Goal: Information Seeking & Learning: Learn about a topic

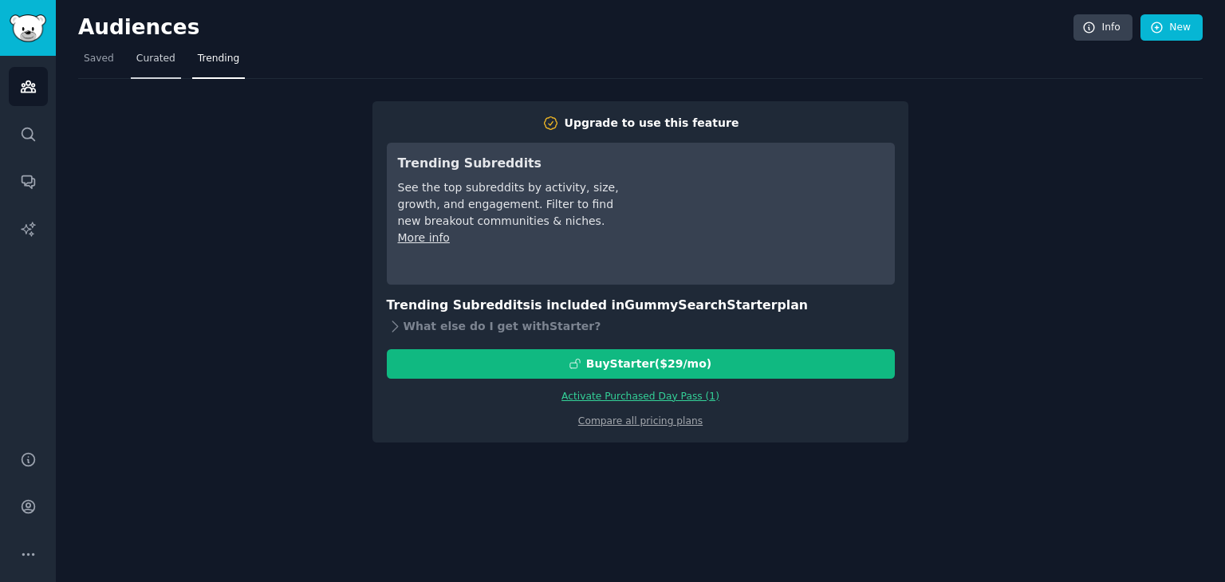
click at [141, 54] on span "Curated" at bounding box center [155, 59] width 39 height 14
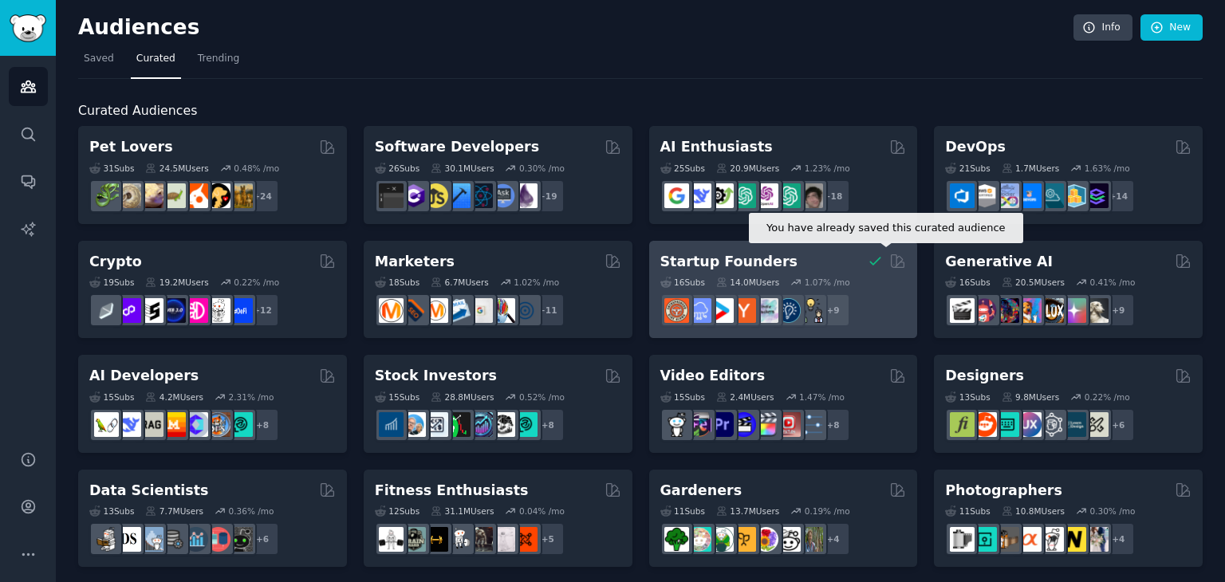
click at [874, 259] on icon at bounding box center [875, 261] width 17 height 17
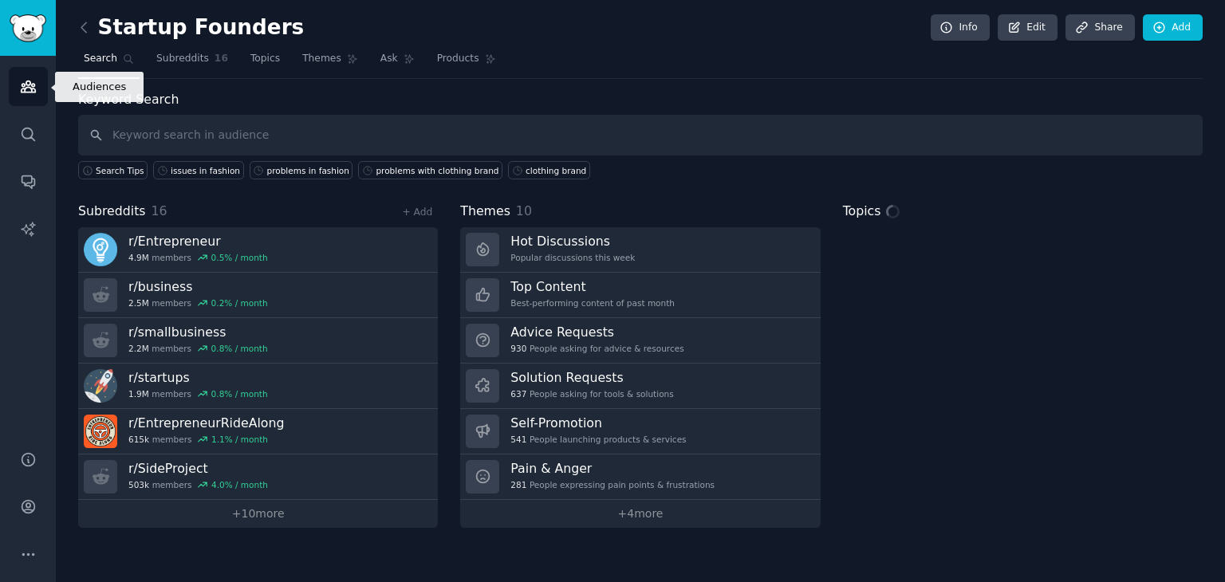
click at [29, 87] on icon "Sidebar" at bounding box center [28, 86] width 14 height 11
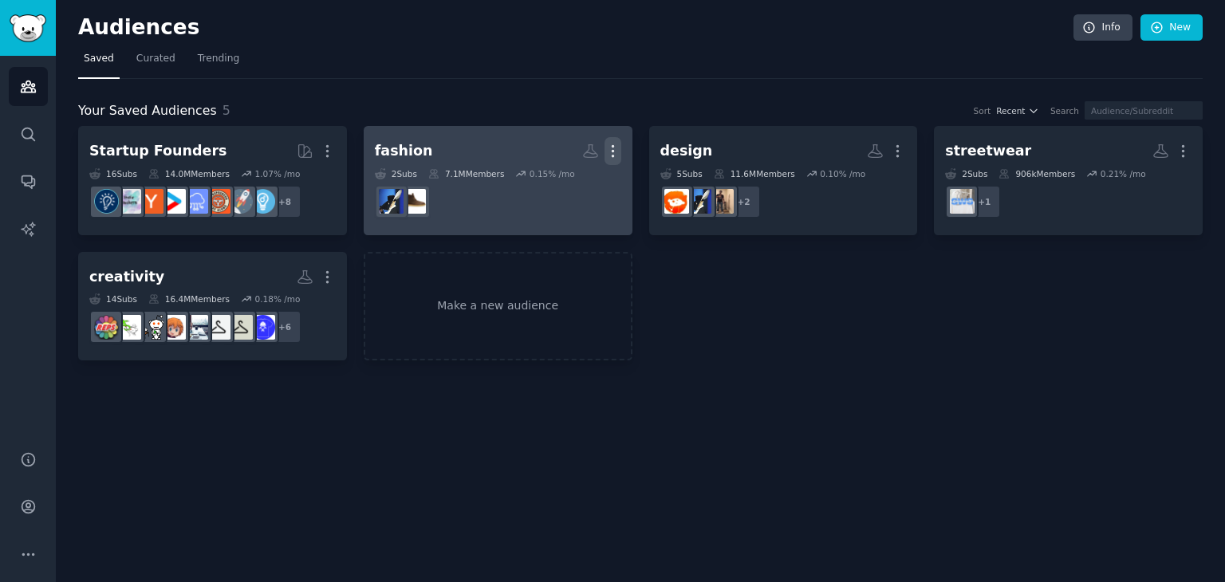
click at [610, 149] on icon "button" at bounding box center [613, 151] width 17 height 17
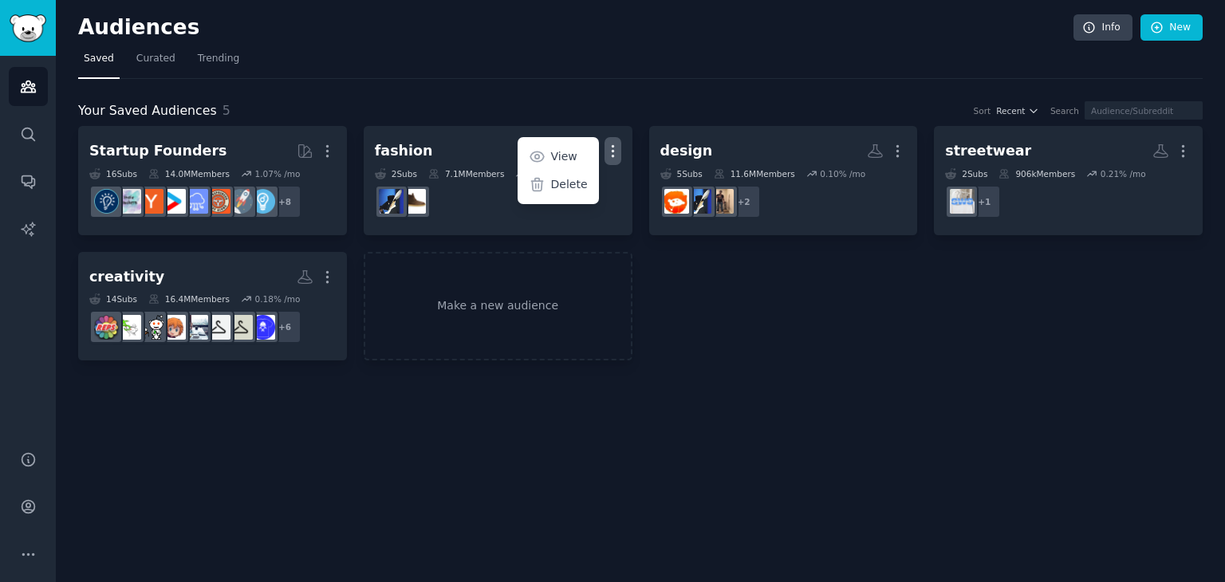
click at [749, 298] on div "Startup Founders More 16 Sub s 14.0M Members 1.07 % /mo + 8 fashion Custom Audi…" at bounding box center [640, 243] width 1125 height 235
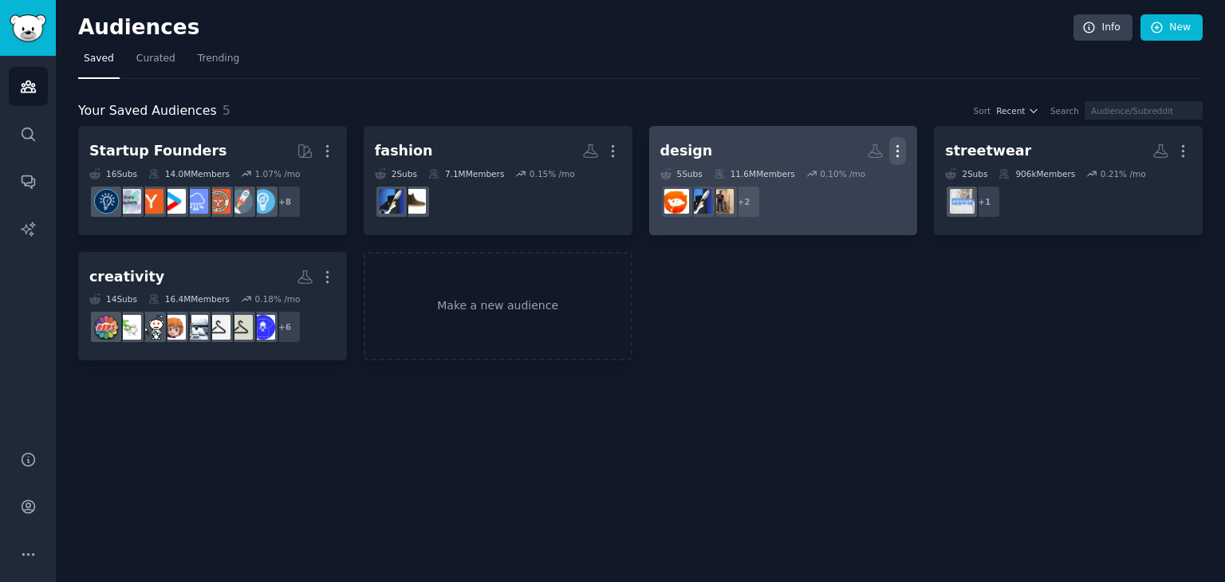
click at [898, 152] on icon "button" at bounding box center [898, 151] width 17 height 17
click at [850, 189] on p "Delete" at bounding box center [854, 184] width 37 height 17
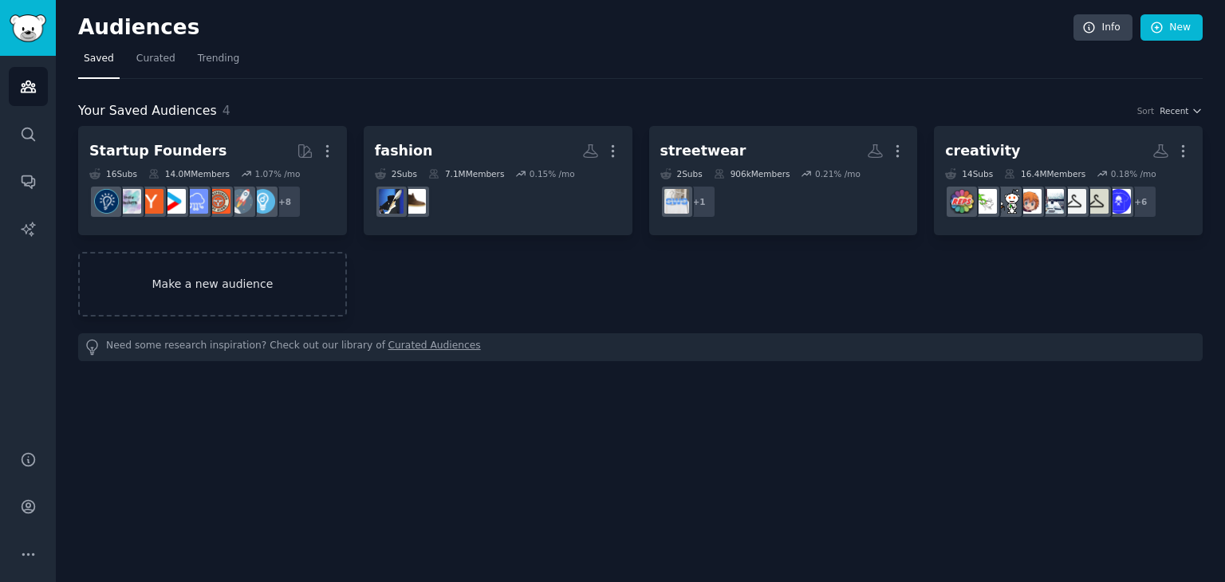
click at [197, 294] on link "Make a new audience" at bounding box center [212, 284] width 269 height 65
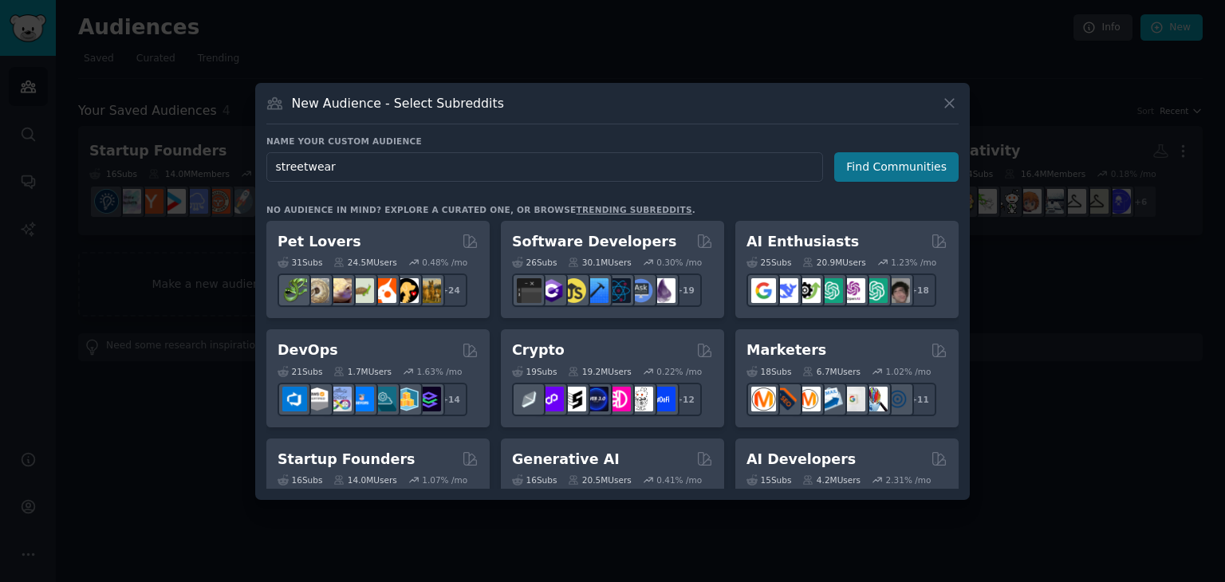
type input "streetwear"
click at [949, 175] on button "Find Communities" at bounding box center [897, 167] width 124 height 30
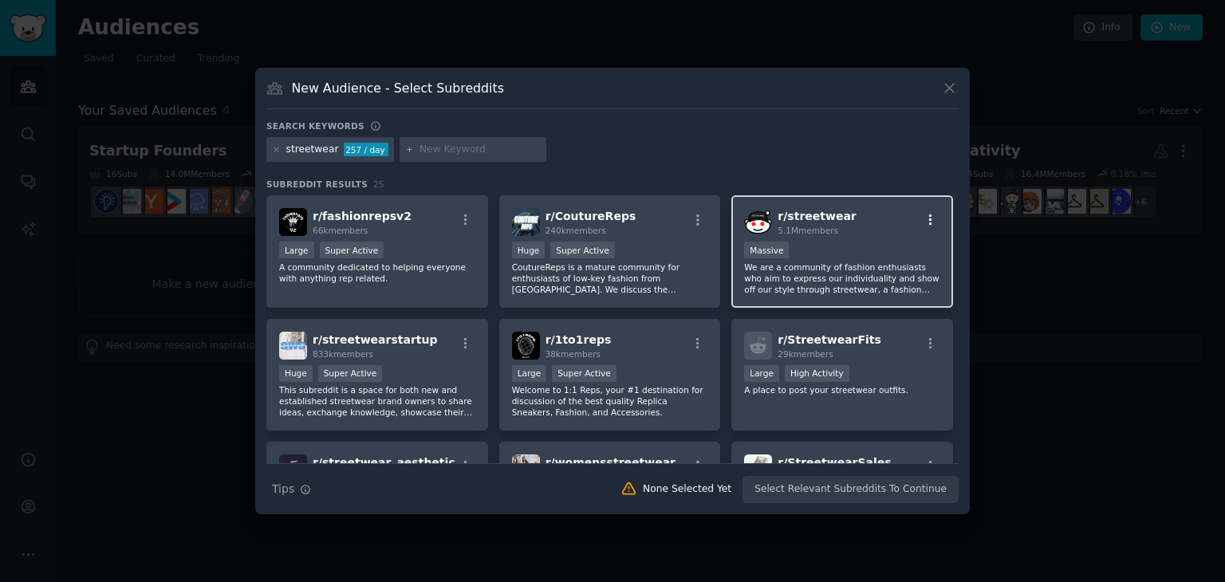
click at [932, 215] on icon "button" at bounding box center [931, 220] width 14 height 14
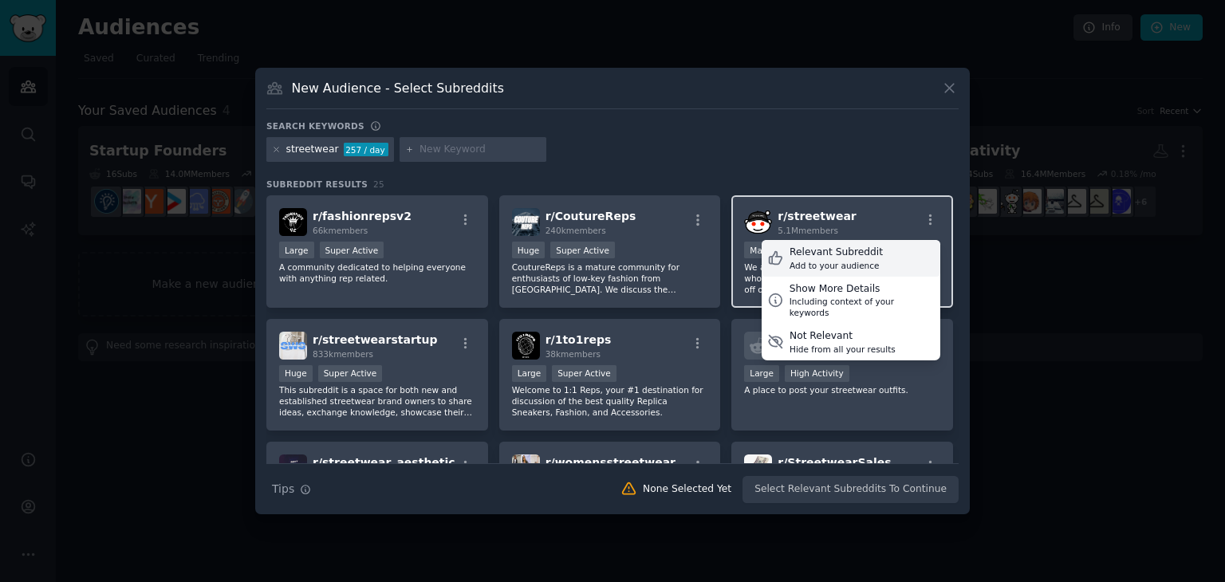
click at [868, 256] on div "Relevant Subreddit Add to your audience" at bounding box center [851, 258] width 179 height 37
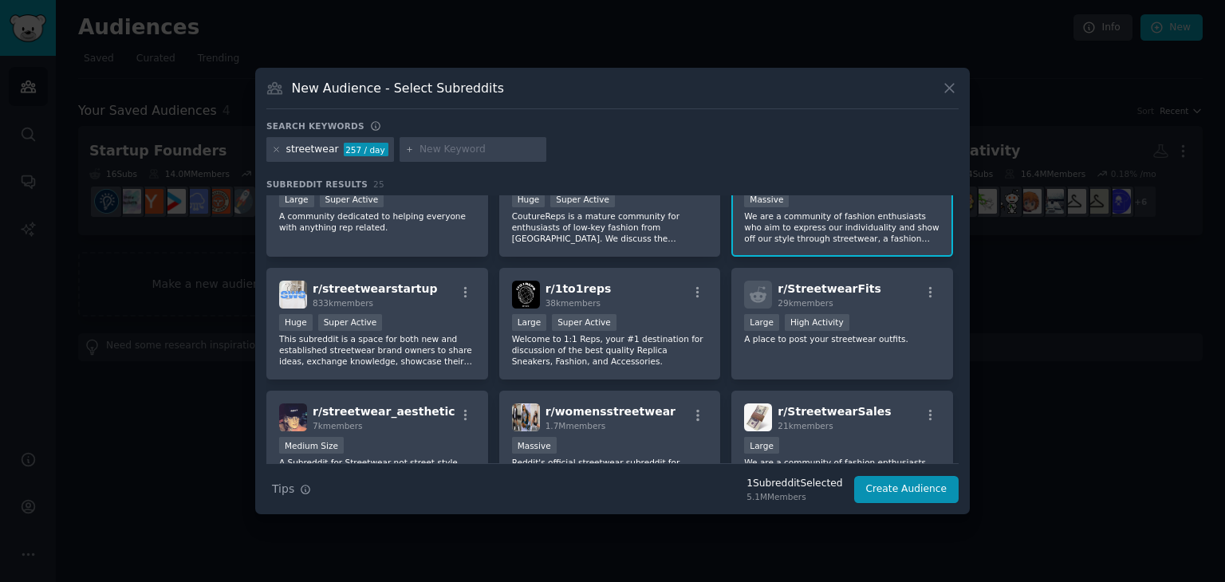
scroll to position [80, 0]
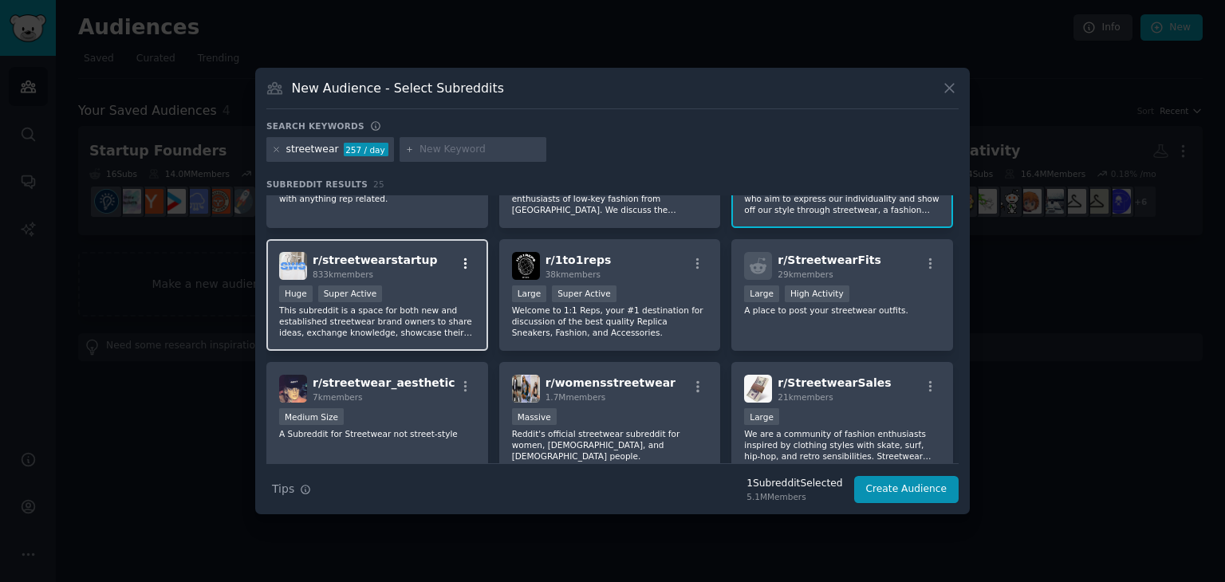
click at [463, 259] on icon "button" at bounding box center [466, 264] width 14 height 14
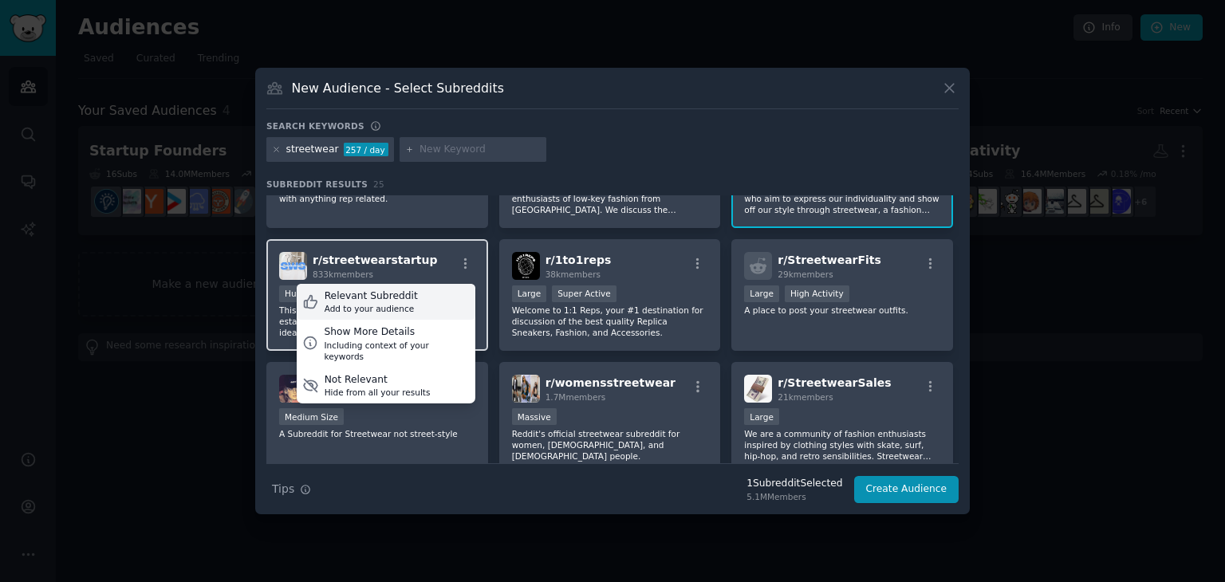
click at [379, 307] on div "Add to your audience" at bounding box center [371, 308] width 93 height 11
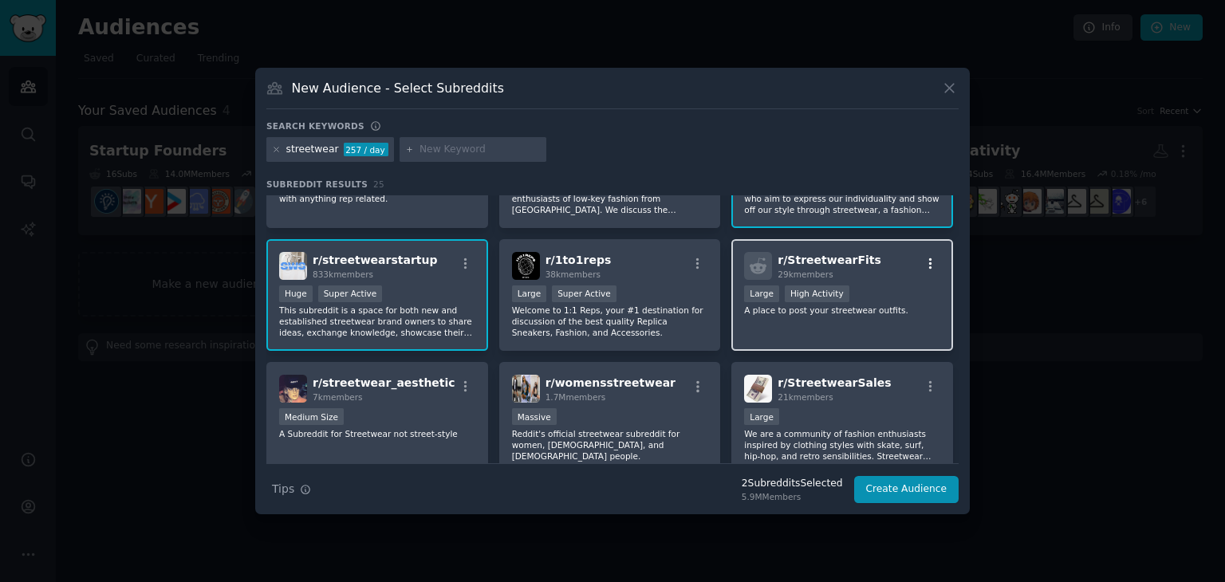
click at [925, 265] on icon "button" at bounding box center [931, 264] width 14 height 14
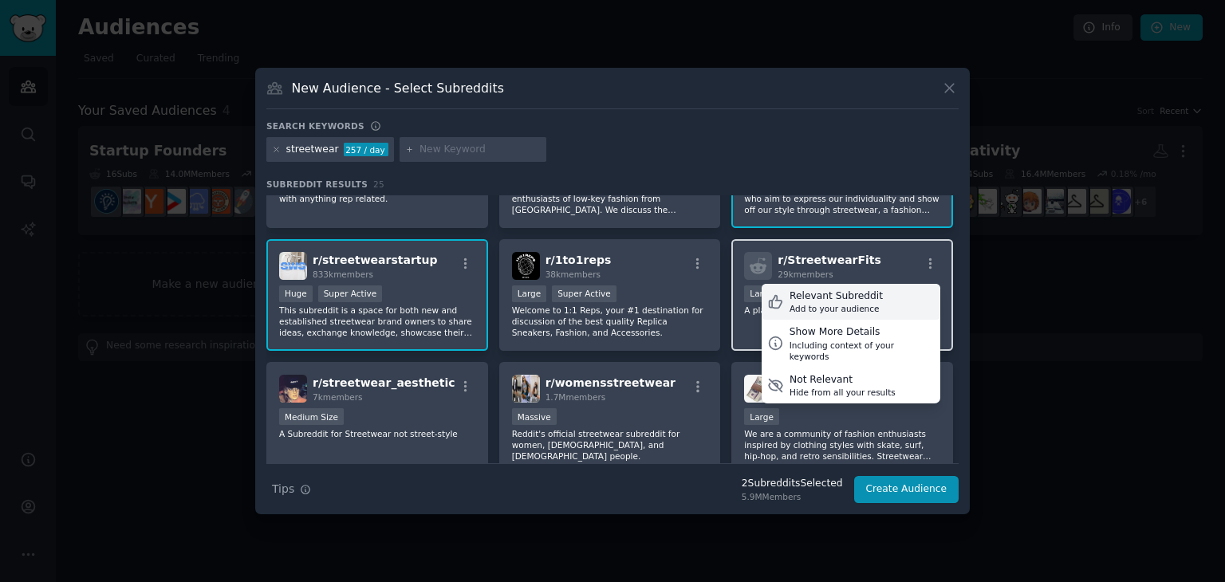
click at [858, 313] on div "Relevant Subreddit Add to your audience" at bounding box center [851, 302] width 179 height 37
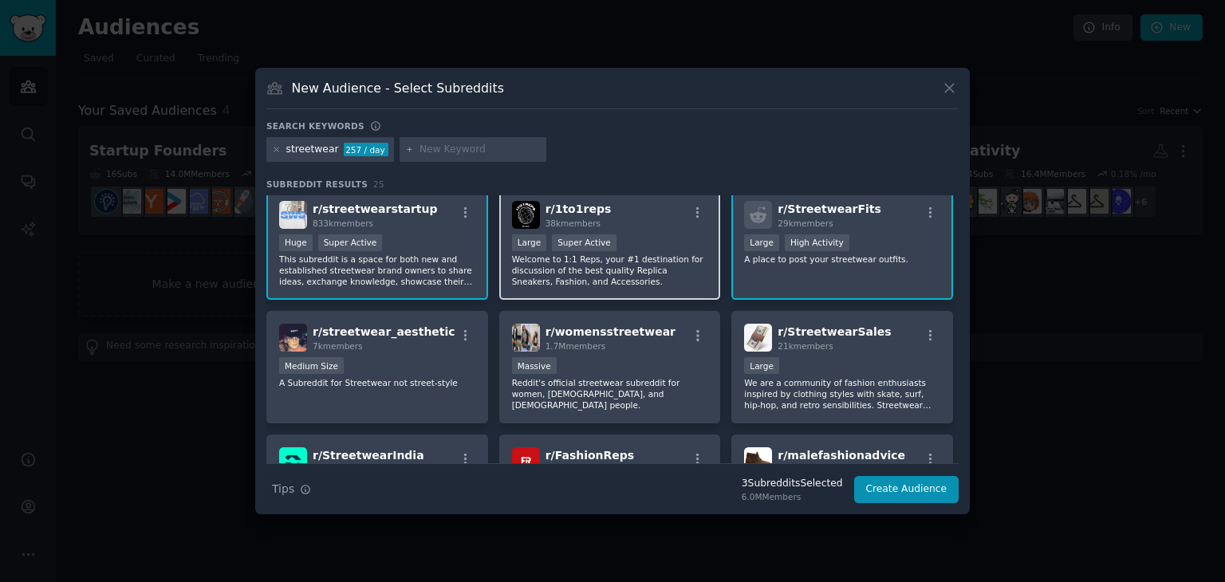
scroll to position [160, 0]
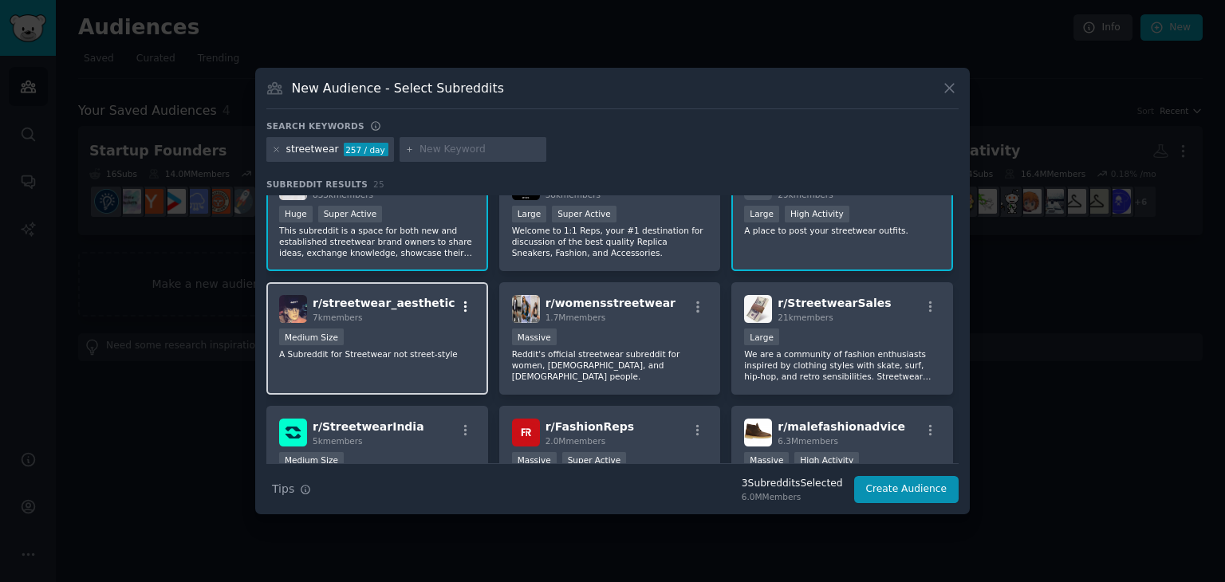
click at [468, 305] on icon "button" at bounding box center [466, 307] width 14 height 14
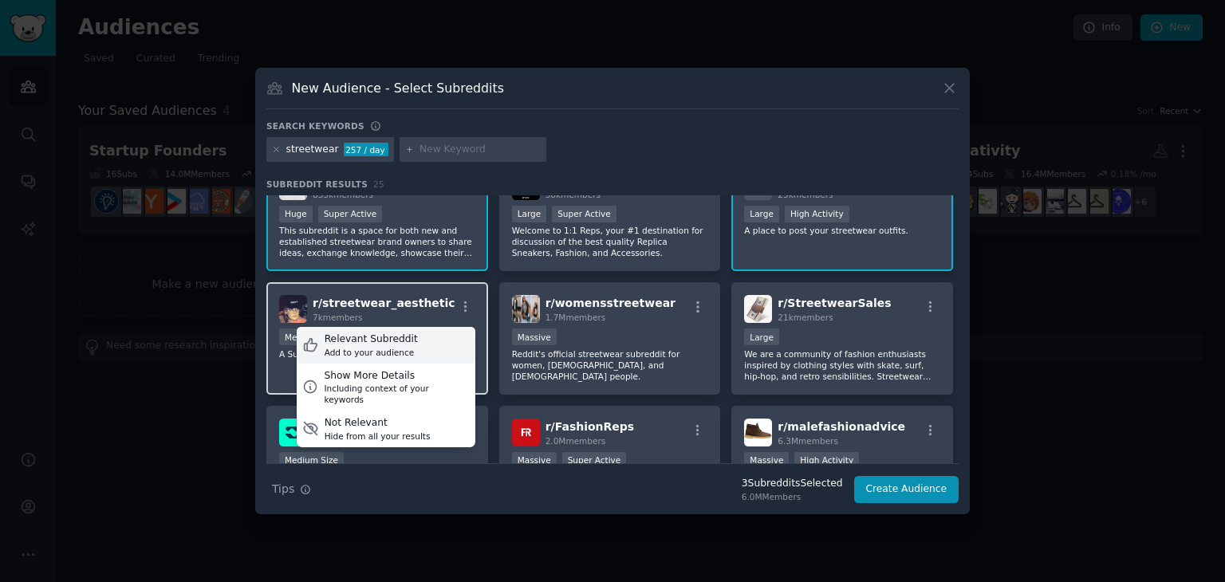
click at [416, 339] on div "Relevant Subreddit Add to your audience" at bounding box center [386, 345] width 179 height 37
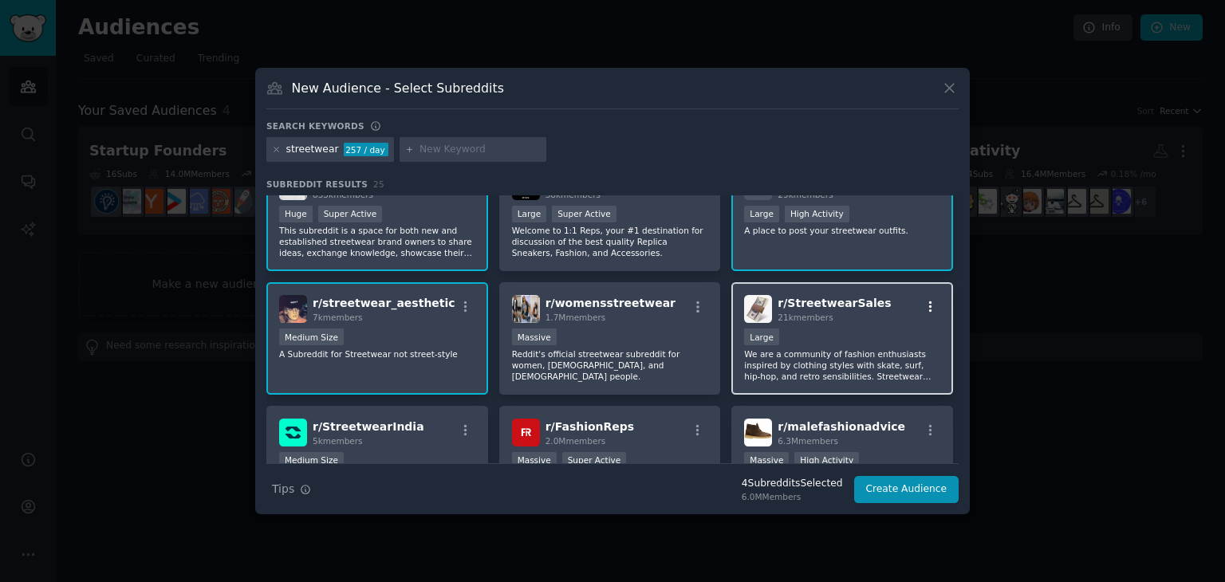
click at [930, 310] on icon "button" at bounding box center [931, 307] width 14 height 14
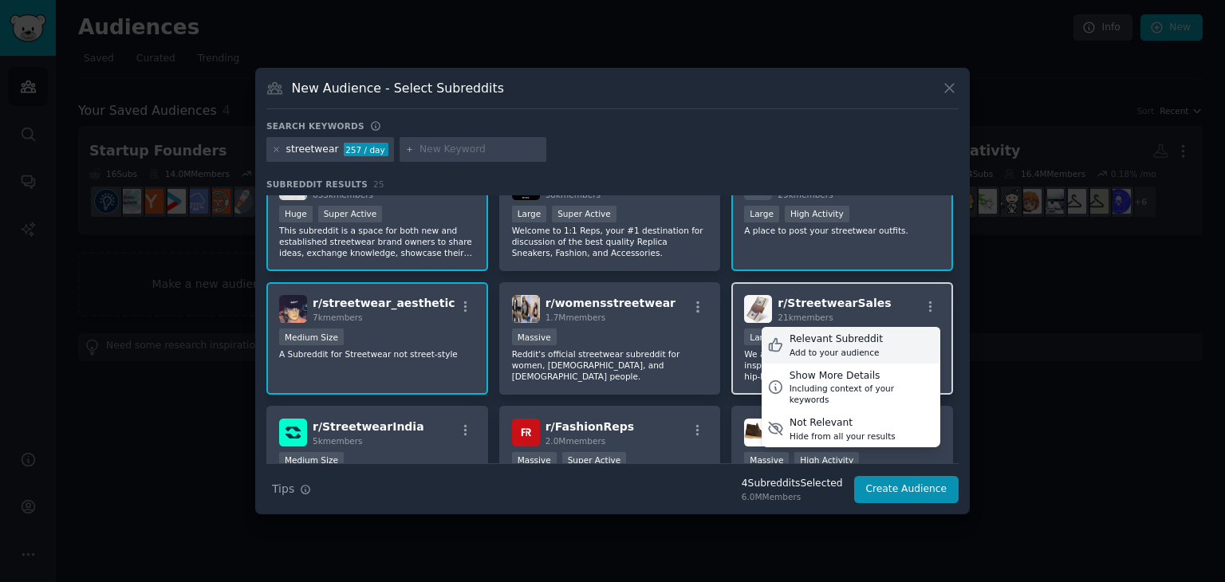
click at [897, 337] on div "Relevant Subreddit Add to your audience" at bounding box center [851, 345] width 179 height 37
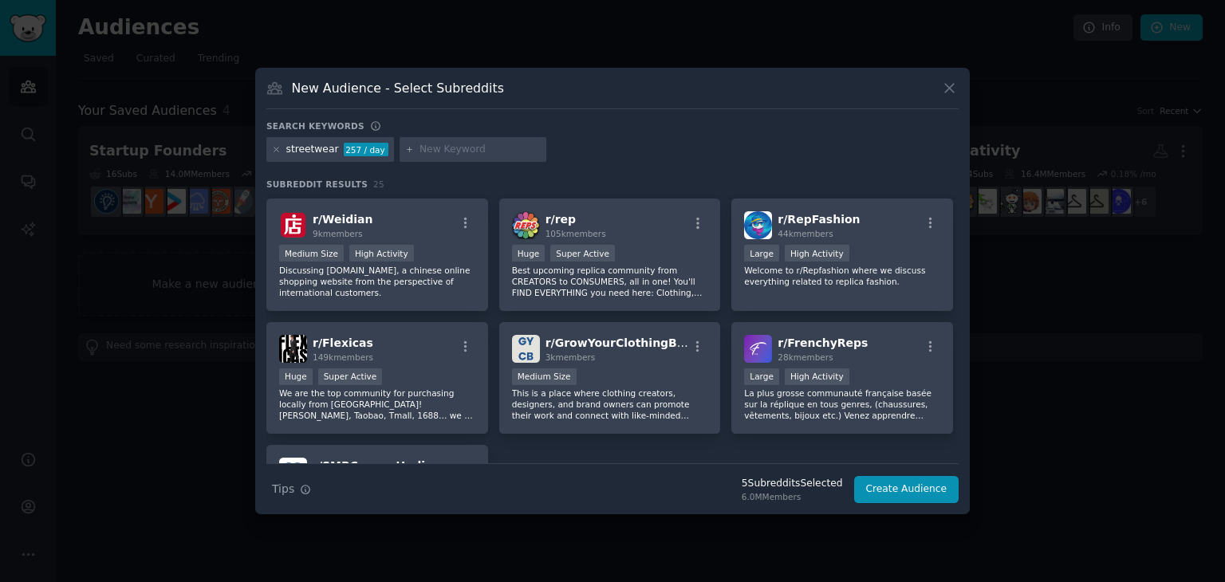
scroll to position [718, 0]
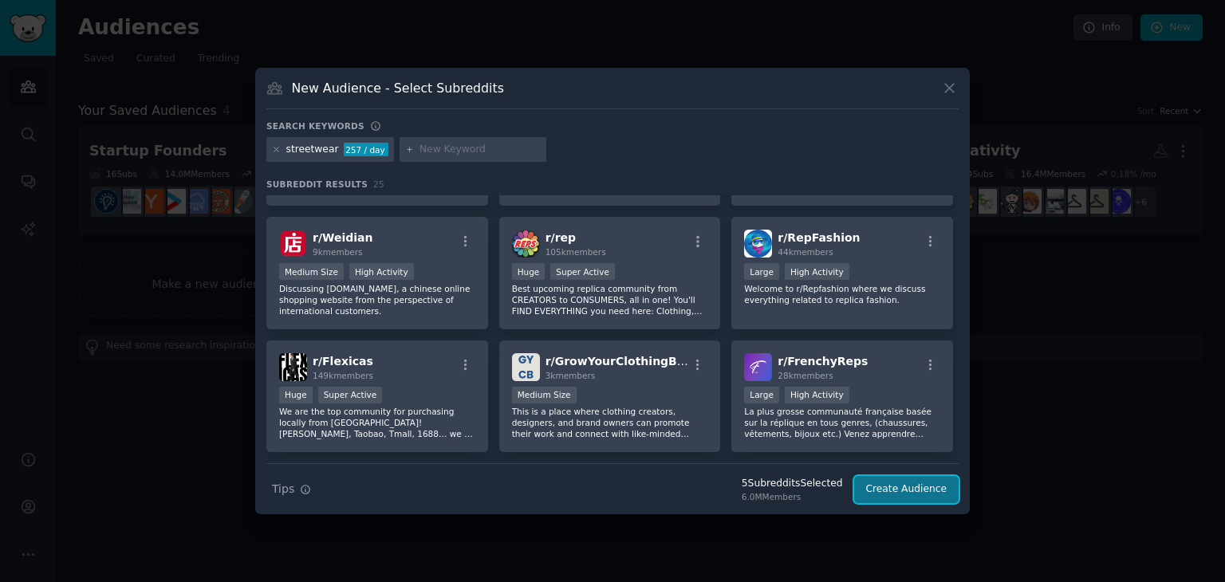
click at [878, 489] on button "Create Audience" at bounding box center [906, 489] width 105 height 27
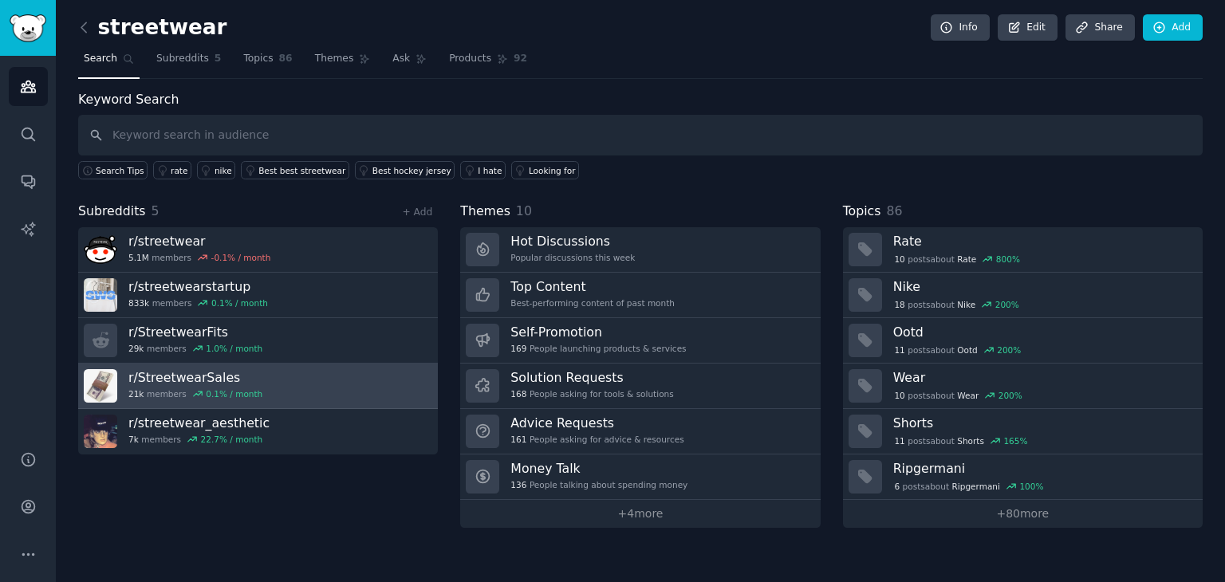
click at [258, 379] on link "r/ StreetwearSales 21k members 0.1 % / month" at bounding box center [258, 386] width 360 height 45
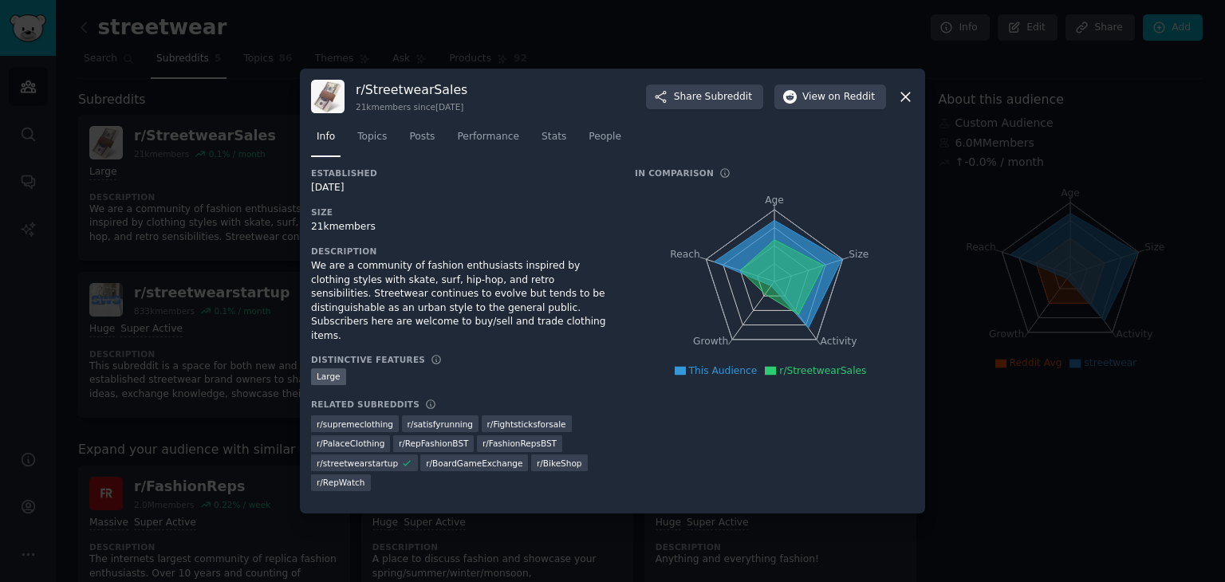
click at [775, 227] on icon at bounding box center [778, 275] width 128 height 108
click at [746, 101] on span "Subreddit" at bounding box center [728, 97] width 47 height 14
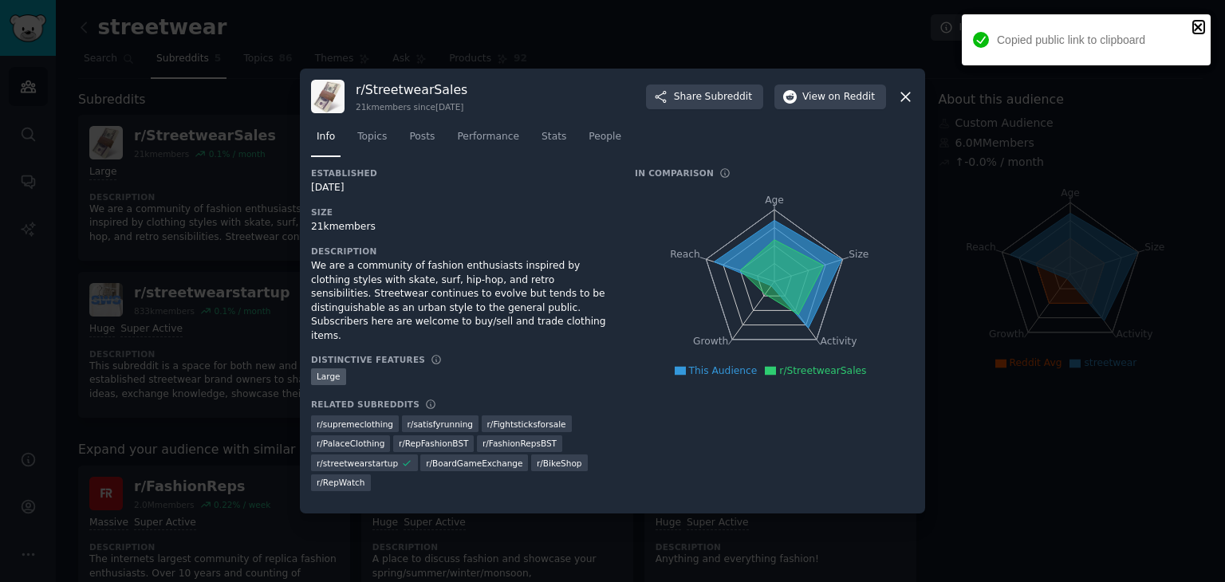
click at [1202, 26] on icon "close" at bounding box center [1199, 27] width 11 height 13
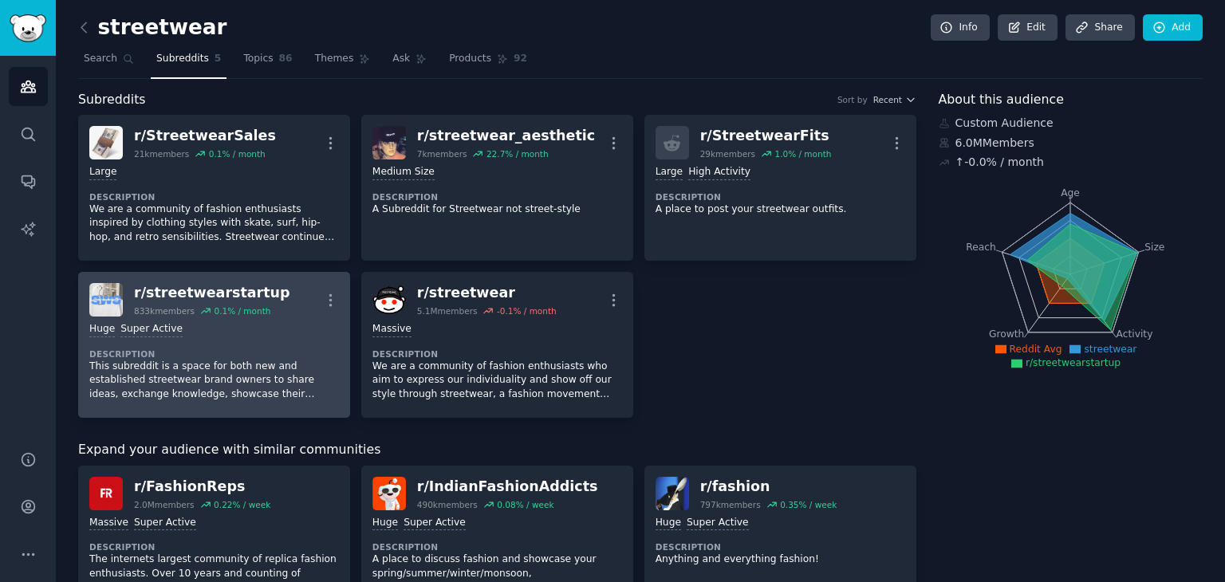
click at [191, 360] on p "This subreddit is a space for both new and established streetwear brand owners …" at bounding box center [214, 381] width 250 height 42
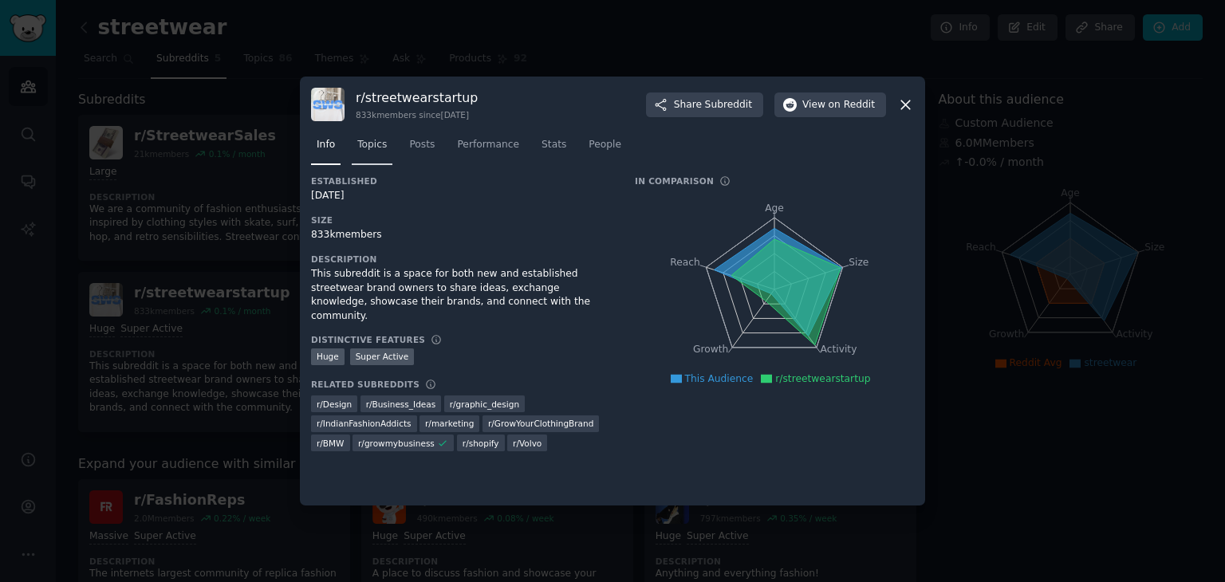
click at [364, 150] on span "Topics" at bounding box center [372, 145] width 30 height 14
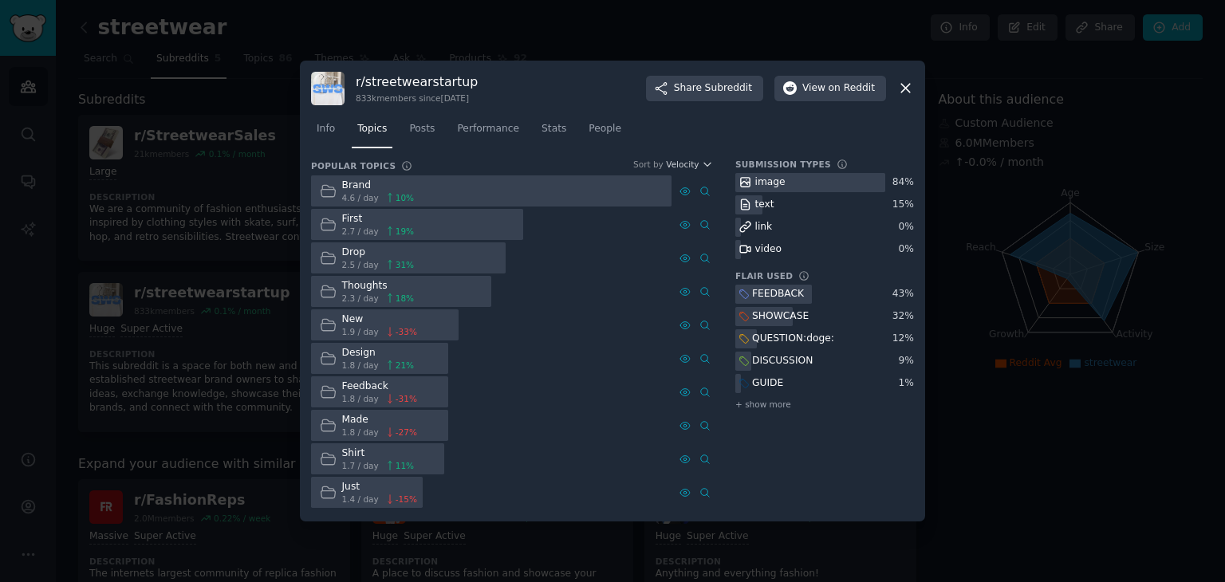
click at [381, 484] on div "Just" at bounding box center [379, 487] width 75 height 14
click at [322, 494] on icon at bounding box center [328, 492] width 17 height 17
click at [906, 89] on icon at bounding box center [906, 89] width 9 height 9
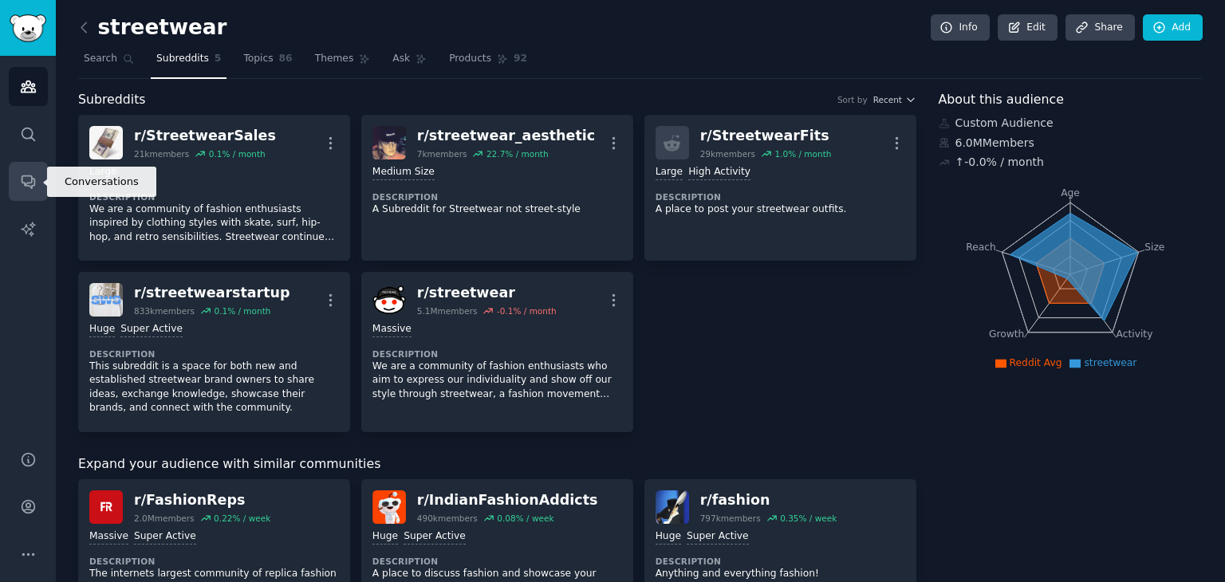
click at [24, 175] on icon "Sidebar" at bounding box center [28, 181] width 17 height 17
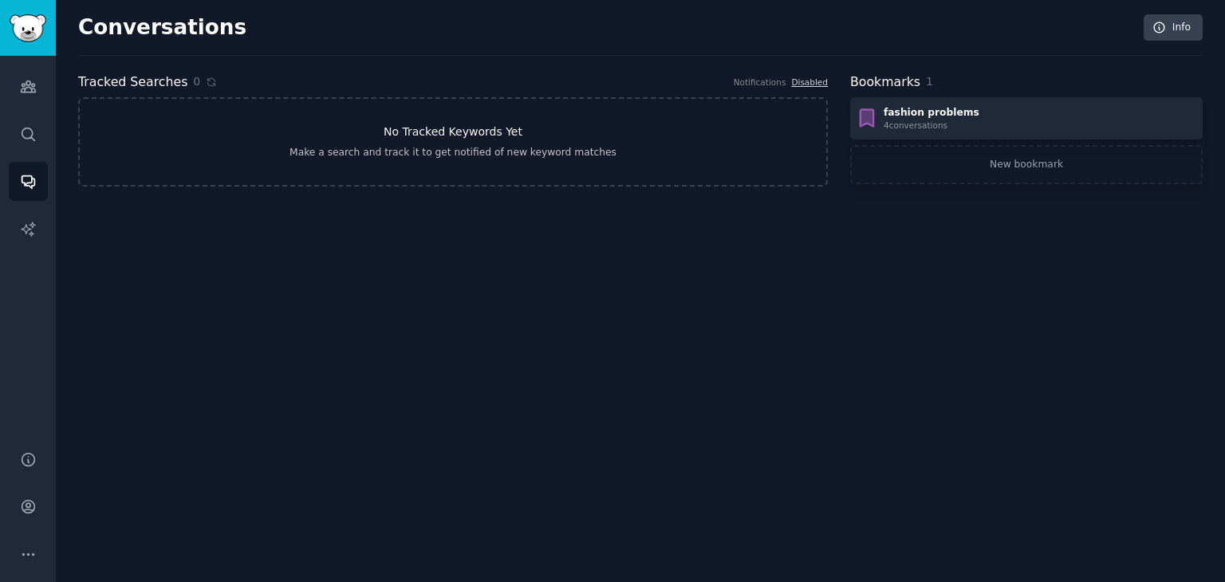
click at [310, 130] on link "No Tracked Keywords Yet Make a search and track it to get notified of new keywo…" at bounding box center [453, 141] width 750 height 89
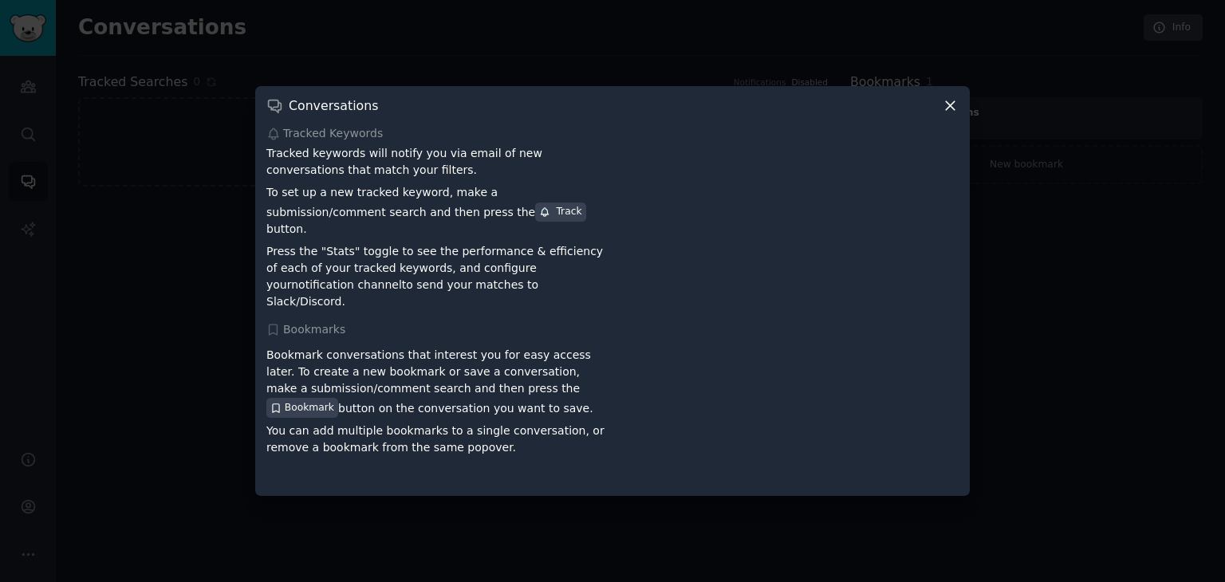
click at [938, 114] on div "Conversations" at bounding box center [612, 105] width 693 height 17
click at [956, 114] on icon at bounding box center [950, 105] width 17 height 17
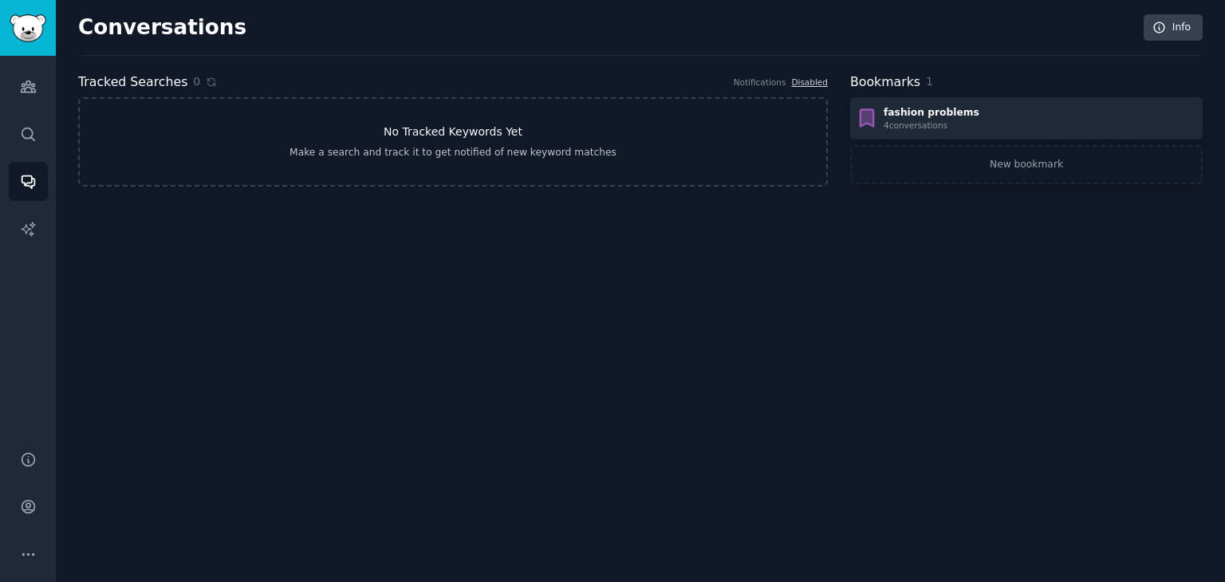
click at [439, 141] on link "No Tracked Keywords Yet Make a search and track it to get notified of new keywo…" at bounding box center [453, 141] width 750 height 89
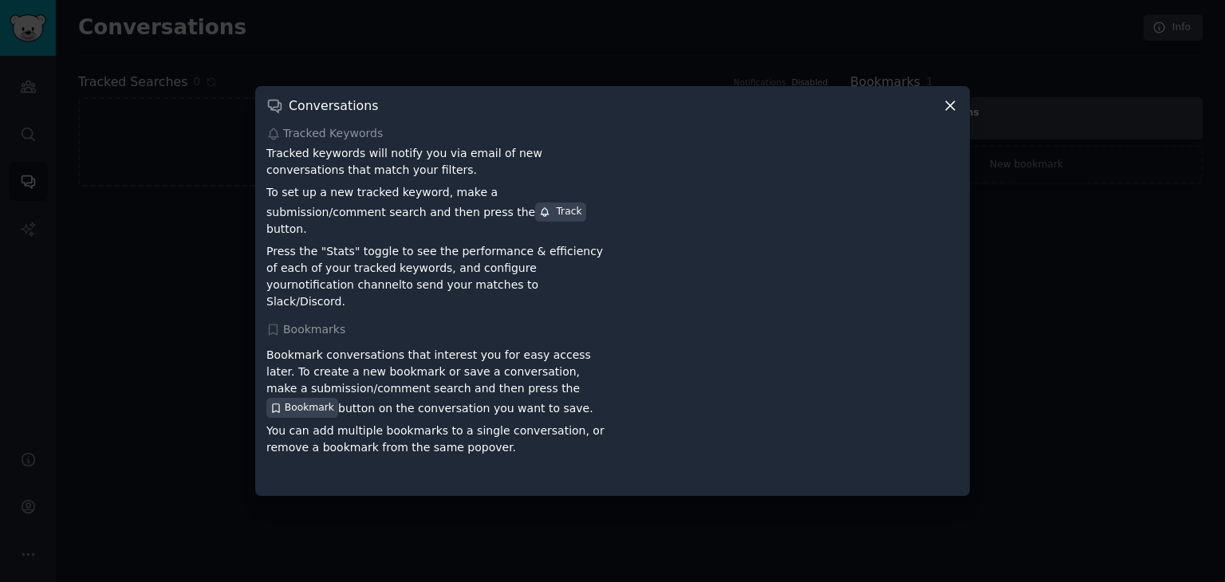
click at [949, 112] on icon at bounding box center [950, 105] width 17 height 17
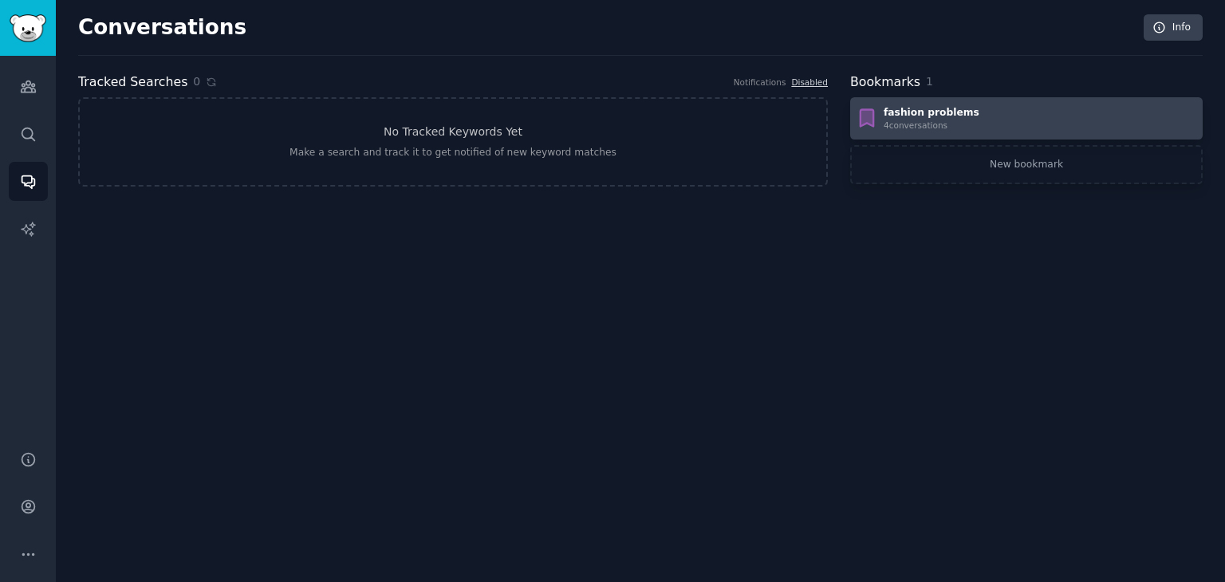
click at [937, 107] on div "fashion problems" at bounding box center [932, 113] width 96 height 14
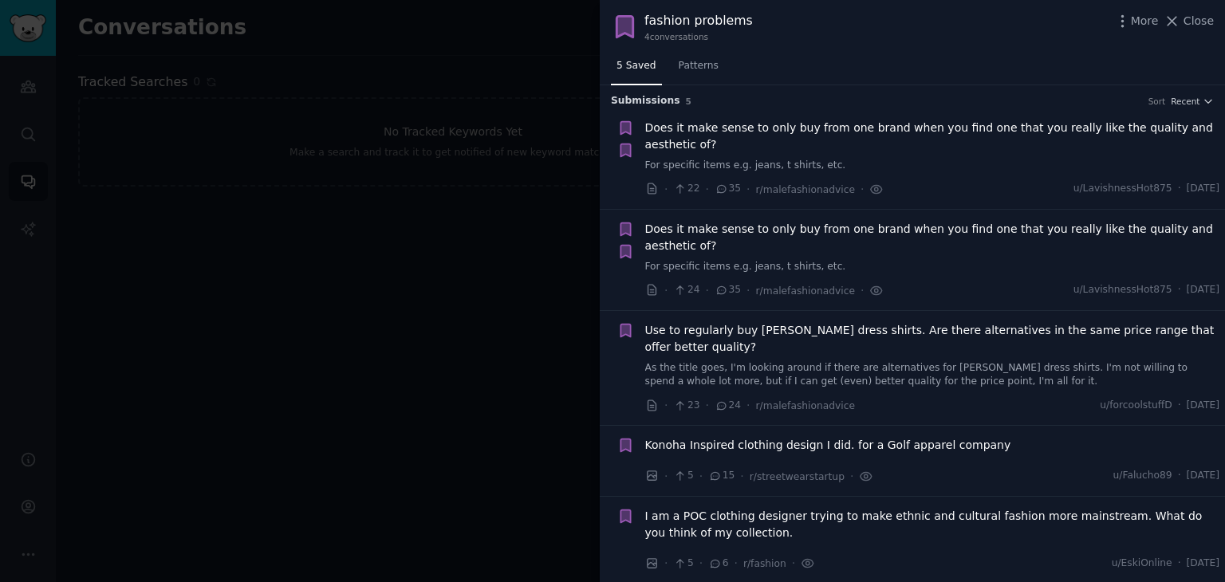
scroll to position [3, 0]
click at [686, 64] on span "Patterns" at bounding box center [699, 66] width 40 height 14
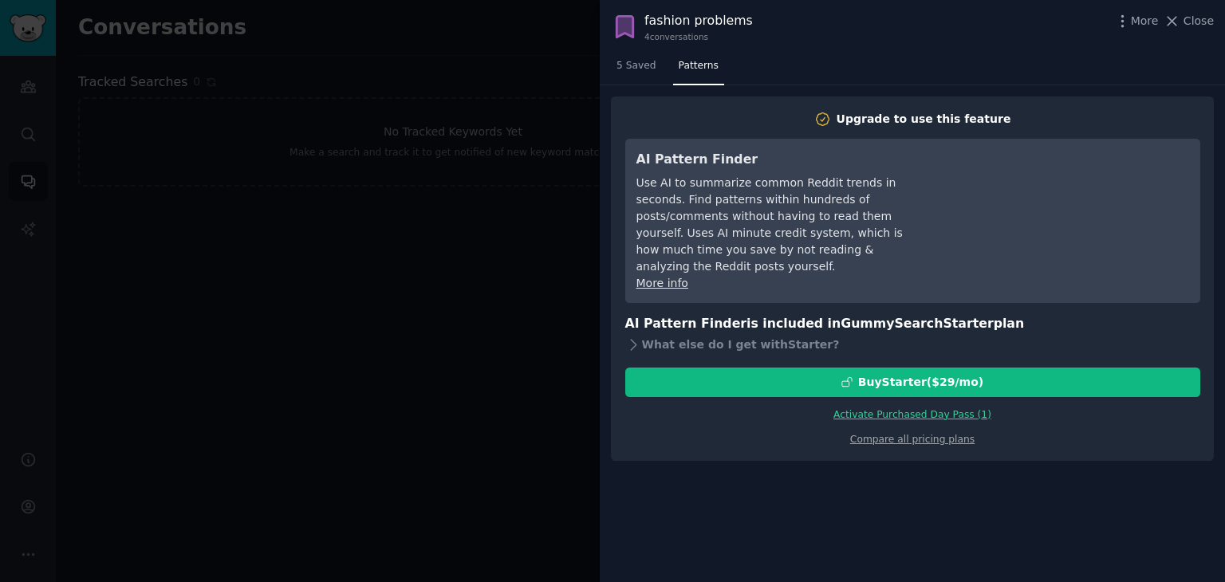
click at [890, 409] on link "Activate Purchased Day Pass ( 1 )" at bounding box center [913, 414] width 158 height 11
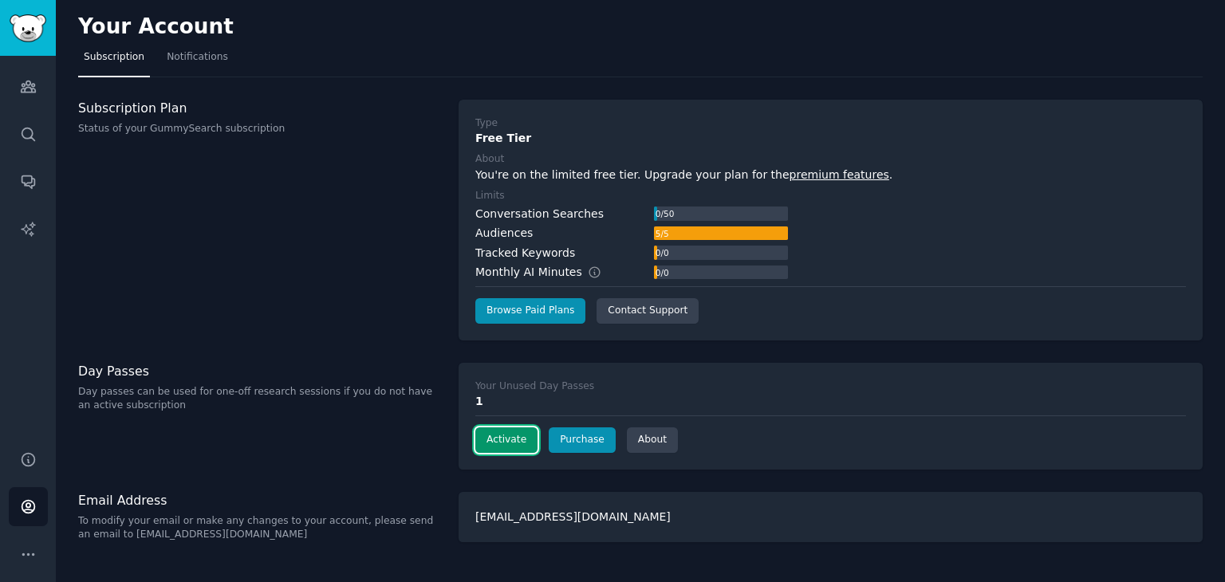
click at [511, 438] on button "Activate" at bounding box center [507, 441] width 62 height 26
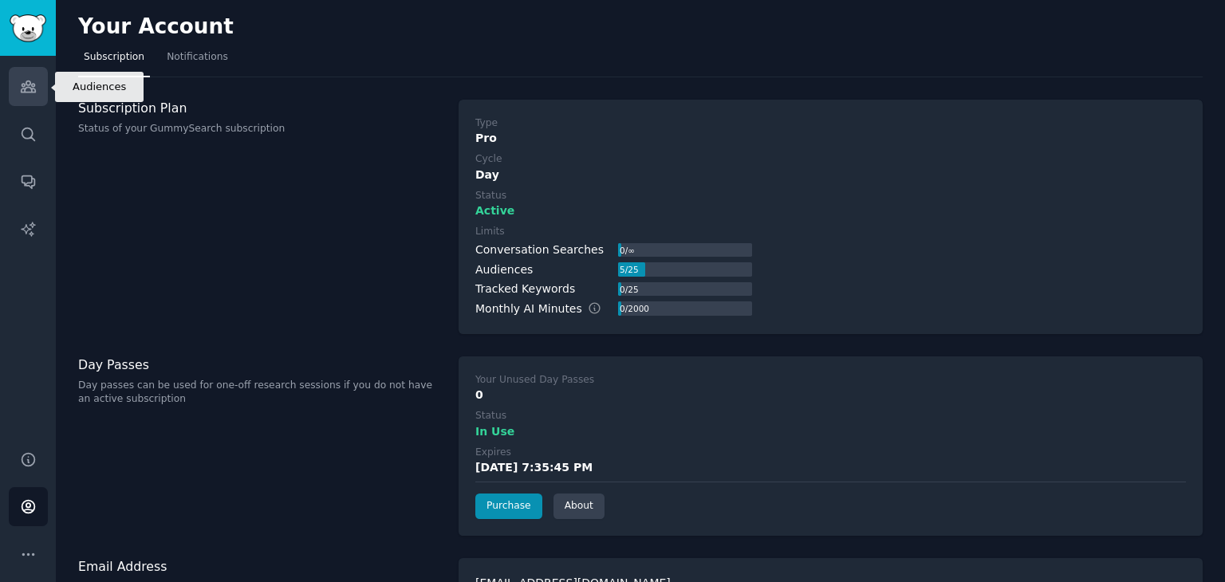
click at [25, 81] on icon "Sidebar" at bounding box center [28, 86] width 17 height 17
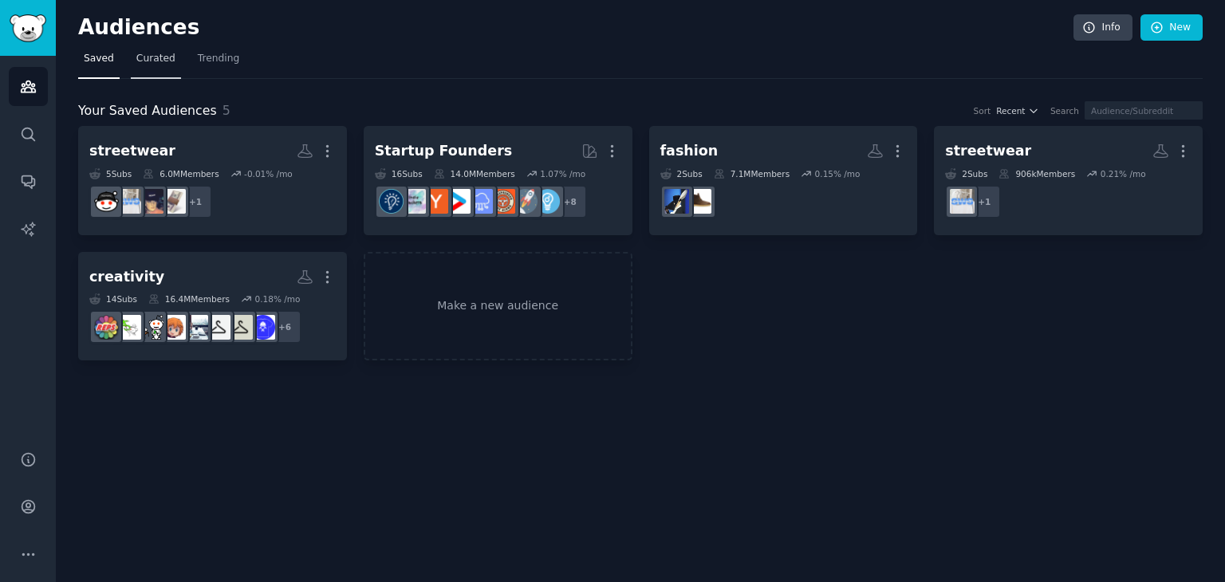
click at [156, 59] on span "Curated" at bounding box center [155, 59] width 39 height 14
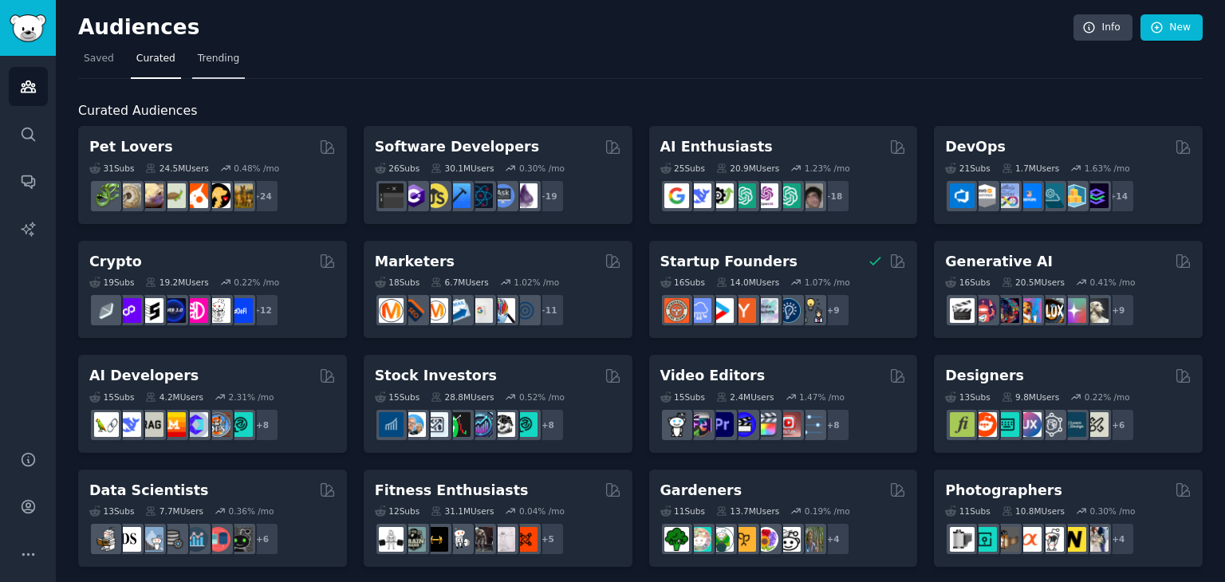
click at [223, 68] on link "Trending" at bounding box center [218, 62] width 53 height 33
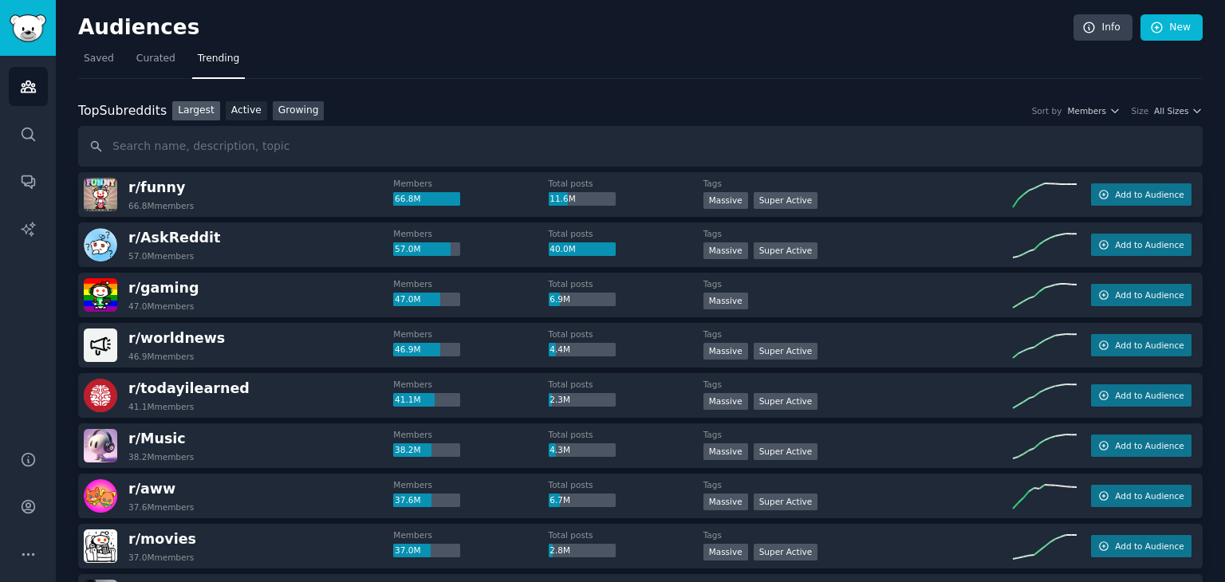
click at [281, 109] on link "Growing" at bounding box center [299, 111] width 52 height 20
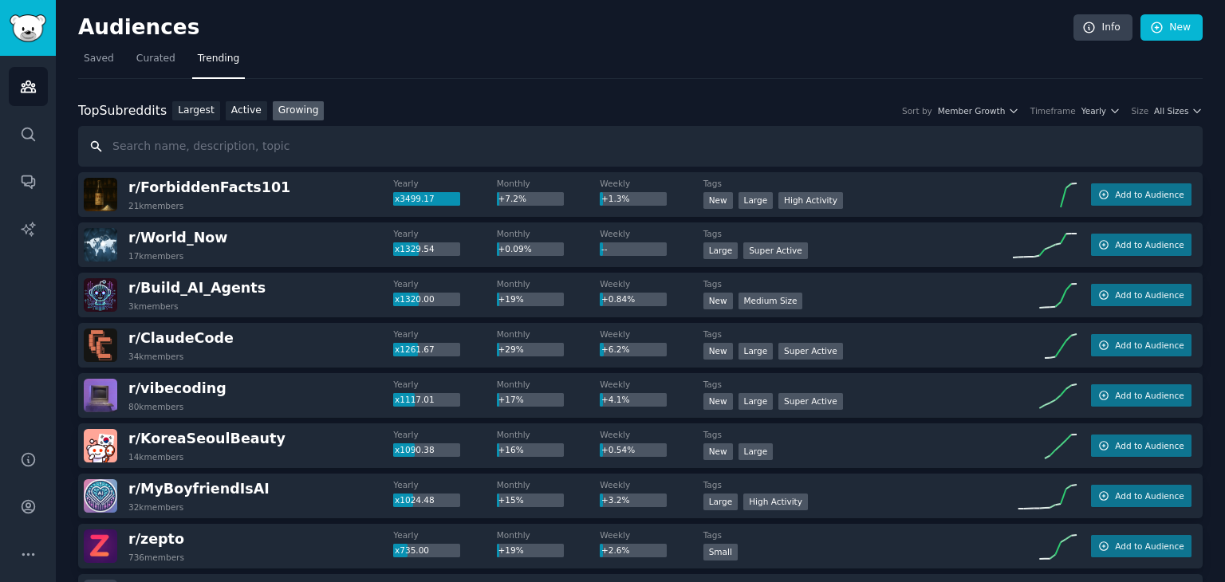
click at [255, 150] on input "text" at bounding box center [640, 146] width 1125 height 41
type input "streetwear"
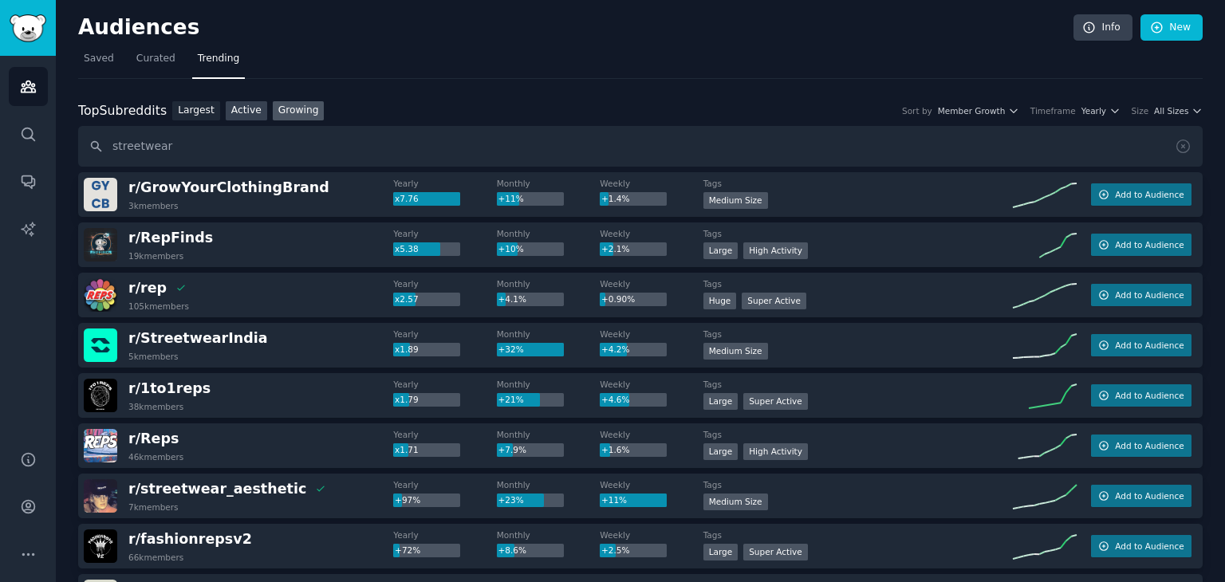
click at [246, 109] on link "Active" at bounding box center [246, 111] width 41 height 20
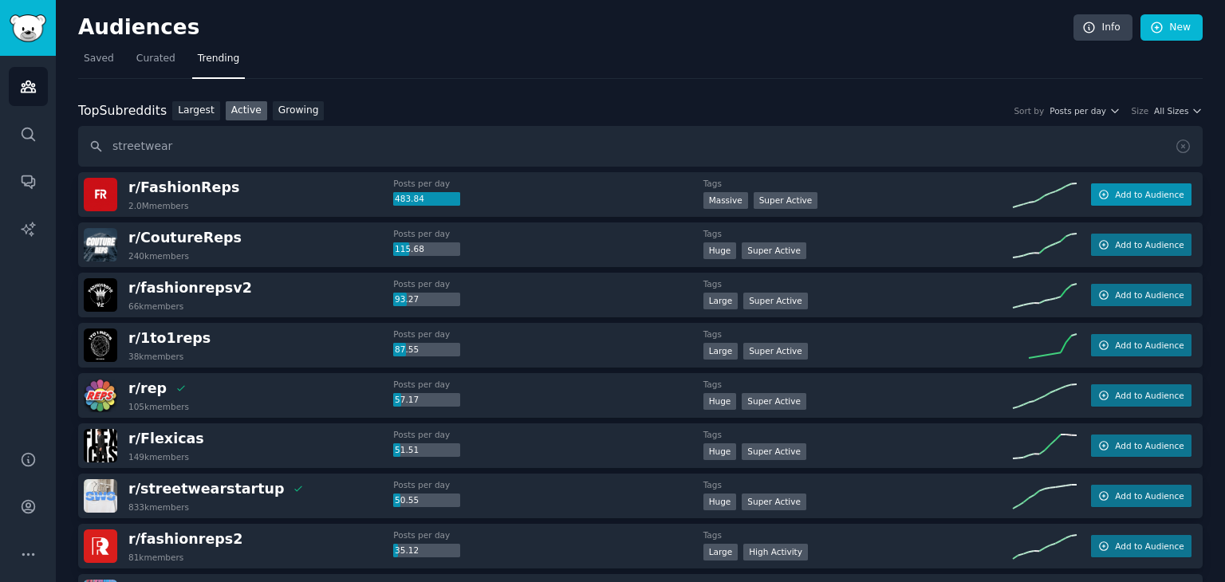
click at [1127, 201] on button "Add to Audience" at bounding box center [1141, 194] width 101 height 22
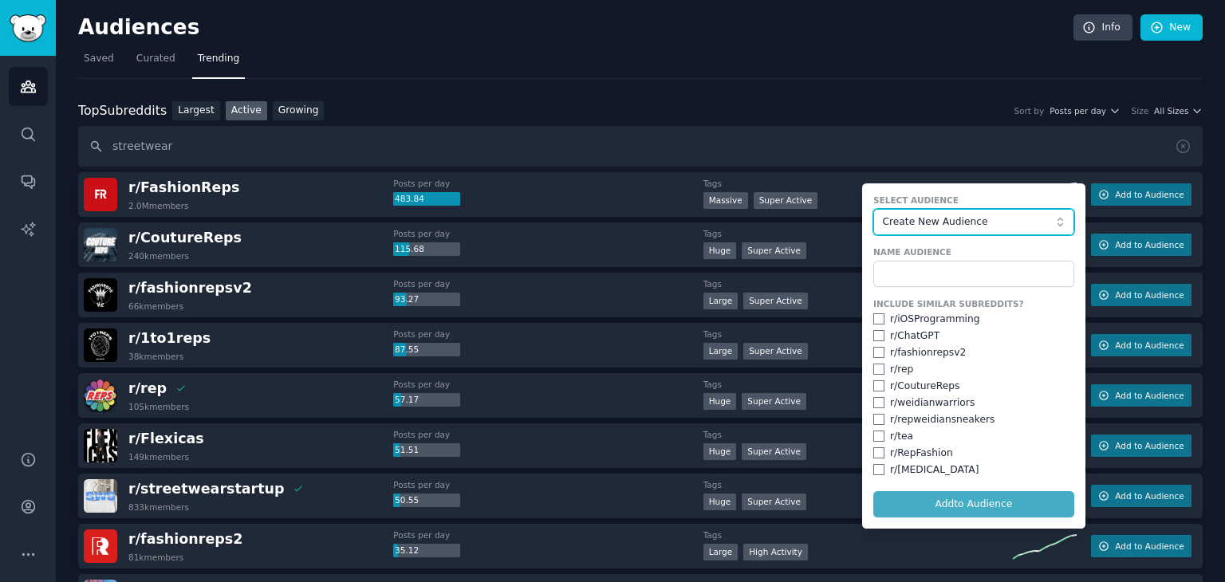
click at [996, 221] on span "Create New Audience" at bounding box center [969, 222] width 175 height 14
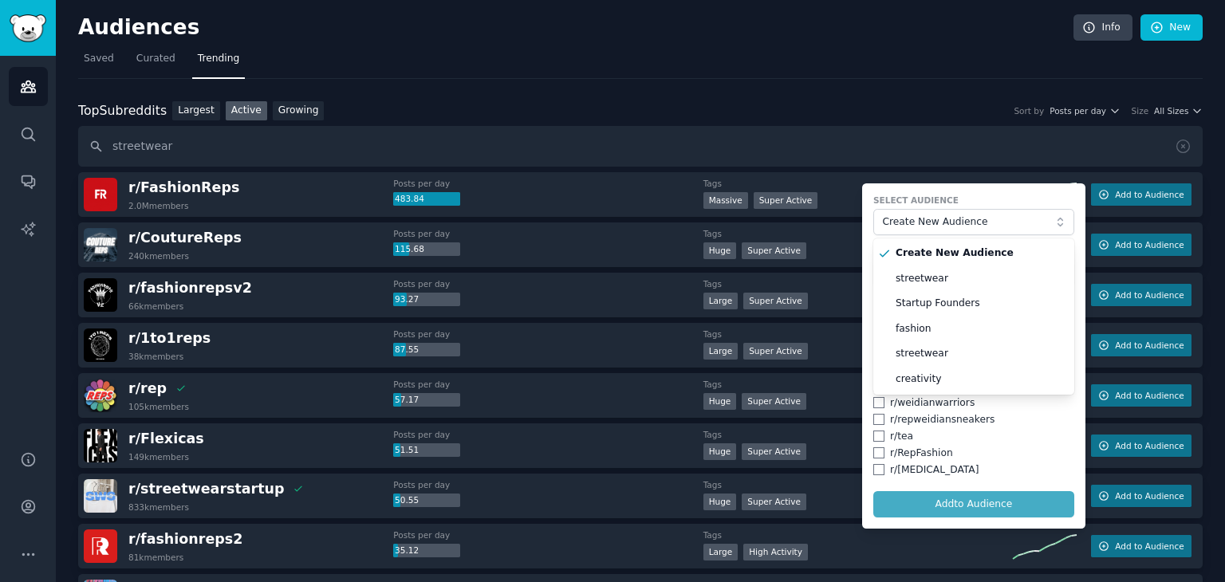
click at [717, 44] on div "Audiences Info New" at bounding box center [640, 30] width 1125 height 33
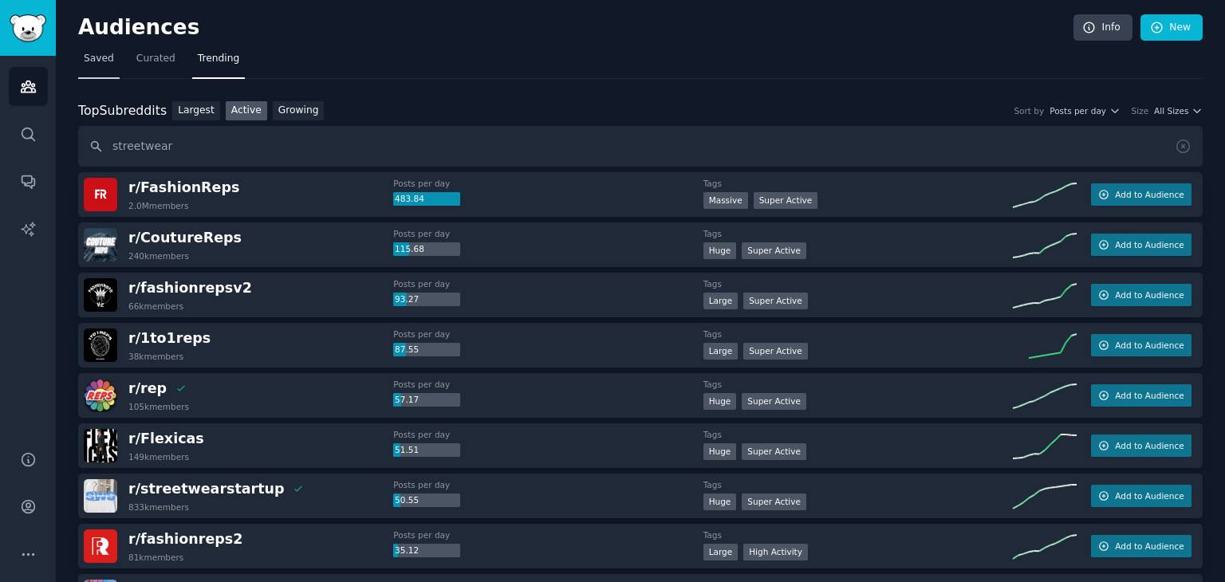
click at [90, 66] on link "Saved" at bounding box center [98, 62] width 41 height 33
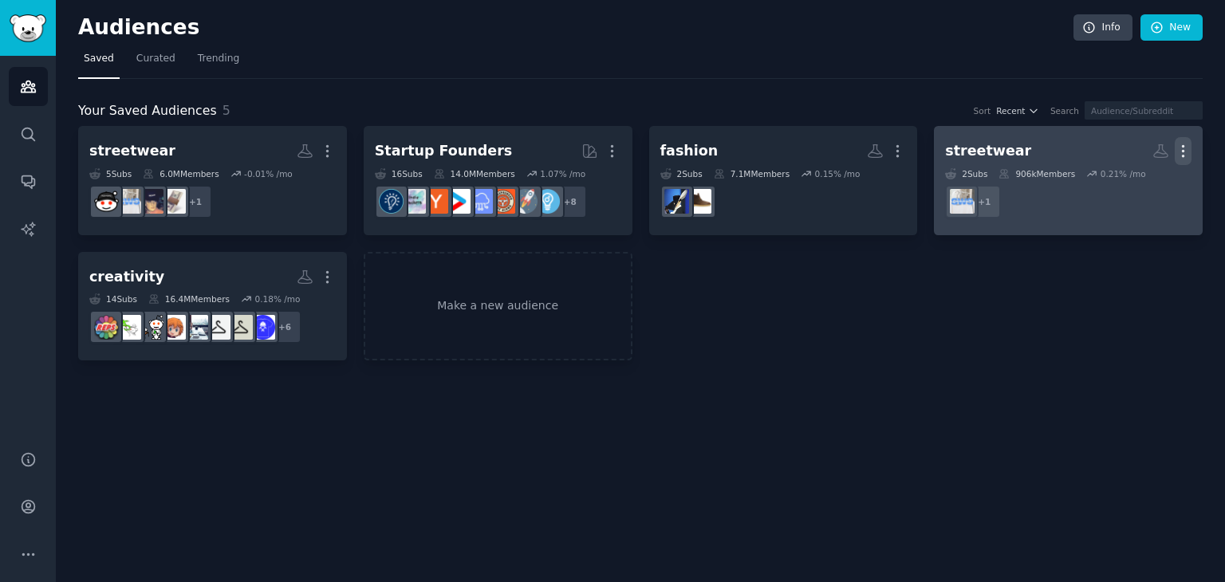
click at [1182, 157] on icon "button" at bounding box center [1183, 151] width 17 height 17
click at [1149, 187] on p "Delete" at bounding box center [1140, 184] width 37 height 17
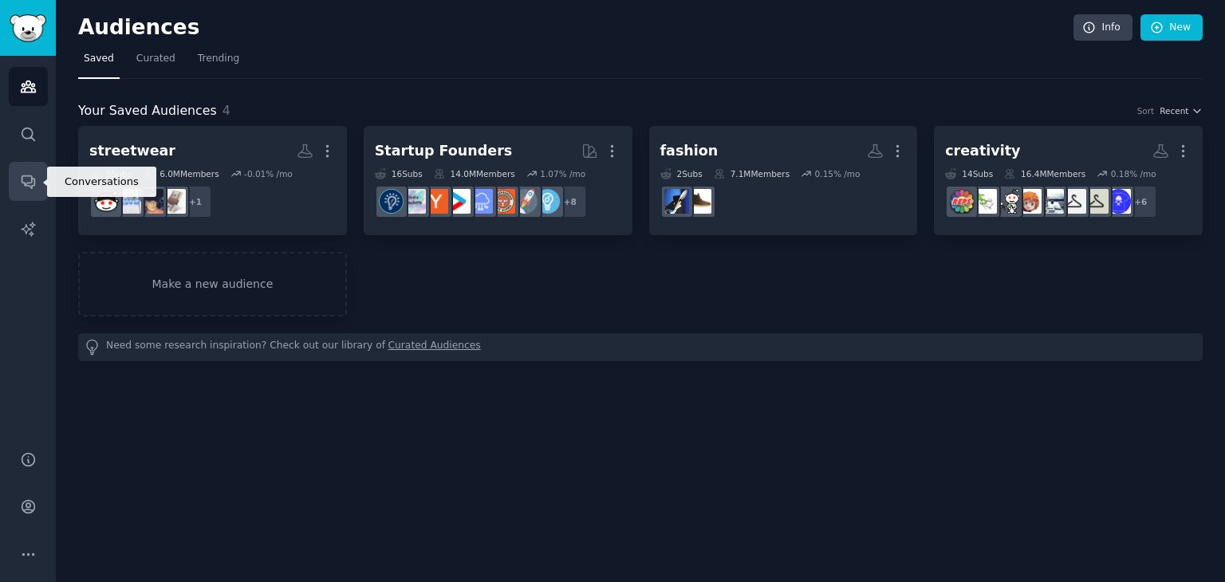
click at [26, 180] on icon "Sidebar" at bounding box center [28, 181] width 17 height 17
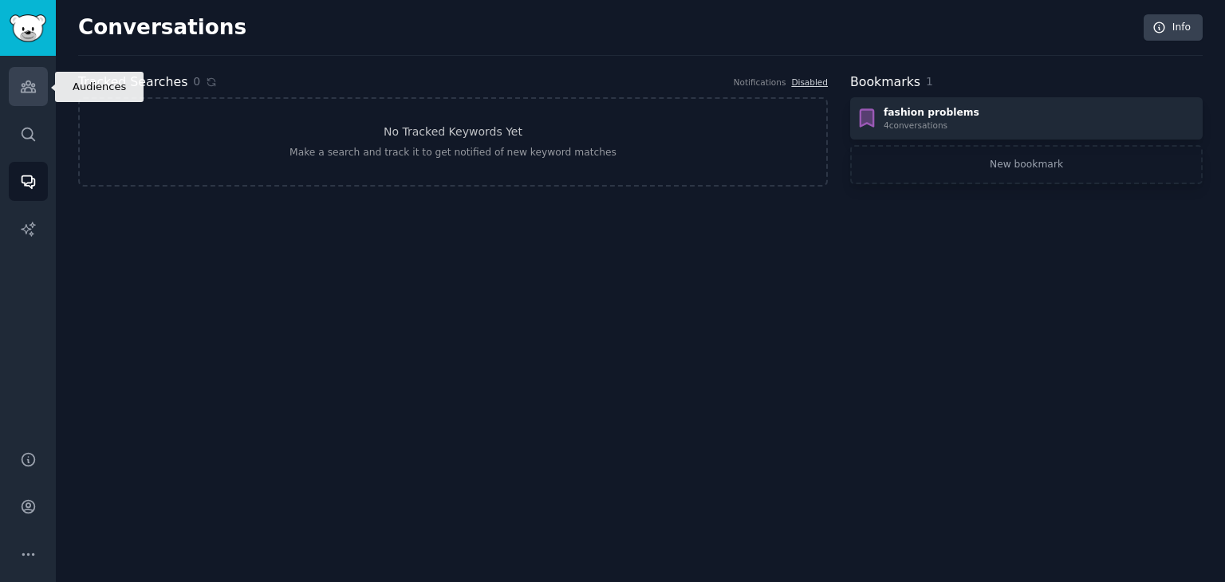
click at [24, 90] on icon "Sidebar" at bounding box center [28, 86] width 14 height 11
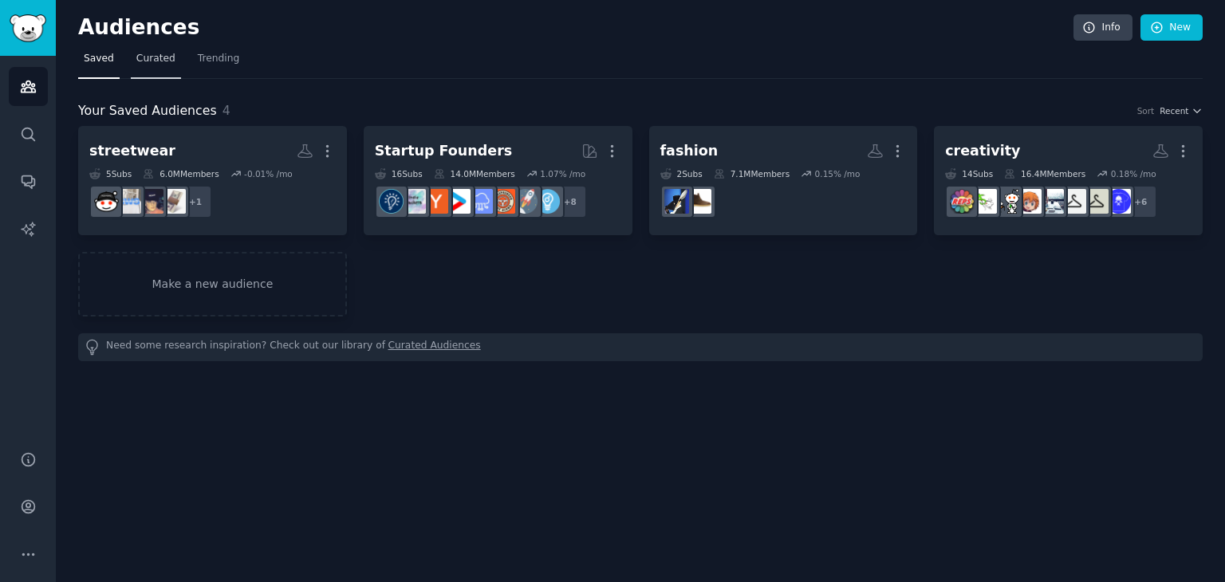
click at [152, 60] on span "Curated" at bounding box center [155, 59] width 39 height 14
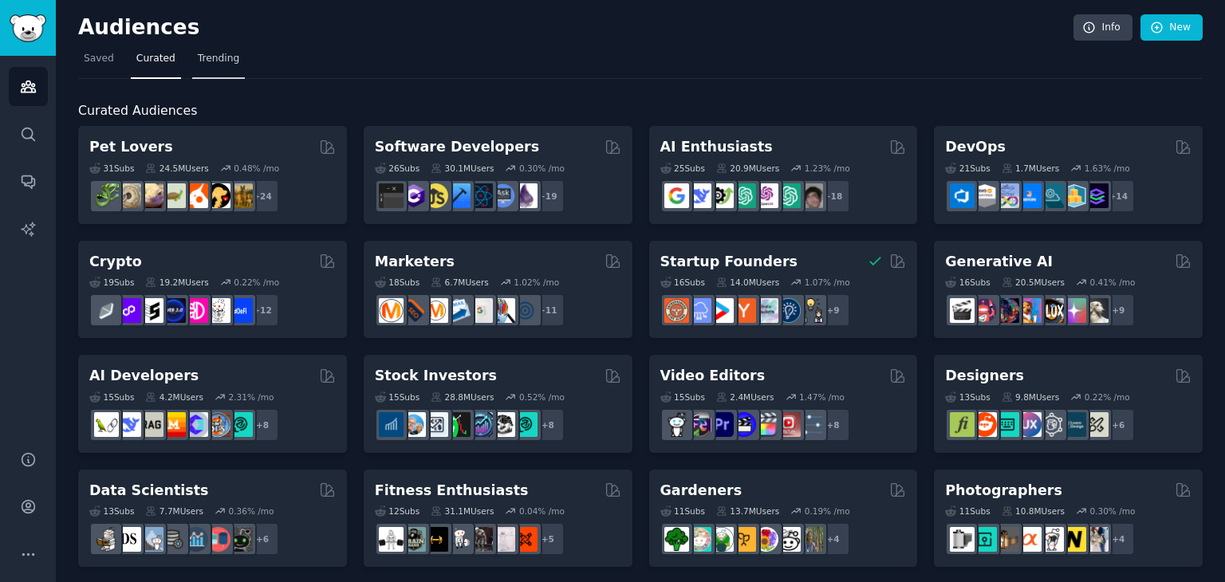
click at [211, 58] on span "Trending" at bounding box center [218, 59] width 41 height 14
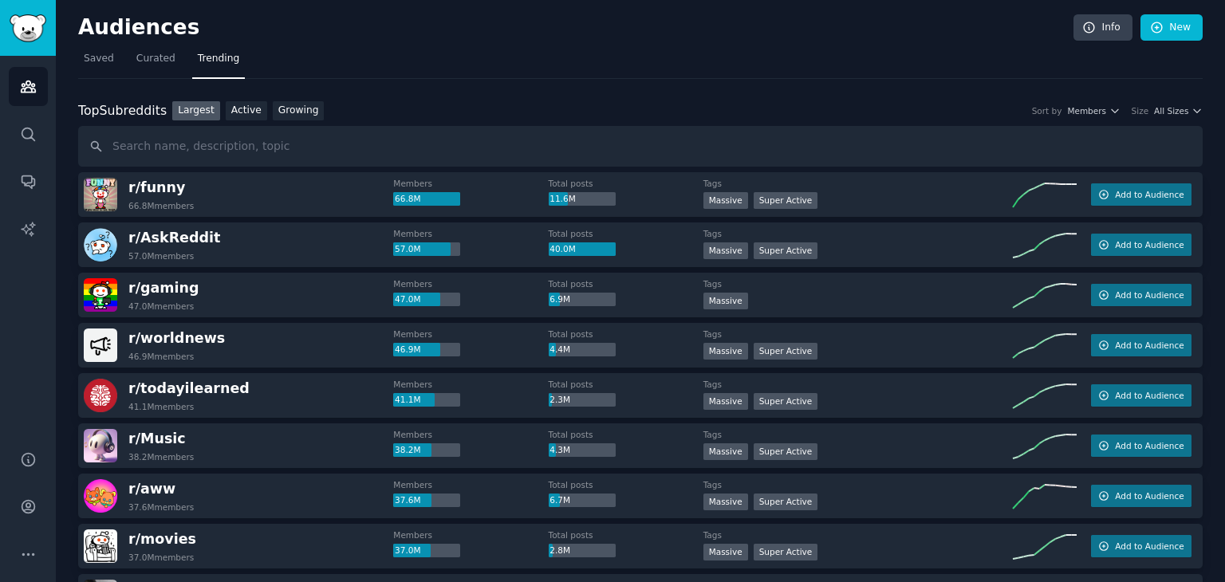
click at [233, 136] on input "text" at bounding box center [640, 146] width 1125 height 41
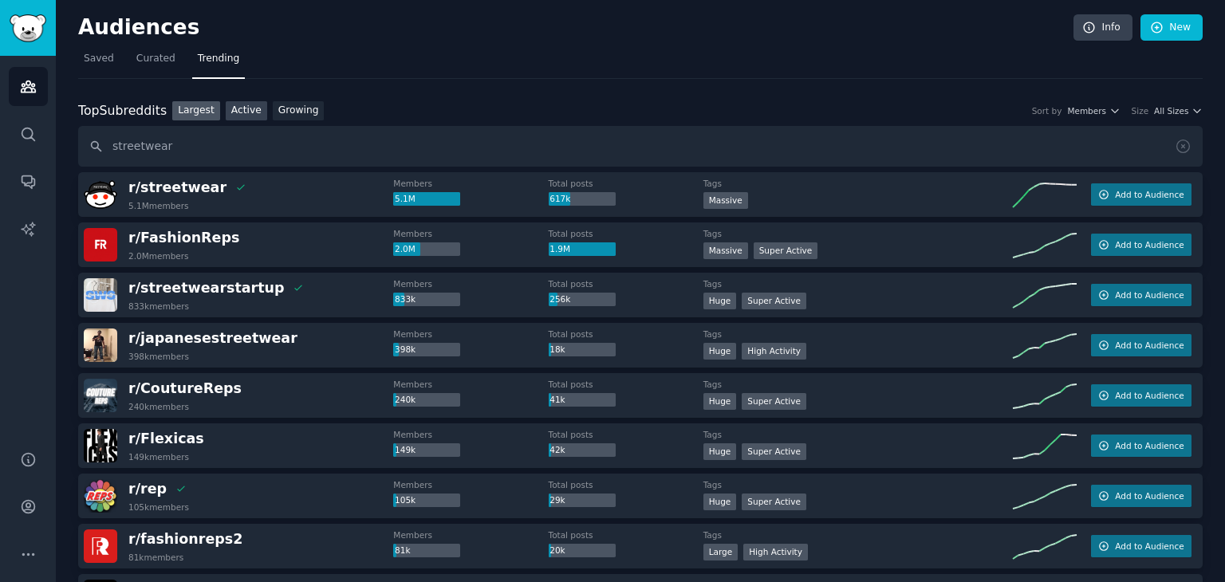
click at [240, 116] on link "Active" at bounding box center [246, 111] width 41 height 20
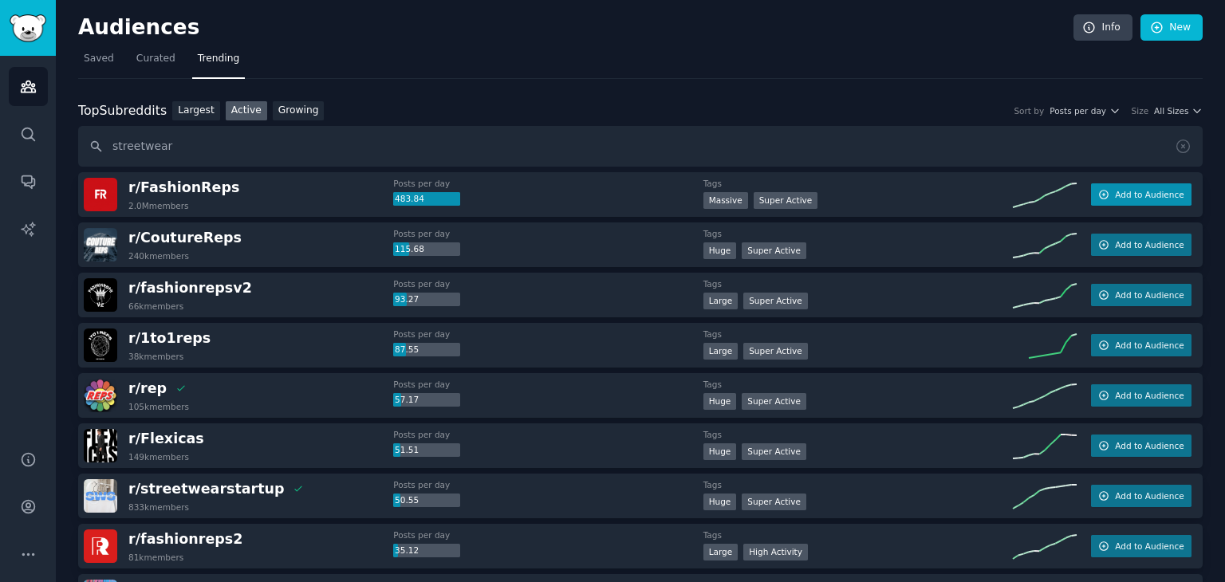
click at [1123, 195] on span "Add to Audience" at bounding box center [1149, 194] width 69 height 11
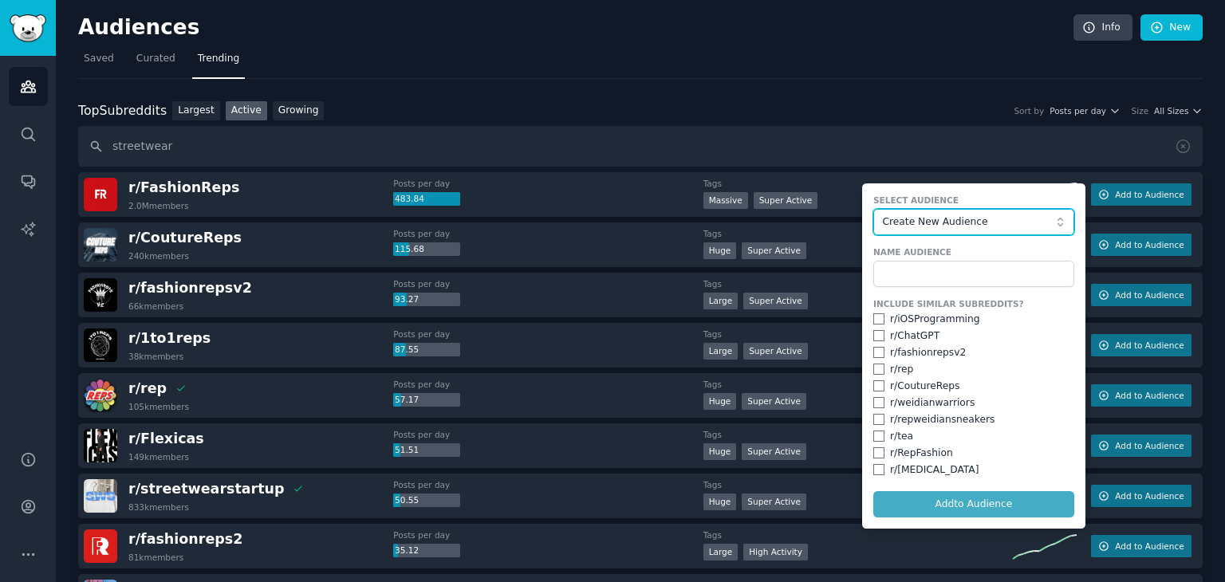
click at [989, 222] on span "Create New Audience" at bounding box center [969, 222] width 175 height 14
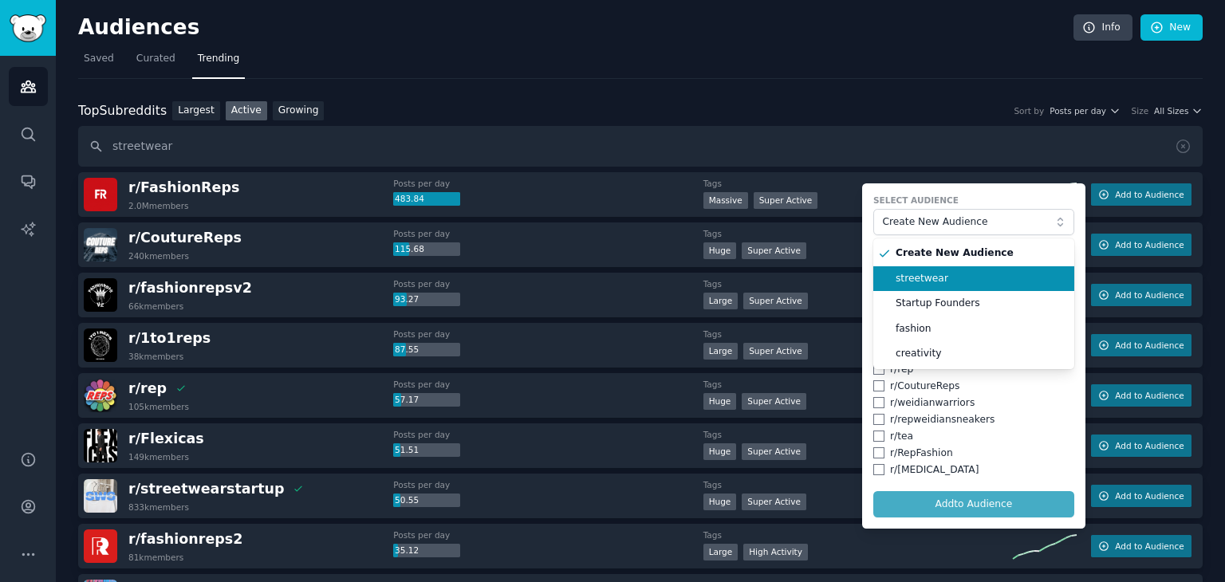
click at [963, 285] on li "streetwear" at bounding box center [974, 279] width 201 height 26
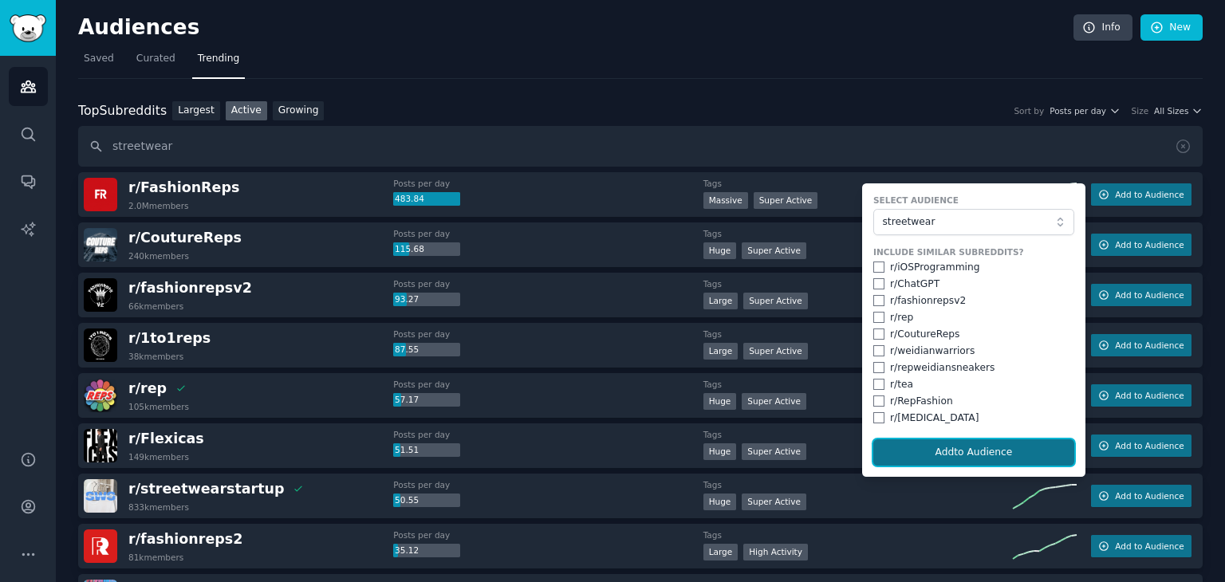
click at [965, 454] on button "Add to Audience" at bounding box center [974, 453] width 201 height 27
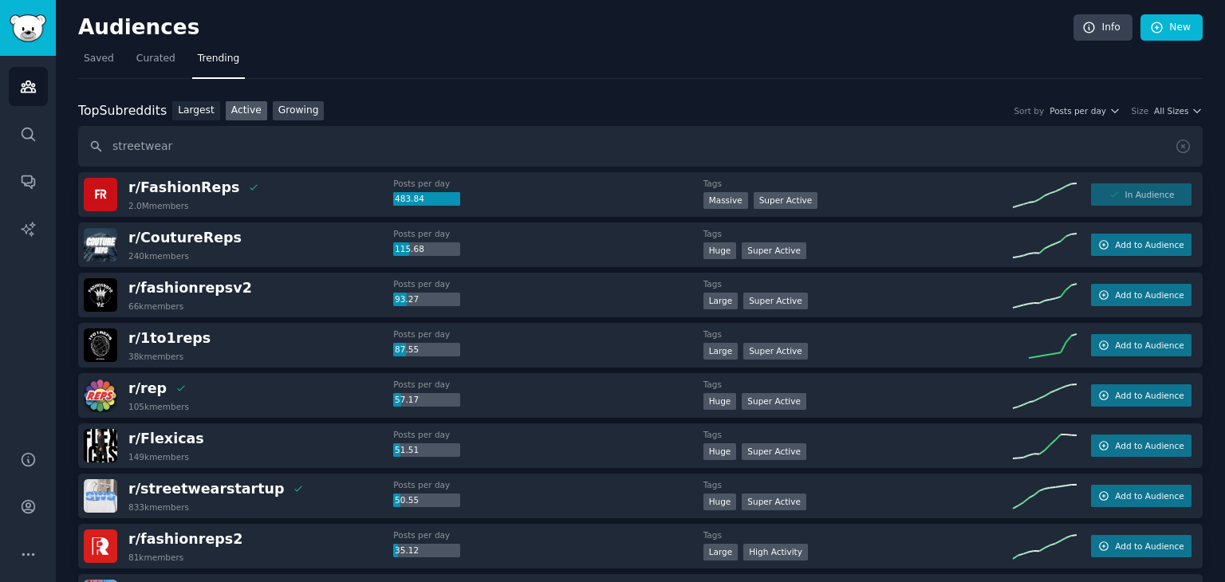
click at [306, 106] on link "Growing" at bounding box center [299, 111] width 52 height 20
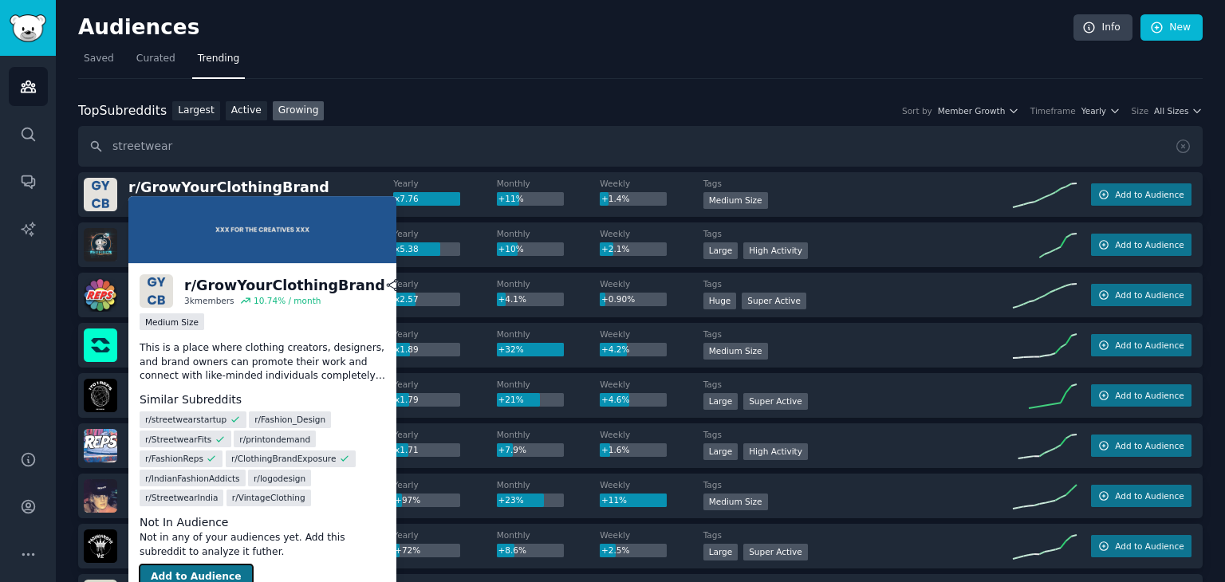
click at [217, 565] on button "Add to Audience" at bounding box center [196, 578] width 113 height 26
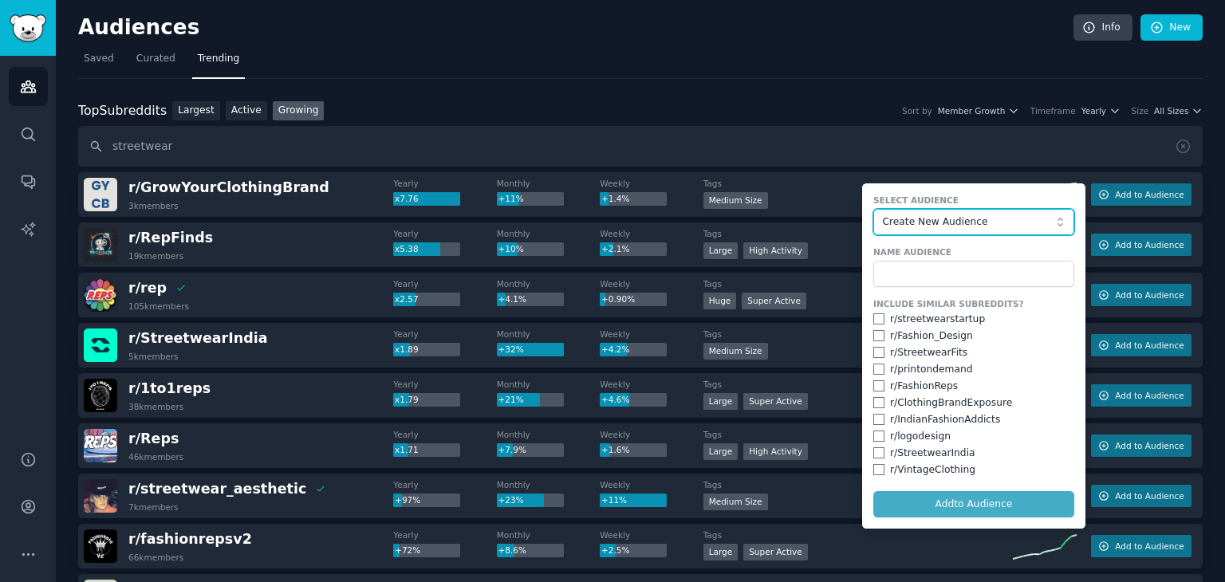
click at [962, 224] on span "Create New Audience" at bounding box center [969, 222] width 175 height 14
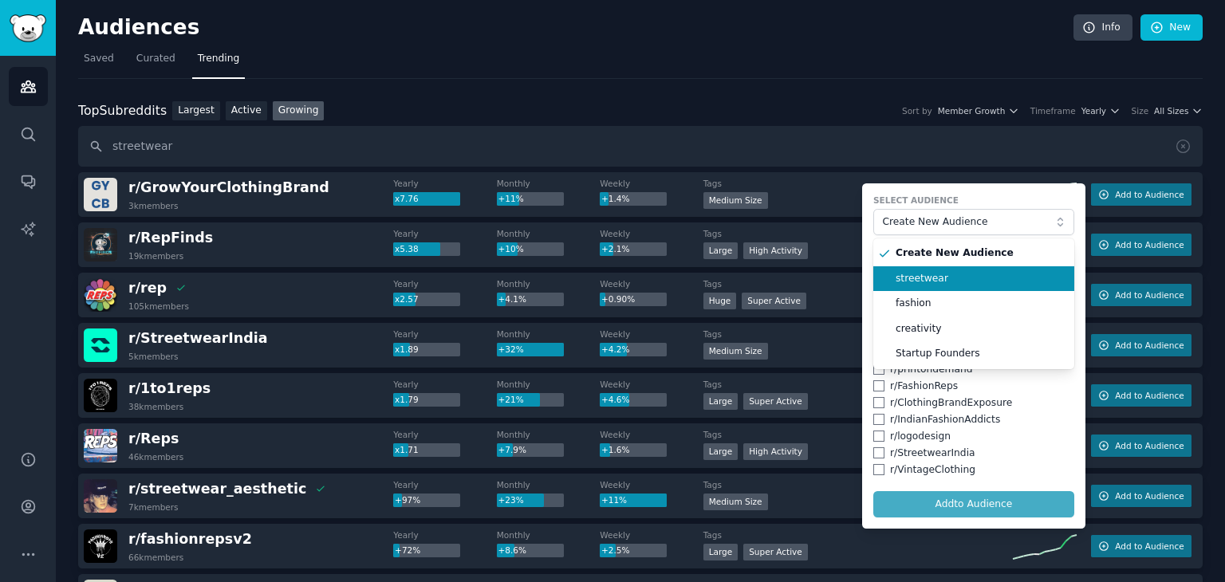
click at [956, 275] on span "streetwear" at bounding box center [980, 279] width 168 height 14
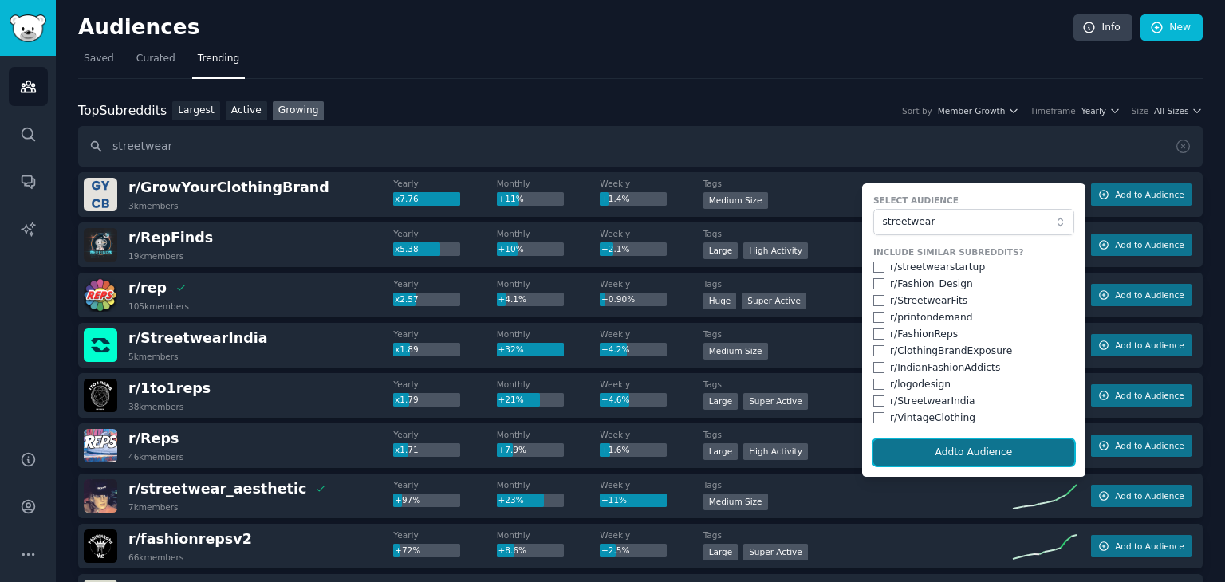
click at [946, 444] on button "Add to Audience" at bounding box center [974, 453] width 201 height 27
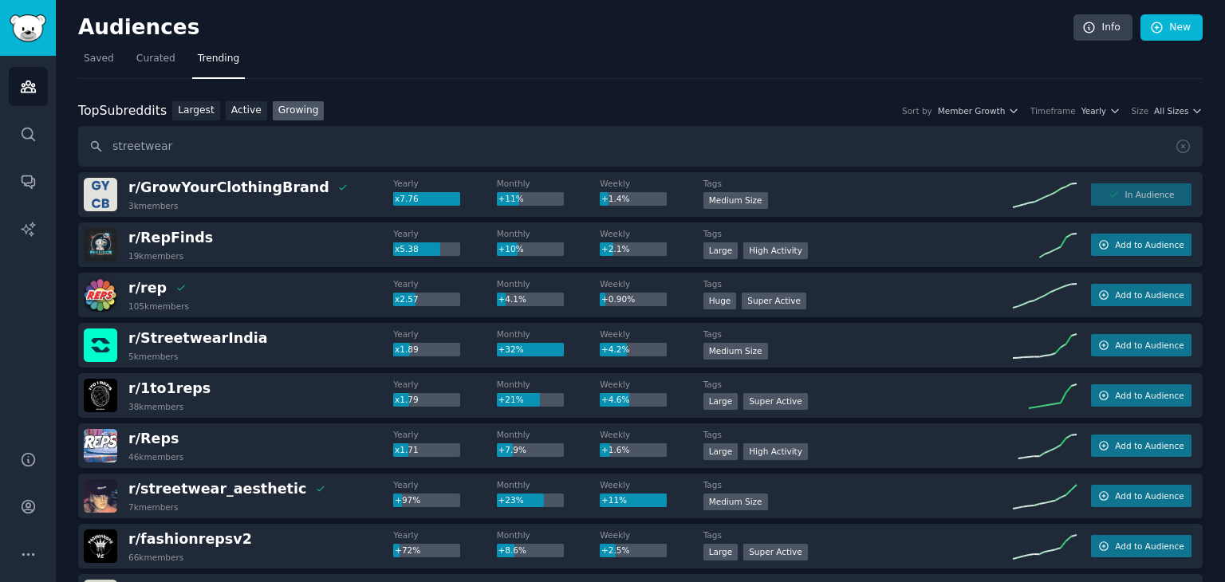
drag, startPoint x: 258, startPoint y: 290, endPoint x: 259, endPoint y: 219, distance: 71.0
drag, startPoint x: 259, startPoint y: 219, endPoint x: 180, endPoint y: 144, distance: 110.0
click at [180, 144] on input "streetwear" at bounding box center [640, 146] width 1125 height 41
drag, startPoint x: 180, startPoint y: 144, endPoint x: 91, endPoint y: 148, distance: 88.7
click at [91, 148] on input "streetwear" at bounding box center [640, 146] width 1125 height 41
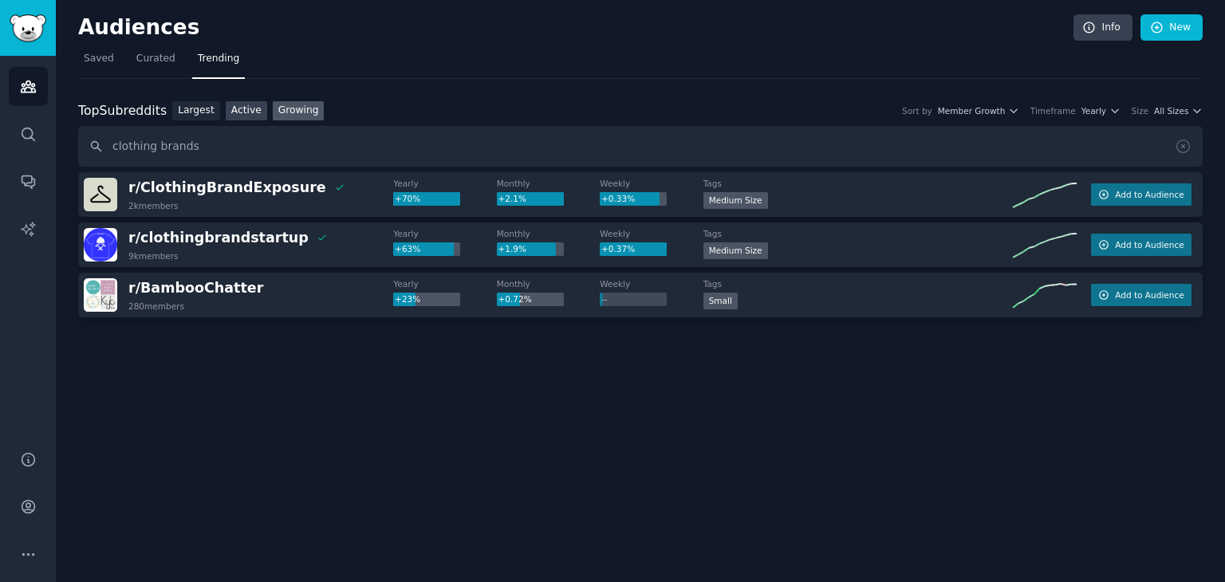
click at [239, 111] on link "Active" at bounding box center [246, 111] width 41 height 20
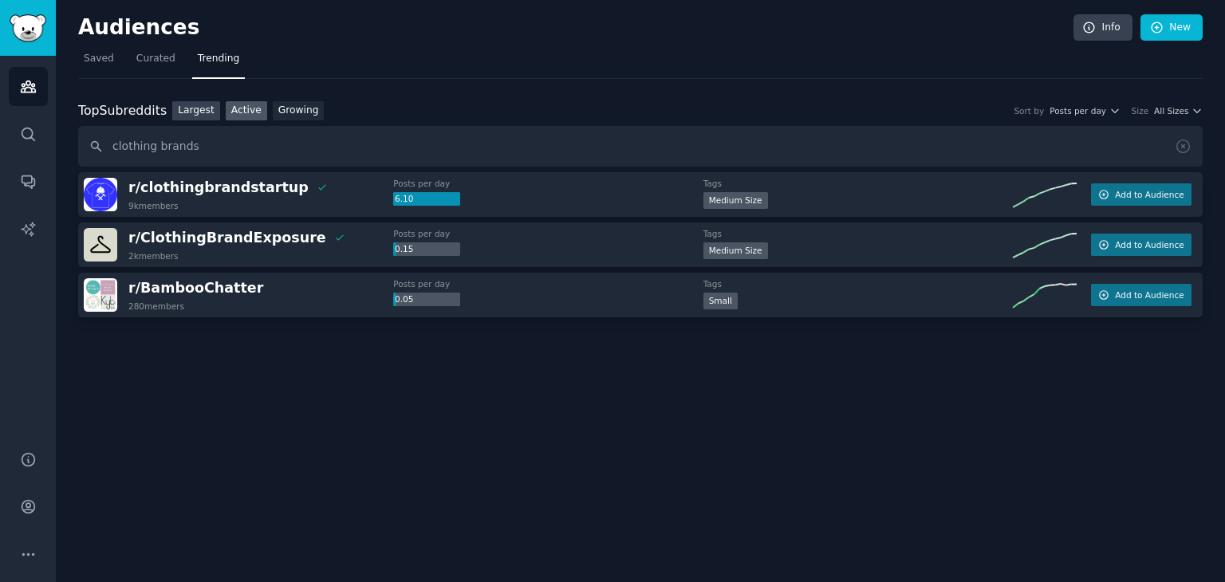
click at [183, 111] on link "Largest" at bounding box center [196, 111] width 48 height 20
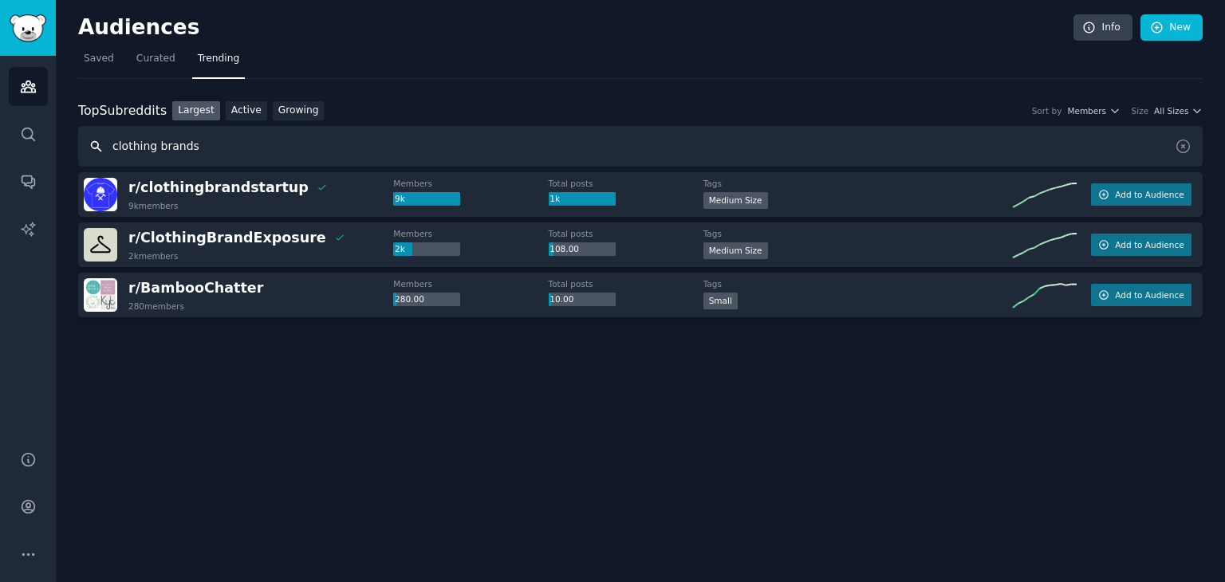
drag, startPoint x: 163, startPoint y: 147, endPoint x: 116, endPoint y: 149, distance: 47.1
click at [116, 149] on input "clothing brands" at bounding box center [640, 146] width 1125 height 41
type input "c"
type input "fashion brand"
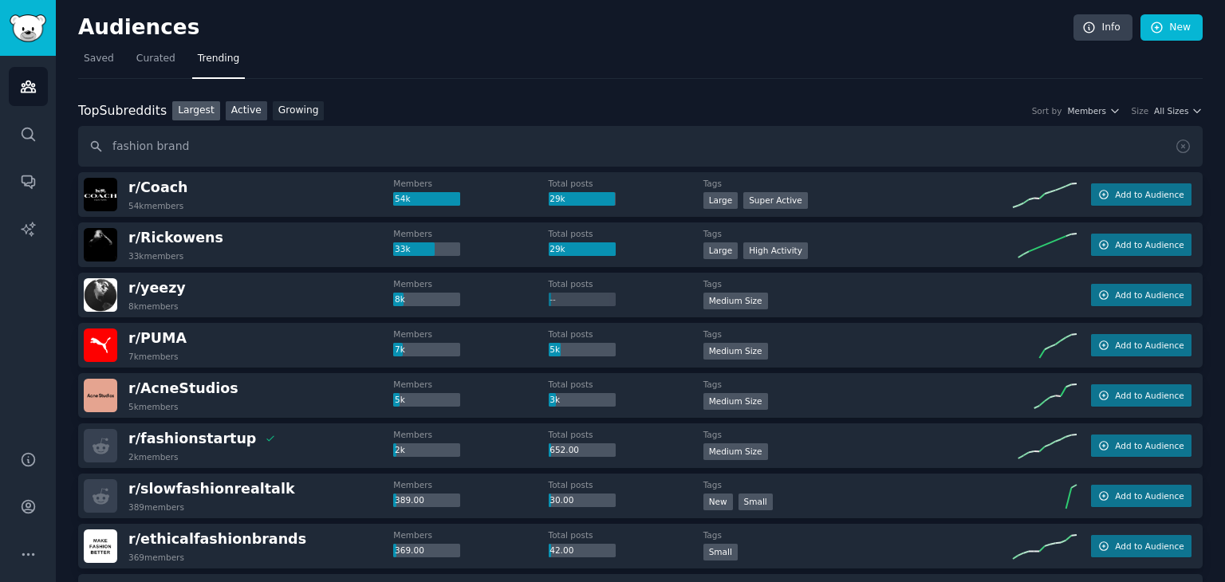
click at [234, 112] on link "Active" at bounding box center [246, 111] width 41 height 20
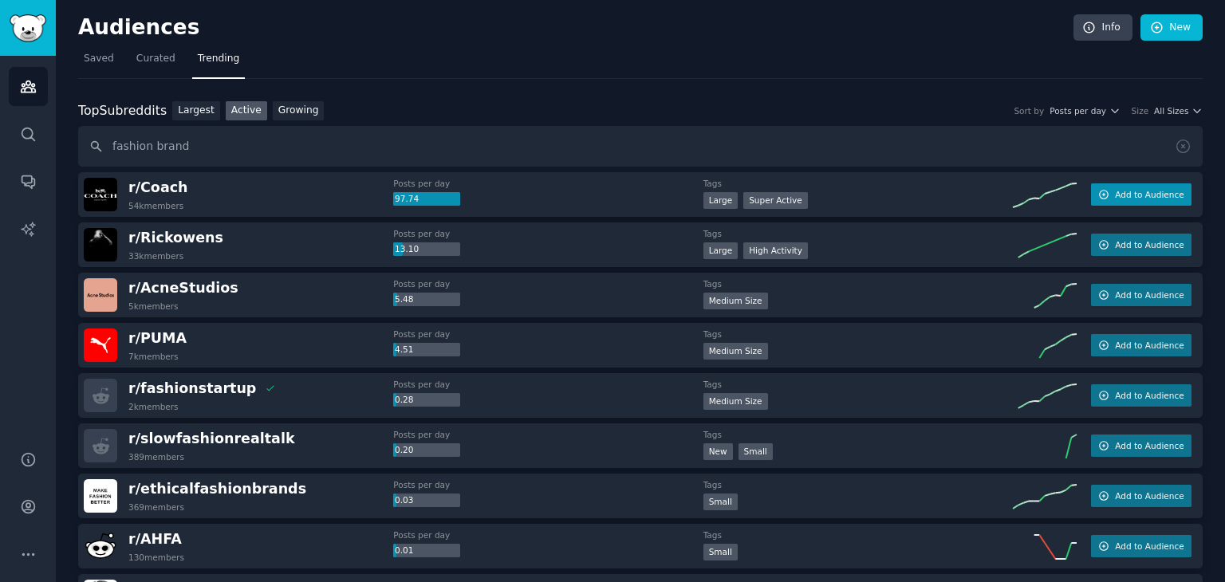
click at [1111, 199] on button "Add to Audience" at bounding box center [1141, 194] width 101 height 22
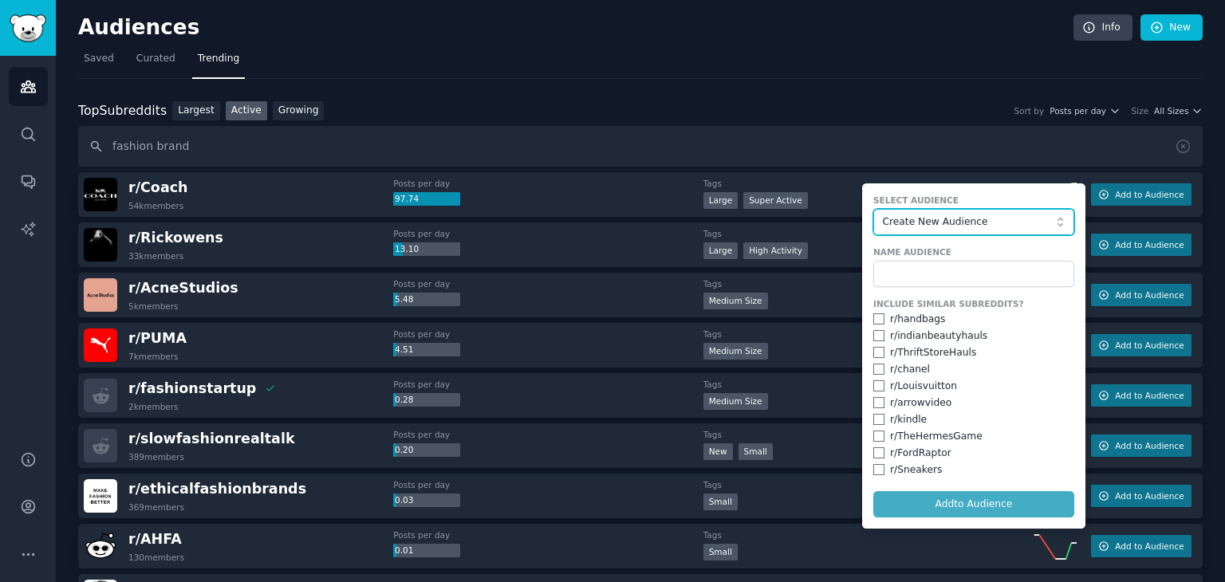
click at [951, 231] on button "Create New Audience" at bounding box center [974, 222] width 201 height 27
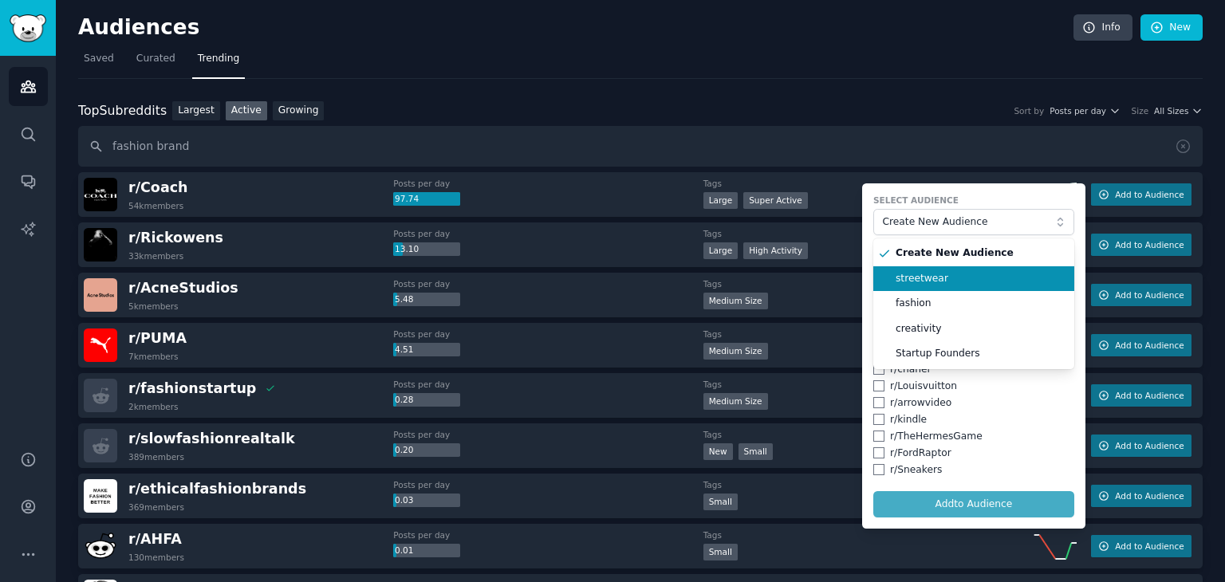
click at [945, 281] on span "streetwear" at bounding box center [980, 279] width 168 height 14
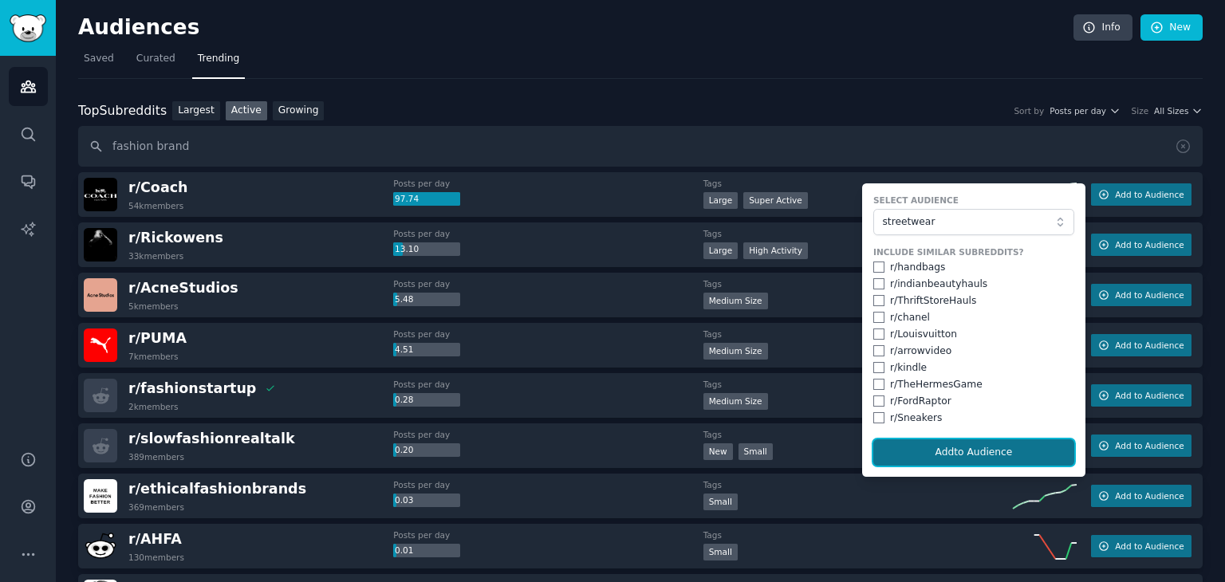
click at [972, 454] on button "Add to Audience" at bounding box center [974, 453] width 201 height 27
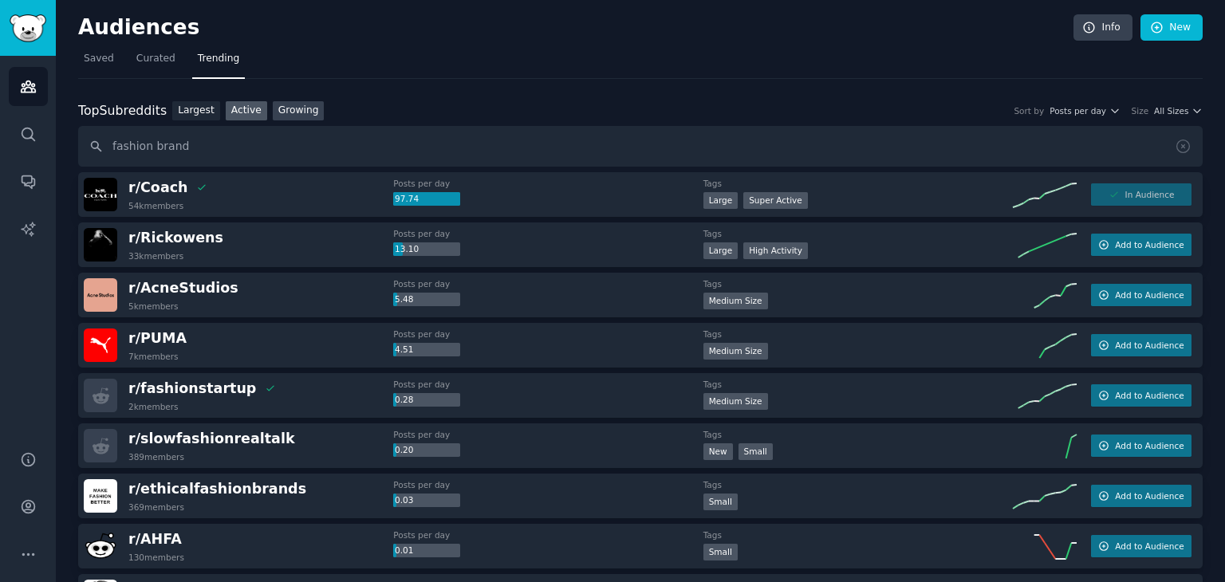
click at [283, 103] on link "Growing" at bounding box center [299, 111] width 52 height 20
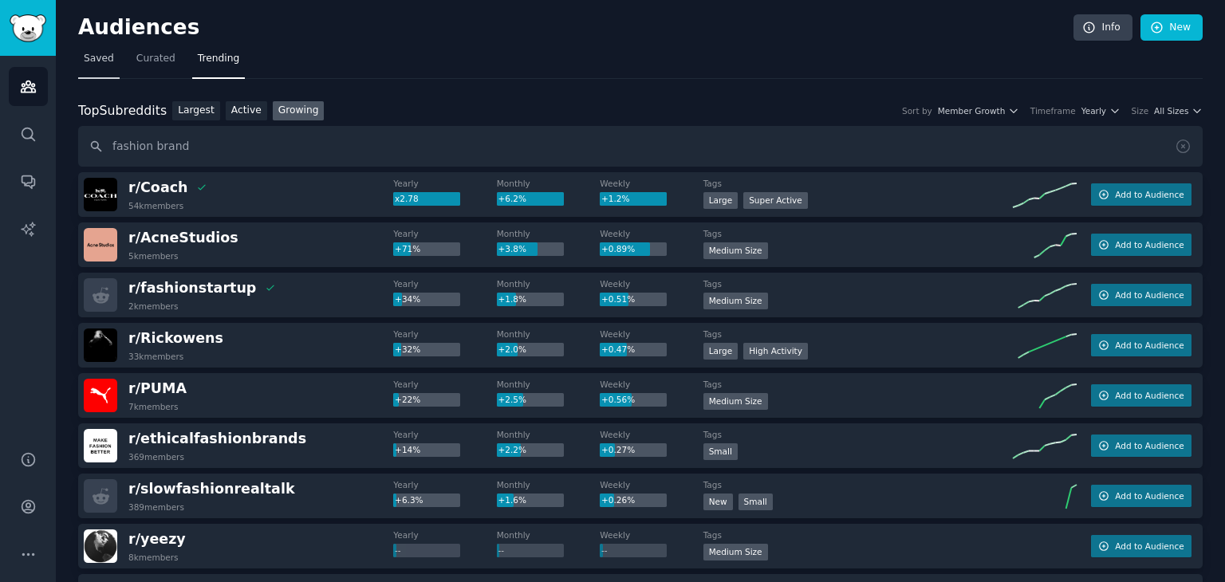
click at [89, 64] on span "Saved" at bounding box center [99, 59] width 30 height 14
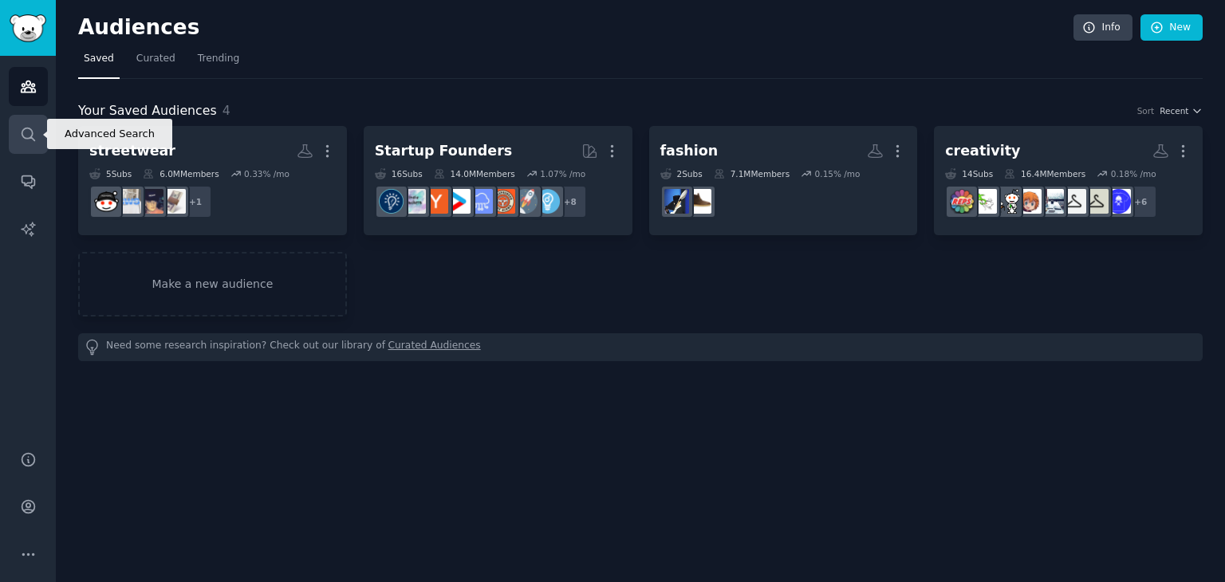
click at [20, 126] on icon "Sidebar" at bounding box center [28, 134] width 17 height 17
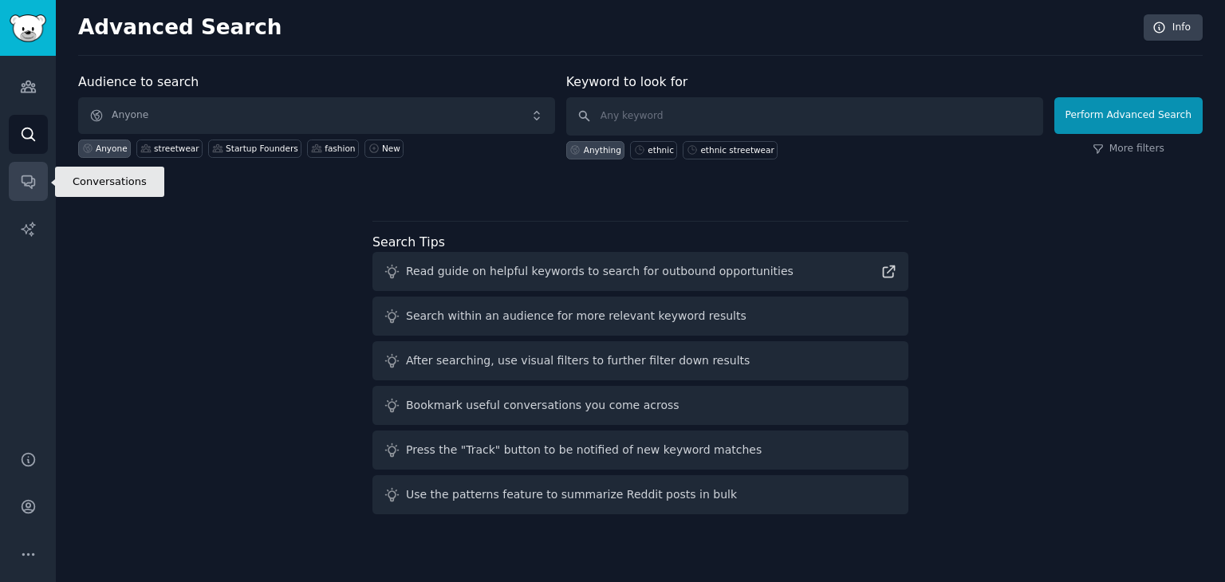
click at [24, 187] on icon "Sidebar" at bounding box center [28, 181] width 17 height 17
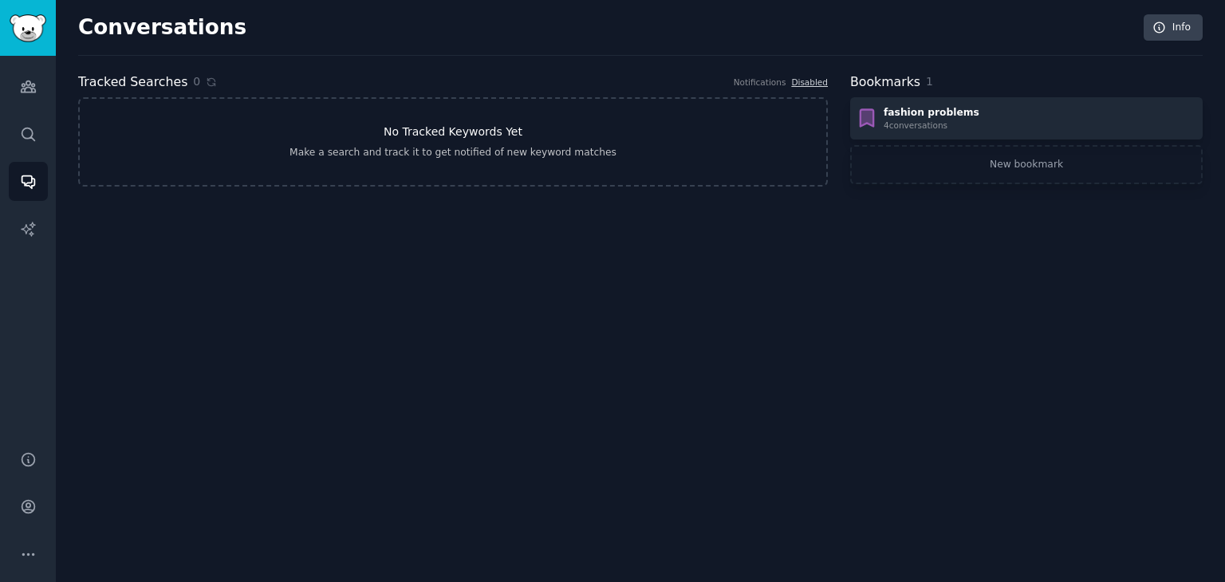
click at [389, 141] on link "No Tracked Keywords Yet Make a search and track it to get notified of new keywo…" at bounding box center [453, 141] width 750 height 89
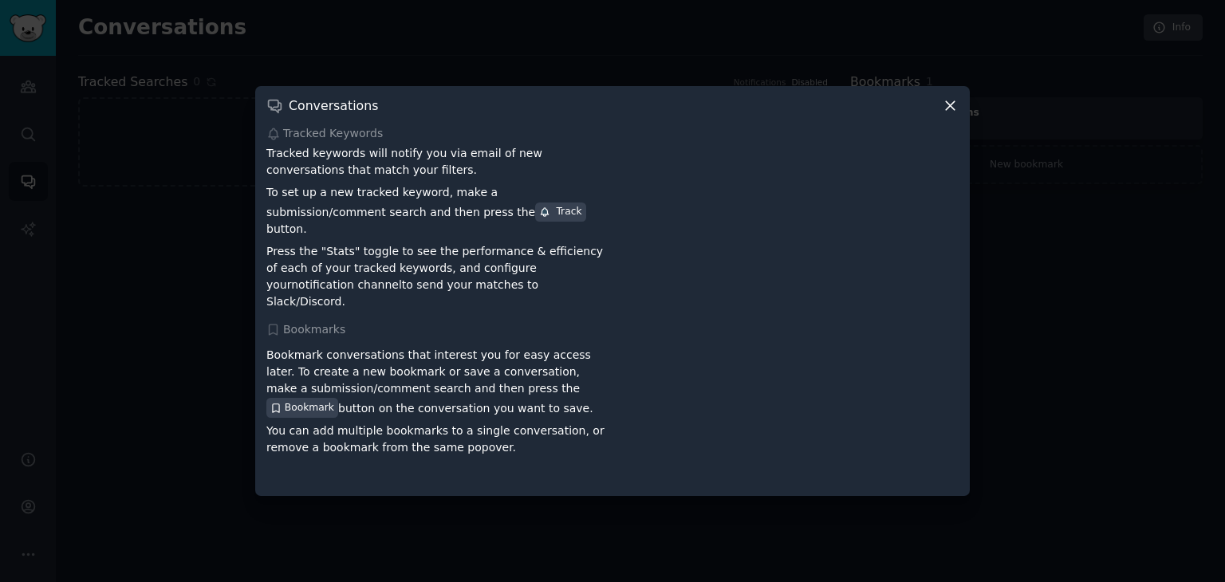
click at [947, 114] on icon at bounding box center [950, 105] width 17 height 17
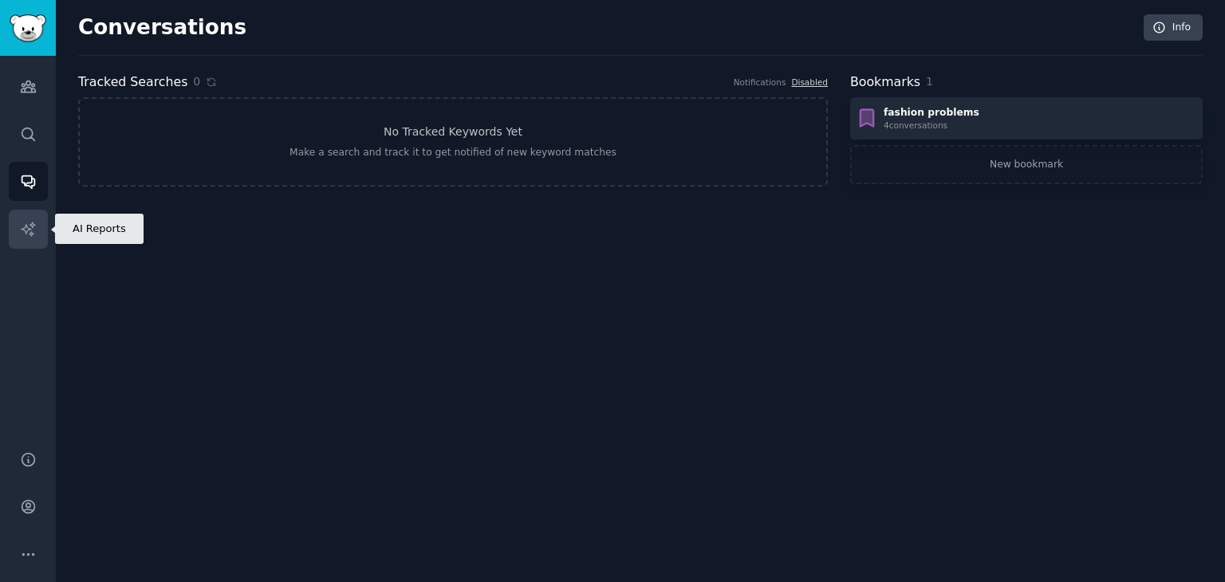
click at [20, 231] on icon "Sidebar" at bounding box center [28, 229] width 17 height 17
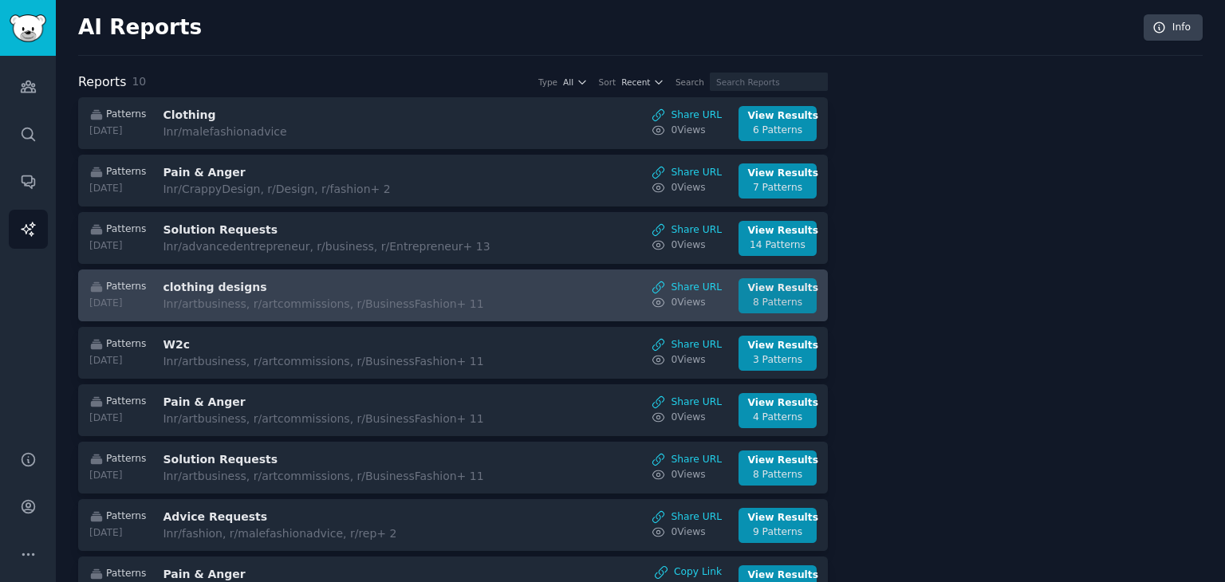
click at [783, 297] on div "8 Patterns" at bounding box center [778, 303] width 60 height 14
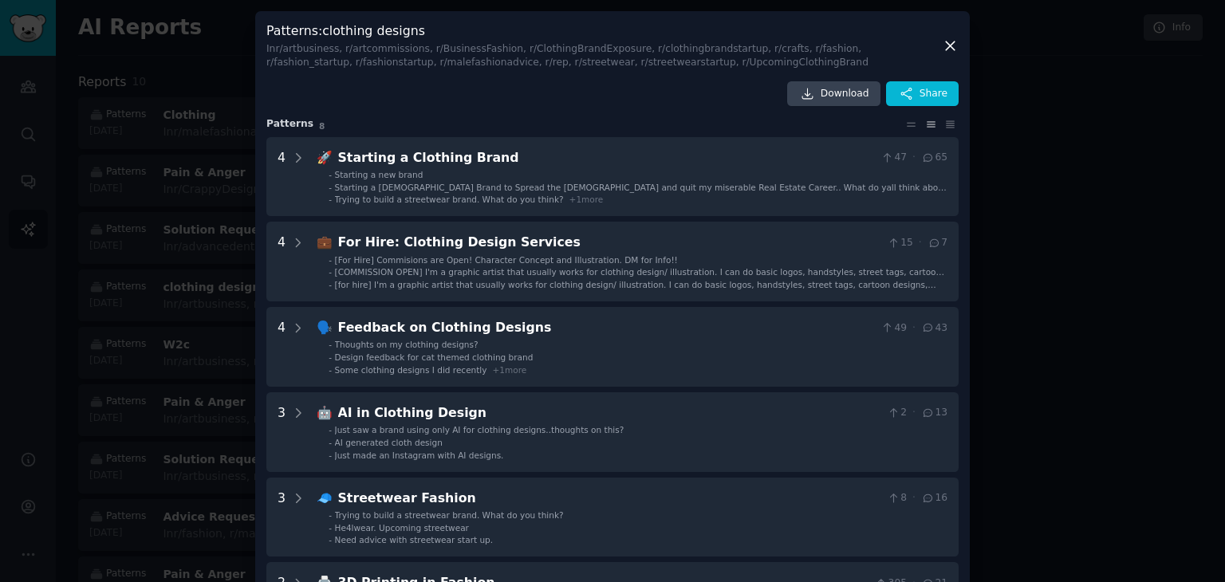
click at [370, 170] on span "Starting a new brand" at bounding box center [379, 175] width 89 height 10
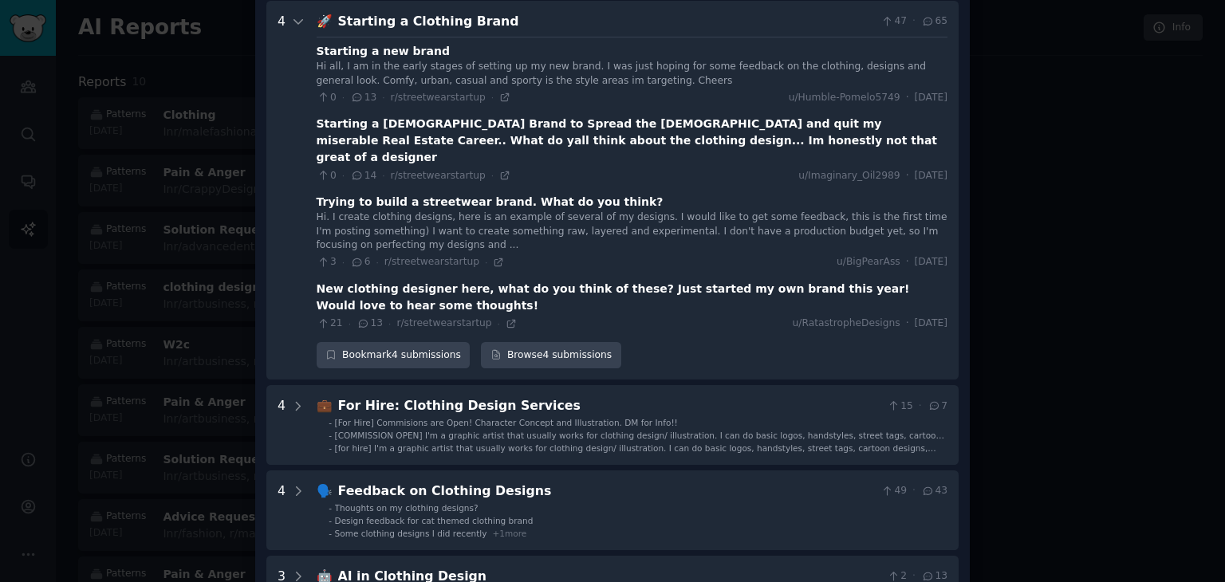
scroll to position [57, 0]
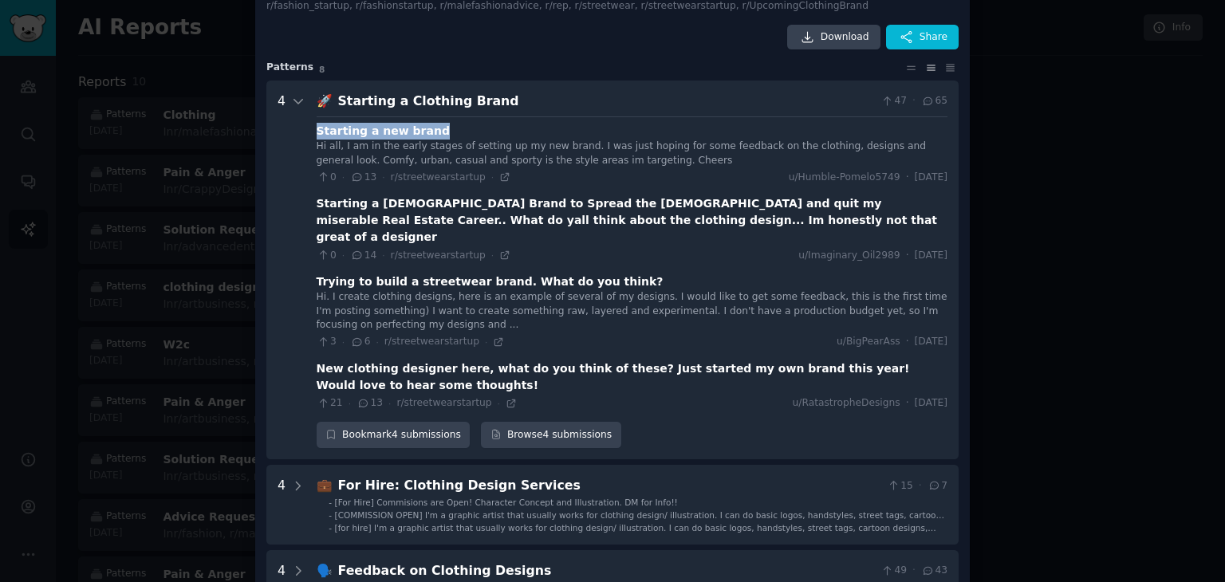
drag, startPoint x: 316, startPoint y: 127, endPoint x: 427, endPoint y: 129, distance: 110.9
click at [427, 129] on div "Starting a new brand" at bounding box center [632, 131] width 631 height 17
click at [377, 97] on div "Starting a Clothing Brand" at bounding box center [606, 102] width 537 height 20
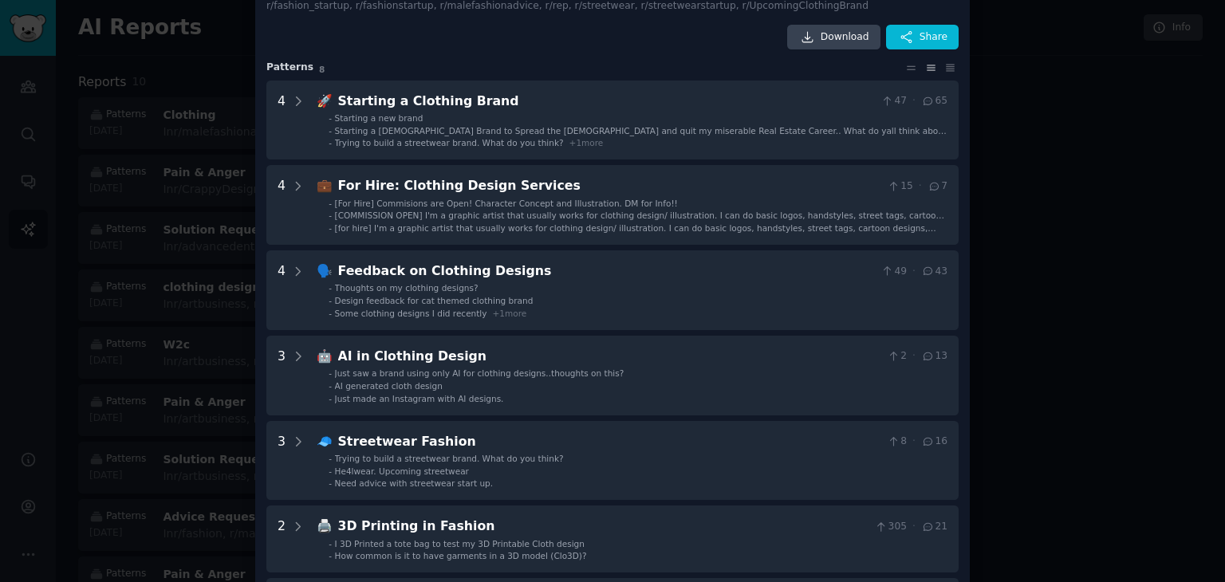
click at [1077, 303] on div at bounding box center [612, 291] width 1225 height 582
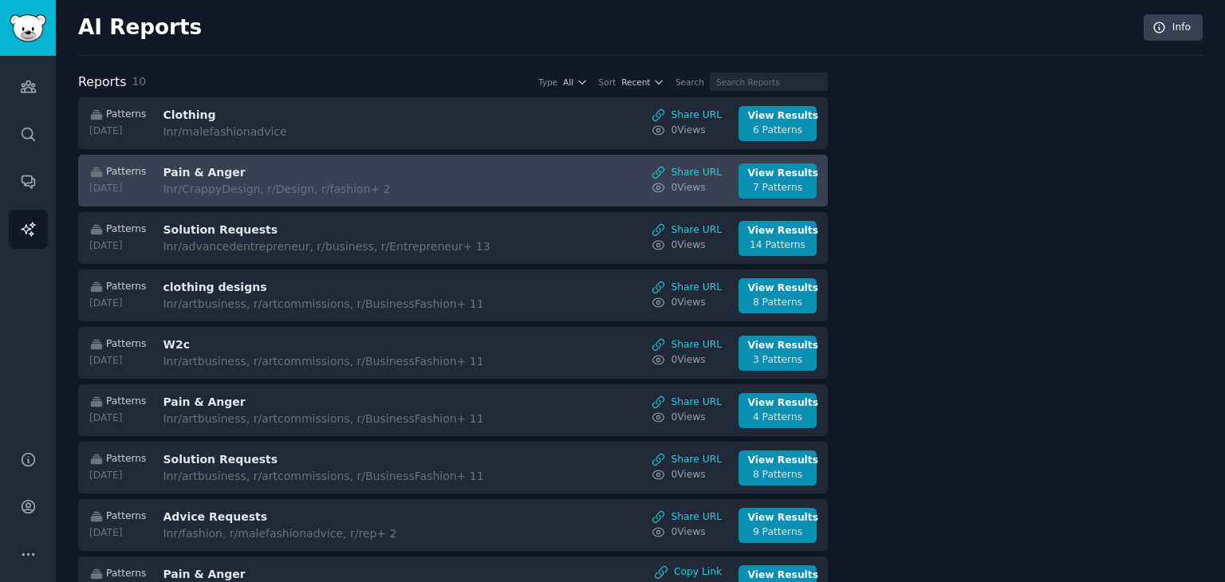
click at [282, 176] on h3 "Pain & Anger" at bounding box center [297, 172] width 268 height 17
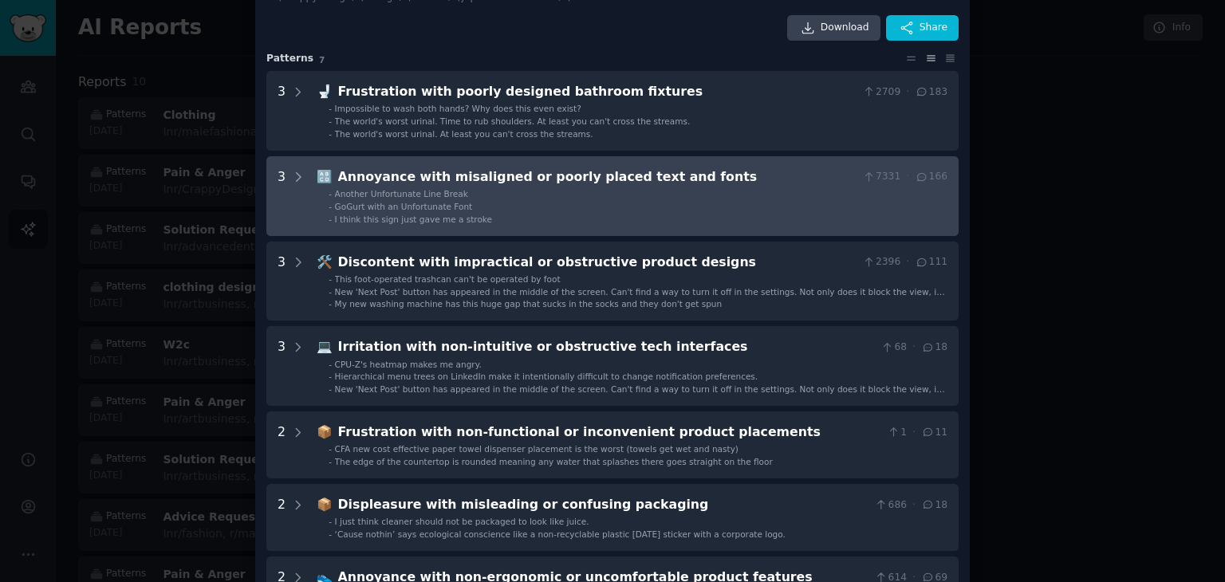
scroll to position [80, 0]
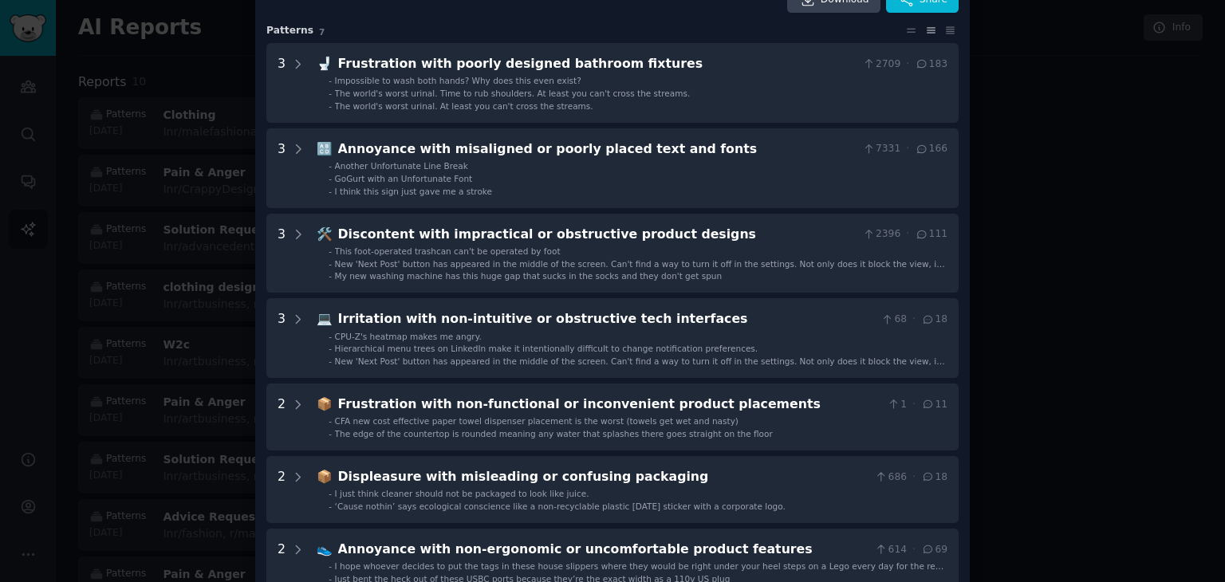
click at [163, 189] on div at bounding box center [612, 291] width 1225 height 582
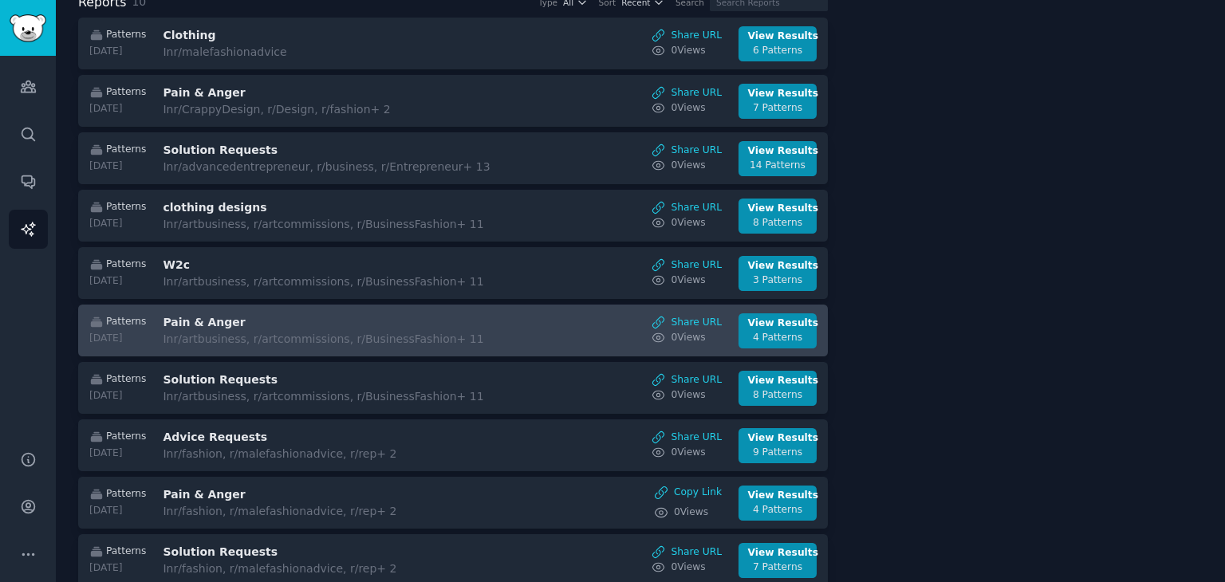
scroll to position [119, 0]
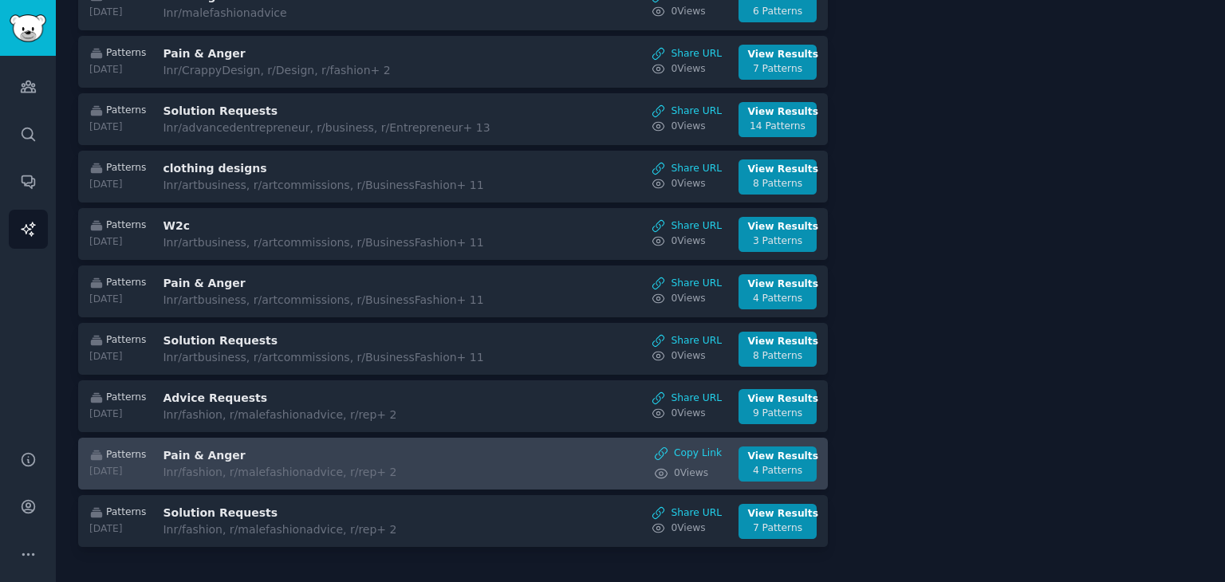
click at [295, 452] on h3 "Pain & Anger" at bounding box center [297, 456] width 268 height 17
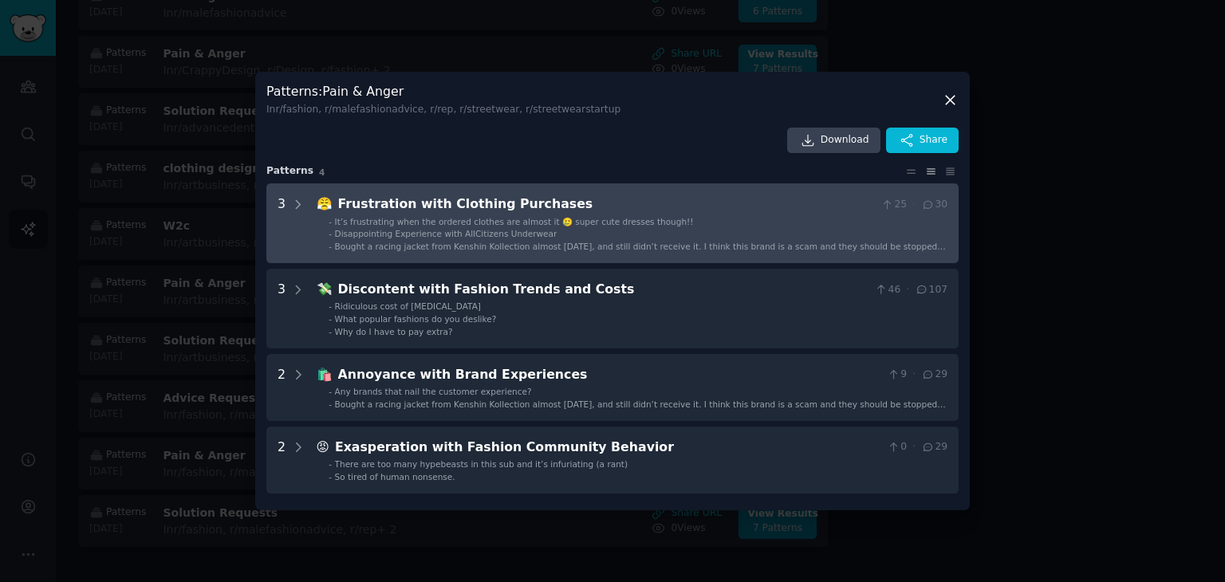
click at [449, 227] on ul "- It’s frustrating when the ordered clothes are almost it 🥲 super cute dresses …" at bounding box center [633, 234] width 630 height 37
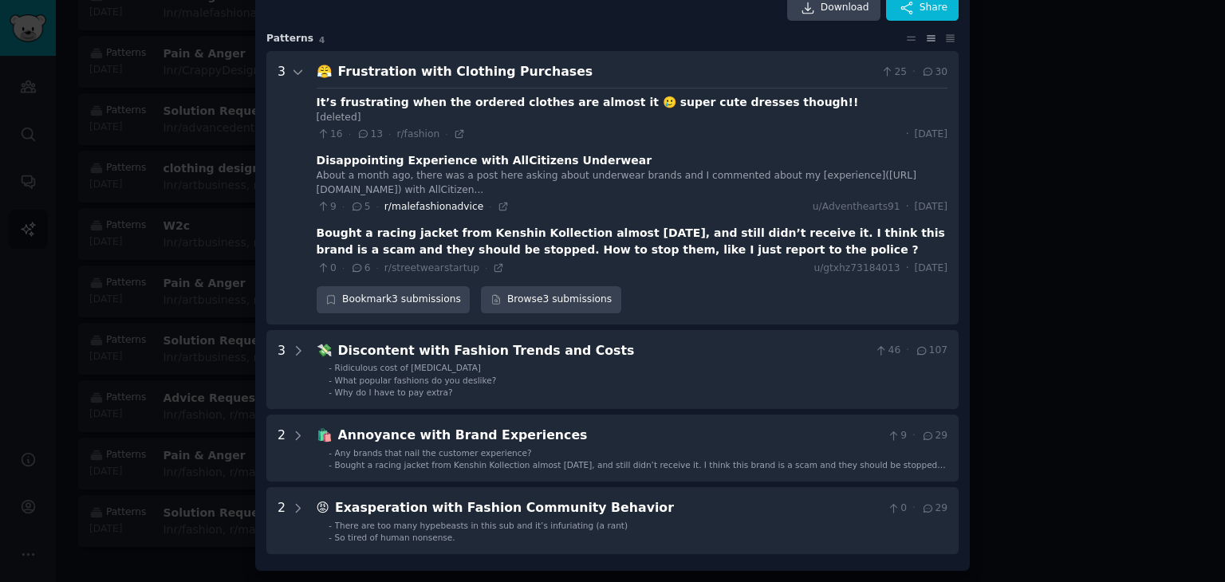
scroll to position [85, 0]
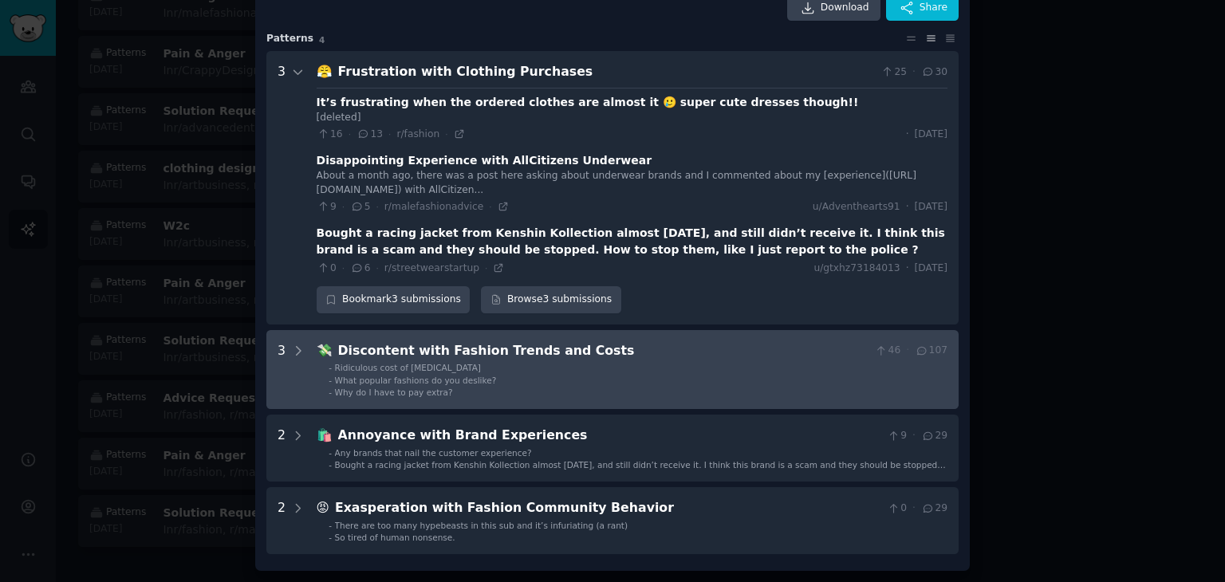
click at [408, 352] on div "Discontent with Fashion Trends and Costs" at bounding box center [603, 351] width 531 height 20
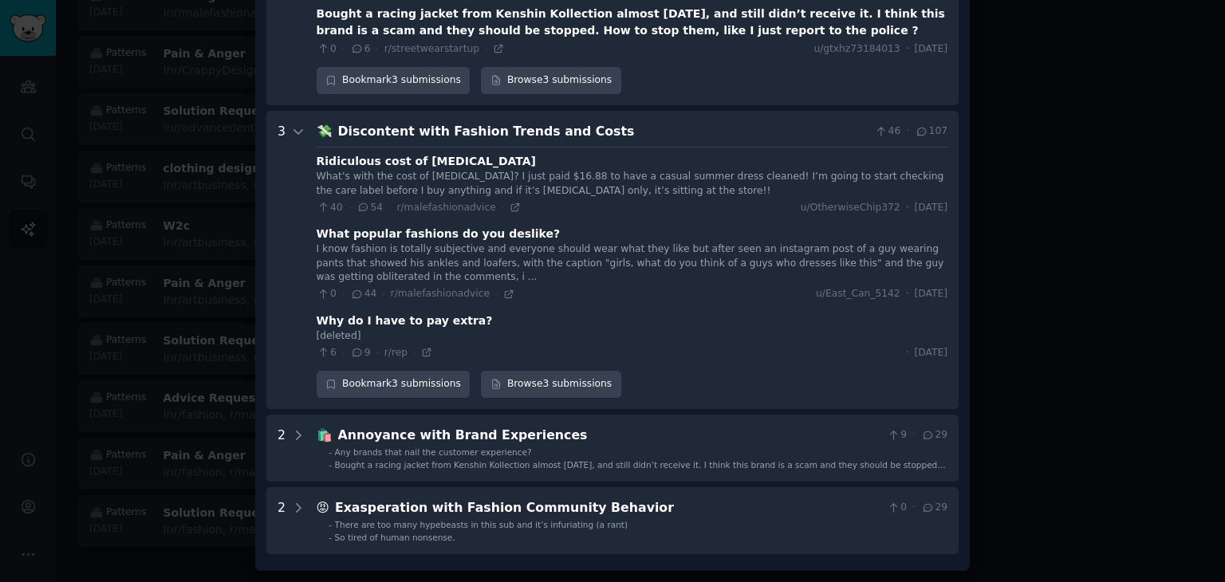
scroll to position [304, 0]
drag, startPoint x: 848, startPoint y: 269, endPoint x: 629, endPoint y: 287, distance: 220.2
click at [629, 287] on div "I know fashion is totally subjective and everyone should wear what they like bu…" at bounding box center [632, 272] width 631 height 59
click at [350, 293] on icon at bounding box center [357, 294] width 14 height 11
click at [382, 262] on div "I know fashion is totally subjective and everyone should wear what they like bu…" at bounding box center [632, 264] width 631 height 42
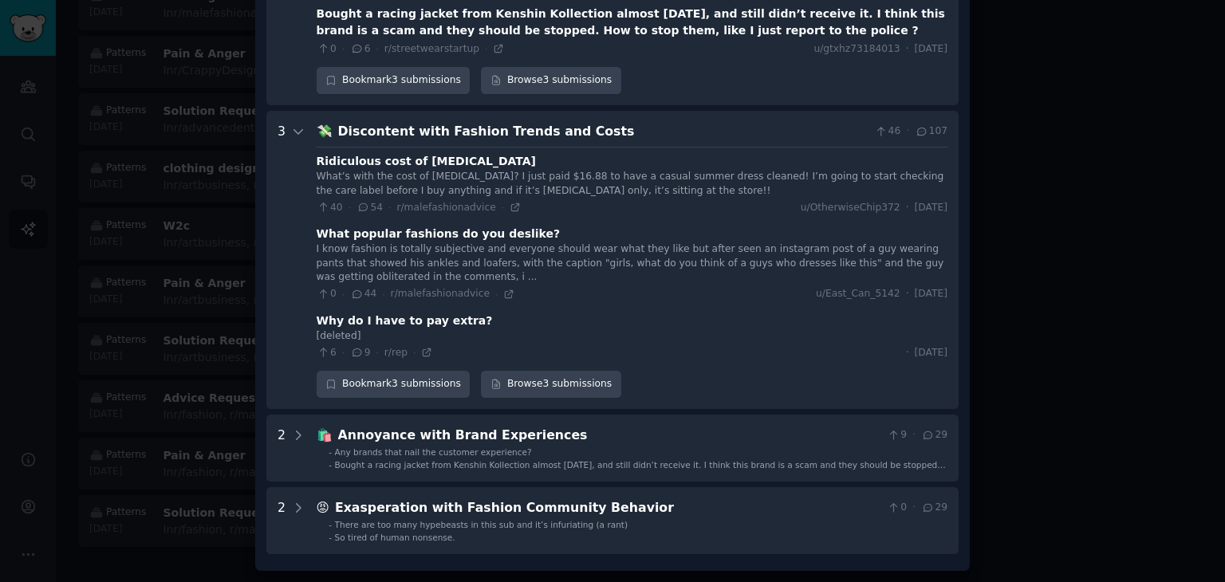
click at [373, 320] on div "Why do I have to pay extra?" at bounding box center [405, 321] width 176 height 17
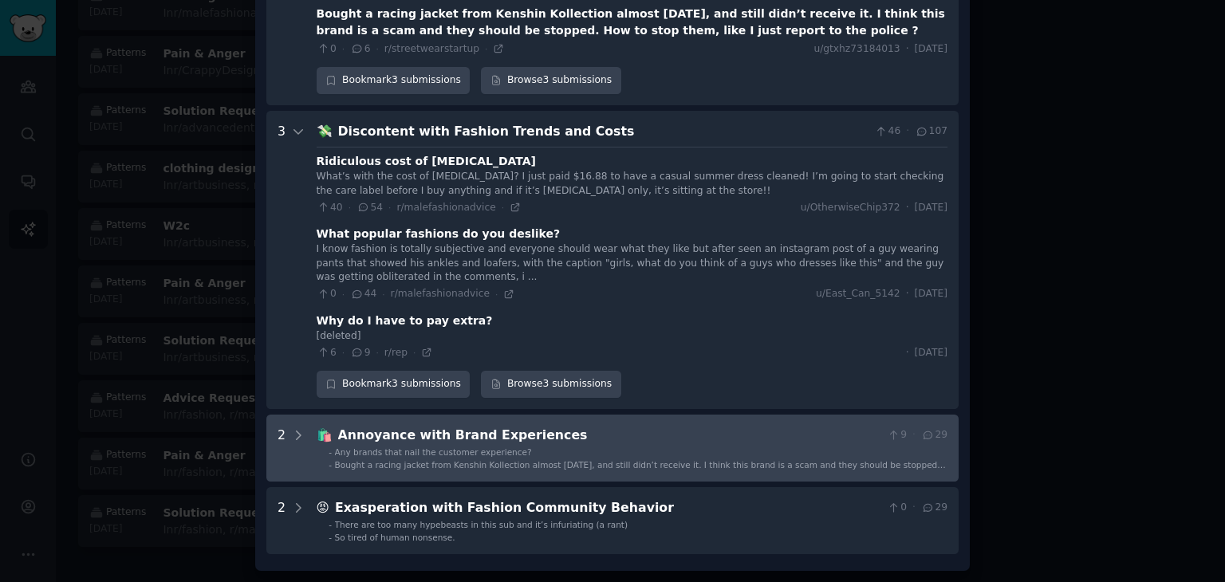
click at [451, 439] on div "Annoyance with Brand Experiences" at bounding box center [609, 436] width 543 height 20
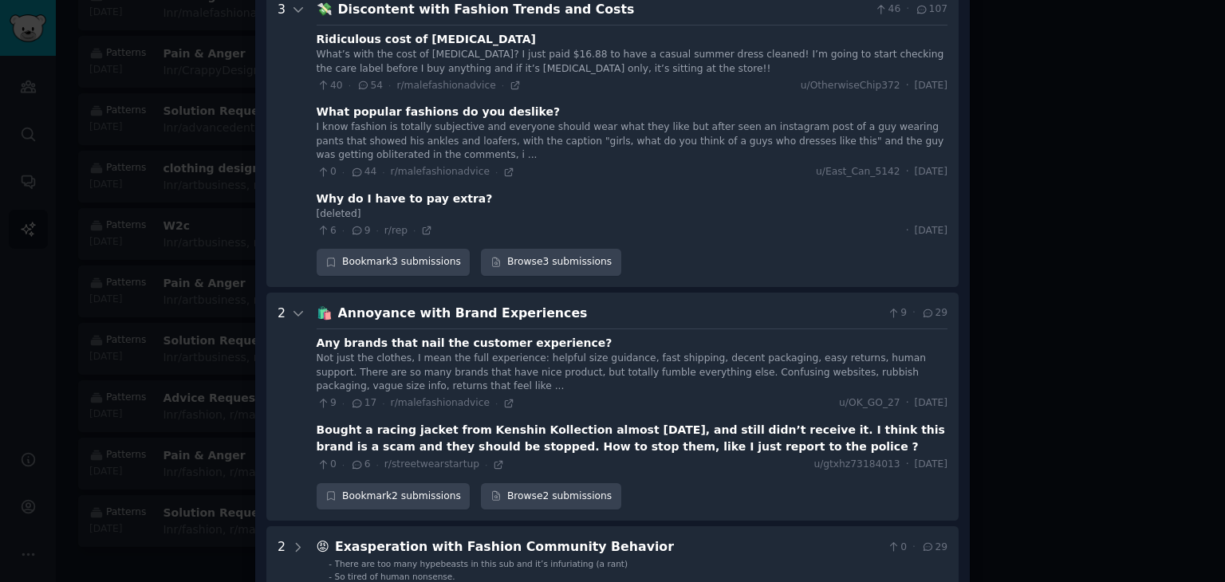
scroll to position [306, 0]
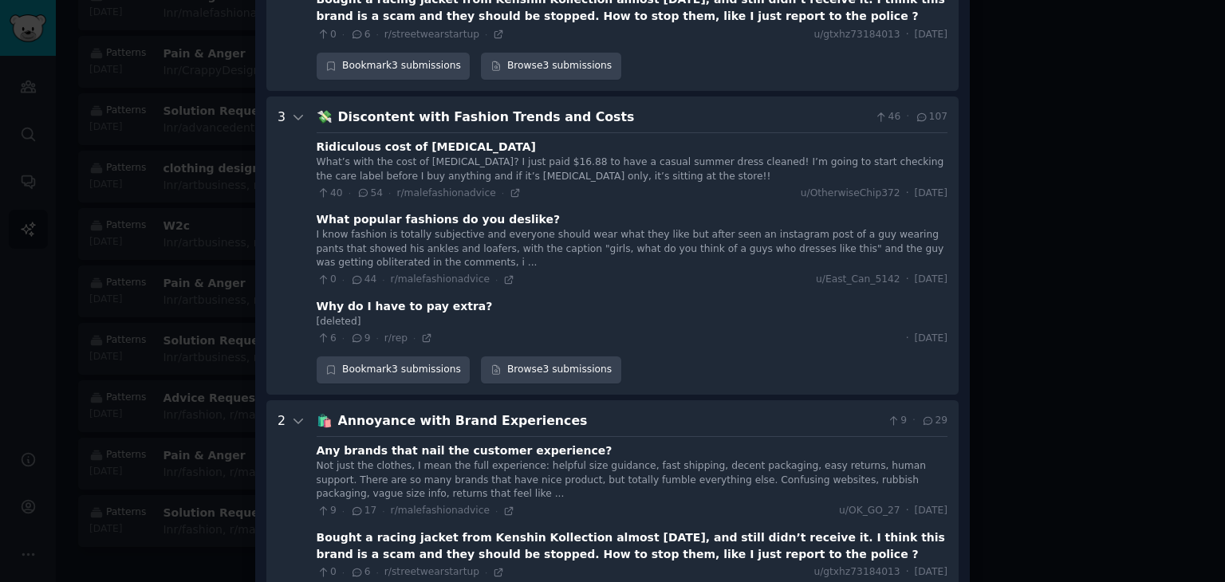
click at [335, 128] on div "💸 Discontent with Fashion Trends and Costs 46 · 107" at bounding box center [632, 118] width 631 height 20
click at [285, 128] on div "3" at bounding box center [292, 246] width 28 height 276
click at [294, 124] on icon at bounding box center [298, 117] width 14 height 14
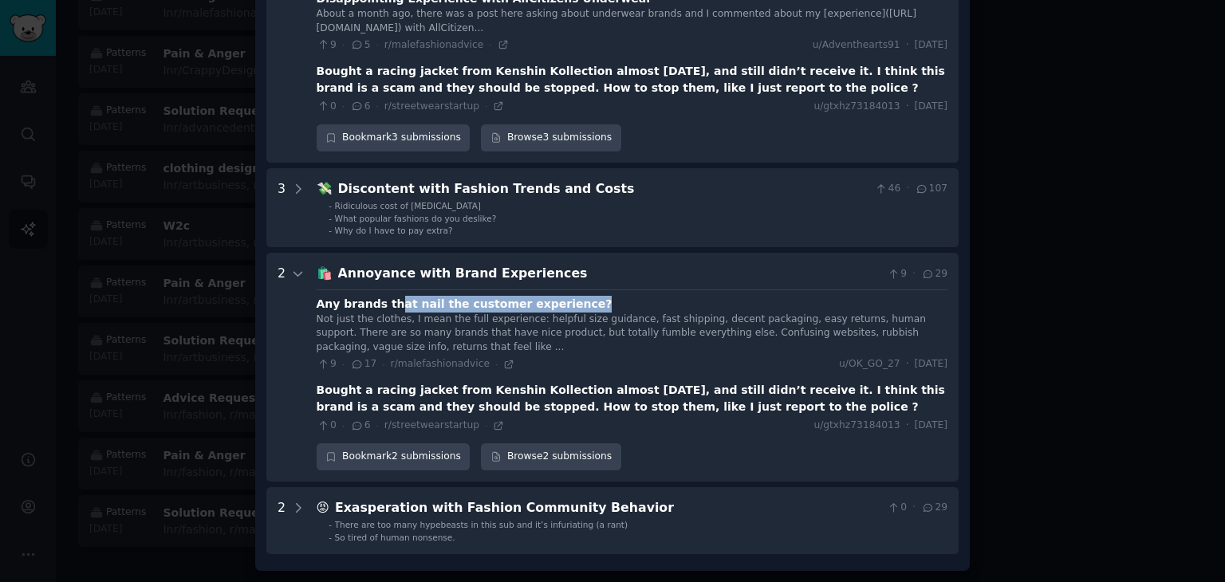
drag, startPoint x: 383, startPoint y: 298, endPoint x: 548, endPoint y: 306, distance: 165.3
click at [548, 306] on div "Any brands that nail the customer experience?" at bounding box center [632, 304] width 631 height 17
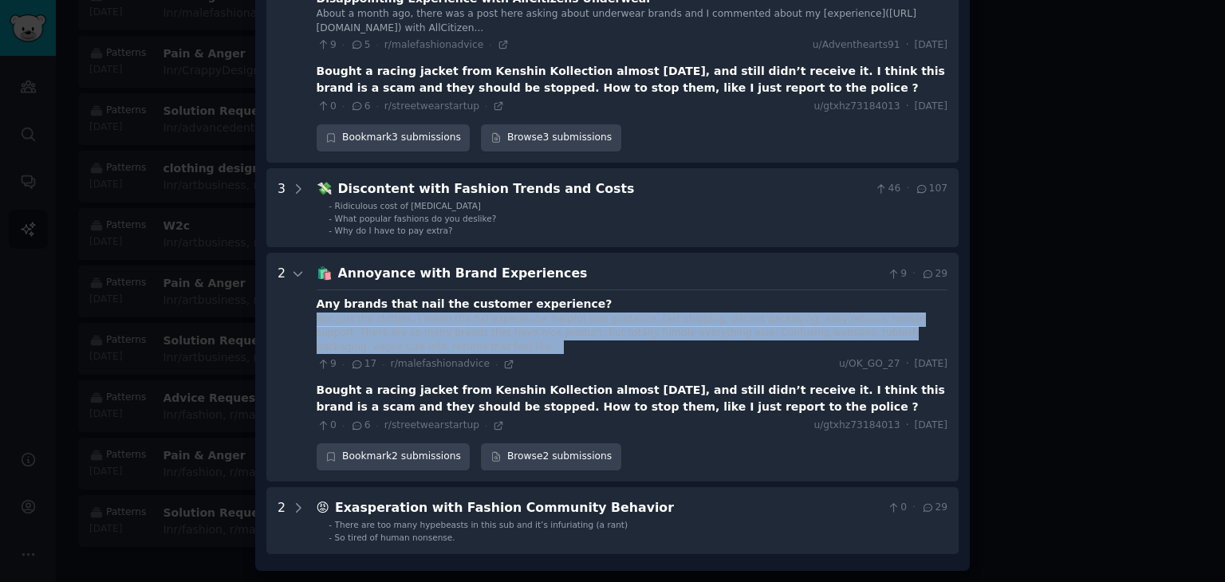
drag, startPoint x: 338, startPoint y: 325, endPoint x: 932, endPoint y: 346, distance: 594.0
click at [932, 346] on Experiences "2 🛍️ Annoyance with Brand Experiences 9 · 29 Any brands that nail the customer …" at bounding box center [612, 367] width 693 height 229
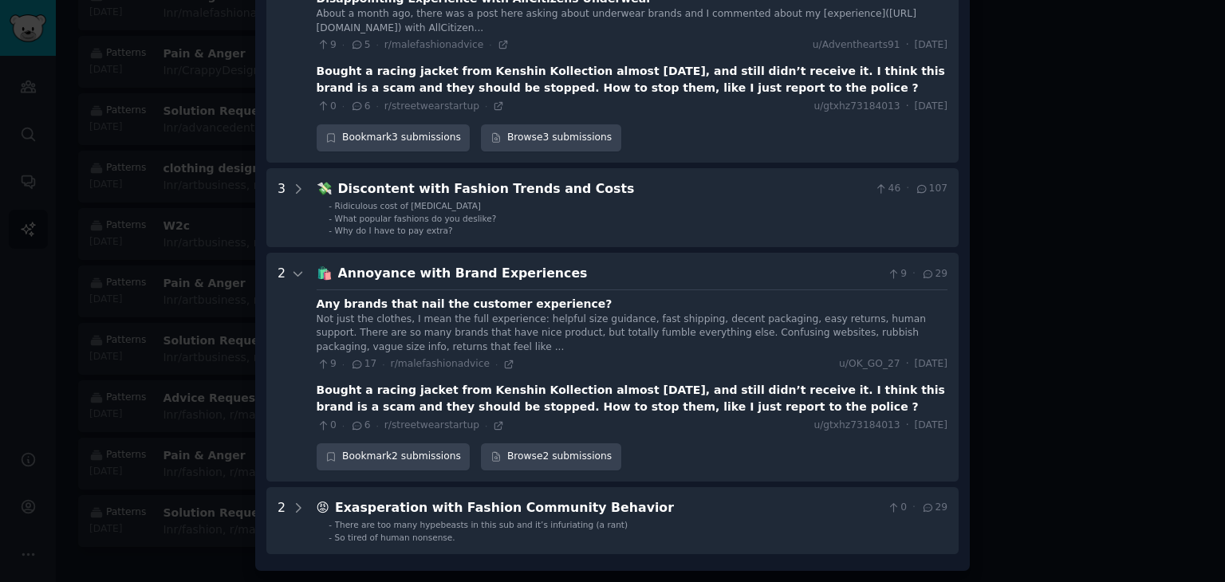
click at [609, 357] on div "9 · 17 · r/malefashionadvice · u/OK_GO_27 · Wed 8/20/2025" at bounding box center [632, 364] width 631 height 14
click at [383, 278] on div "Annoyance with Brand Experiences" at bounding box center [609, 274] width 543 height 20
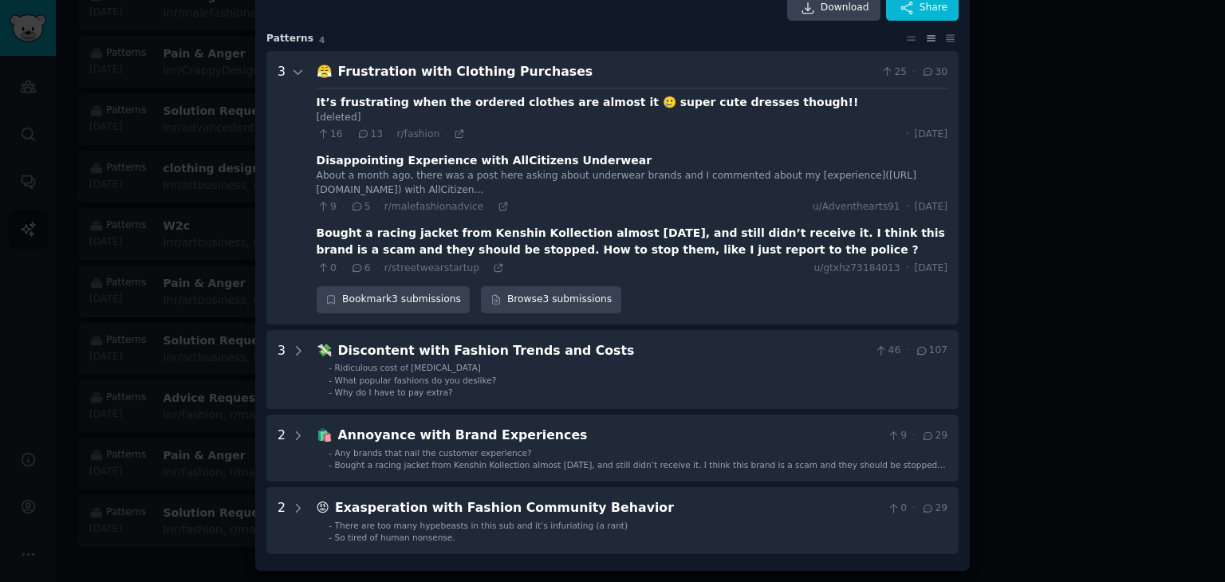
scroll to position [85, 0]
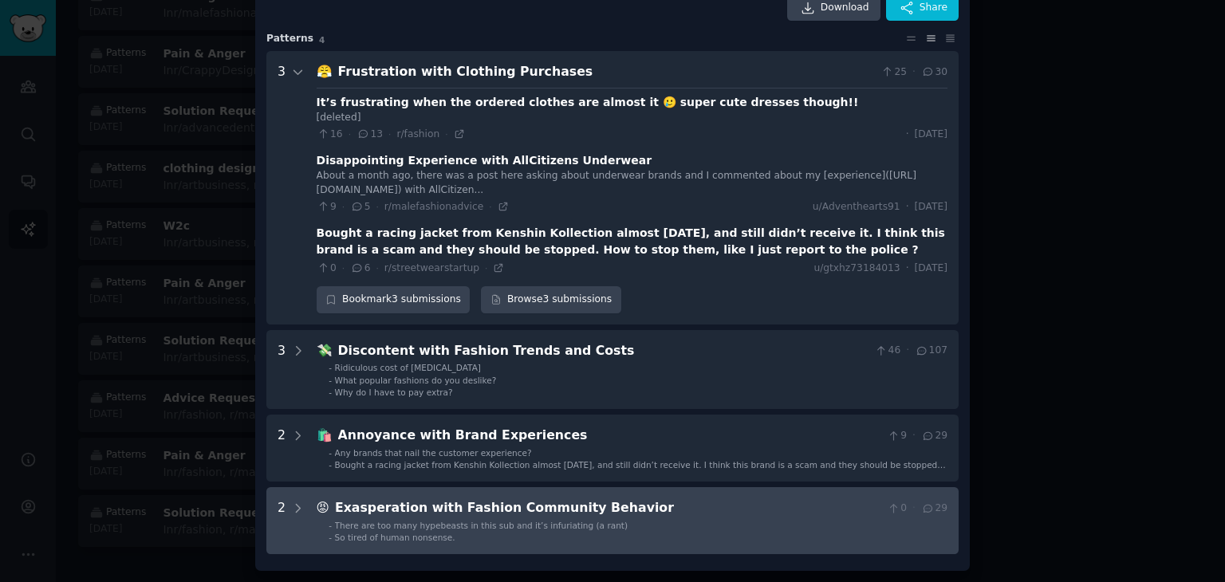
click at [420, 510] on div "Exasperation with Fashion Community Behavior" at bounding box center [608, 509] width 547 height 20
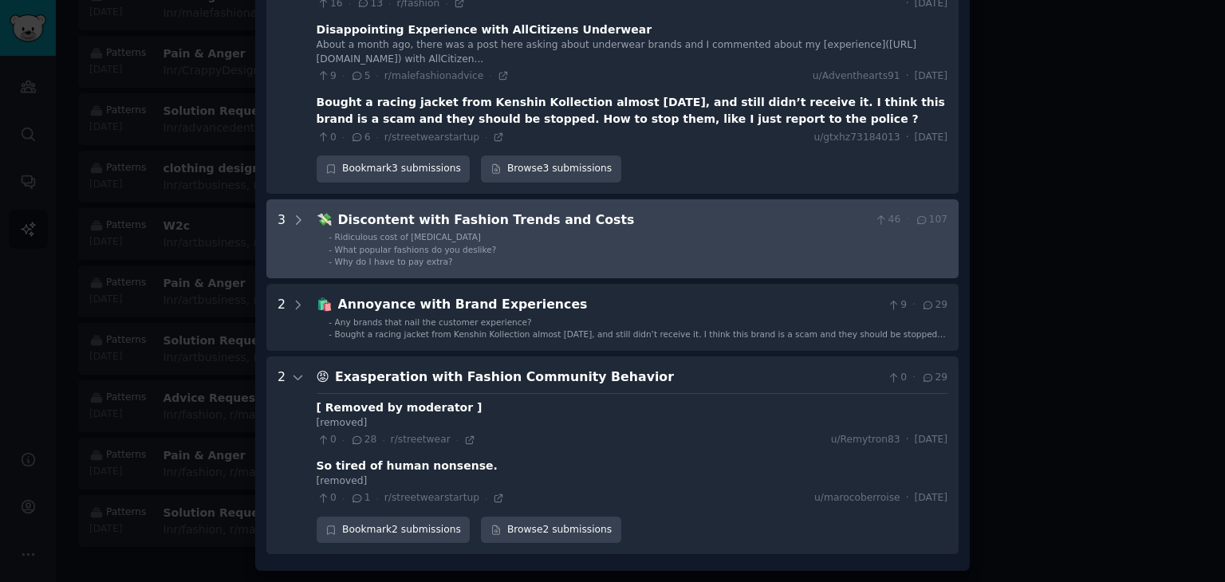
click at [389, 378] on div "Exasperation with Fashion Community Behavior" at bounding box center [608, 378] width 547 height 20
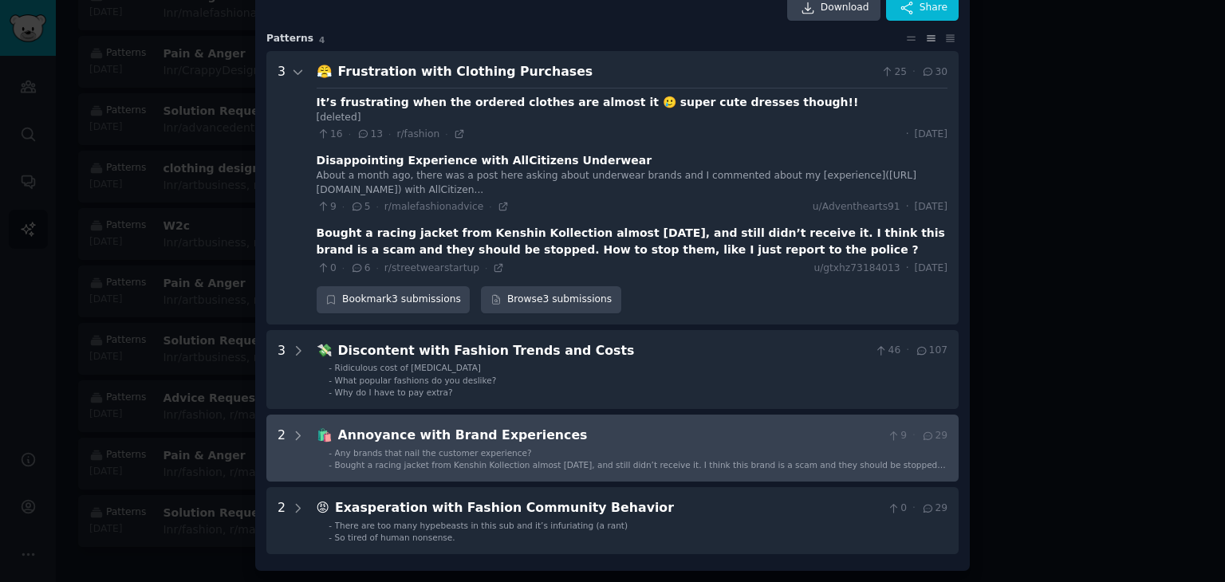
click at [385, 431] on div "Annoyance with Brand Experiences" at bounding box center [609, 436] width 543 height 20
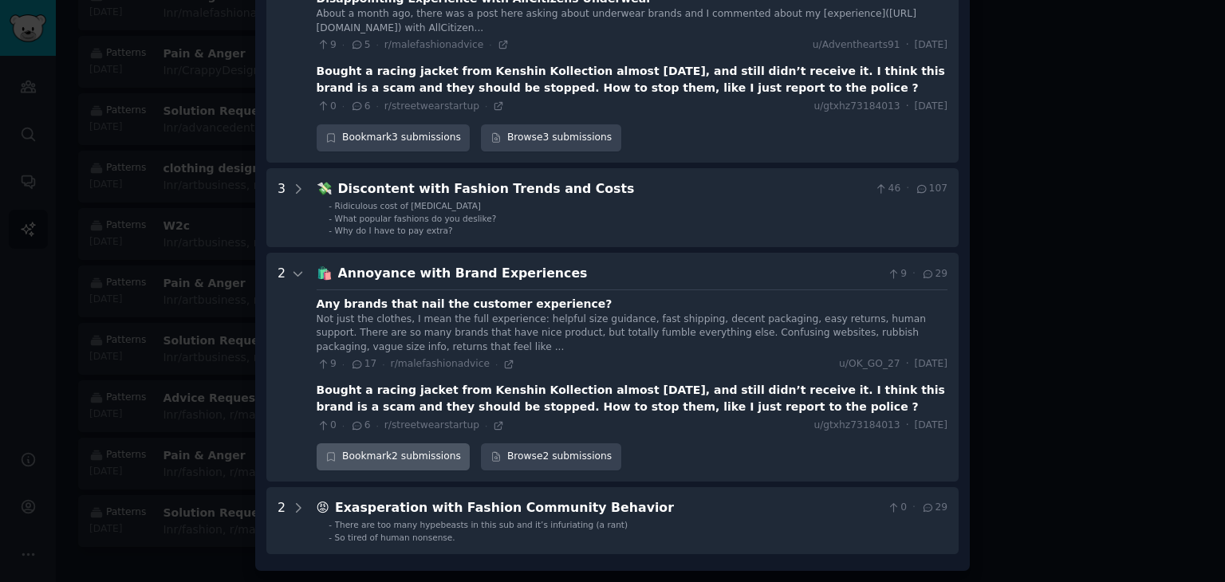
click at [413, 458] on div "Bookmark 2 submissions" at bounding box center [394, 457] width 154 height 27
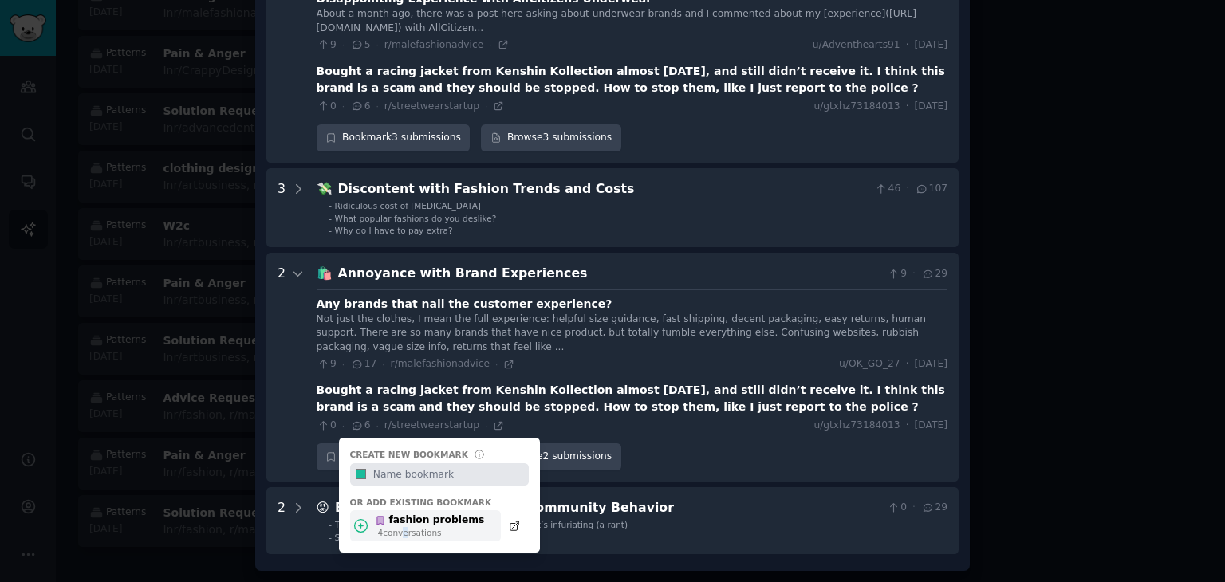
click at [396, 529] on div "4 conversation s" at bounding box center [431, 532] width 107 height 11
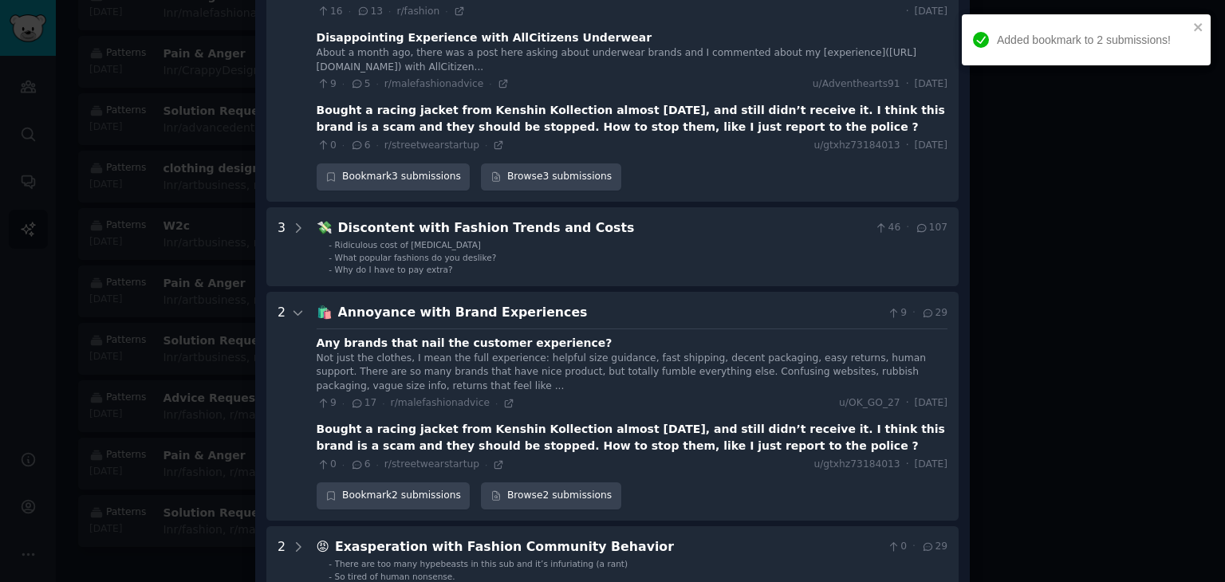
scroll to position [167, 0]
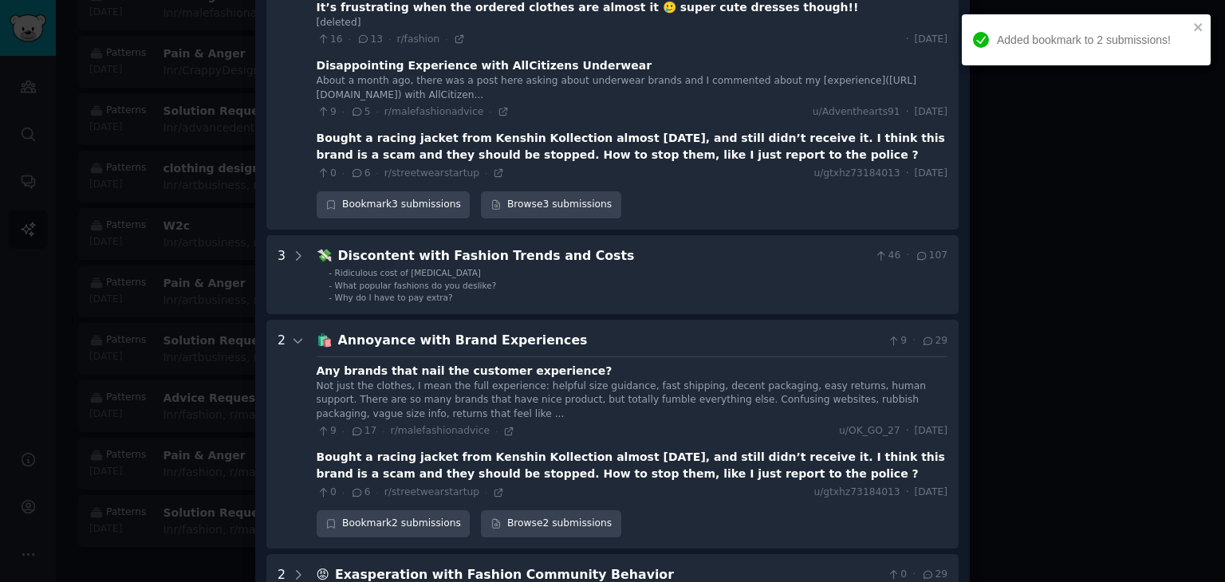
click at [341, 351] on div "Annoyance with Brand Experiences" at bounding box center [609, 341] width 543 height 20
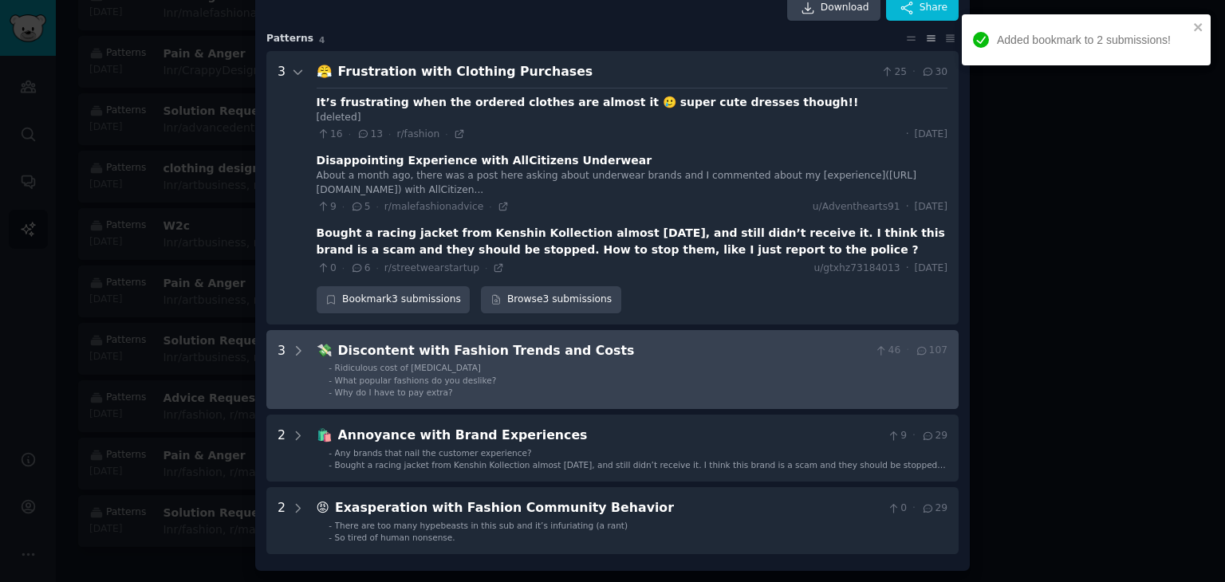
click at [455, 354] on div "Discontent with Fashion Trends and Costs" at bounding box center [603, 351] width 531 height 20
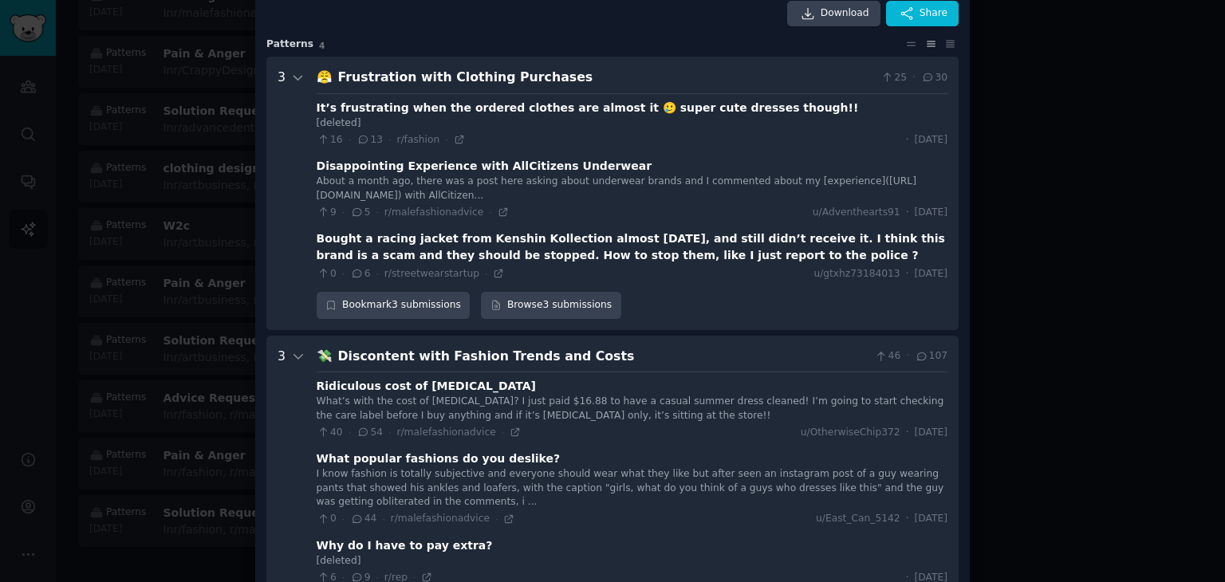
scroll to position [0, 0]
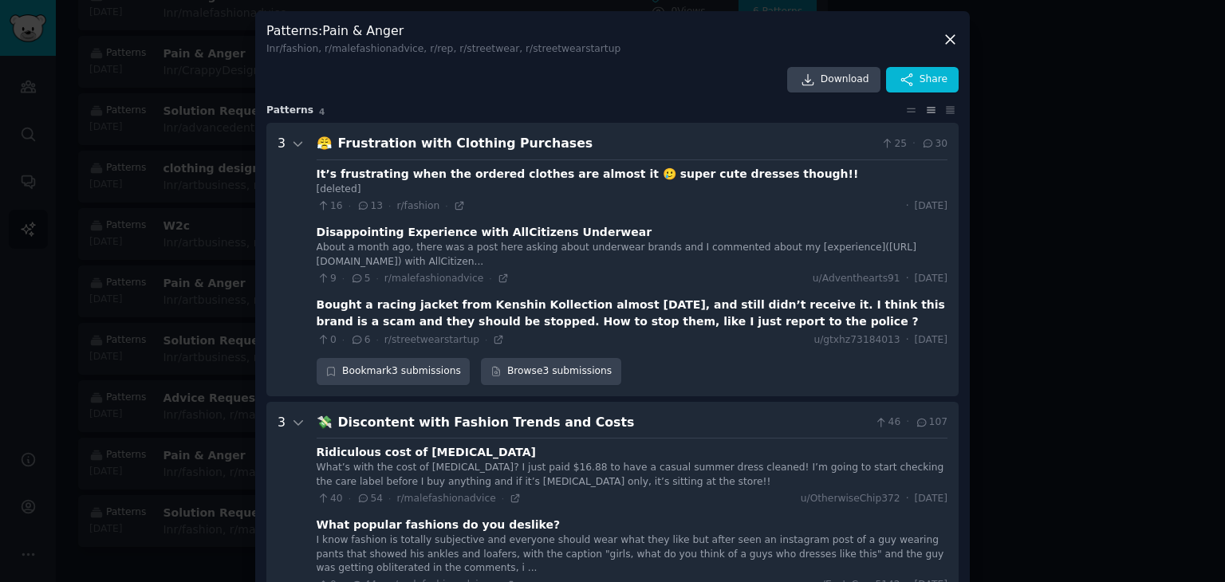
click at [947, 45] on icon at bounding box center [950, 39] width 17 height 17
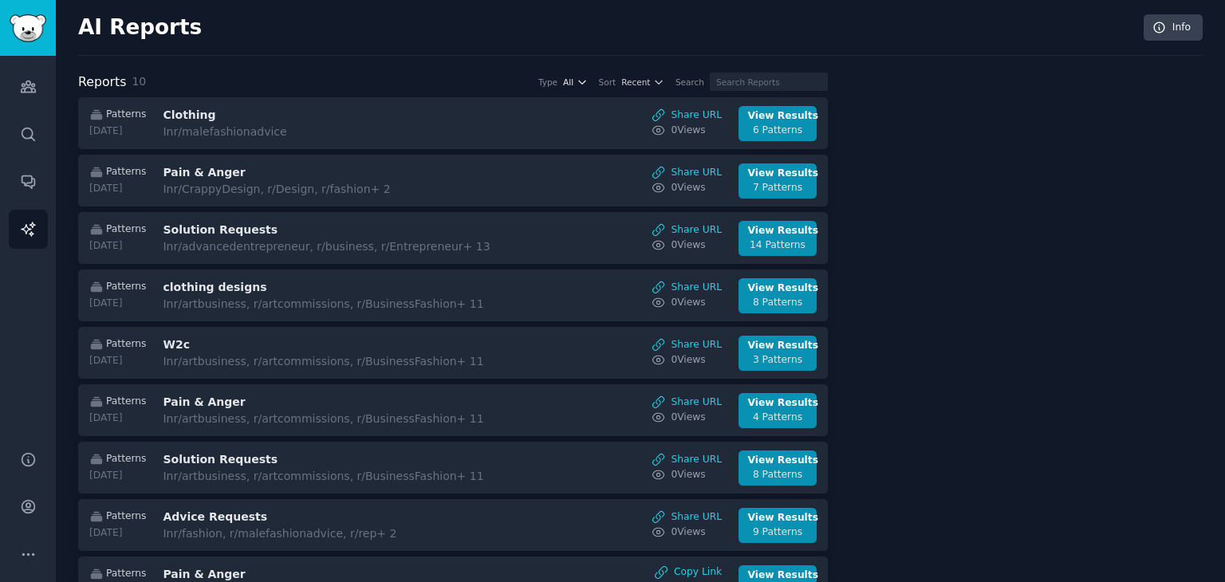
click at [588, 81] on icon "button" at bounding box center [582, 82] width 11 height 11
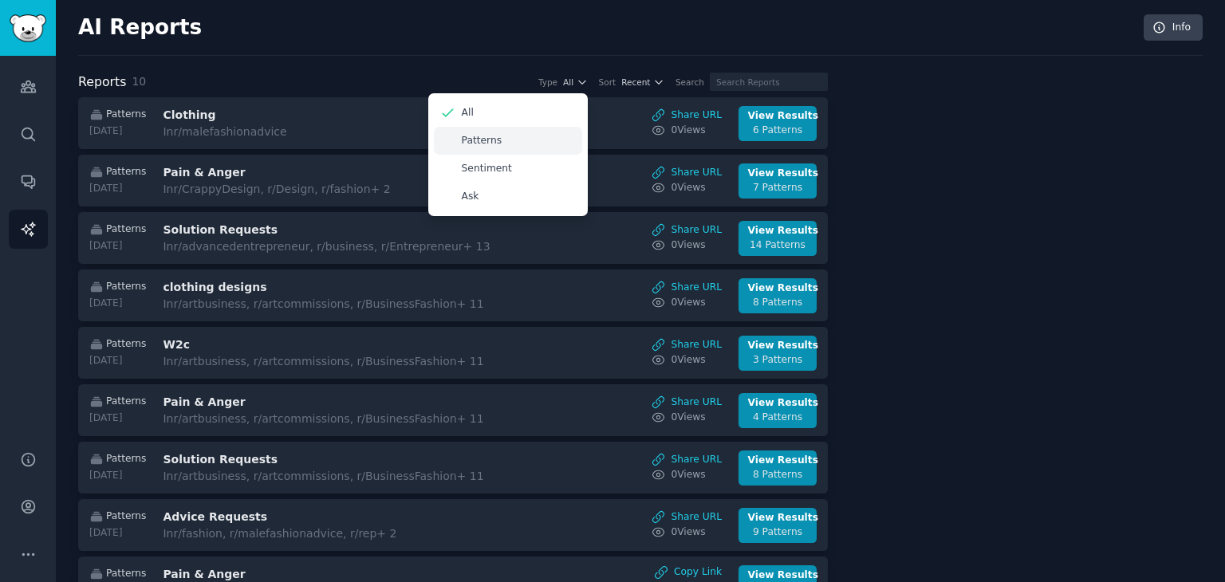
click at [540, 144] on div "Patterns" at bounding box center [508, 141] width 148 height 28
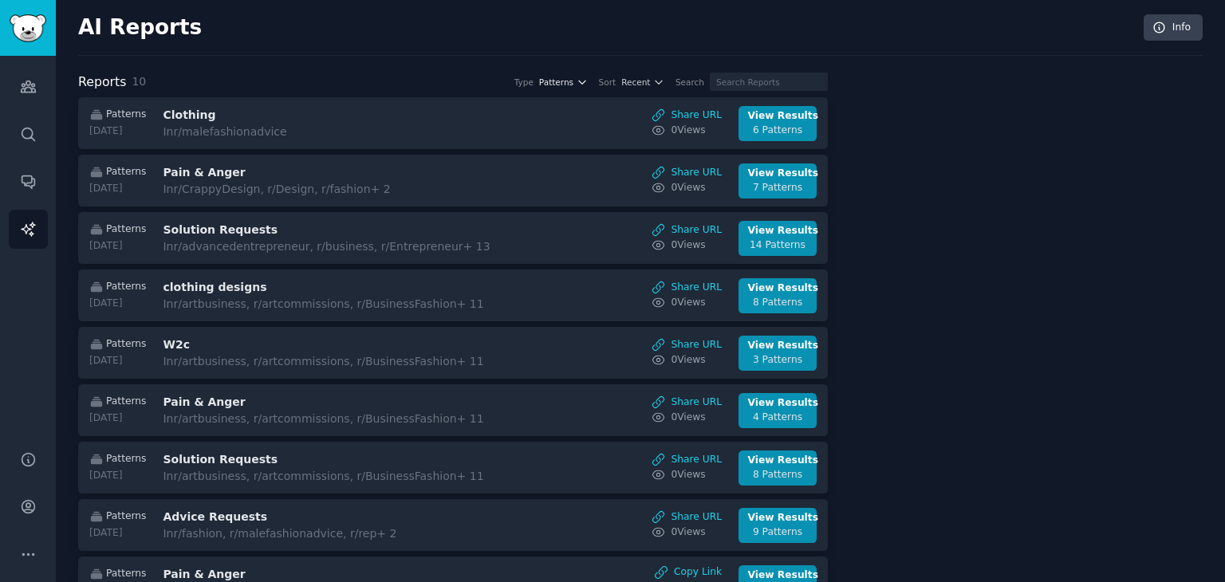
click at [588, 82] on button "Patterns" at bounding box center [563, 82] width 49 height 11
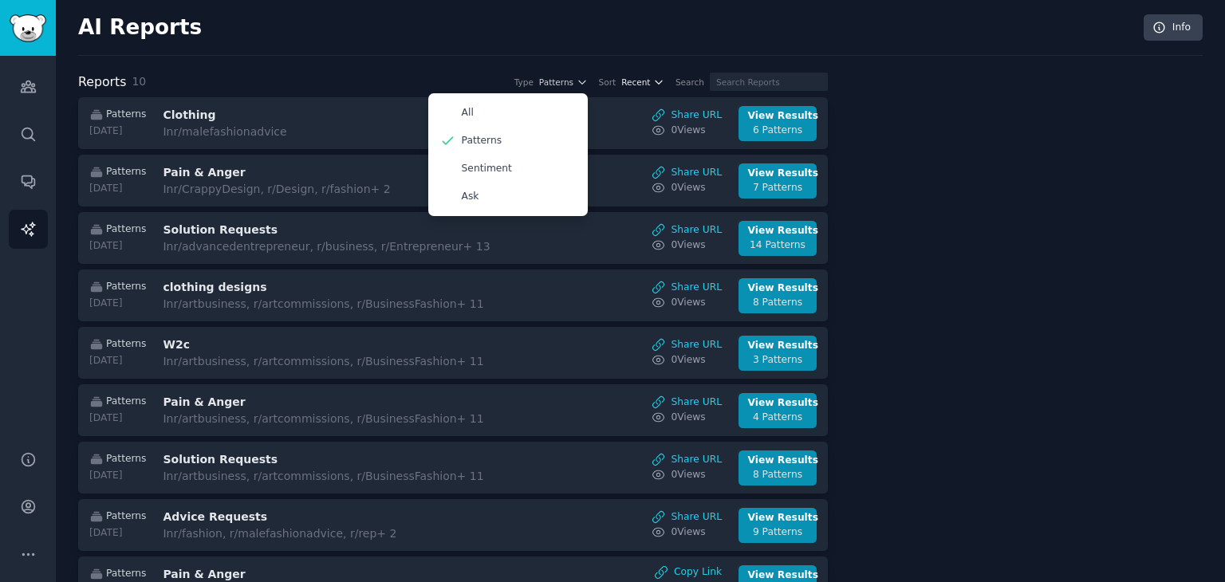
click at [650, 78] on span "Recent" at bounding box center [636, 82] width 29 height 11
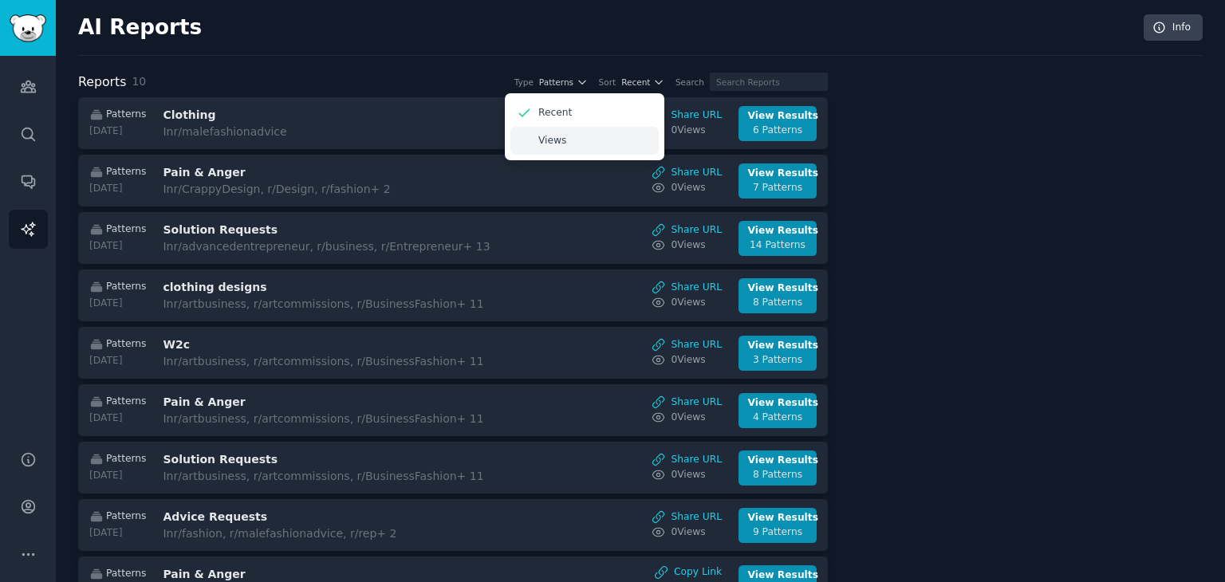
click at [613, 141] on div "Views" at bounding box center [585, 141] width 148 height 28
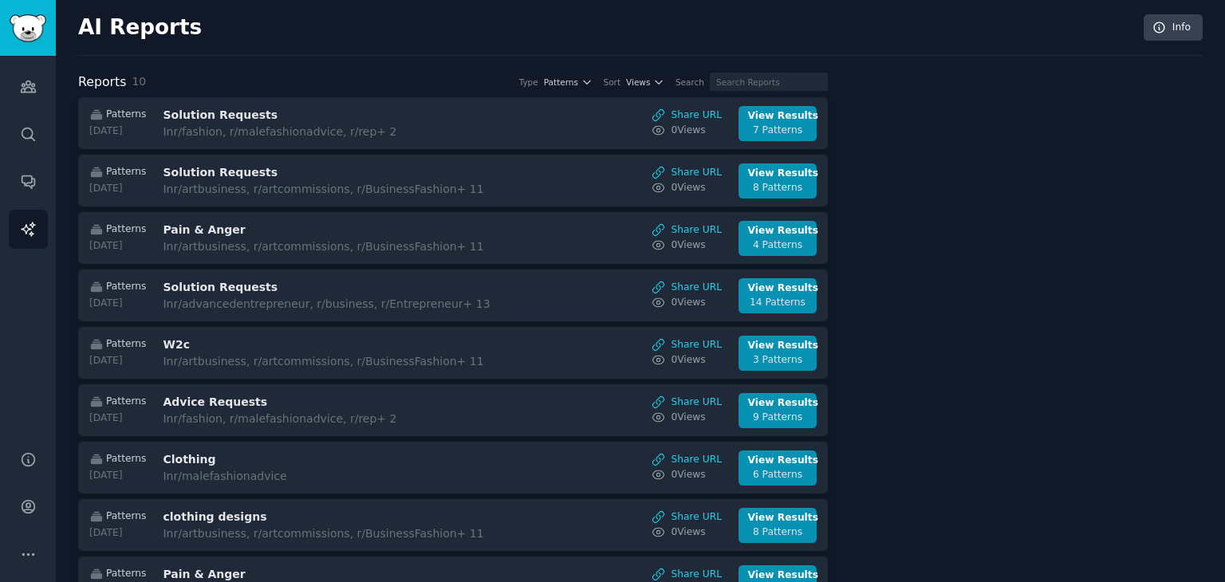
drag, startPoint x: 357, startPoint y: 69, endPoint x: 107, endPoint y: 57, distance: 250.8
click at [357, 69] on div "AI Reports Info Reports 10 Type Patterns Sort Views Search Patterns 2025-09-02 …" at bounding box center [640, 352] width 1125 height 661
click at [32, 89] on icon "Sidebar" at bounding box center [28, 86] width 14 height 11
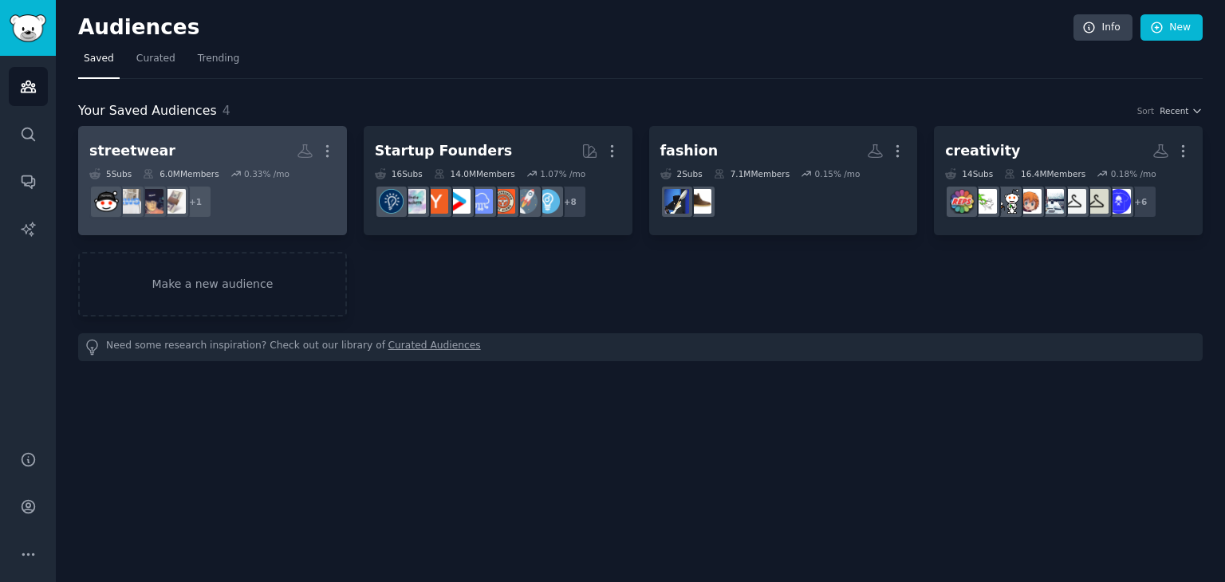
click at [307, 211] on dd "+ 1" at bounding box center [212, 202] width 247 height 45
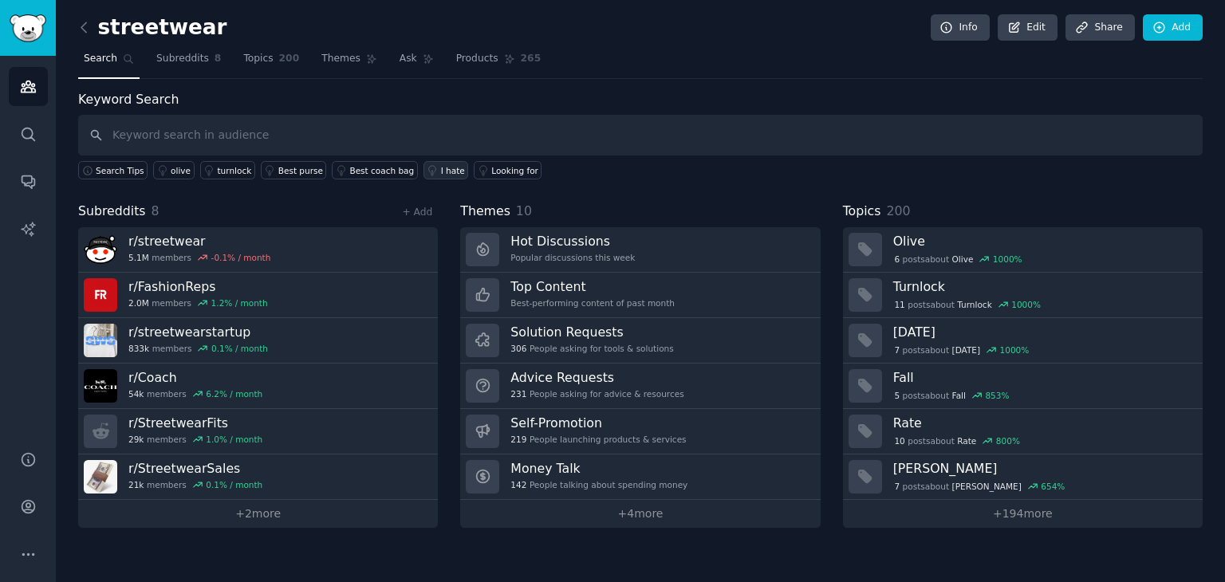
click at [441, 166] on div "I hate" at bounding box center [453, 170] width 24 height 11
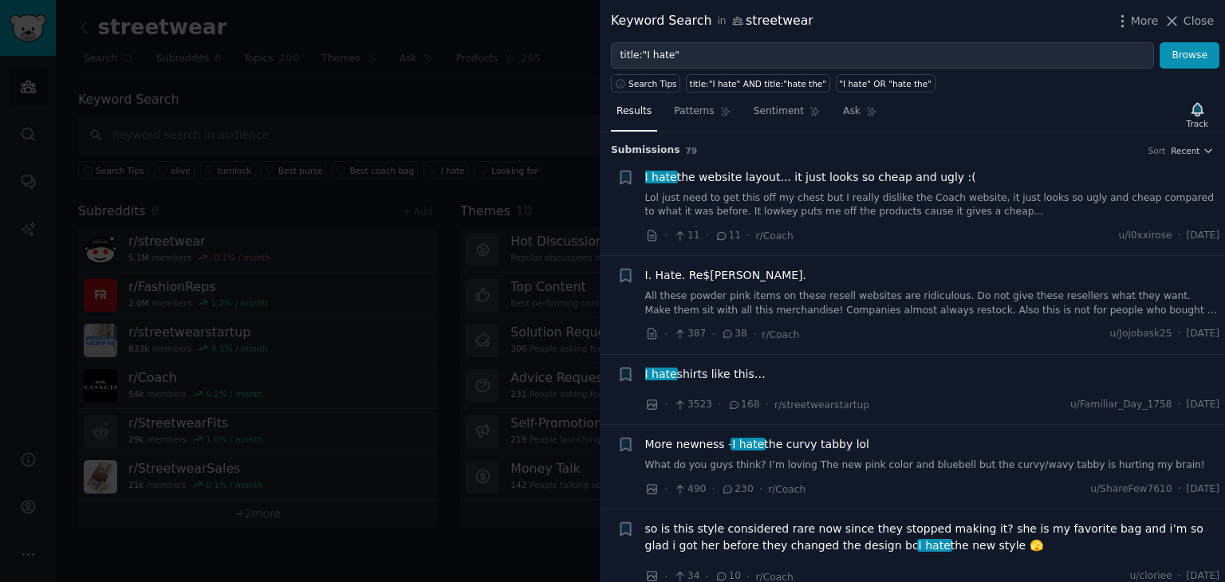
scroll to position [80, 0]
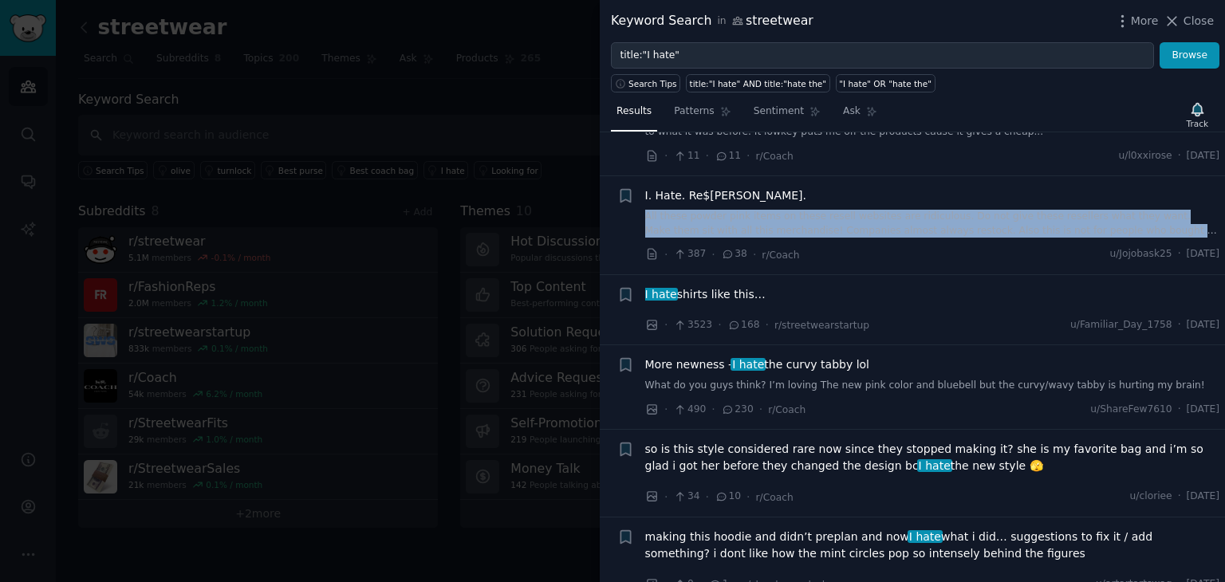
drag, startPoint x: 644, startPoint y: 215, endPoint x: 1215, endPoint y: 235, distance: 571.6
click at [1215, 235] on div "+ I. Hate. Re$ellers. All these powder pink items on these resell websites are …" at bounding box center [919, 225] width 603 height 76
click at [830, 224] on link "All these powder pink items on these resell websites are ridiculous. Do not giv…" at bounding box center [932, 224] width 575 height 28
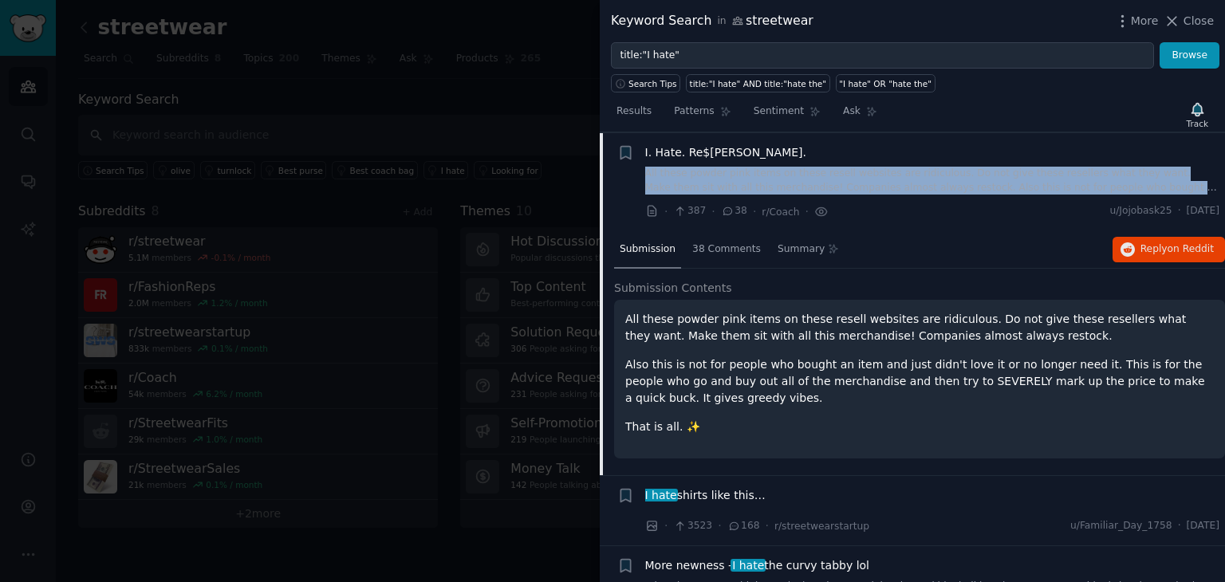
scroll to position [124, 0]
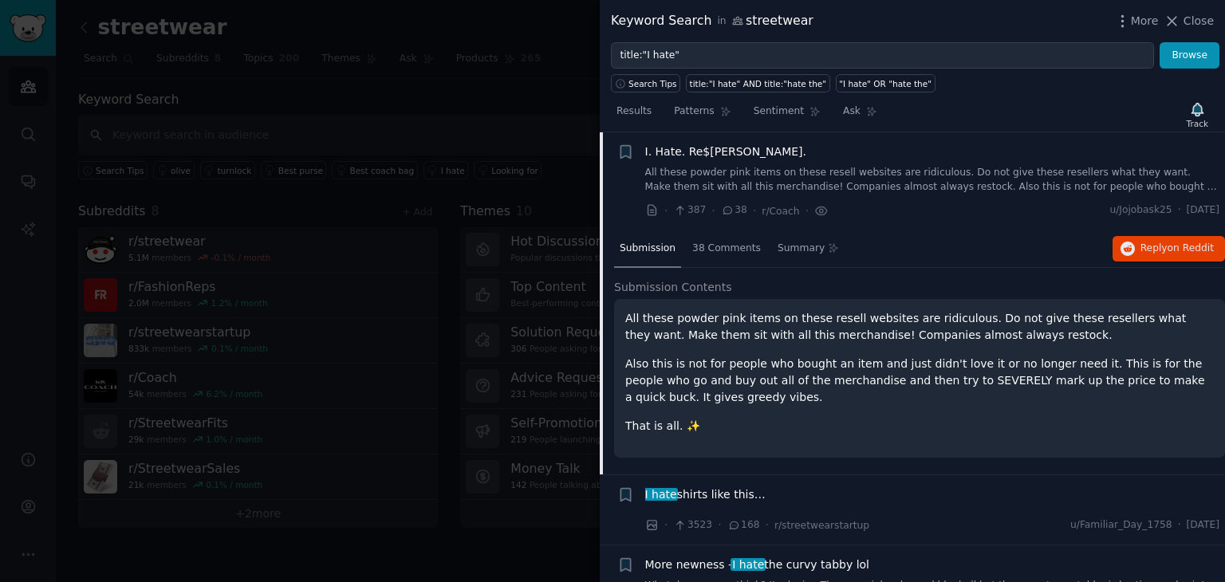
click at [866, 208] on div "· 387 · 38 · r/Coach · u/Jojobask25 · Sun 4/6/2025" at bounding box center [932, 211] width 575 height 17
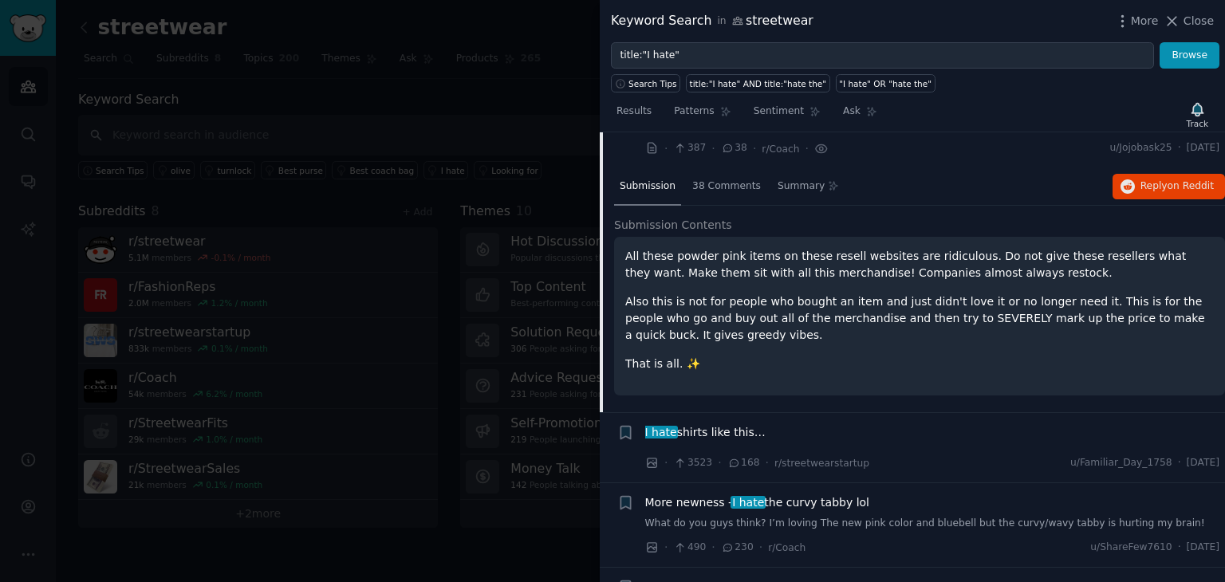
scroll to position [283, 0]
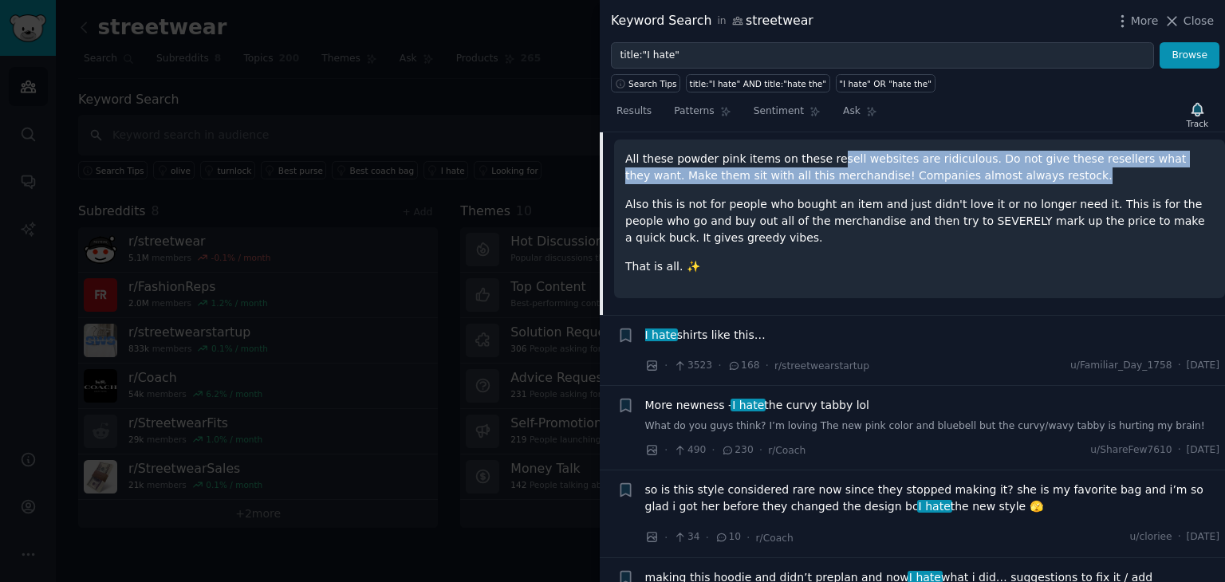
drag, startPoint x: 822, startPoint y: 160, endPoint x: 1052, endPoint y: 172, distance: 230.8
click at [1060, 172] on p "All these powder pink items on these resell websites are ridiculous. Do not giv…" at bounding box center [919, 168] width 589 height 34
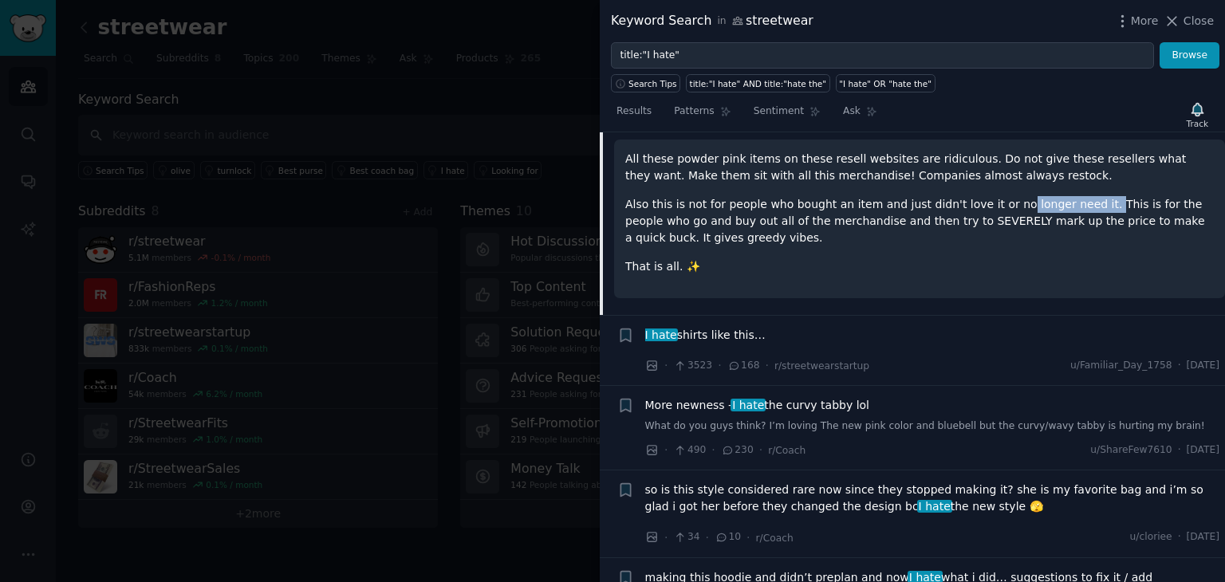
drag, startPoint x: 989, startPoint y: 202, endPoint x: 1071, endPoint y: 204, distance: 82.2
click at [1071, 204] on p "Also this is not for people who bought an item and just didn't love it or no lo…" at bounding box center [919, 221] width 589 height 50
click at [1095, 205] on p "Also this is not for people who bought an item and just didn't love it or no lo…" at bounding box center [919, 221] width 589 height 50
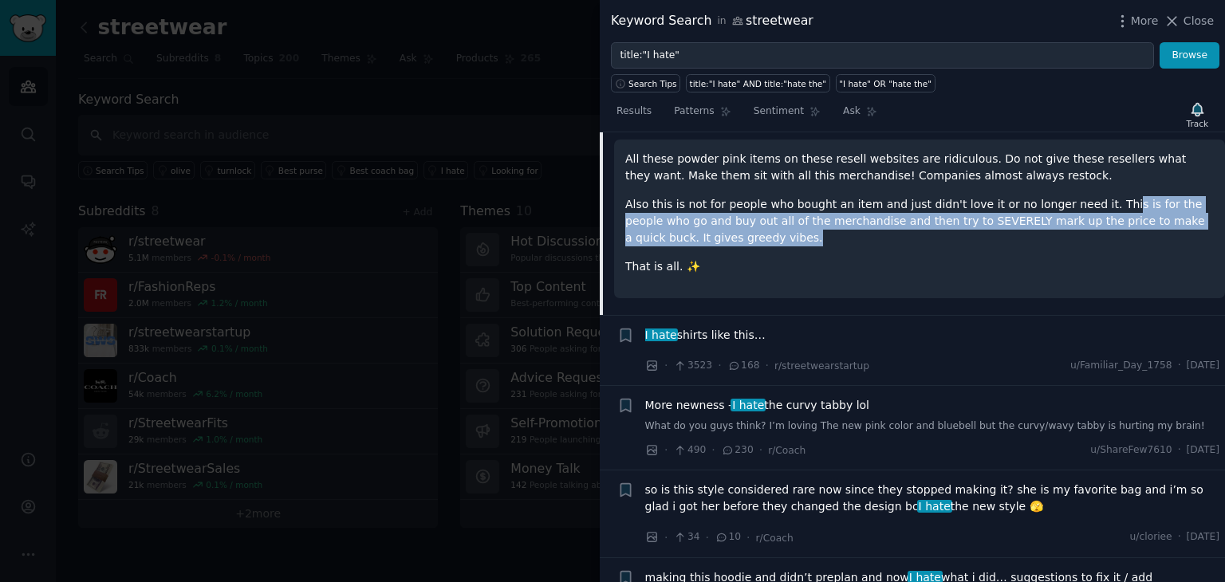
drag, startPoint x: 1095, startPoint y: 207, endPoint x: 1159, endPoint y: 231, distance: 67.9
click at [1159, 231] on p "Also this is not for people who bought an item and just didn't love it or no lo…" at bounding box center [919, 221] width 589 height 50
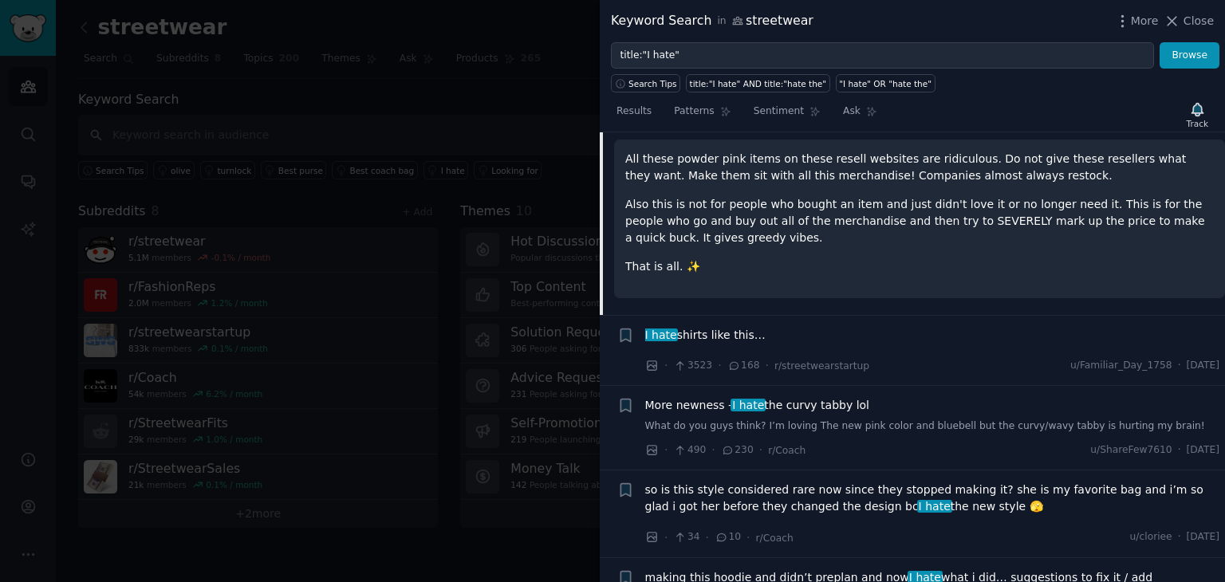
click at [780, 245] on div "All these powder pink items on these resell websites are ridiculous. Do not giv…" at bounding box center [919, 213] width 589 height 124
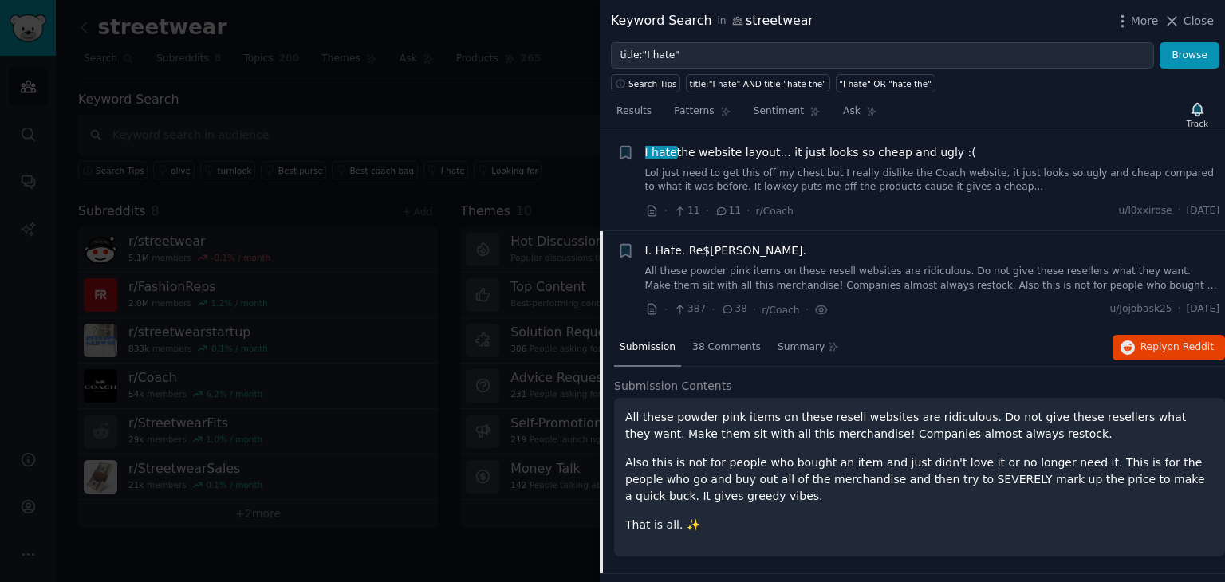
scroll to position [0, 0]
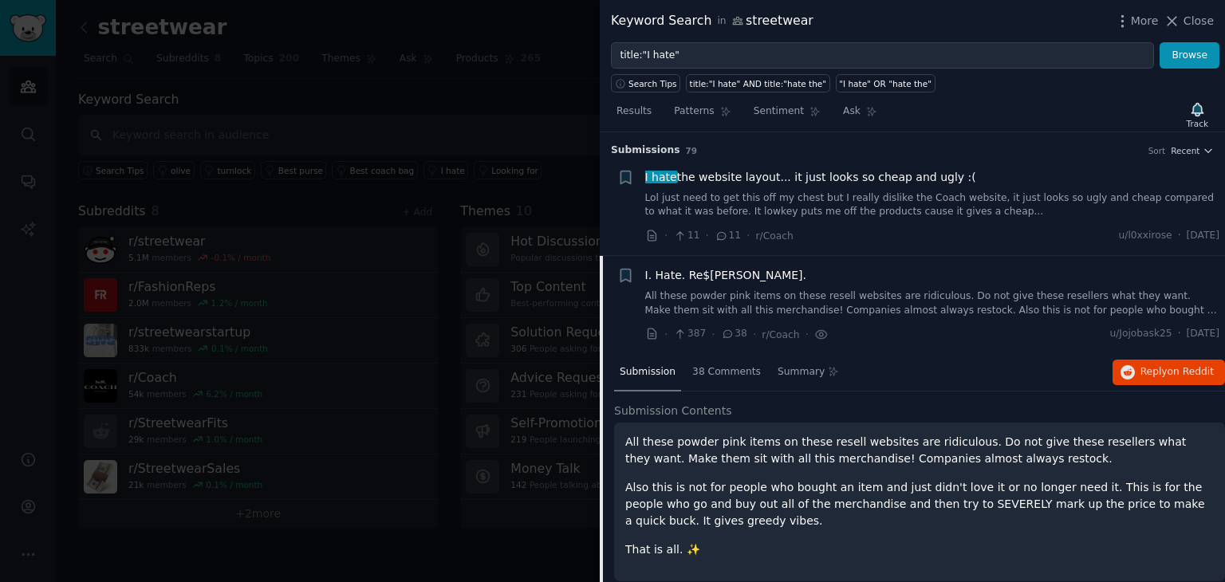
click at [728, 277] on span "I. Hate. Re$ellers." at bounding box center [726, 275] width 162 height 17
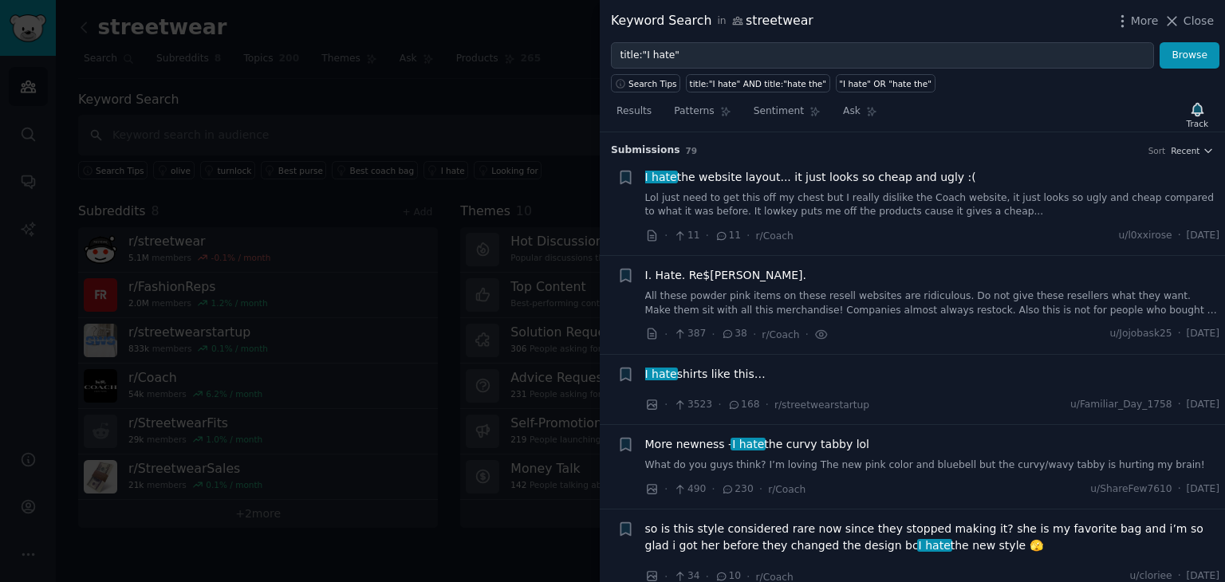
scroll to position [124, 0]
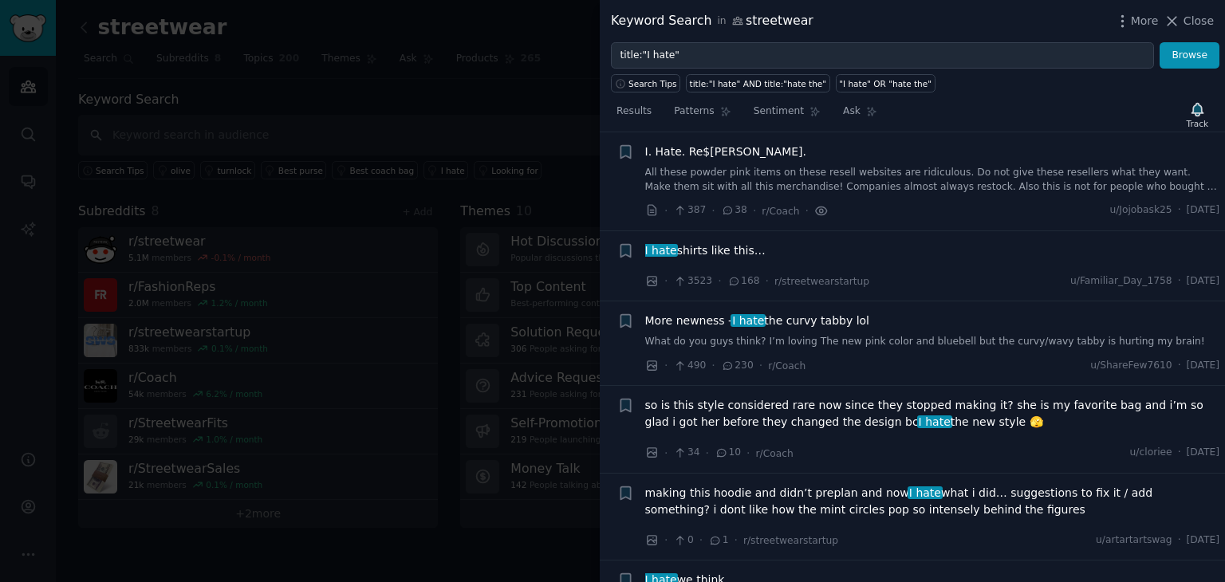
click at [815, 209] on icon at bounding box center [822, 211] width 14 height 17
click at [820, 210] on icon at bounding box center [821, 210] width 3 height 3
click at [728, 253] on span "I hate shirts like this…" at bounding box center [705, 251] width 120 height 17
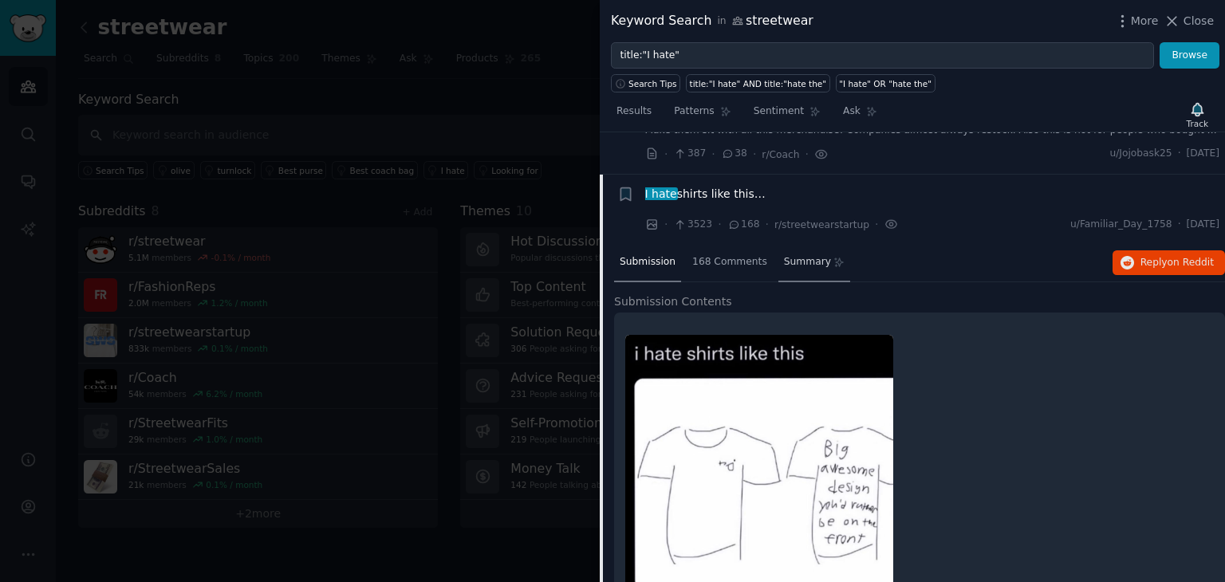
scroll to position [142, 0]
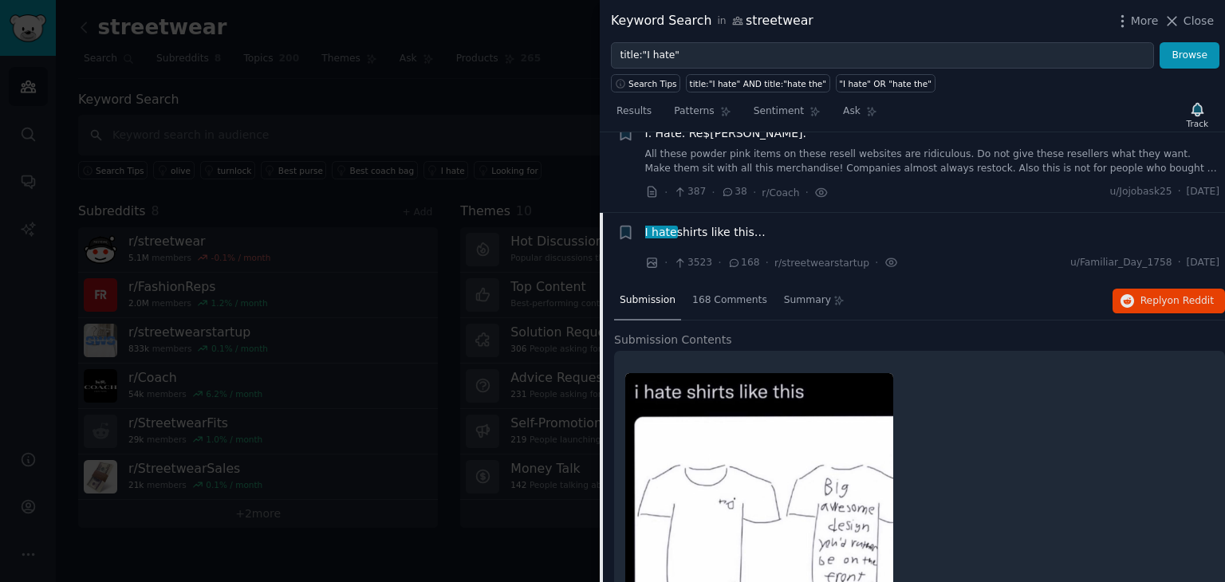
click at [726, 227] on span "I hate shirts like this…" at bounding box center [705, 232] width 120 height 17
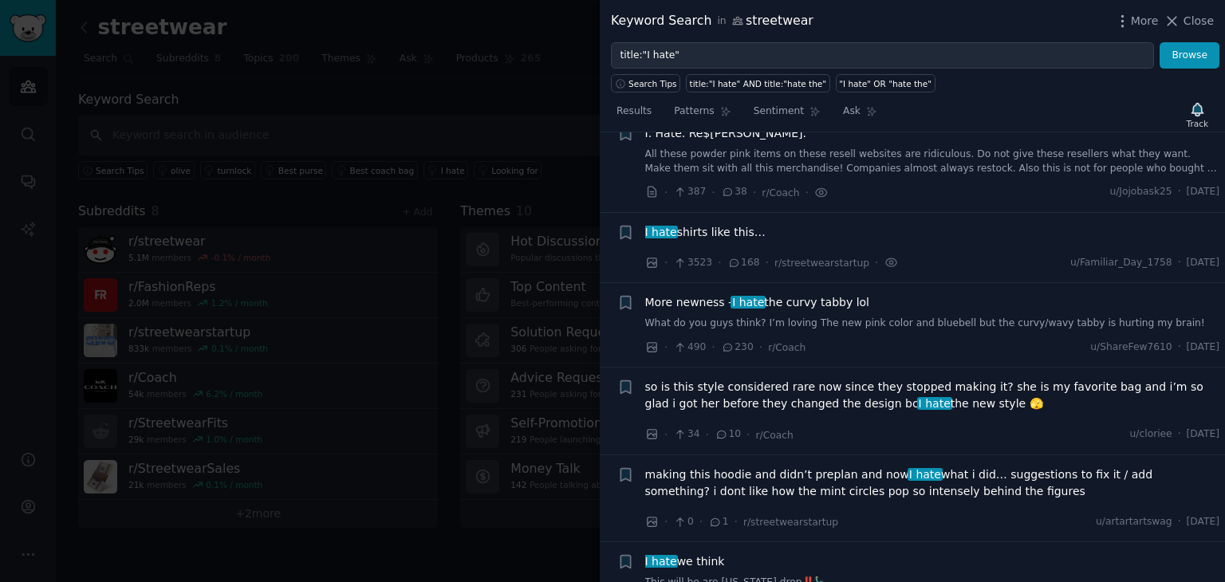
scroll to position [222, 0]
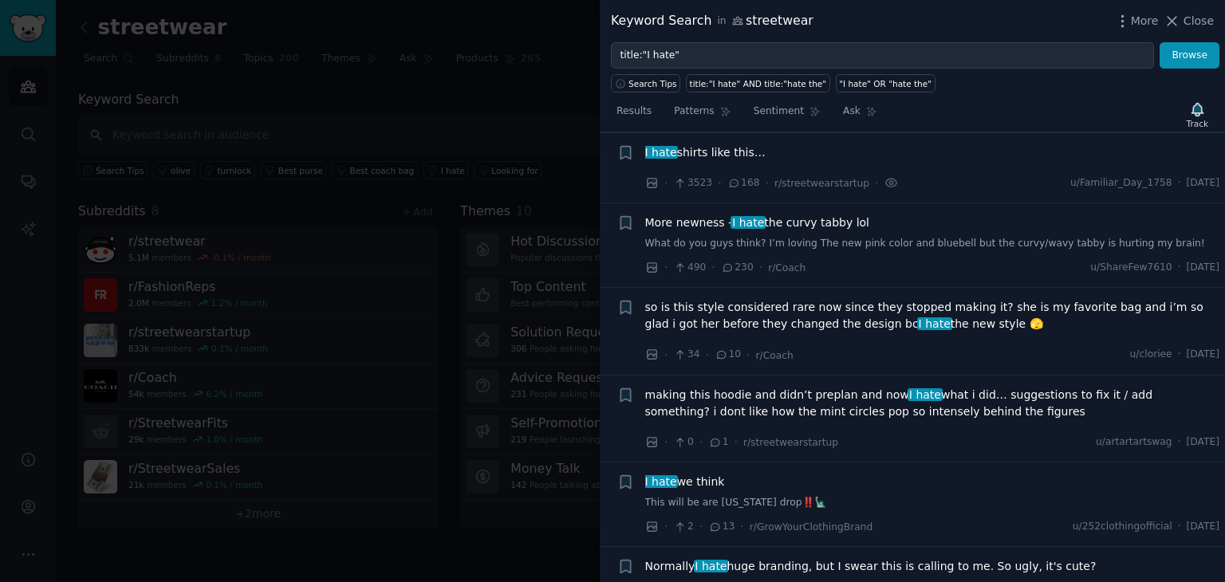
click at [786, 221] on span "More newness - I hate the curvy tabby lol" at bounding box center [757, 223] width 225 height 17
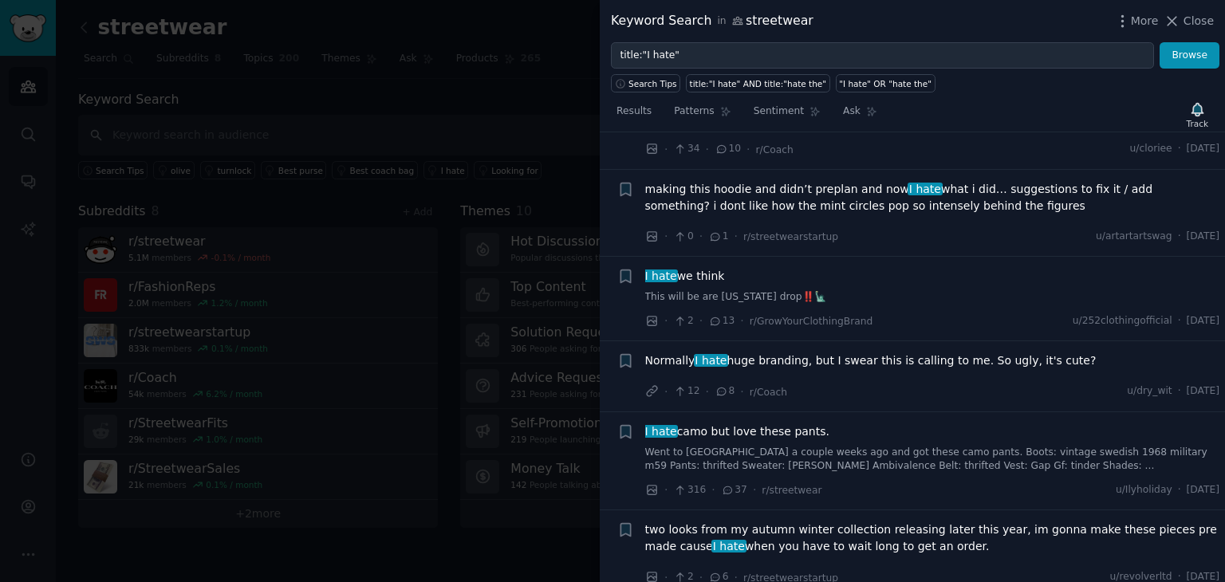
scroll to position [2685, 0]
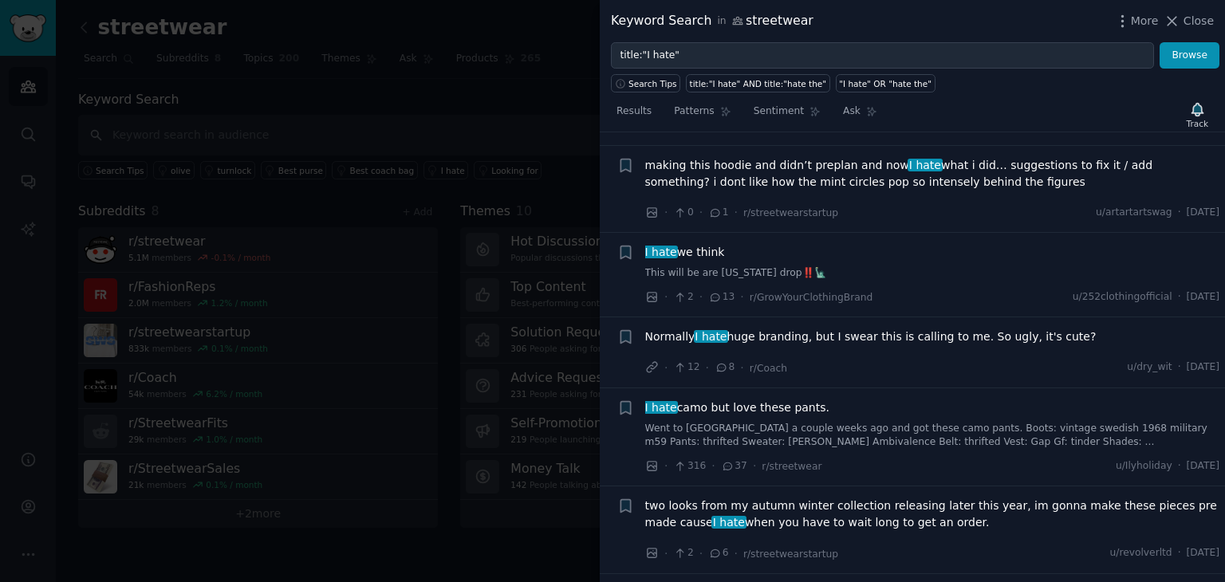
click at [935, 329] on span "Normally I hate huge branding, but I swear this is calling to me. So ugly, it's…" at bounding box center [871, 337] width 452 height 17
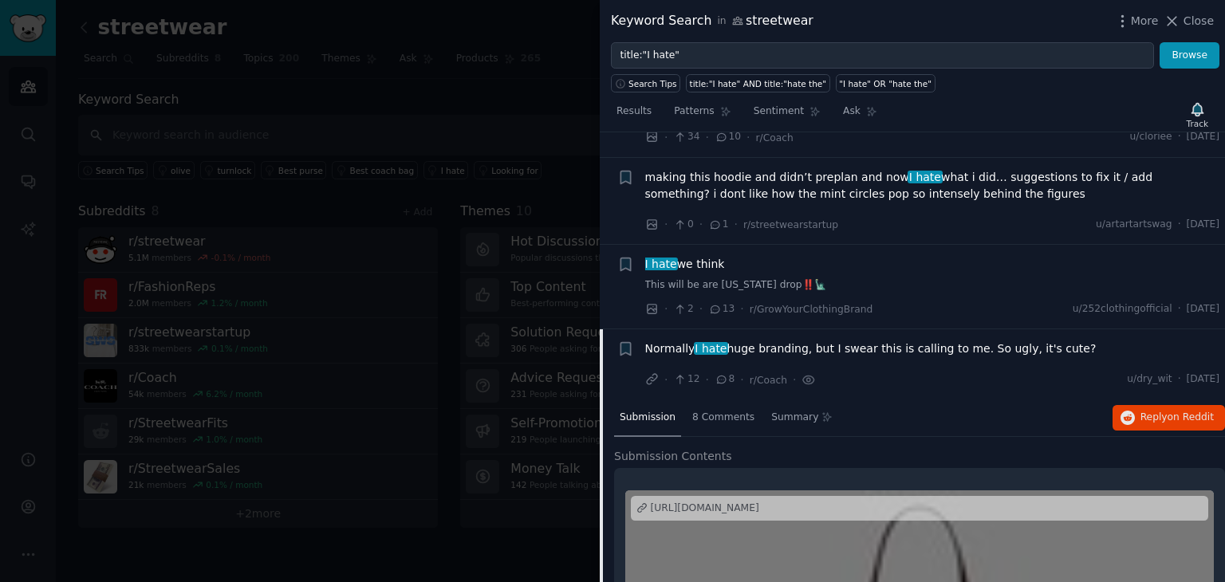
scroll to position [396, 0]
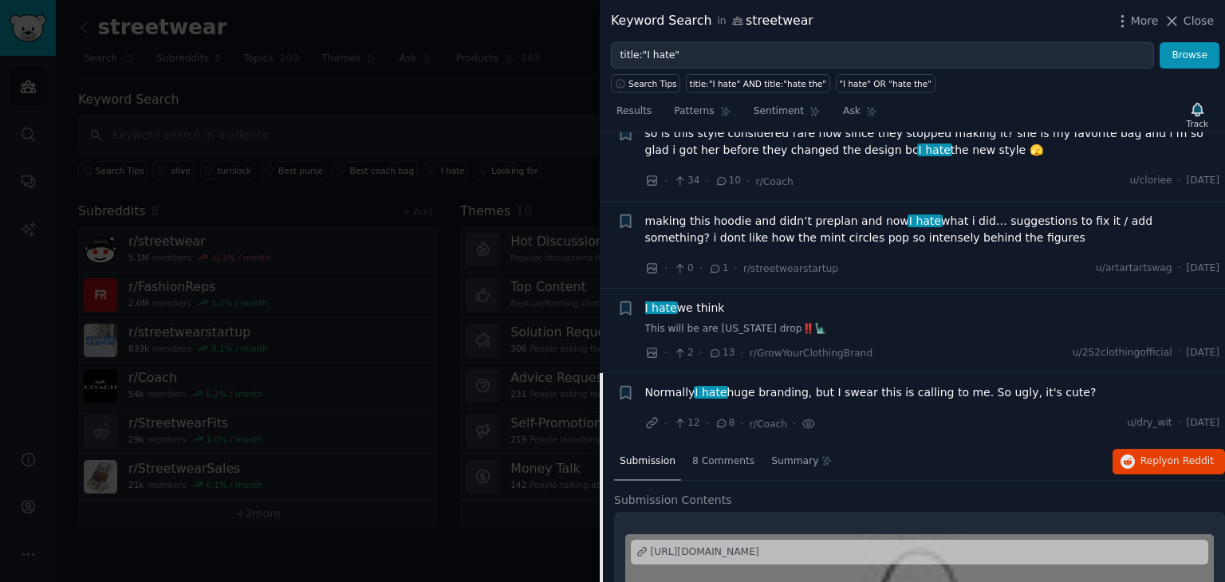
click at [900, 397] on span "Normally I hate huge branding, but I swear this is calling to me. So ugly, it's…" at bounding box center [871, 393] width 452 height 17
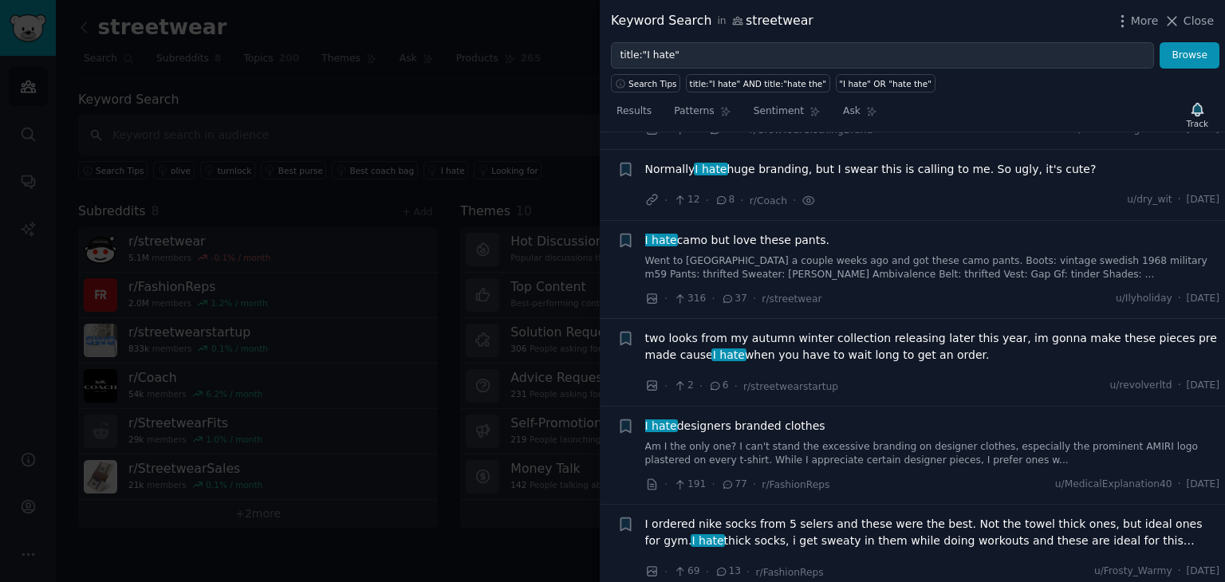
scroll to position [635, 0]
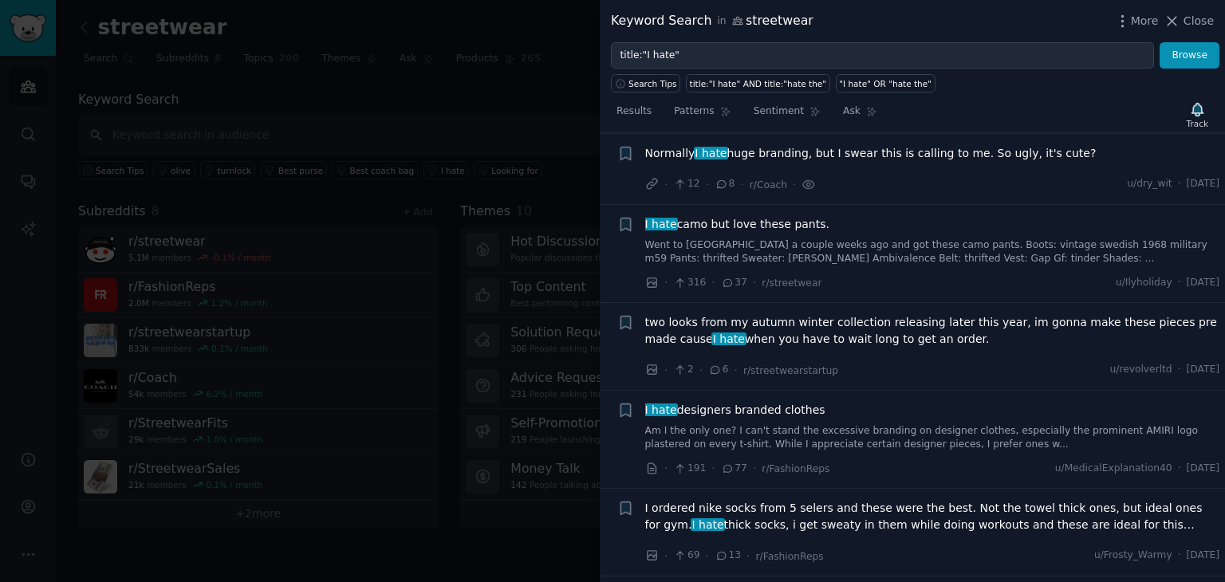
click at [810, 223] on span "I hate camo but love these pants." at bounding box center [737, 224] width 184 height 17
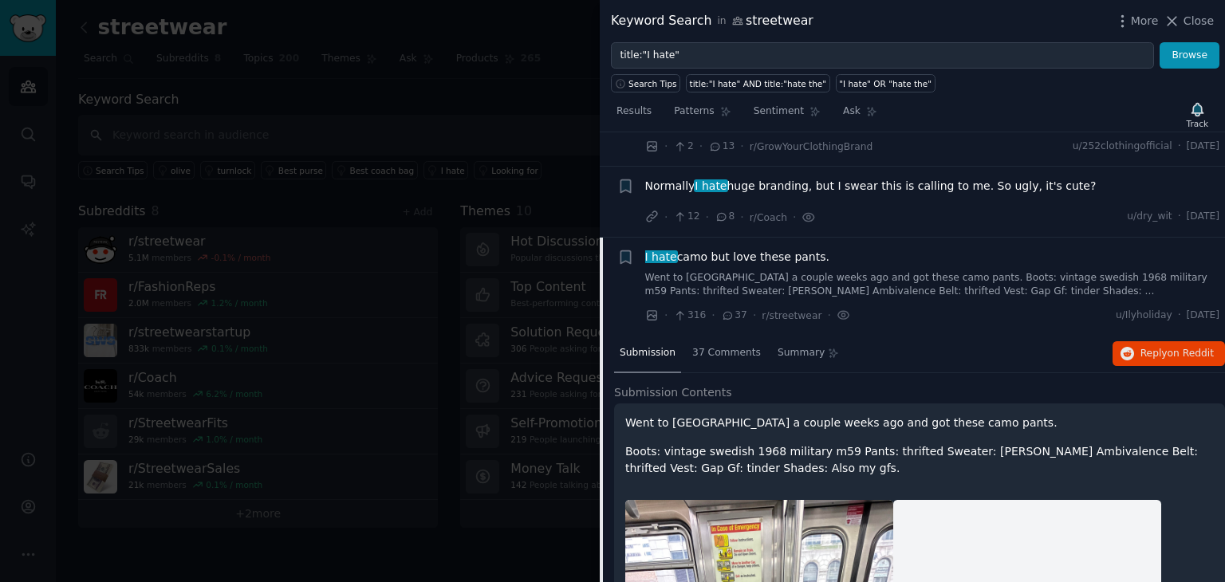
scroll to position [584, 0]
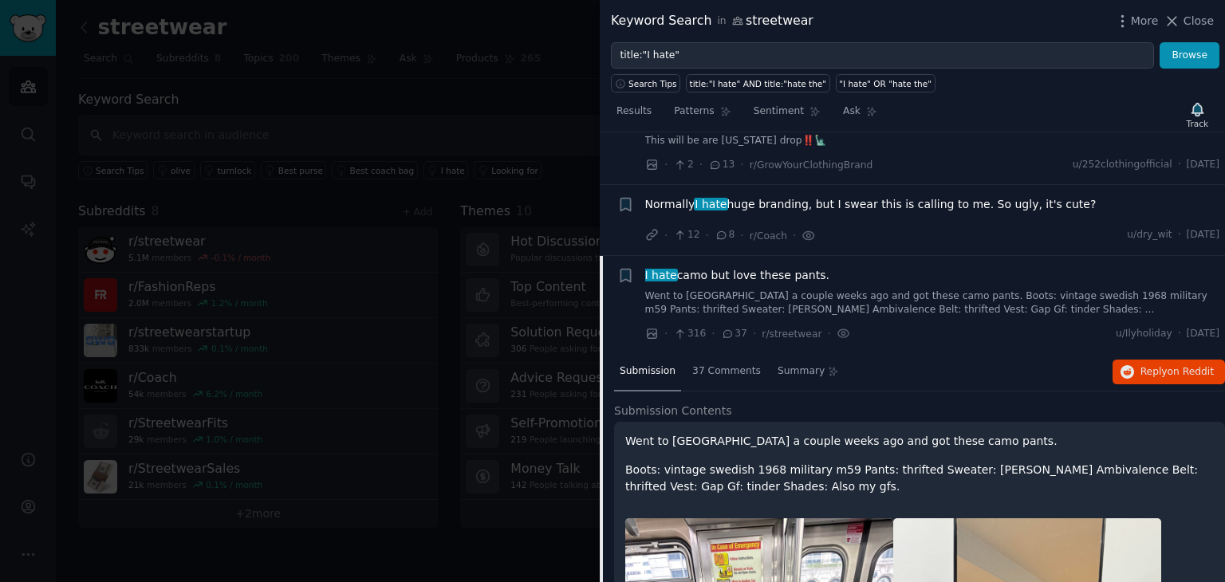
click at [761, 274] on span "I hate camo but love these pants." at bounding box center [737, 275] width 184 height 17
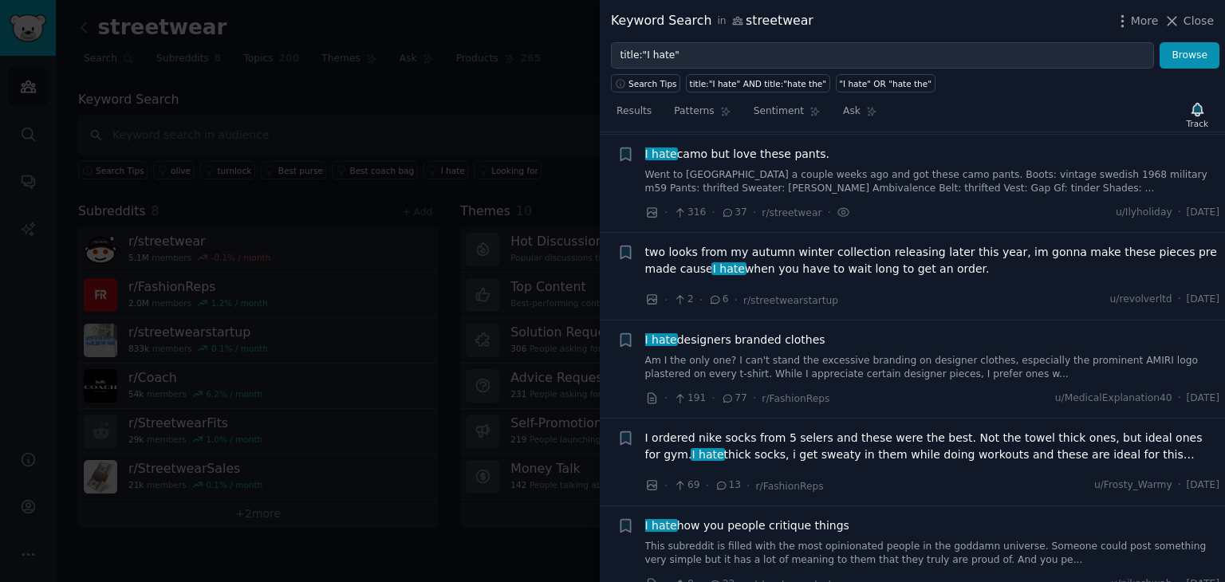
scroll to position [705, 0]
click at [933, 268] on span "two looks from my autumn winter collection releasing later this year, im gonna …" at bounding box center [932, 261] width 575 height 34
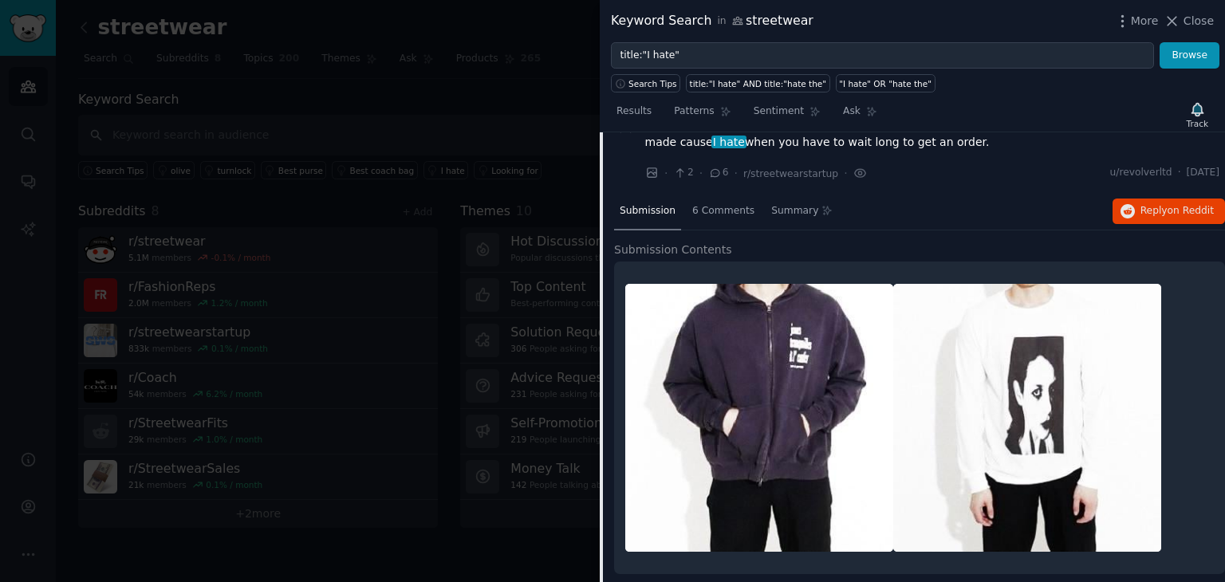
scroll to position [804, 0]
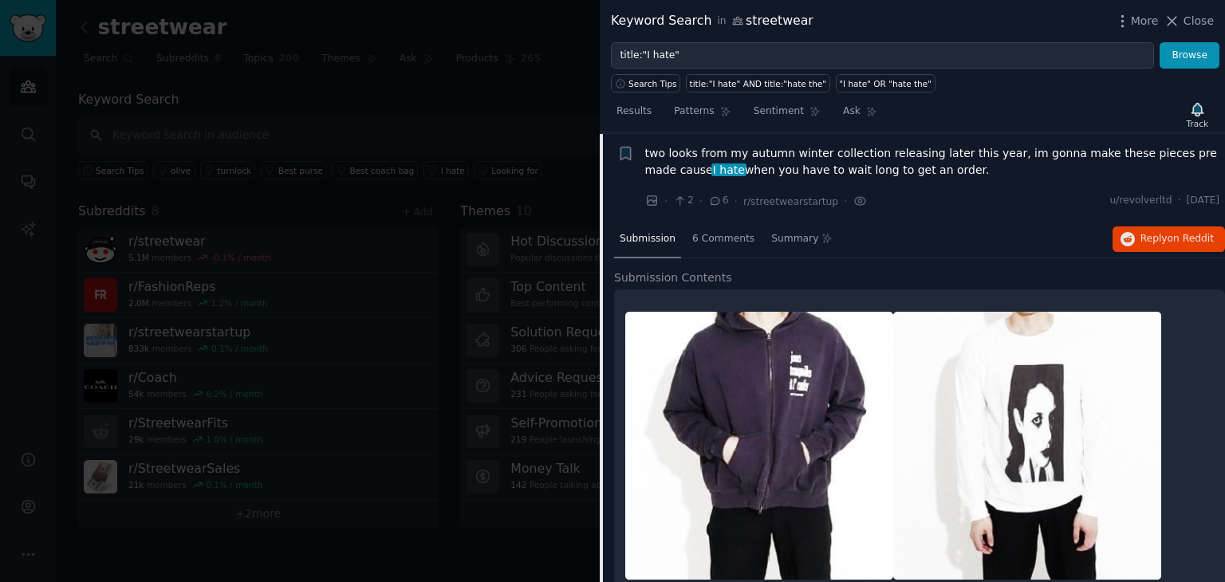
click at [894, 156] on span "two looks from my autumn winter collection releasing later this year, im gonna …" at bounding box center [932, 162] width 575 height 34
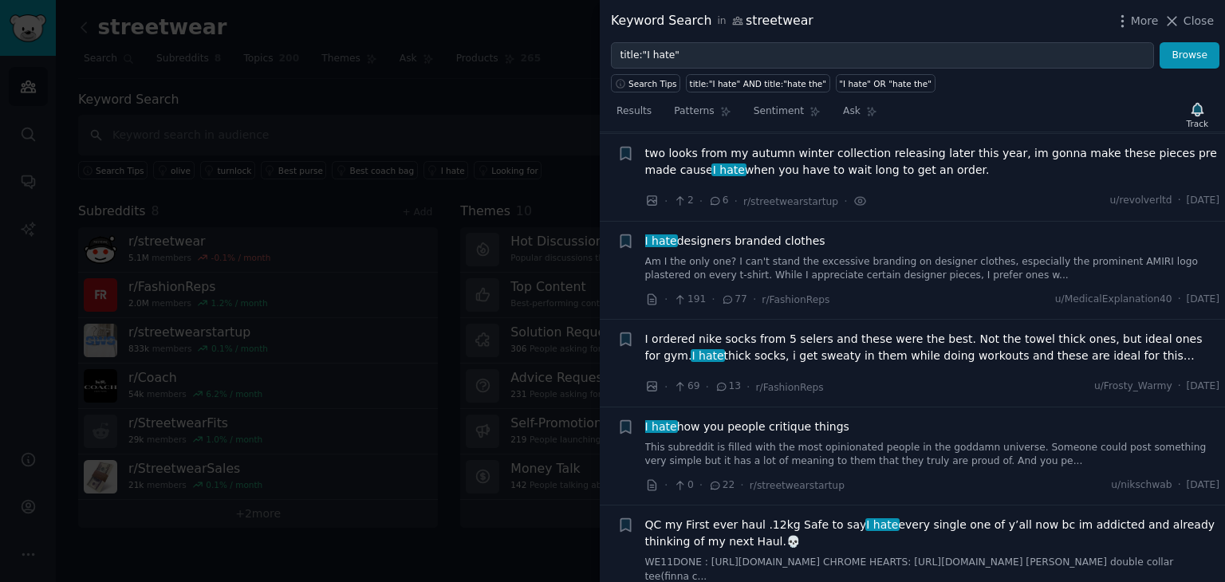
click at [754, 246] on span "I hate designers branded clothes" at bounding box center [735, 241] width 180 height 17
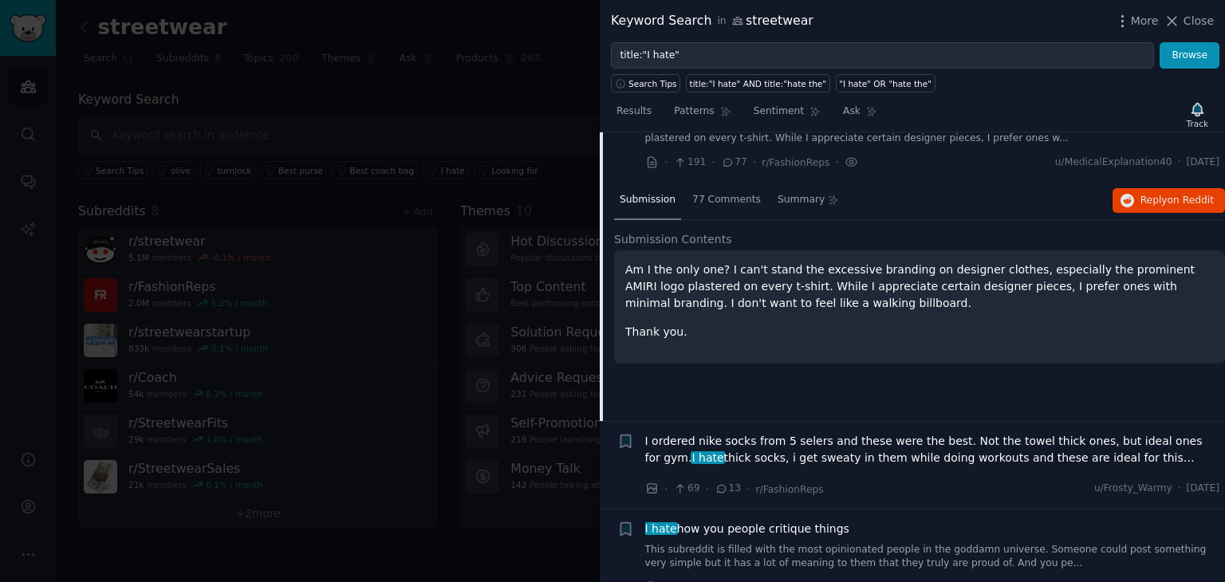
scroll to position [891, 0]
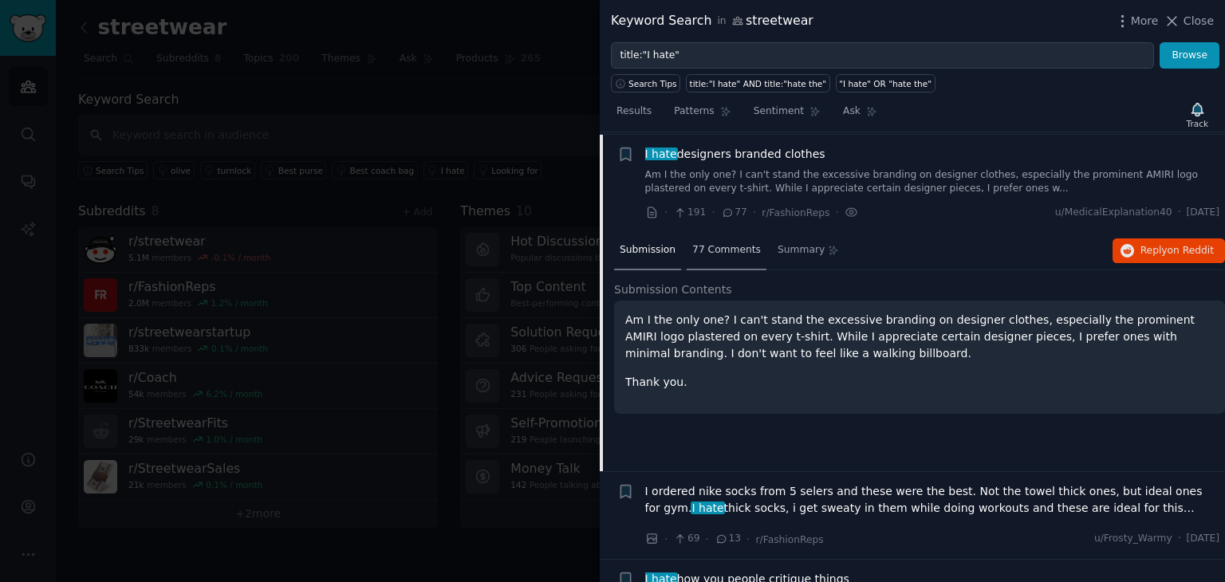
click at [708, 247] on span "77 Comments" at bounding box center [727, 250] width 69 height 14
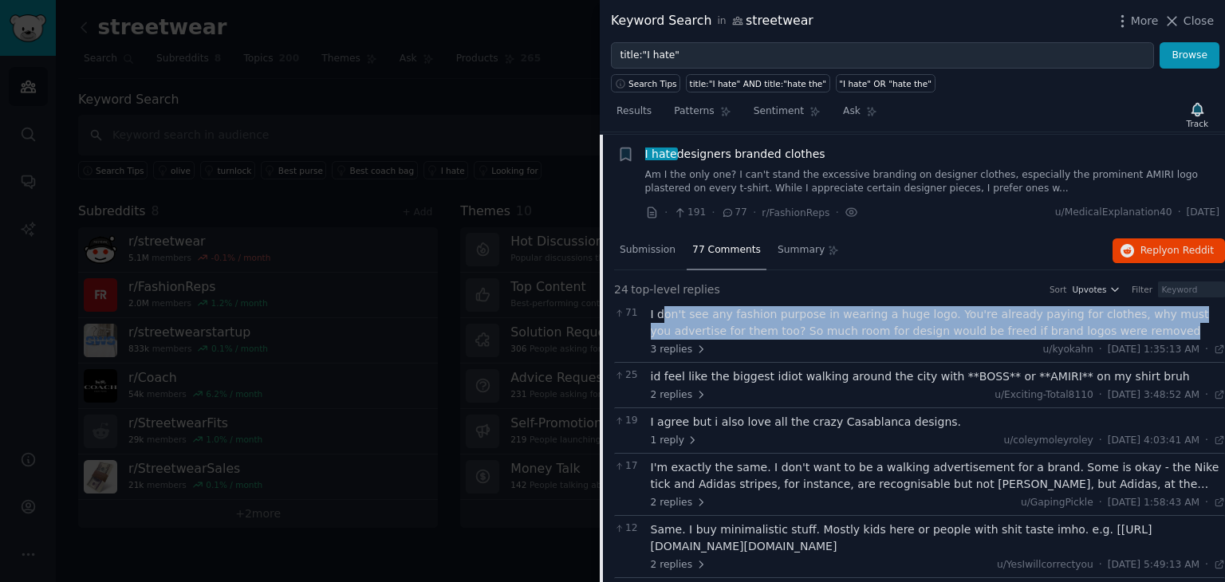
drag, startPoint x: 662, startPoint y: 311, endPoint x: 1066, endPoint y: 333, distance: 404.3
click at [1066, 333] on div "I don't see any fashion purpose in wearing a huge logo. You're already paying f…" at bounding box center [938, 323] width 575 height 34
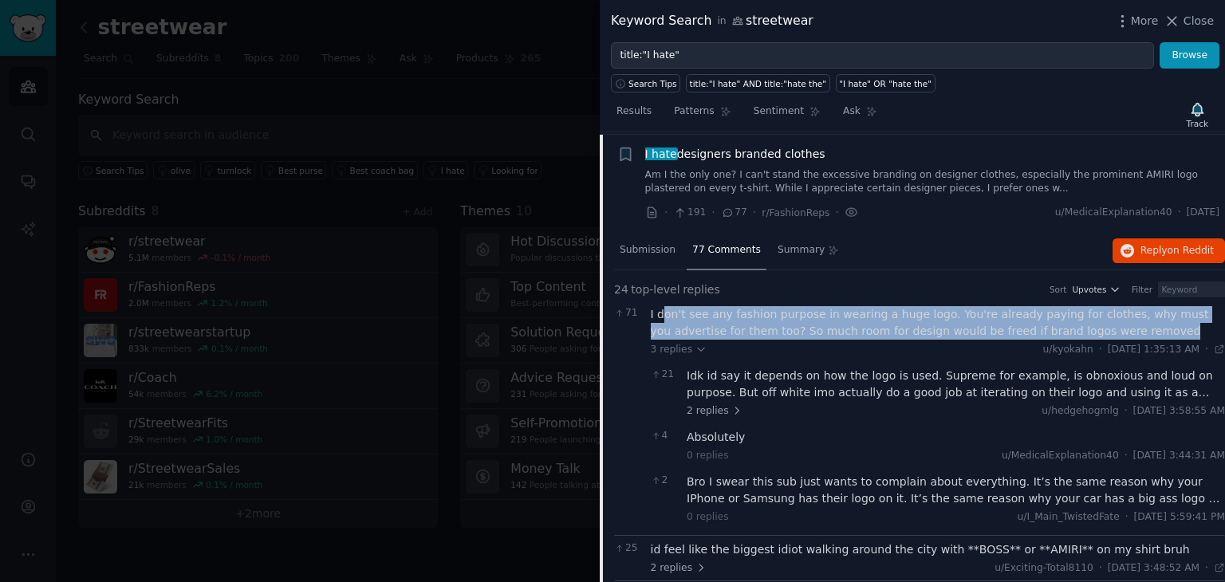
click at [736, 322] on div "I don't see any fashion purpose in wearing a huge logo. You're already paying f…" at bounding box center [938, 323] width 575 height 34
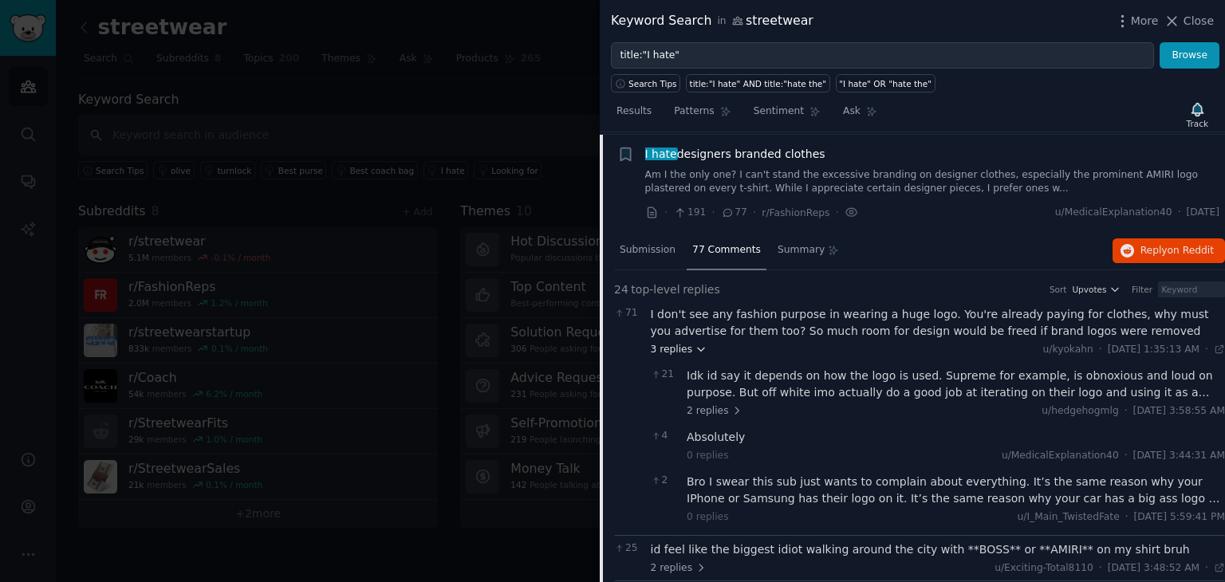
click at [696, 344] on icon at bounding box center [701, 349] width 11 height 11
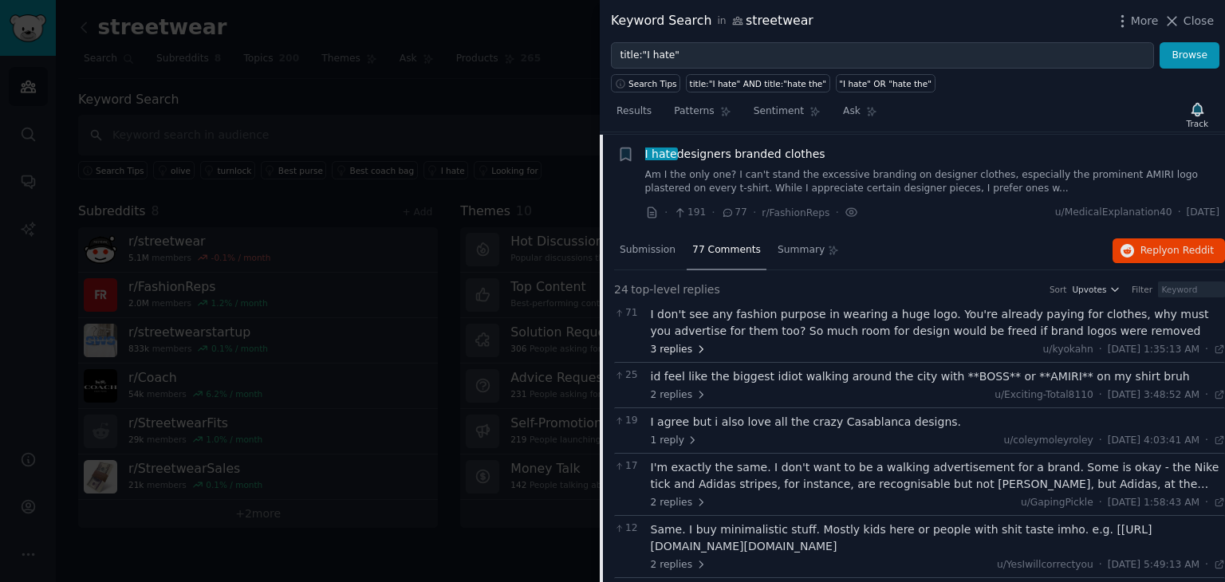
click at [696, 344] on icon at bounding box center [701, 349] width 11 height 11
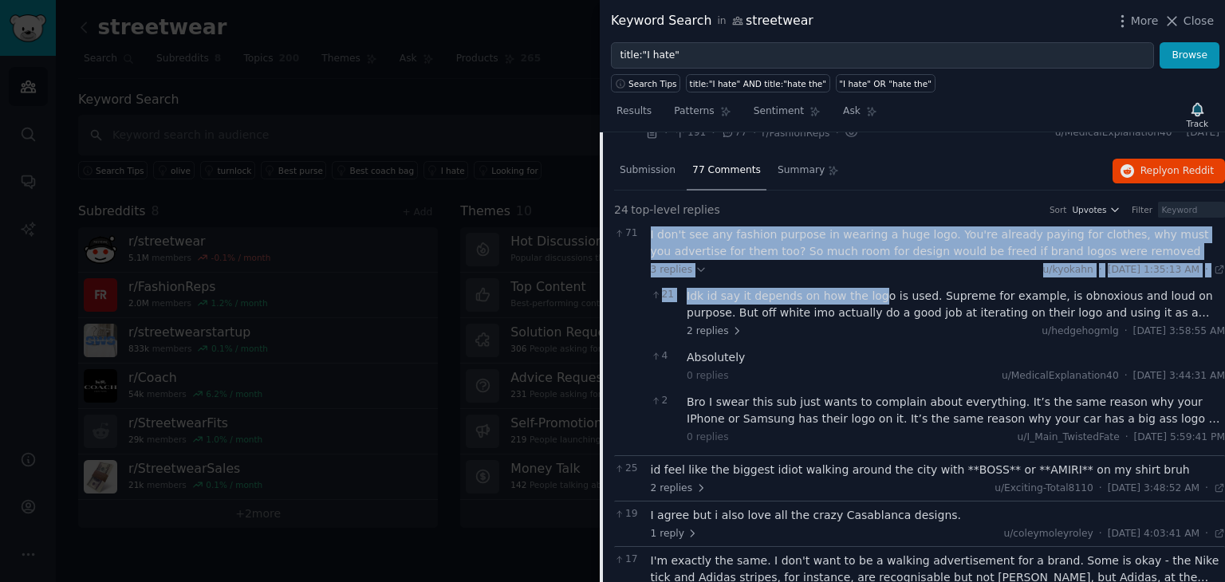
scroll to position [971, 19]
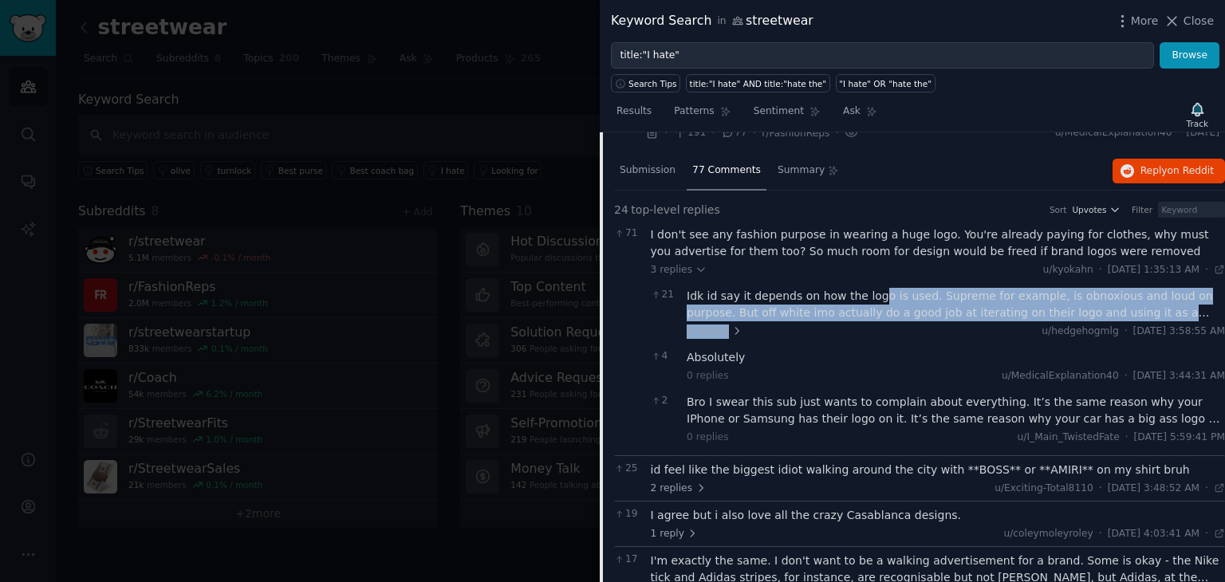
drag, startPoint x: 865, startPoint y: 296, endPoint x: 731, endPoint y: 318, distance: 135.8
click at [731, 318] on div "Idk id say it depends on how the logo is used. Supreme for example, is obnoxiou…" at bounding box center [956, 313] width 539 height 50
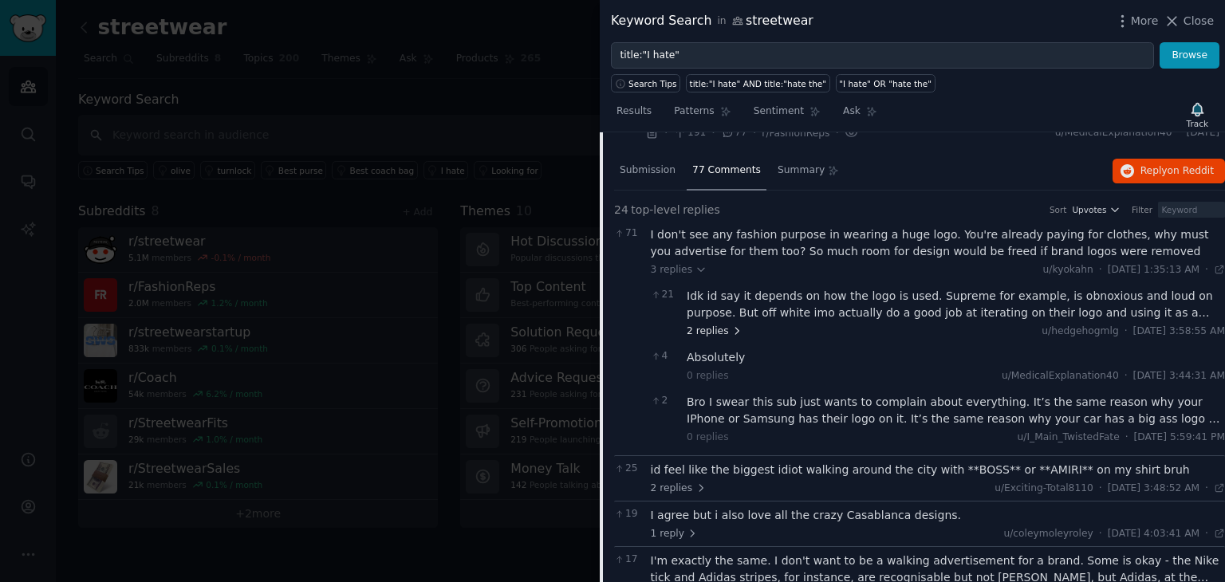
click at [732, 326] on icon at bounding box center [737, 331] width 11 height 11
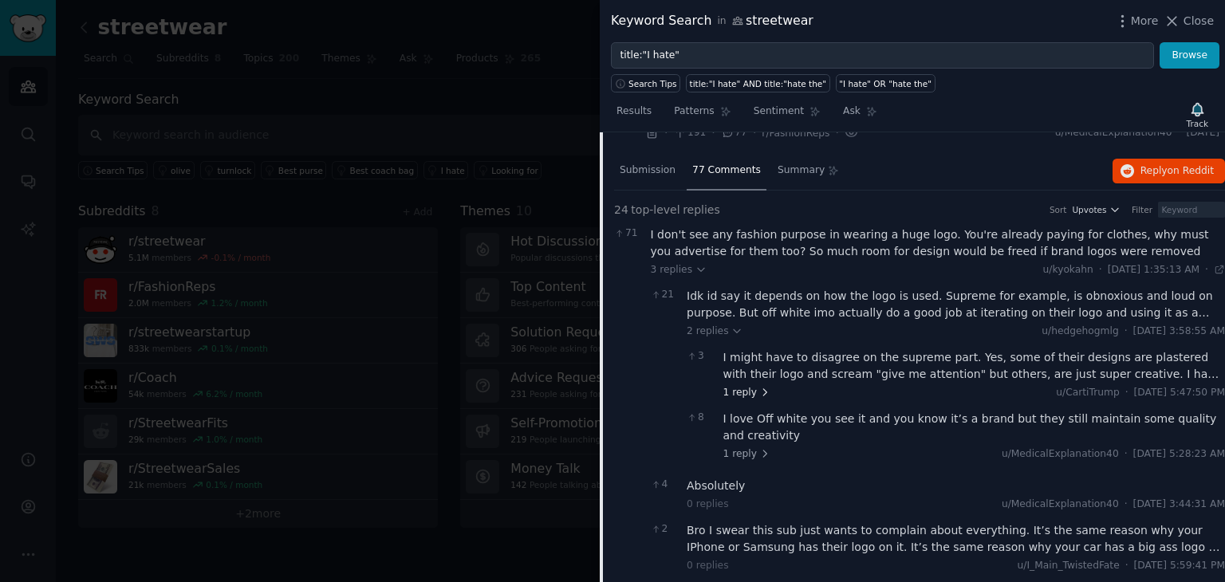
click at [760, 390] on icon at bounding box center [765, 392] width 11 height 11
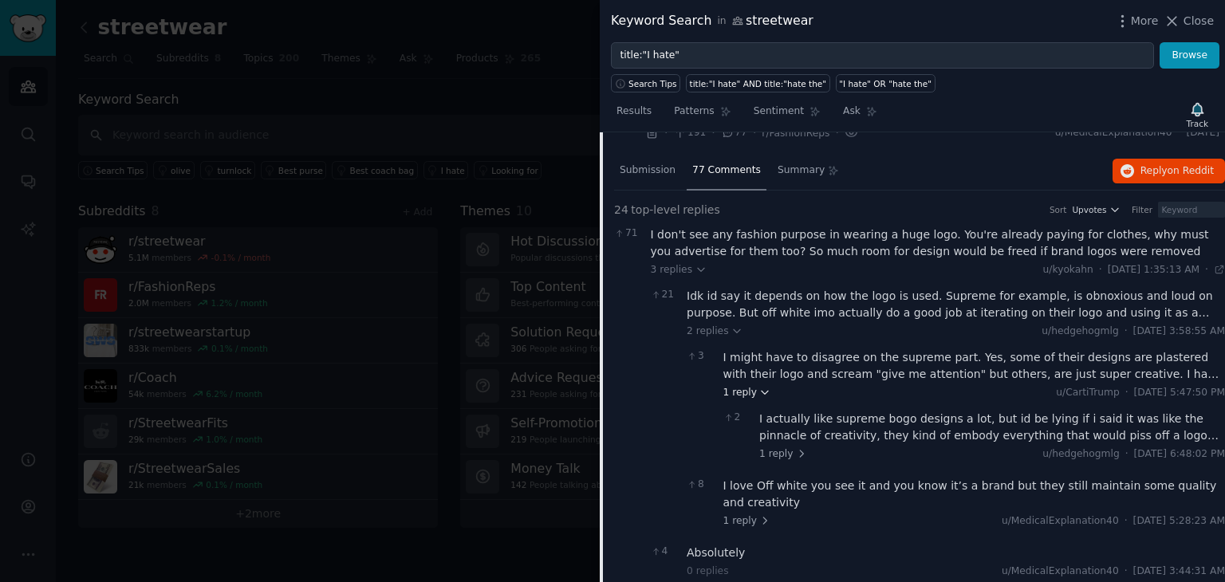
click at [760, 390] on icon at bounding box center [765, 392] width 11 height 11
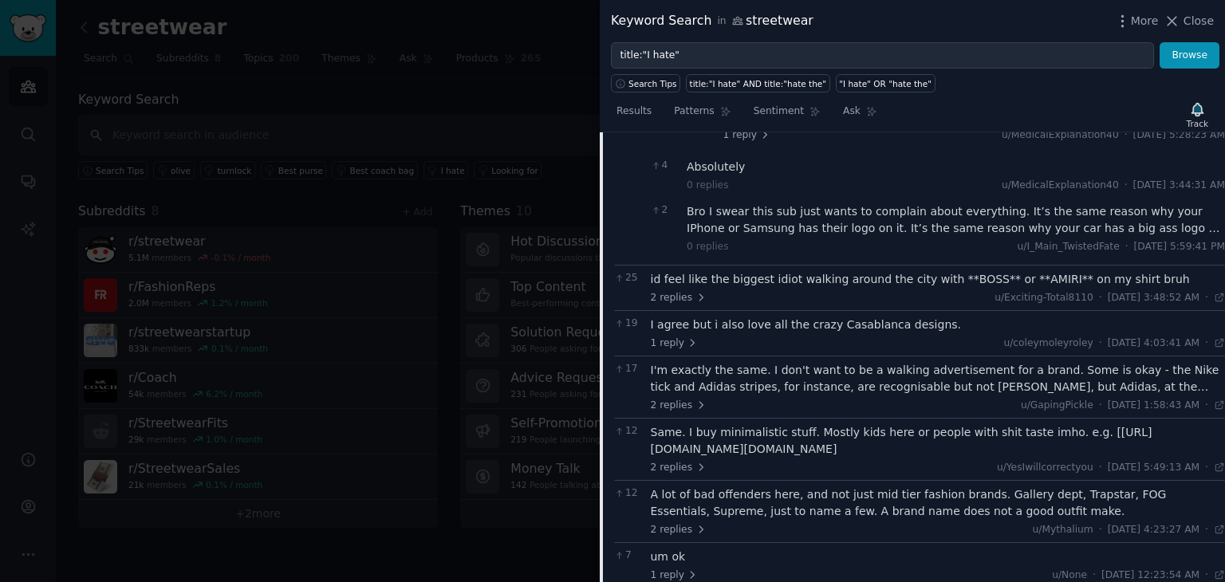
scroll to position [1450, 19]
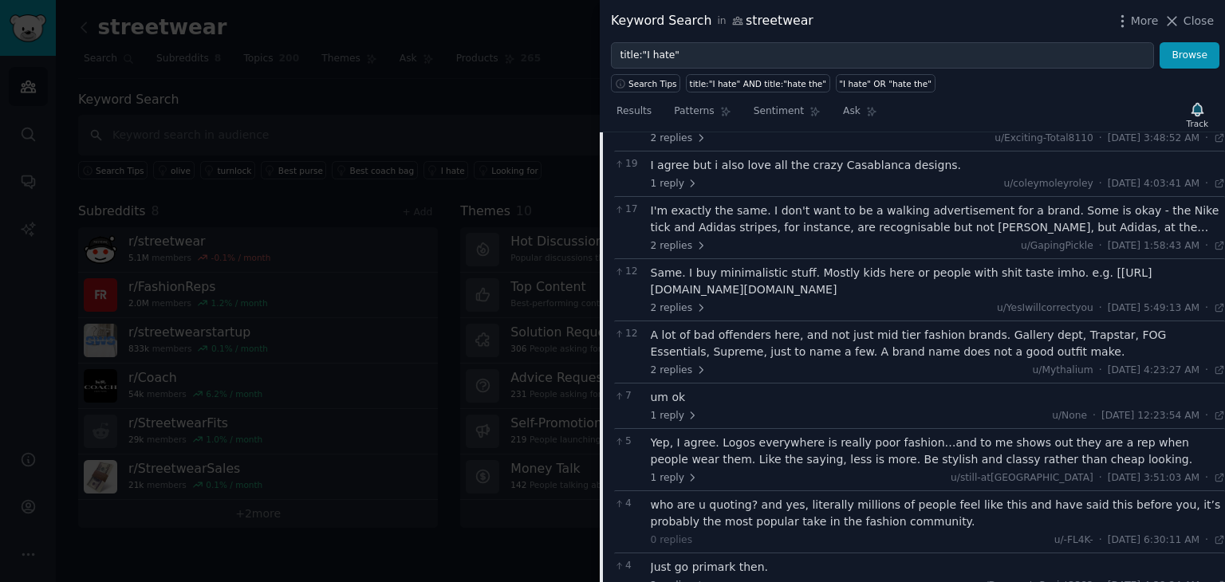
drag, startPoint x: 1114, startPoint y: 223, endPoint x: 1093, endPoint y: 221, distance: 20.8
click at [1093, 221] on div "I'm exactly the same. I don't want to be a walking advertisement for a brand. S…" at bounding box center [938, 220] width 575 height 34
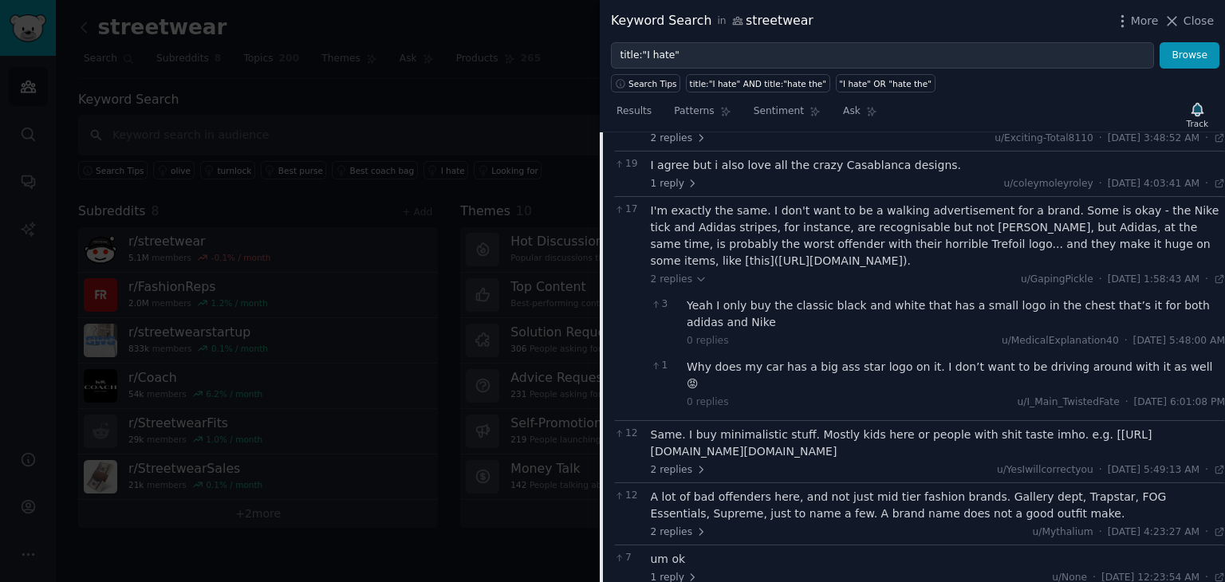
click at [1032, 210] on div "I'm exactly the same. I don't want to be a walking advertisement for a brand. S…" at bounding box center [938, 236] width 575 height 67
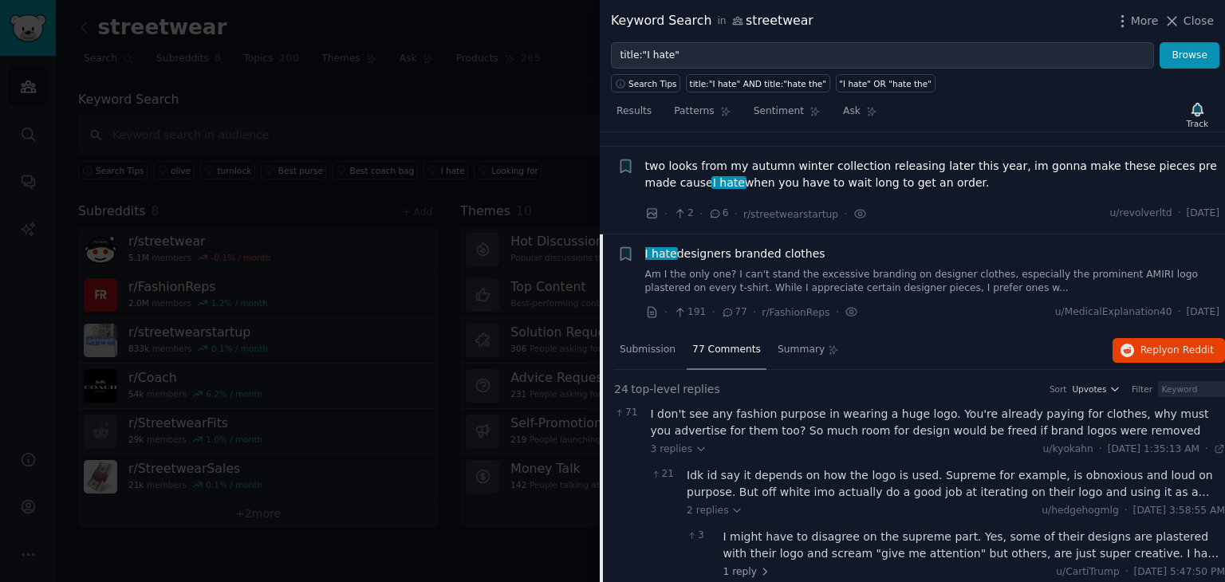
scroll to position [732, 19]
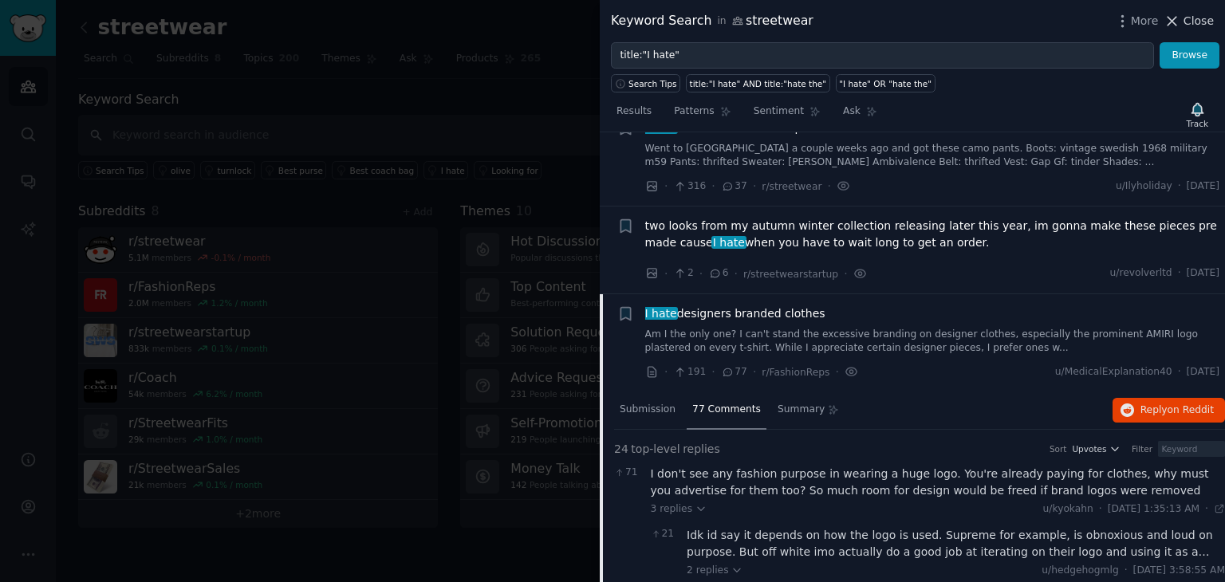
click at [1198, 19] on span "Close" at bounding box center [1199, 21] width 30 height 17
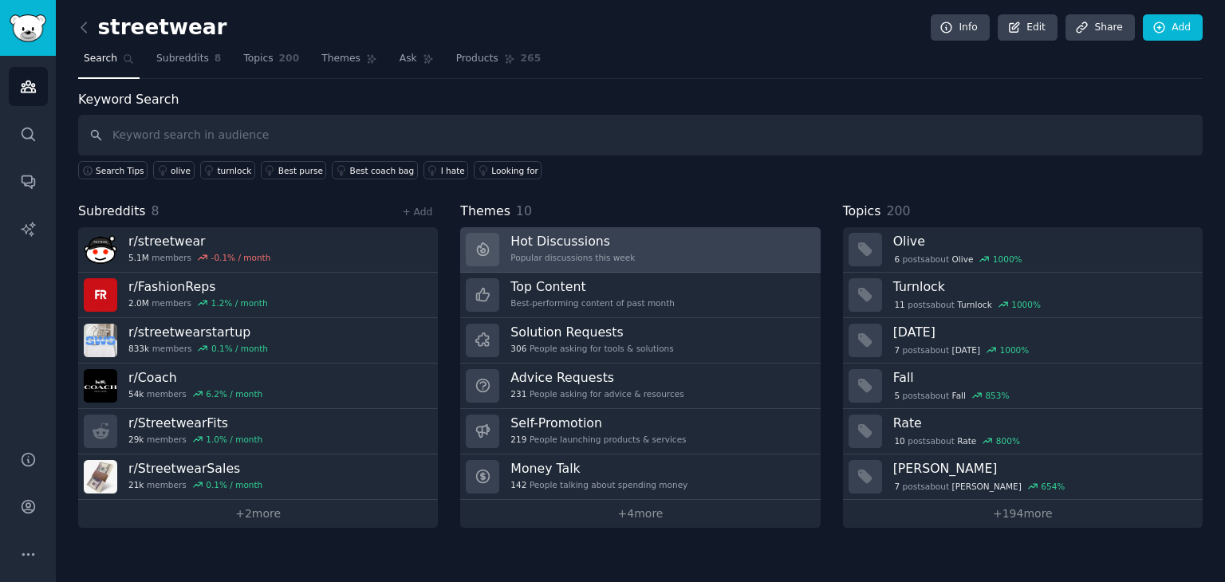
click at [599, 244] on h3 "Hot Discussions" at bounding box center [573, 241] width 124 height 17
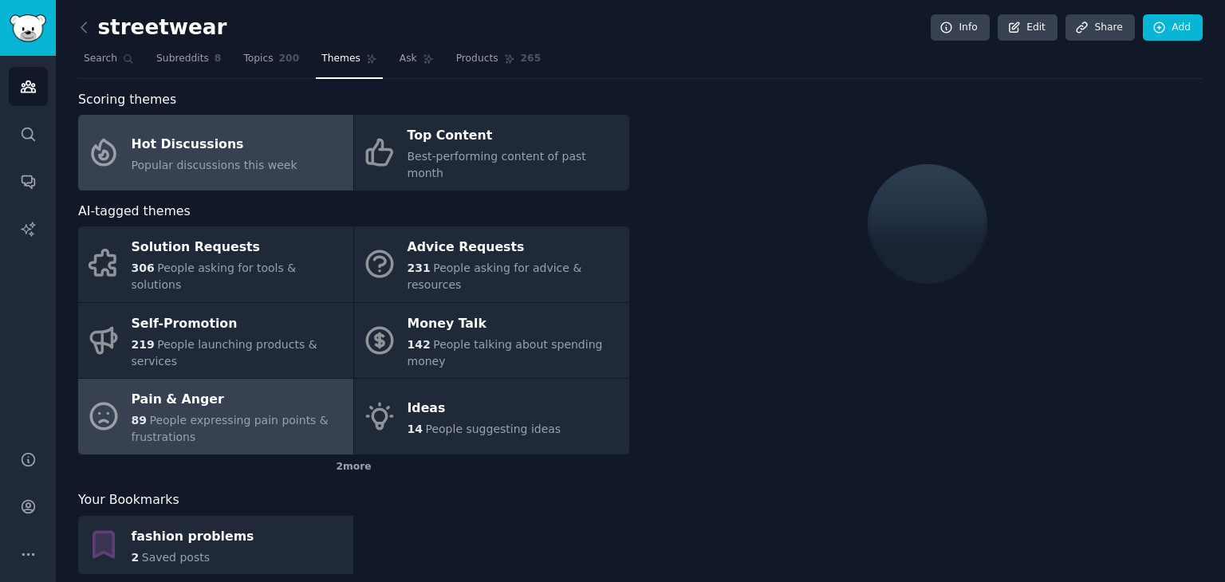
click at [234, 388] on div "Pain & Anger" at bounding box center [239, 401] width 214 height 26
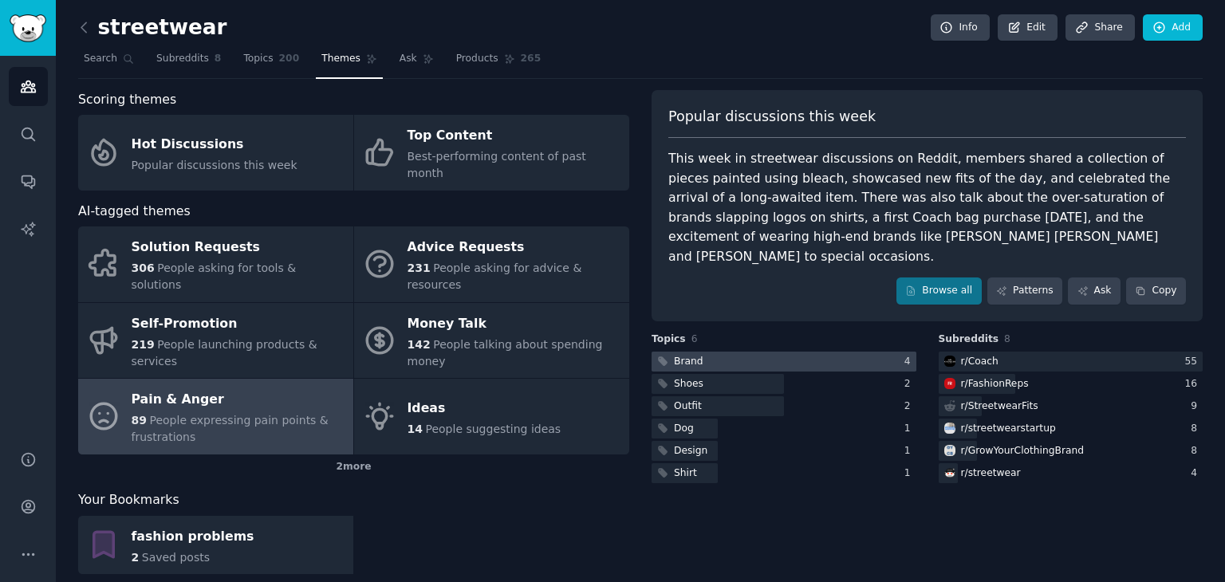
click at [717, 352] on div at bounding box center [784, 362] width 265 height 20
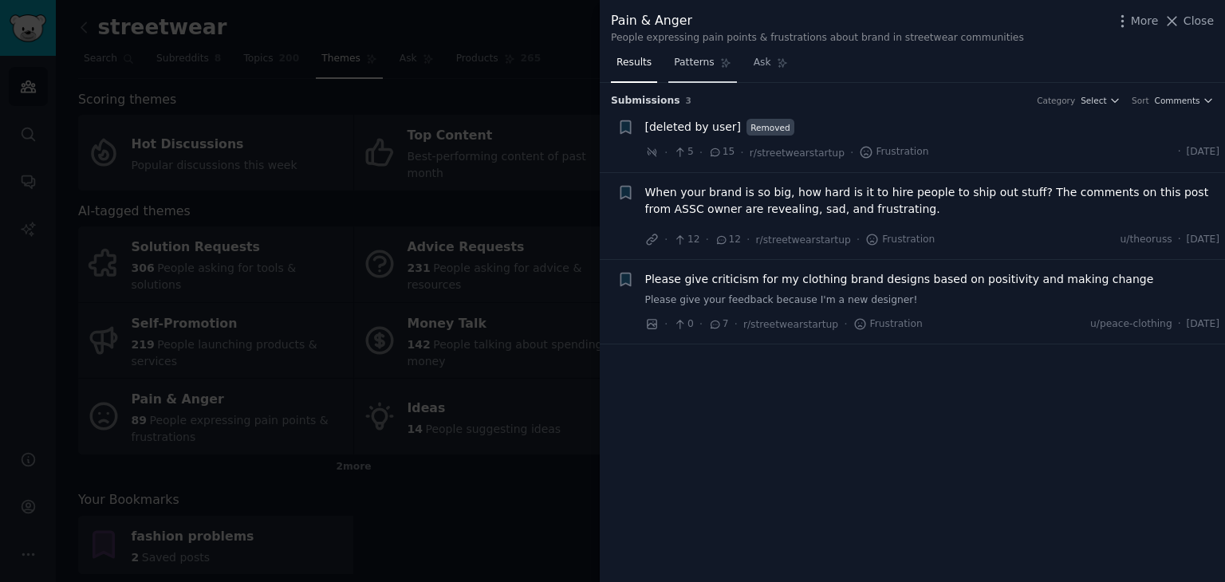
click at [690, 65] on span "Patterns" at bounding box center [694, 63] width 40 height 14
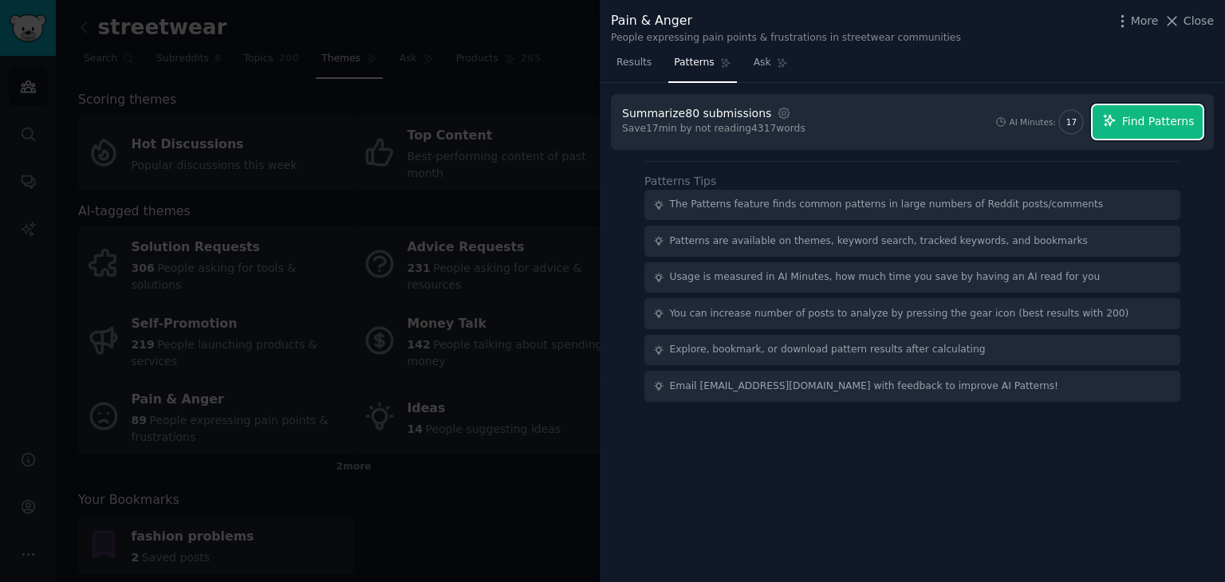
click at [1191, 122] on span "Find Patterns" at bounding box center [1159, 121] width 73 height 17
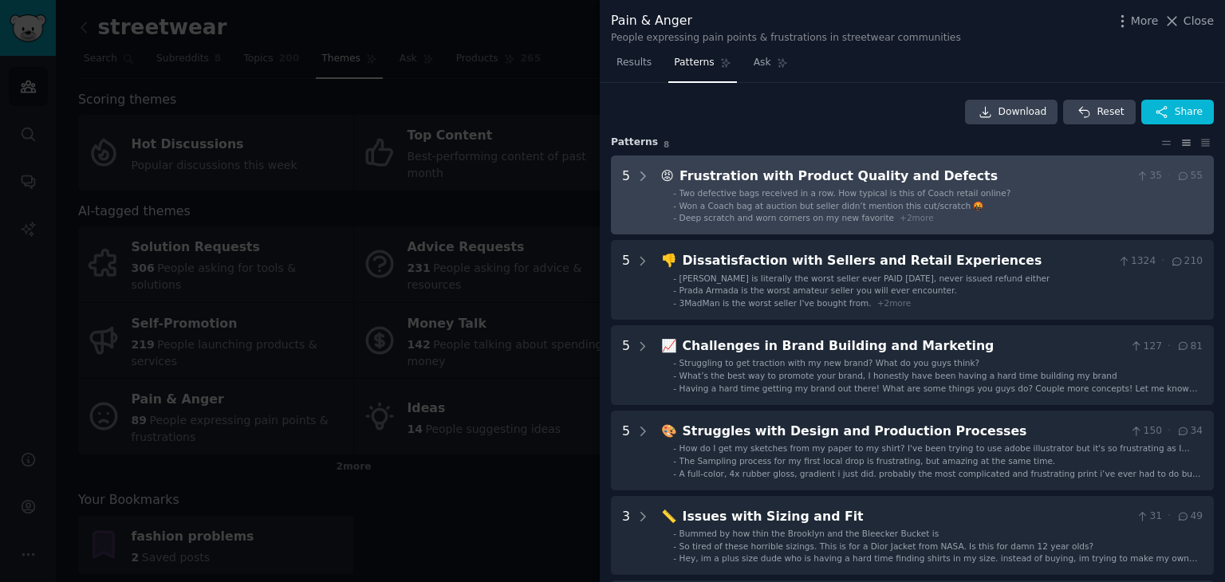
click at [871, 218] on div "Deep scratch and worn corners on my new favorite + 2 more" at bounding box center [807, 217] width 255 height 11
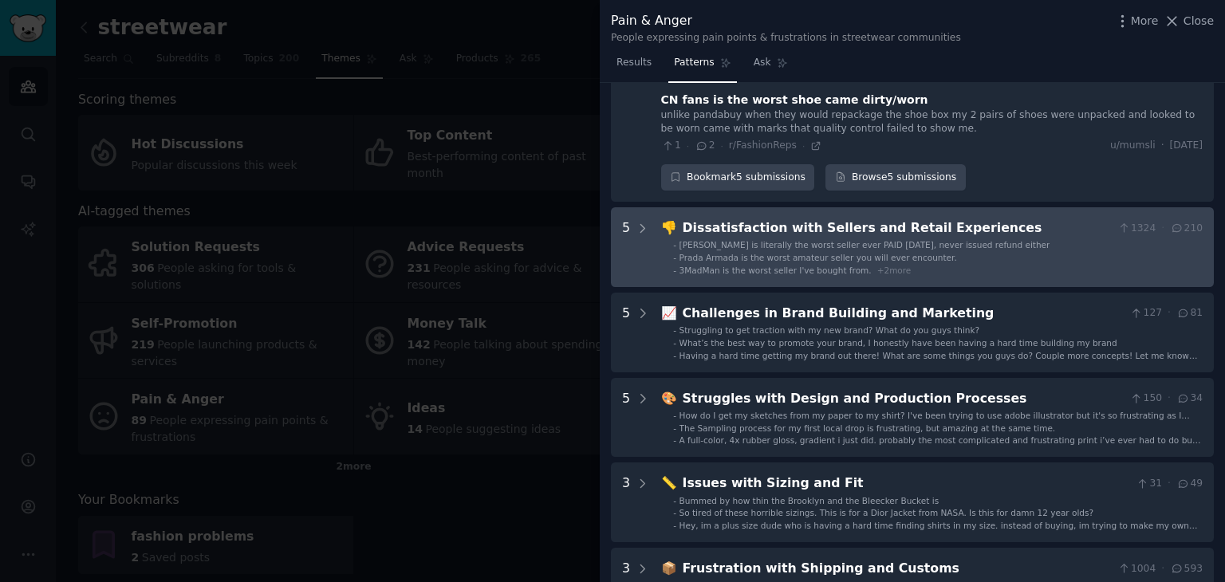
scroll to position [392, 0]
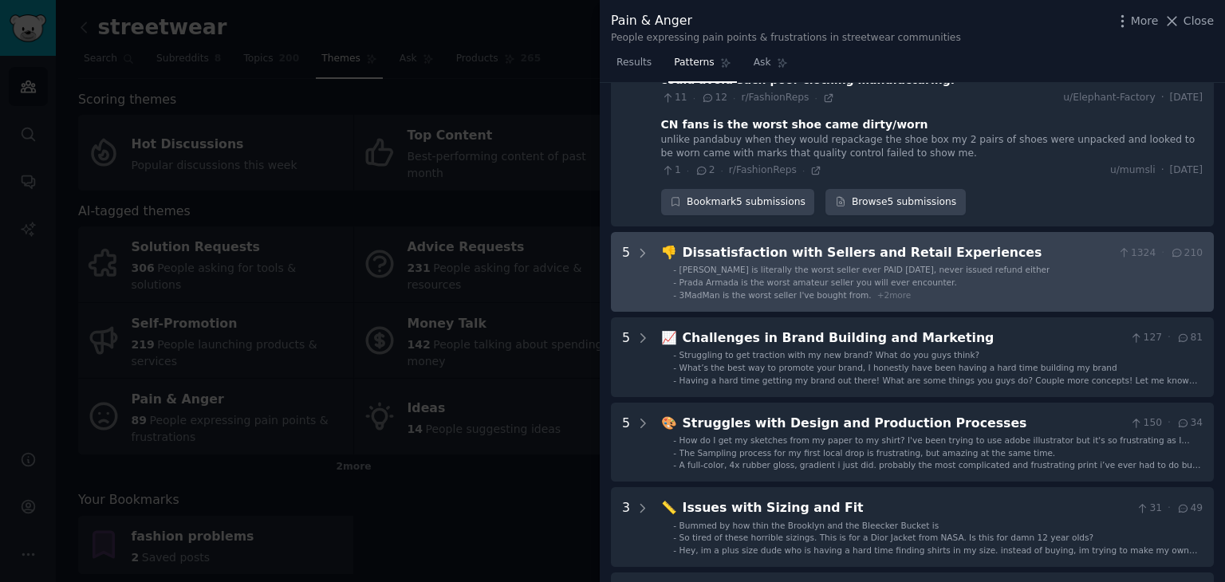
click at [985, 254] on div "Dissatisfaction with Sellers and Retail Experiences" at bounding box center [897, 253] width 429 height 20
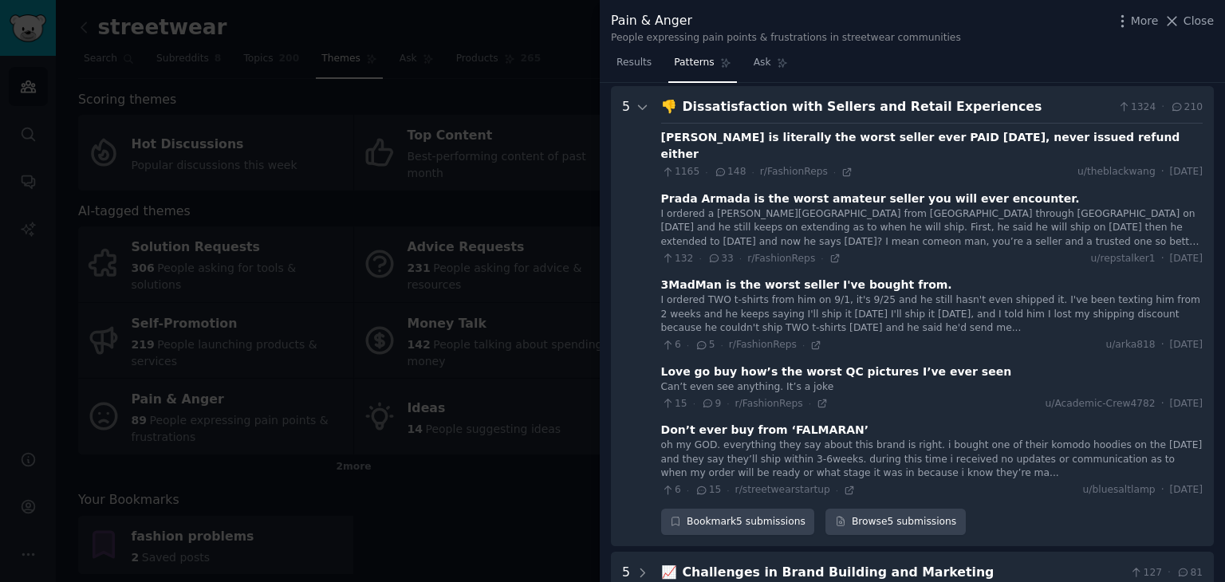
scroll to position [540, 0]
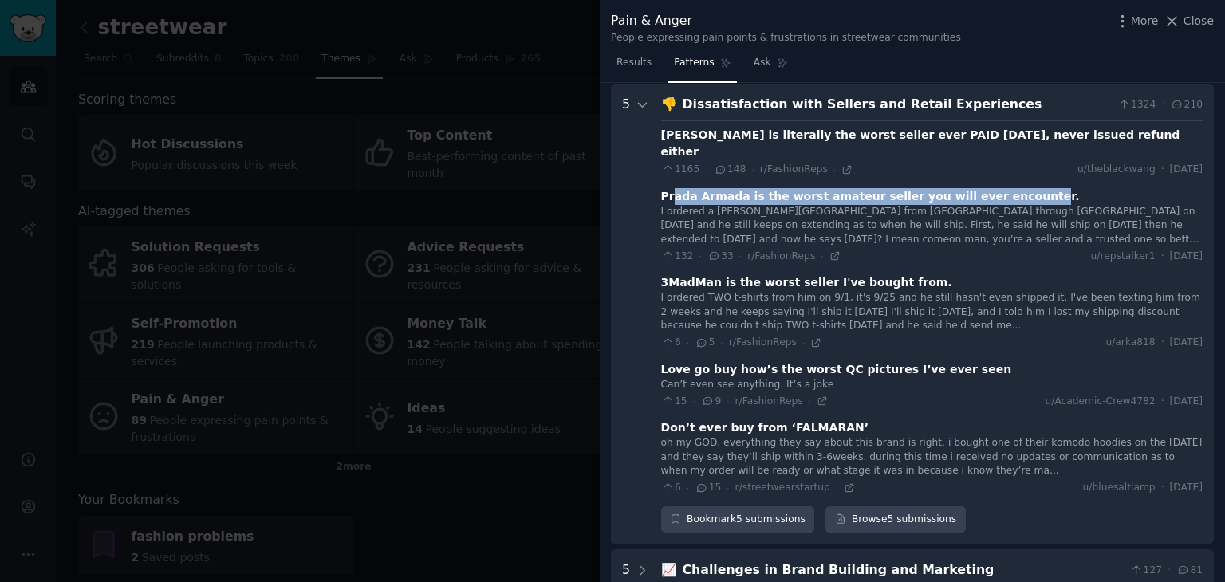
drag, startPoint x: 669, startPoint y: 177, endPoint x: 984, endPoint y: 177, distance: 314.3
click at [984, 188] on div "Prada Armada is the worst amateur seller you will ever encounter." at bounding box center [870, 196] width 419 height 17
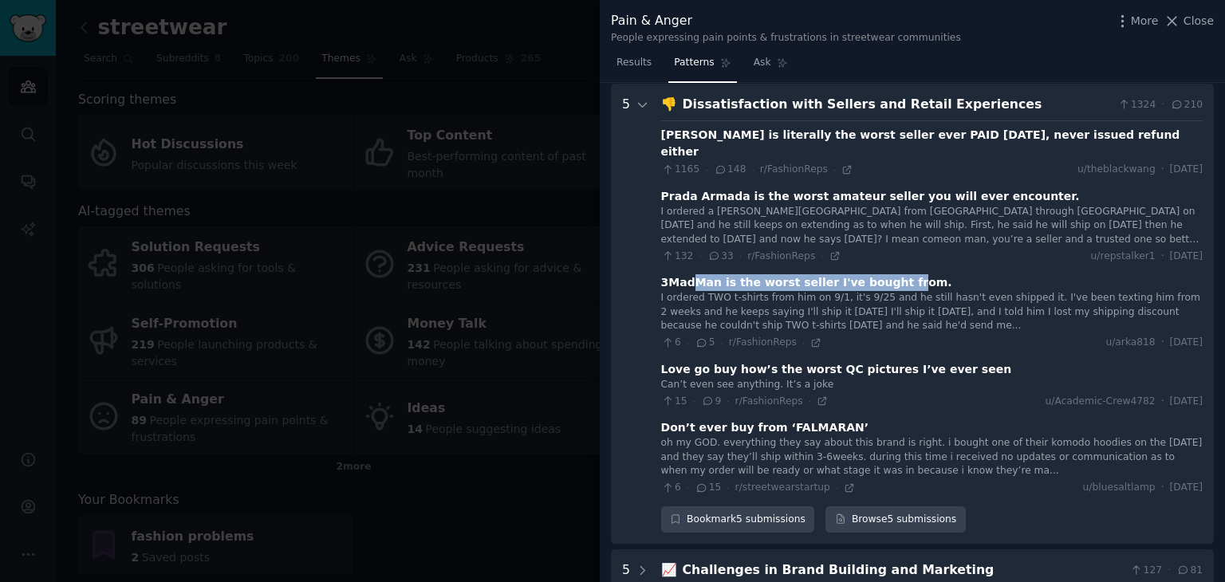
drag, startPoint x: 689, startPoint y: 266, endPoint x: 874, endPoint y: 268, distance: 184.3
click at [874, 274] on div "3MadMan is the worst seller I've bought from." at bounding box center [806, 282] width 291 height 17
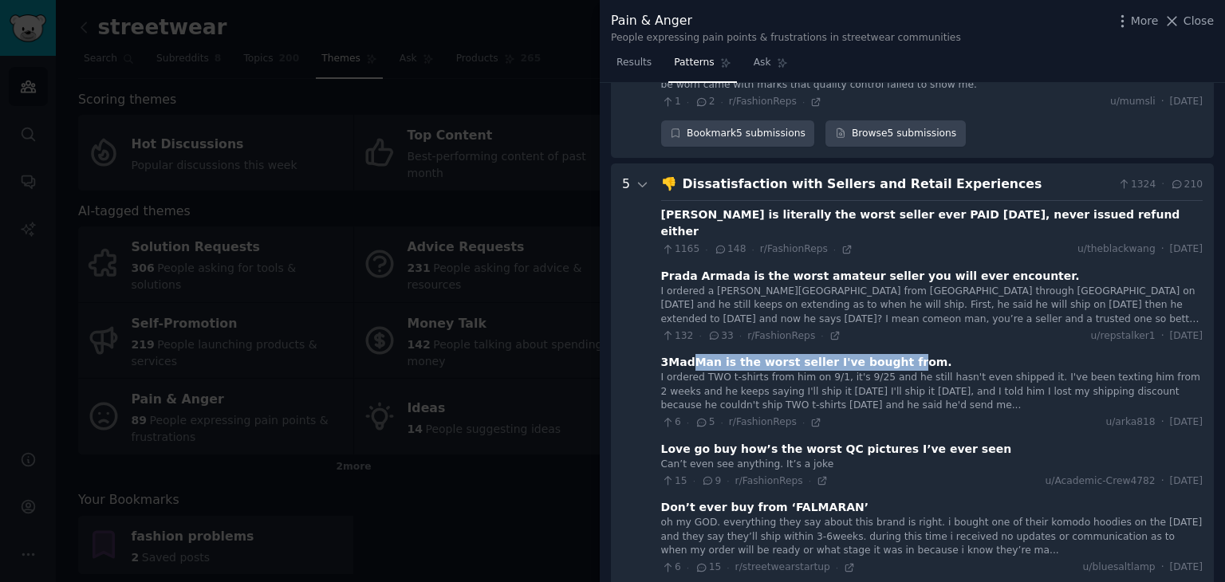
scroll to position [381, 0]
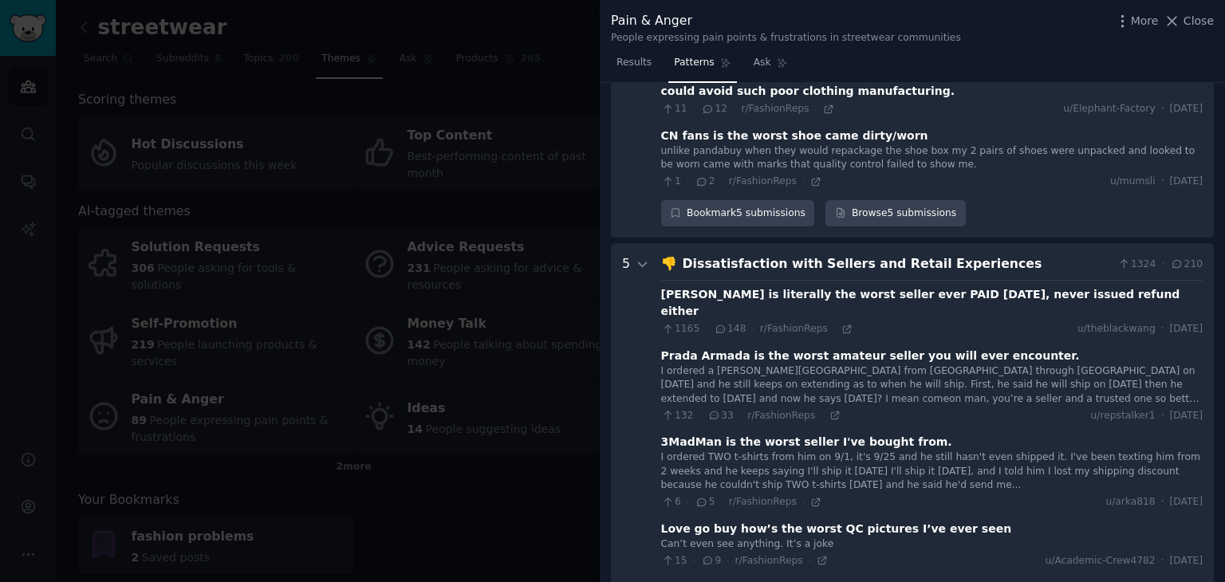
click at [720, 259] on div "Dissatisfaction with Sellers and Retail Experiences" at bounding box center [897, 265] width 429 height 20
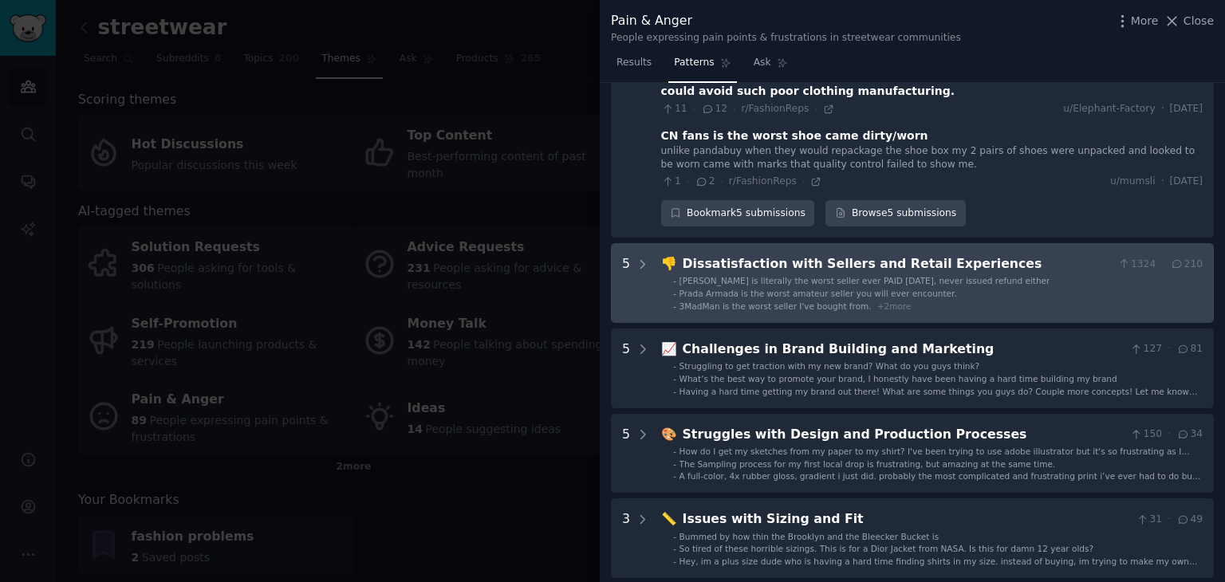
drag, startPoint x: 720, startPoint y: 259, endPoint x: 699, endPoint y: 269, distance: 22.8
click at [699, 269] on div "Dissatisfaction with Sellers and Retail Experiences" at bounding box center [897, 265] width 429 height 20
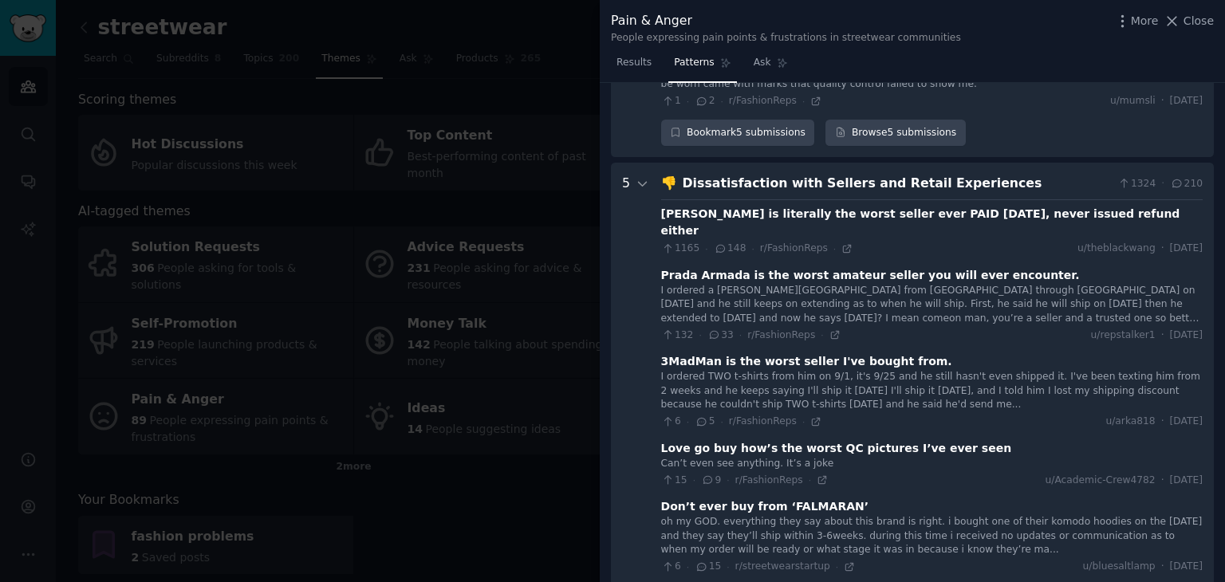
scroll to position [460, 0]
click at [719, 243] on span "148" at bounding box center [730, 250] width 33 height 14
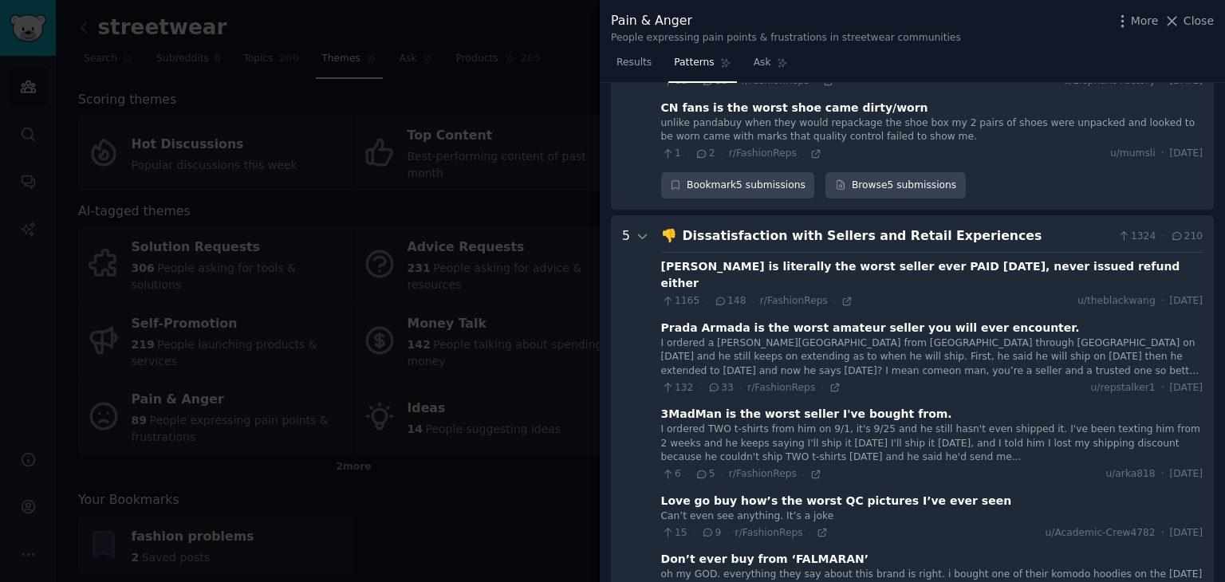
scroll to position [381, 0]
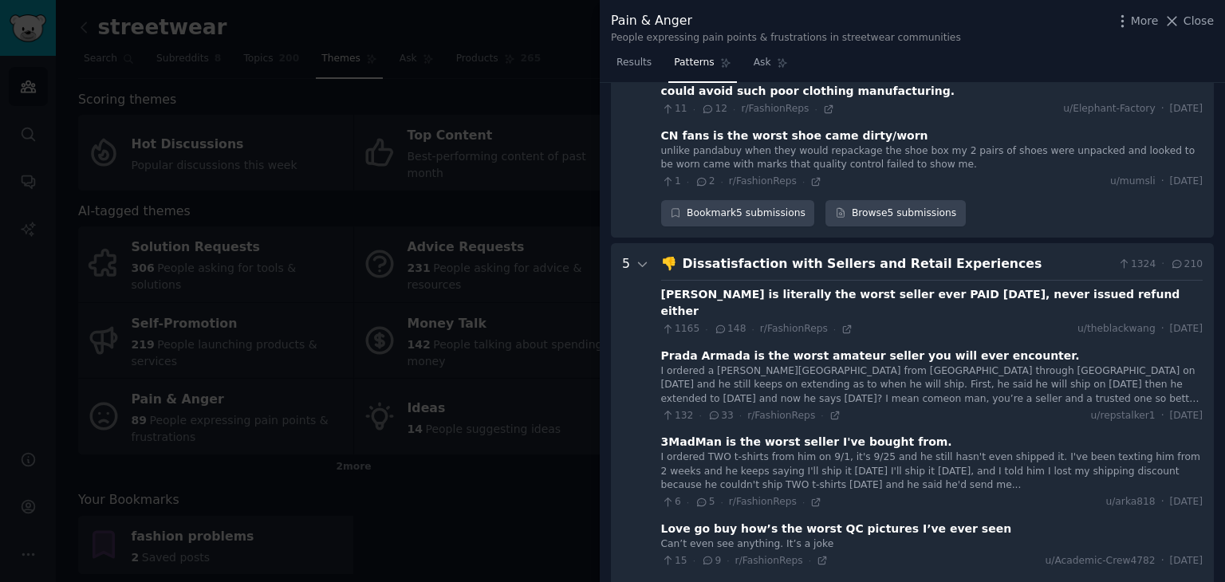
click at [738, 262] on div "Dissatisfaction with Sellers and Retail Experiences" at bounding box center [897, 265] width 429 height 20
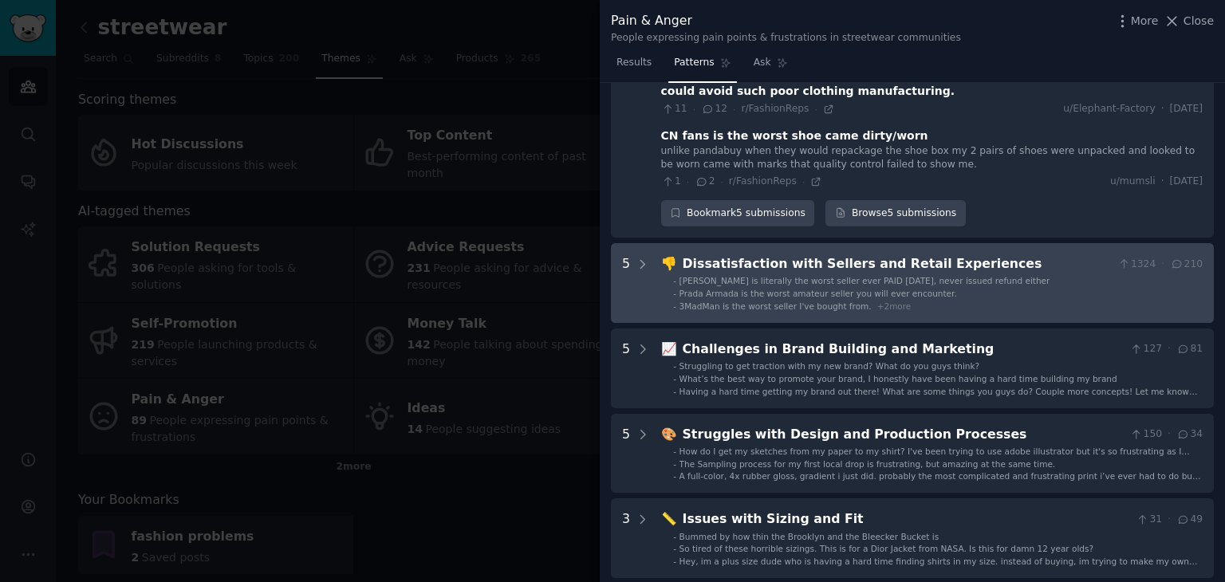
scroll to position [221, 0]
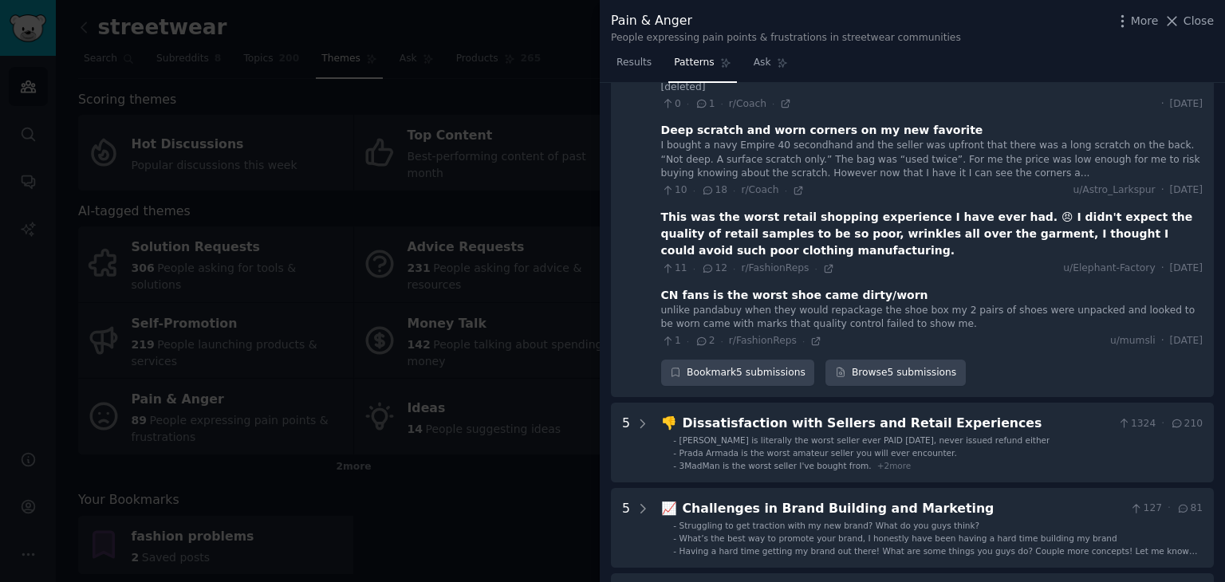
click at [539, 176] on div at bounding box center [612, 291] width 1225 height 582
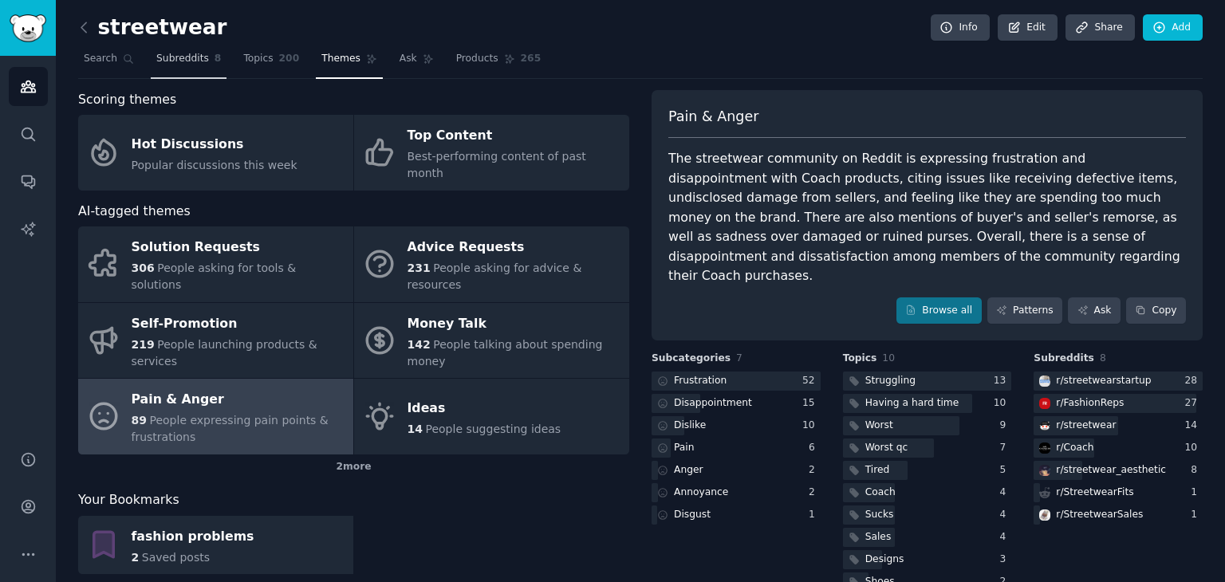
click at [174, 63] on span "Subreddits" at bounding box center [182, 59] width 53 height 14
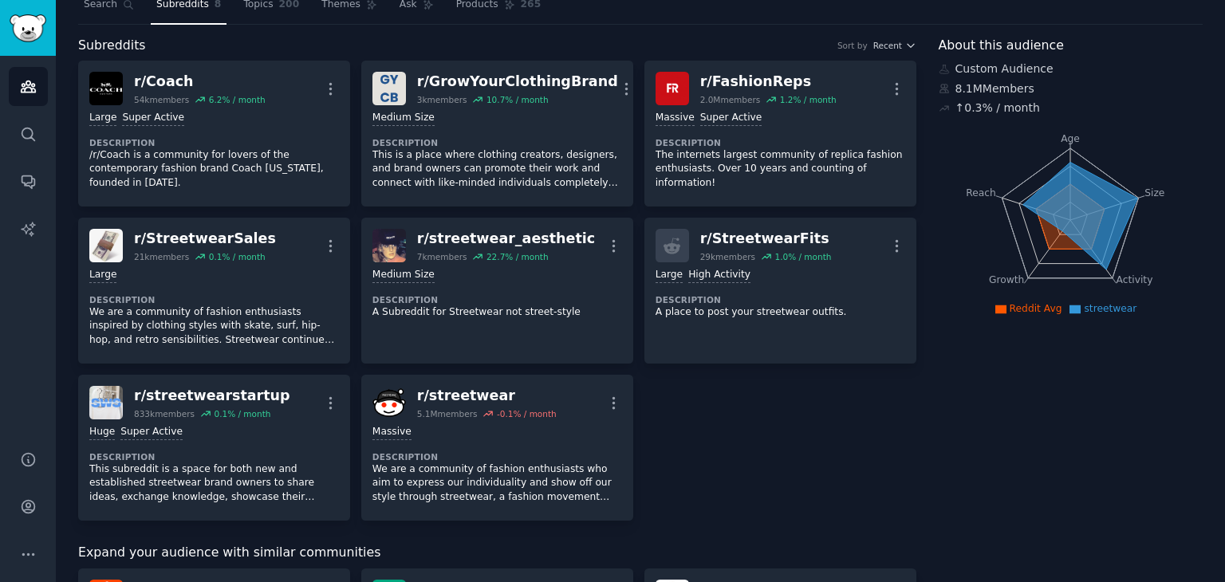
scroll to position [80, 0]
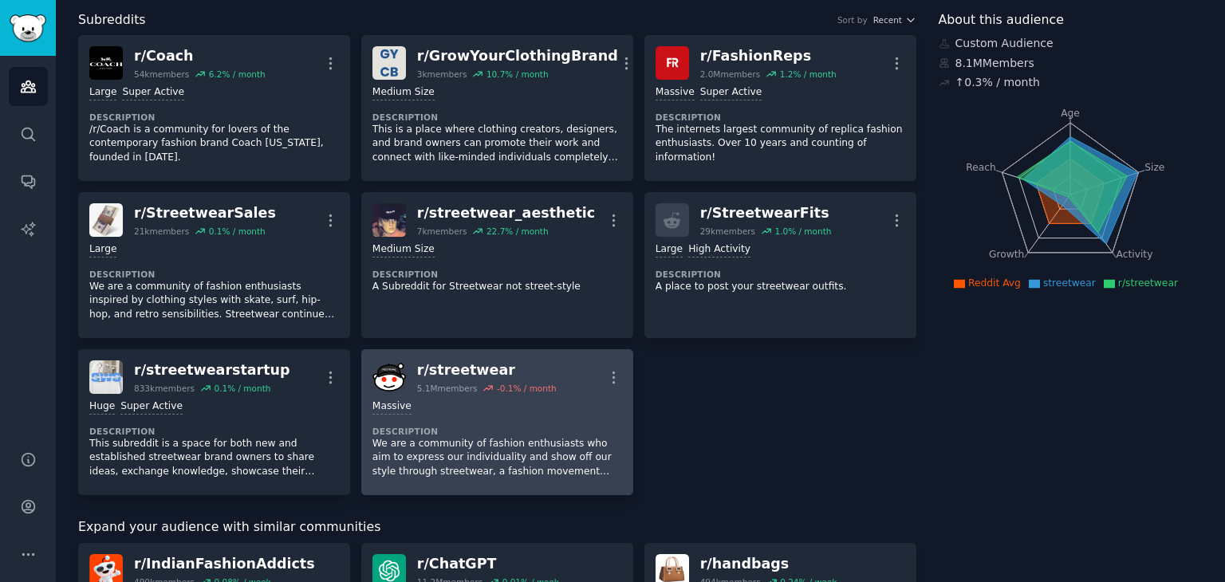
click at [428, 440] on p "We are a community of fashion enthusiasts who aim to express our individuality …" at bounding box center [498, 458] width 250 height 42
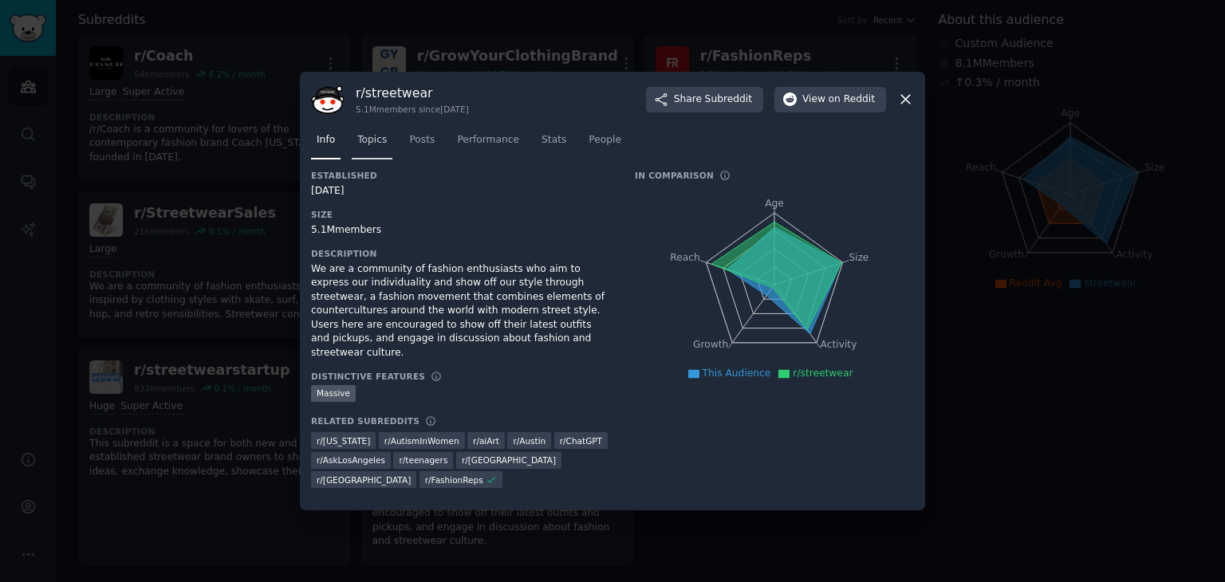
click at [373, 148] on span "Topics" at bounding box center [372, 140] width 30 height 14
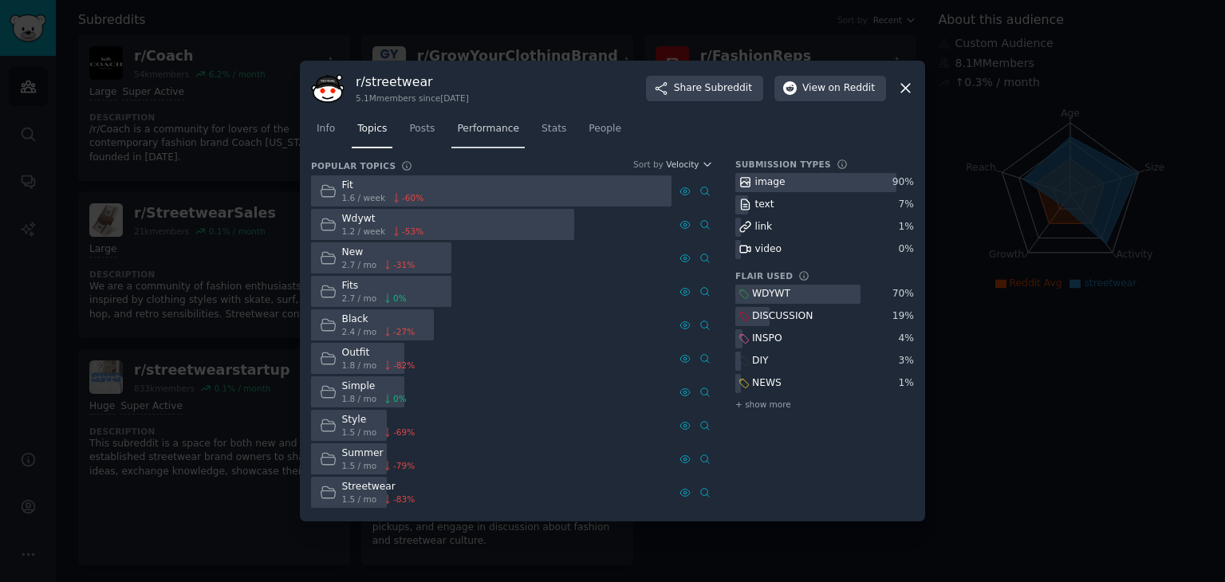
click at [476, 137] on link "Performance" at bounding box center [488, 132] width 73 height 33
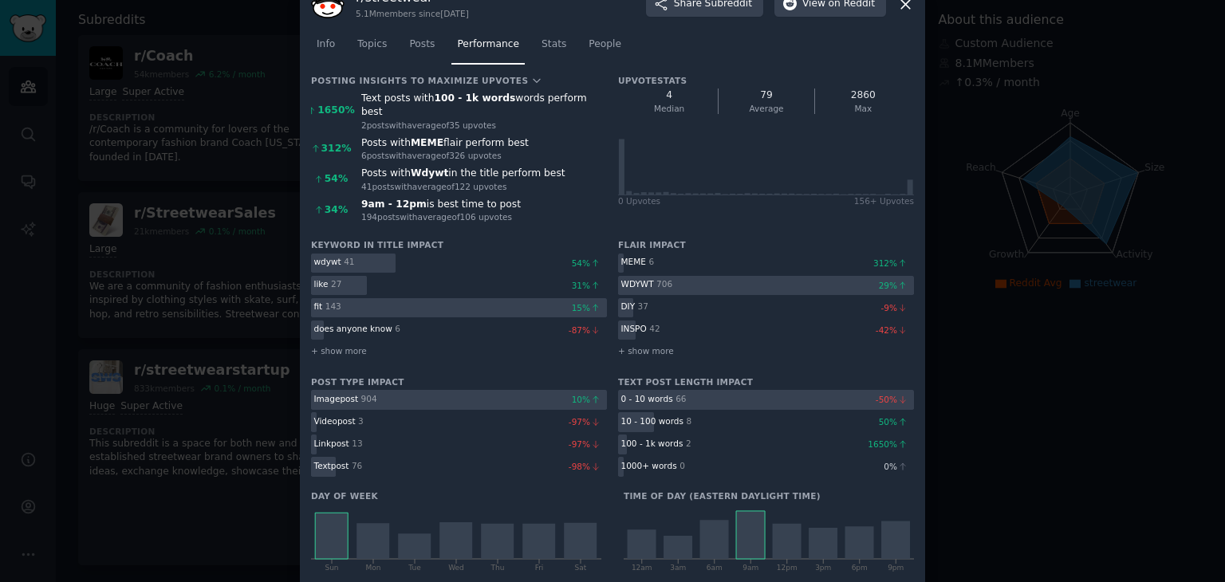
scroll to position [52, 0]
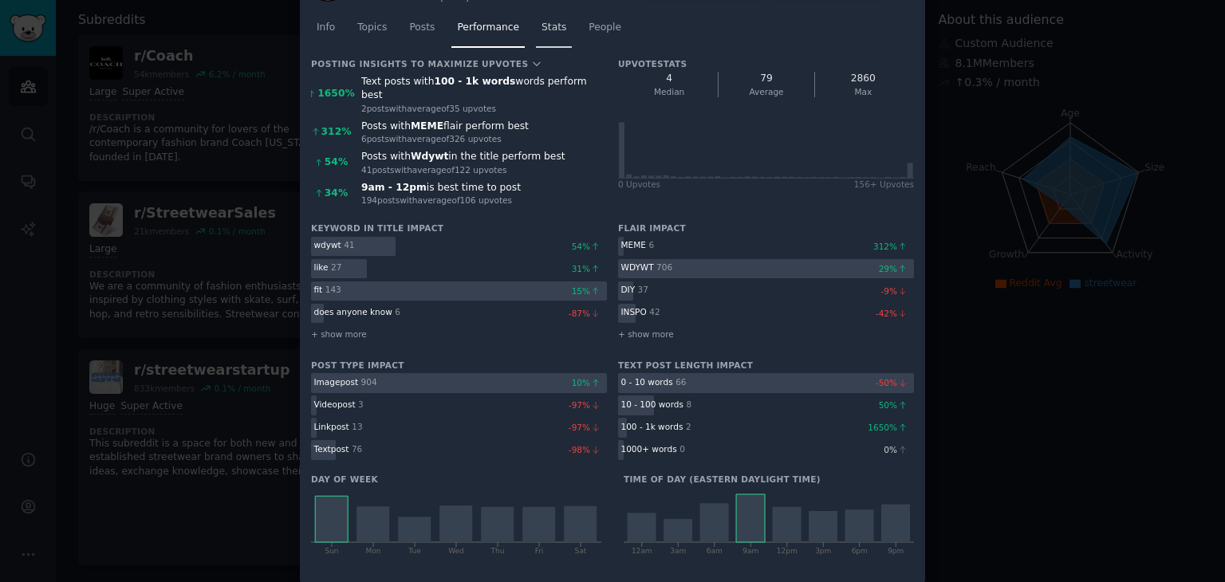
click at [542, 28] on span "Stats" at bounding box center [554, 28] width 25 height 14
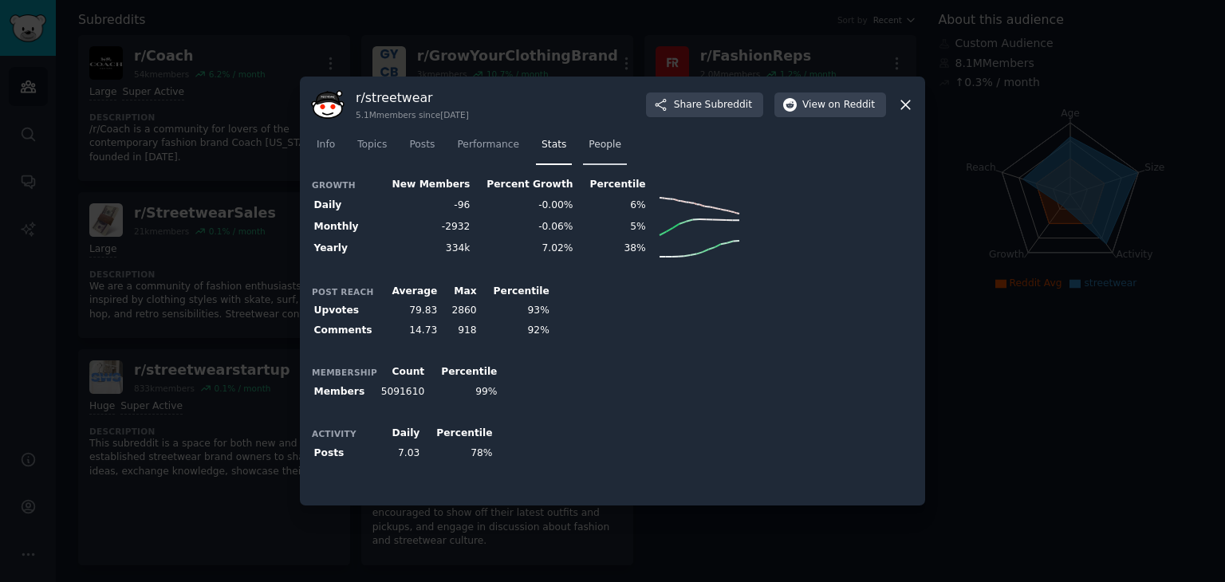
click at [592, 144] on span "People" at bounding box center [605, 145] width 33 height 14
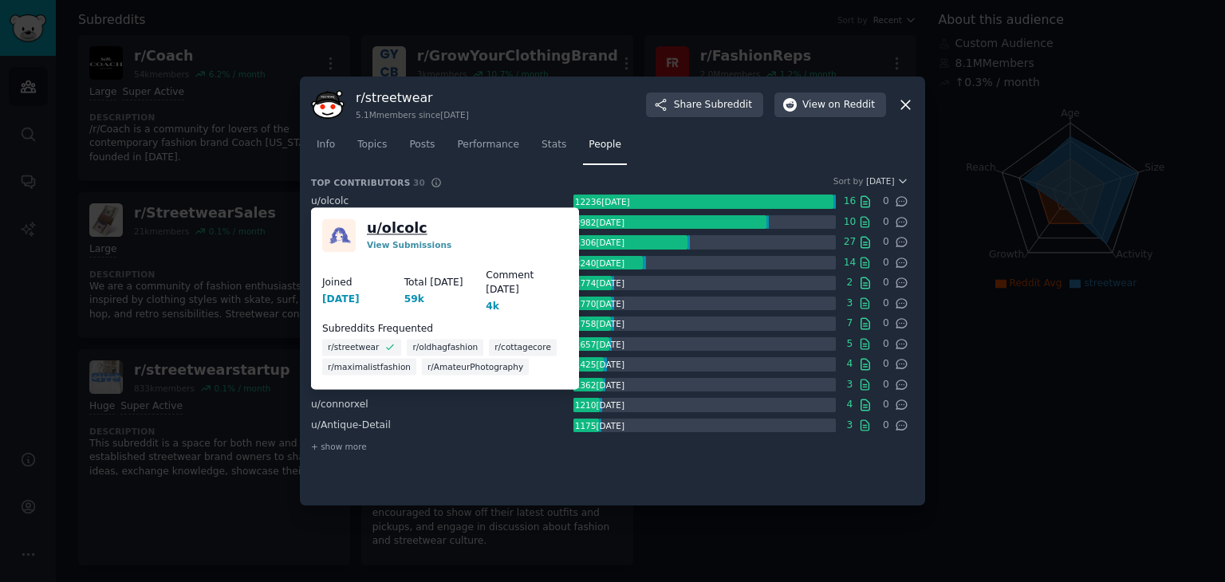
click at [375, 227] on link "u/ olcolc" at bounding box center [397, 229] width 61 height 20
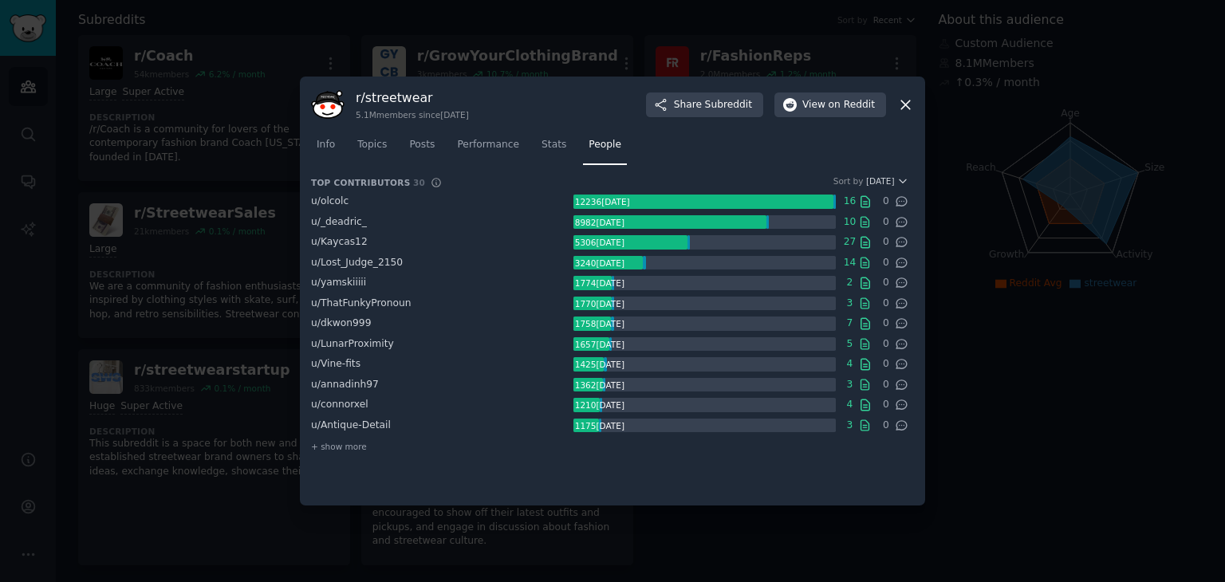
click at [614, 199] on div "12236 karma" at bounding box center [602, 202] width 57 height 14
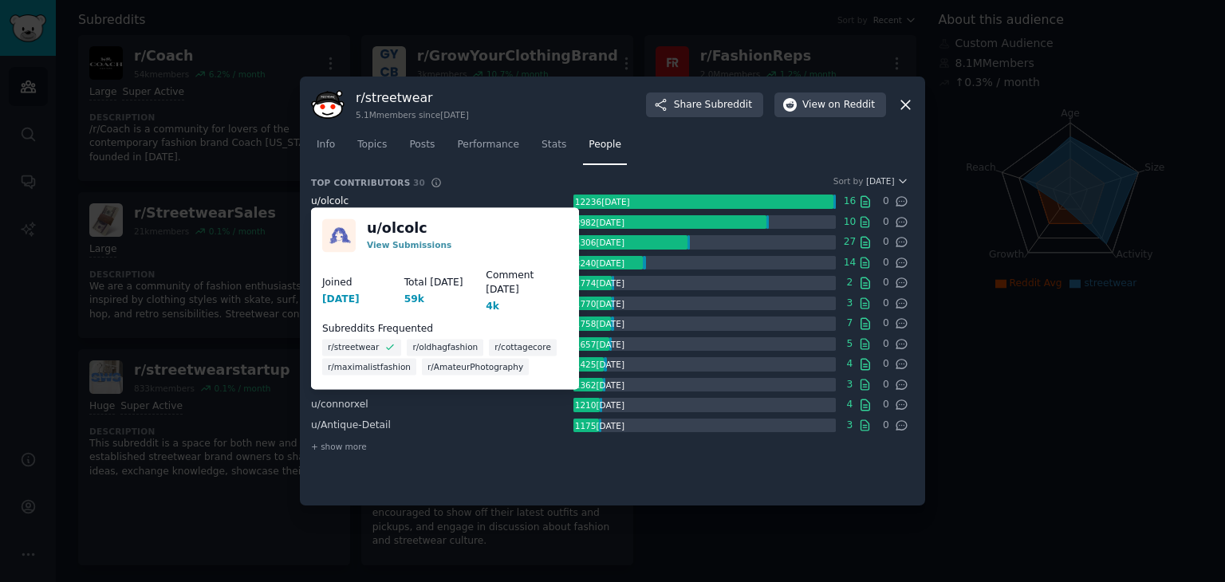
click at [331, 202] on span "u/ olcolc" at bounding box center [329, 200] width 37 height 11
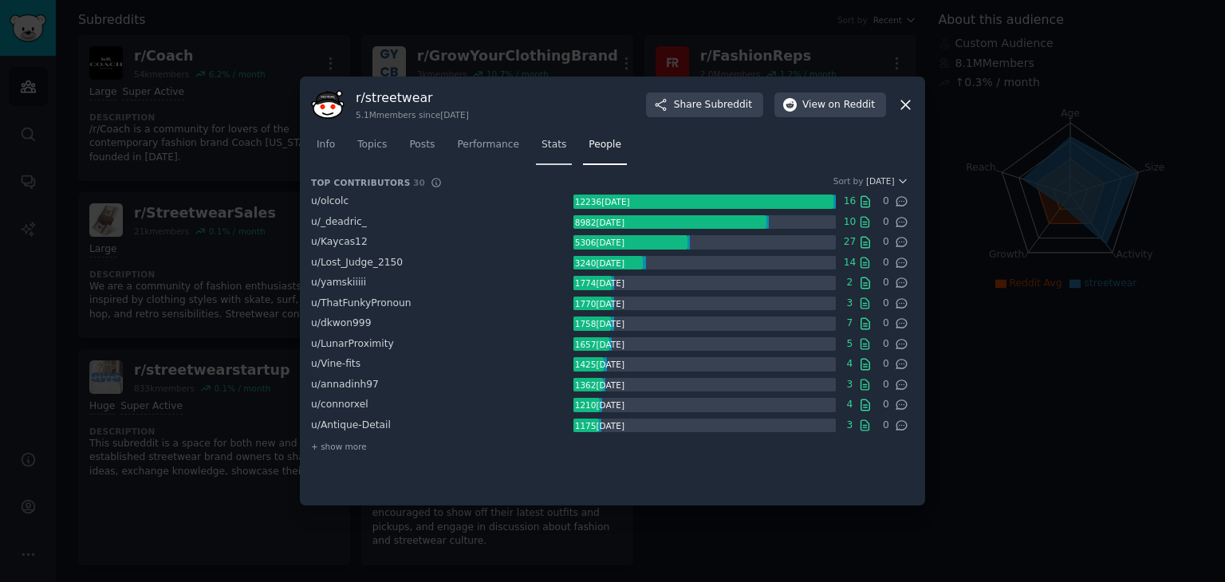
click at [545, 139] on span "Stats" at bounding box center [554, 145] width 25 height 14
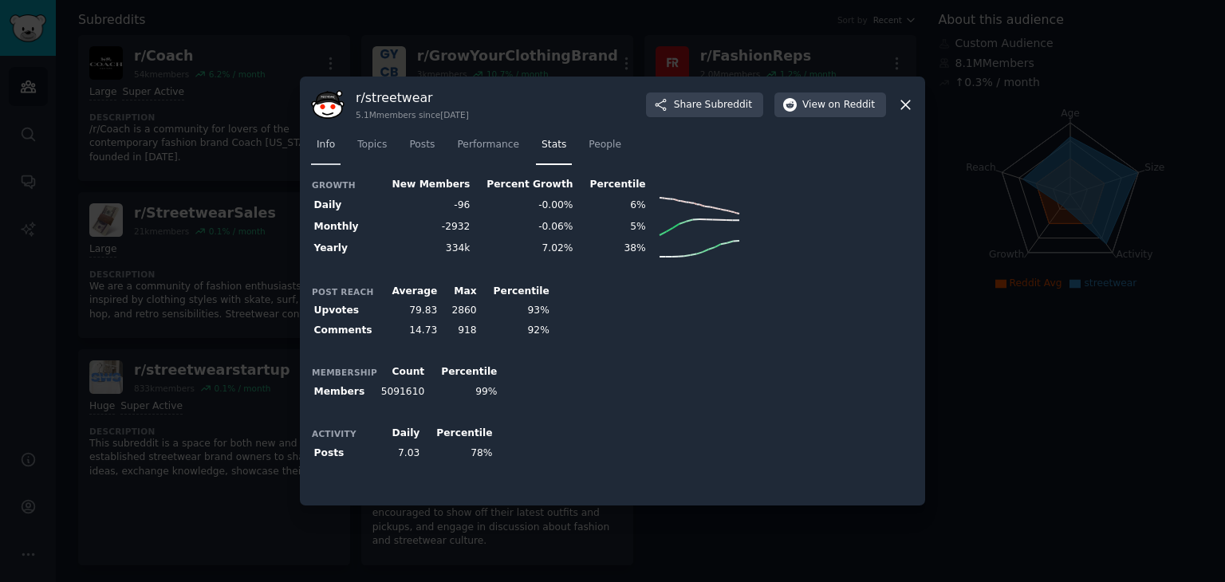
click at [325, 144] on span "Info" at bounding box center [326, 145] width 18 height 14
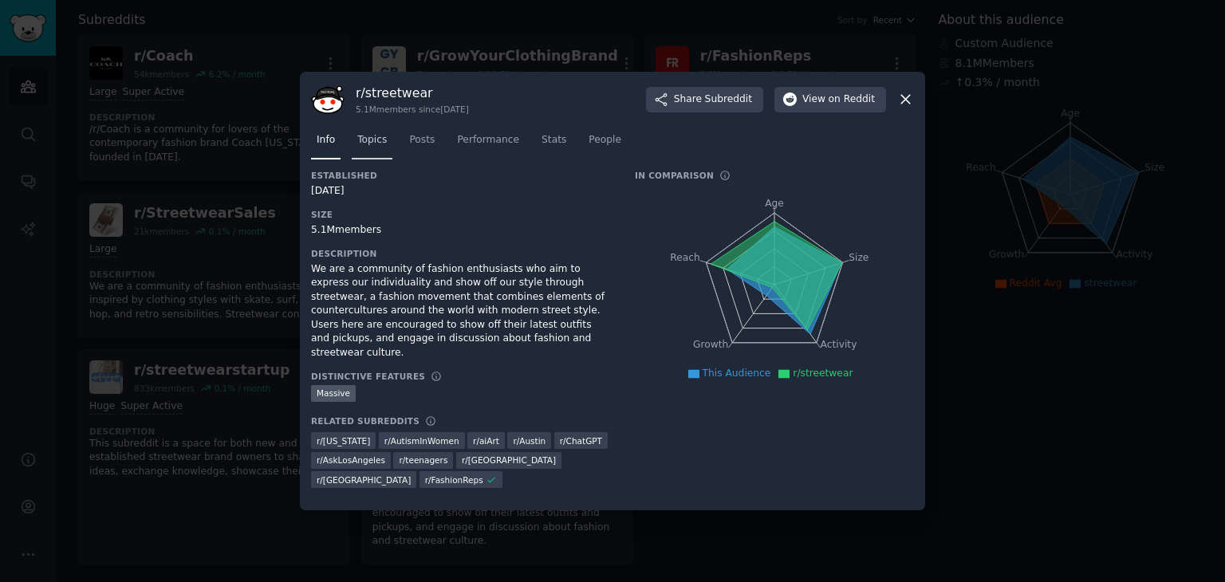
click at [385, 148] on link "Topics" at bounding box center [372, 144] width 41 height 33
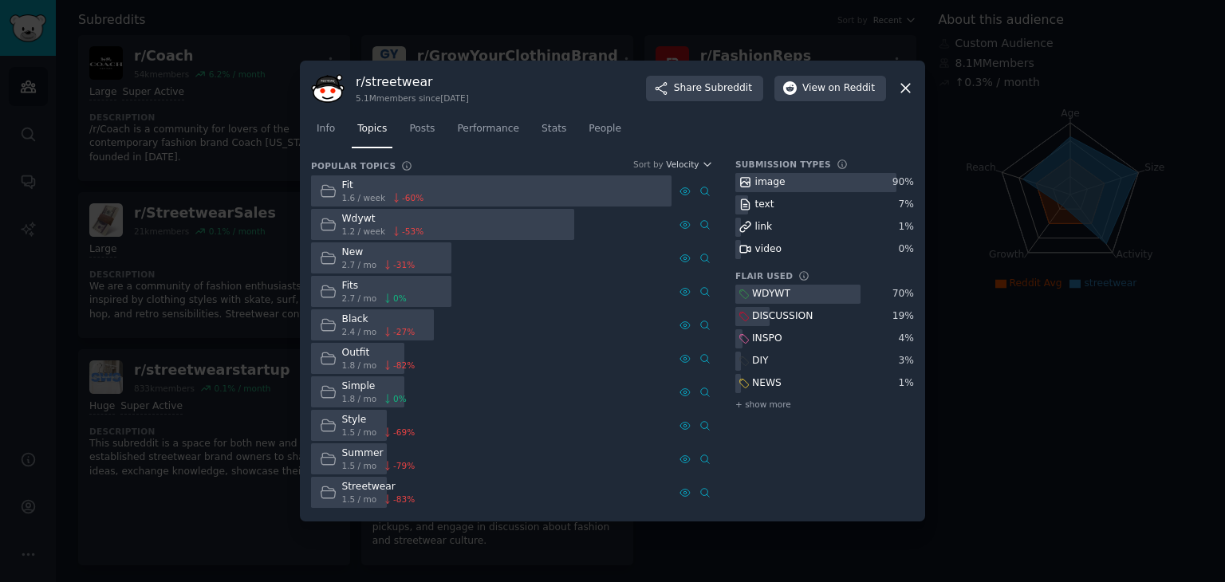
click at [897, 77] on div "r/ streetwear 5.1M members since 04/30/2011 Share Subreddit View on Reddit" at bounding box center [612, 89] width 603 height 34
click at [904, 81] on icon at bounding box center [906, 88] width 17 height 17
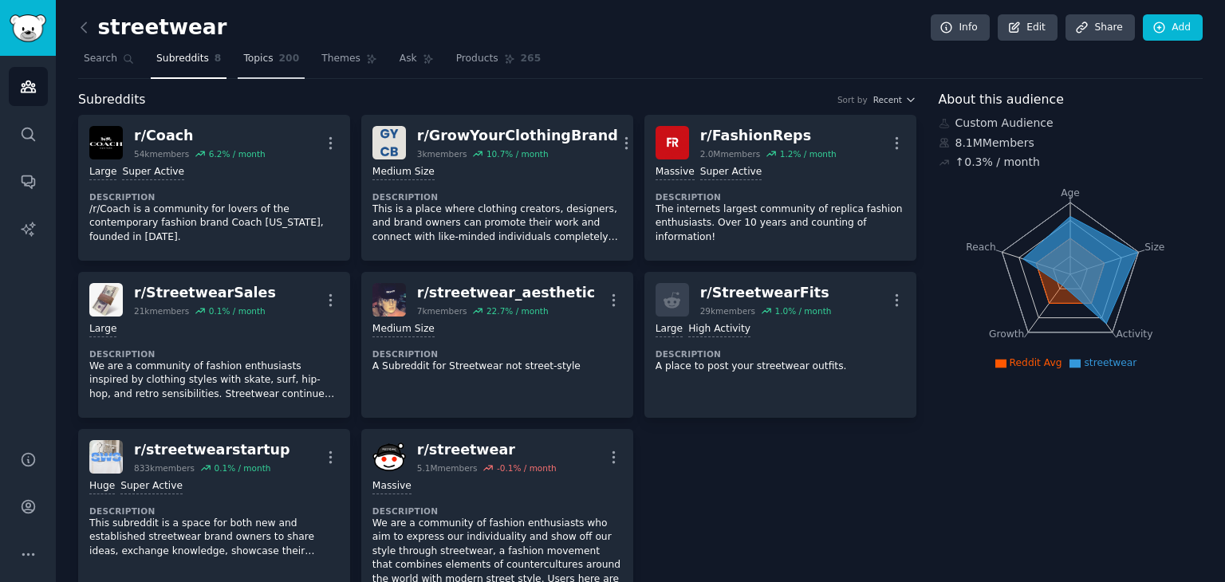
click at [262, 64] on link "Topics 200" at bounding box center [271, 62] width 67 height 33
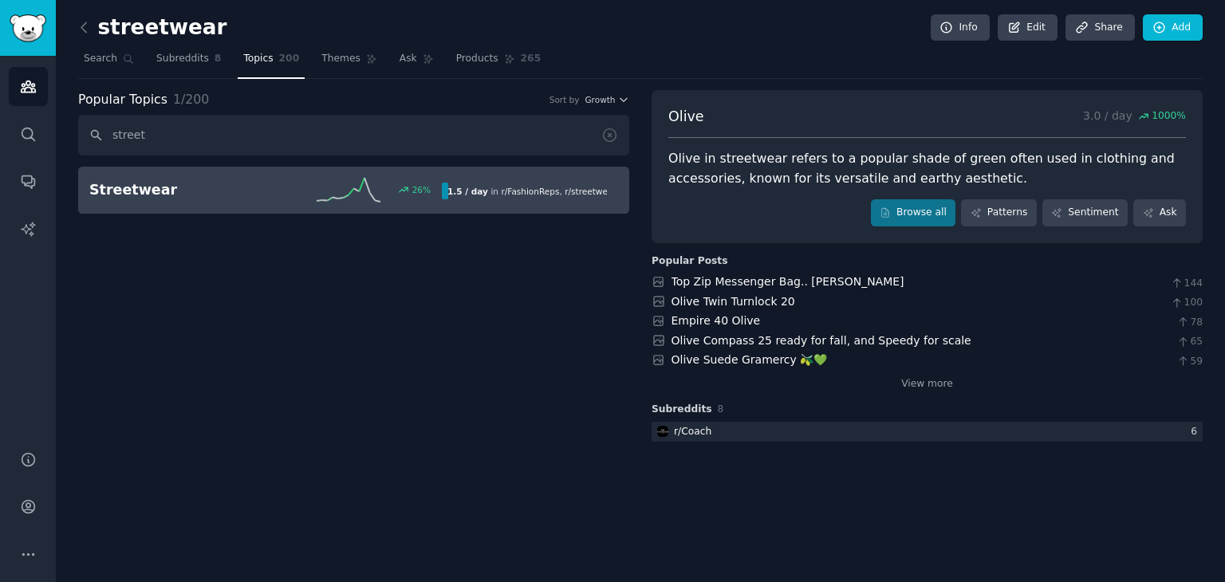
type input "street"
click at [281, 195] on div "26 %" at bounding box center [354, 190] width 176 height 24
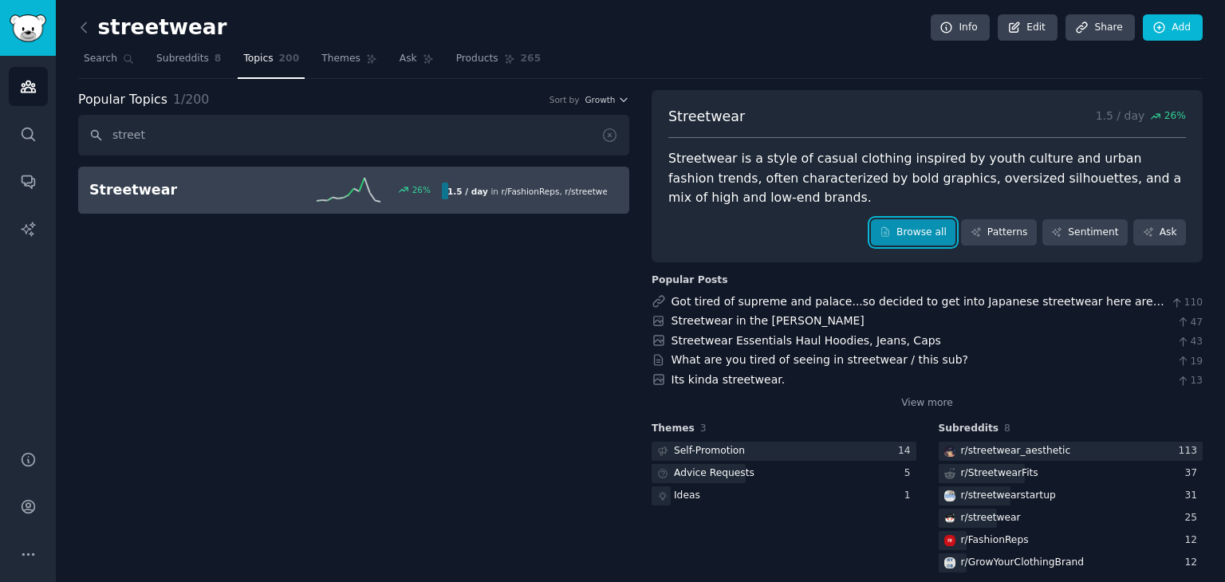
click at [941, 231] on link "Browse all" at bounding box center [913, 232] width 85 height 27
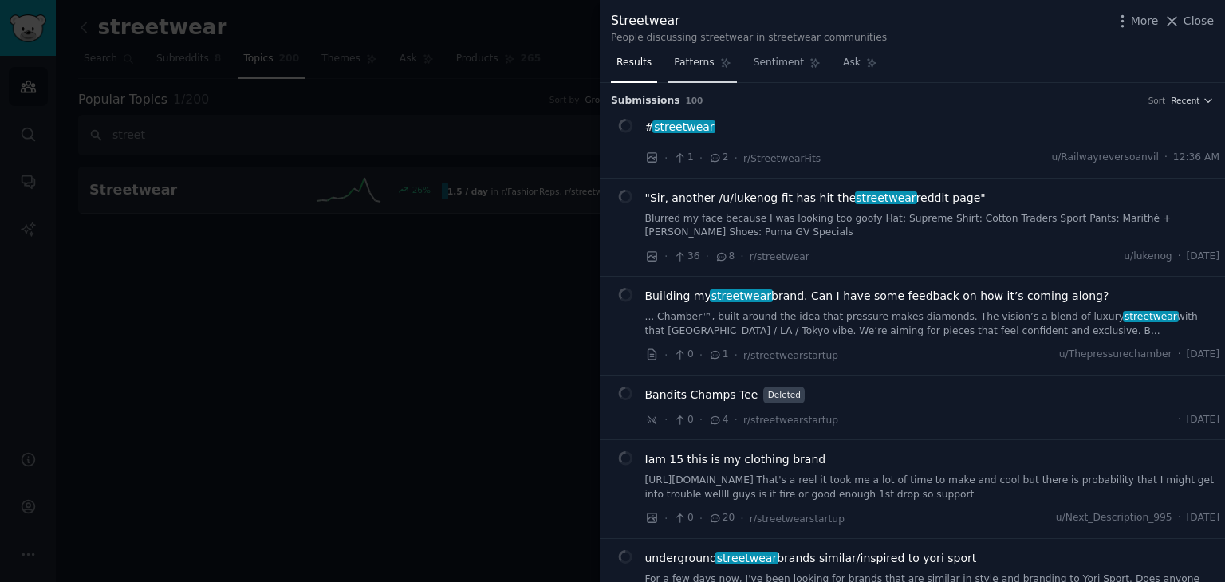
click at [680, 73] on link "Patterns" at bounding box center [703, 66] width 68 height 33
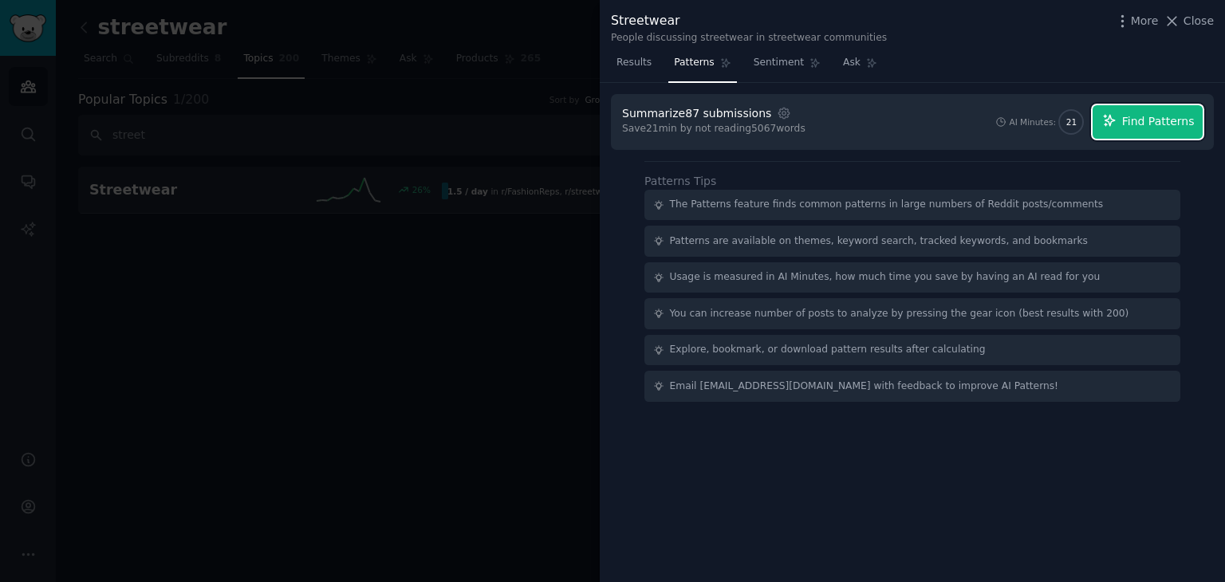
click at [1137, 125] on span "Find Patterns" at bounding box center [1159, 121] width 73 height 17
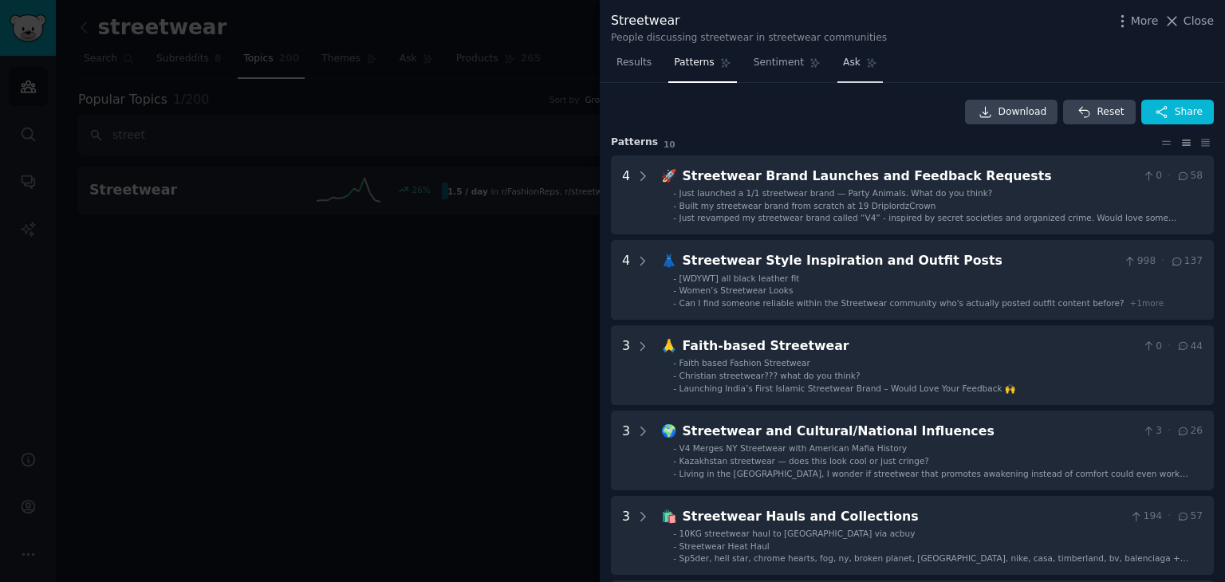
click at [843, 61] on span "Ask" at bounding box center [852, 63] width 18 height 14
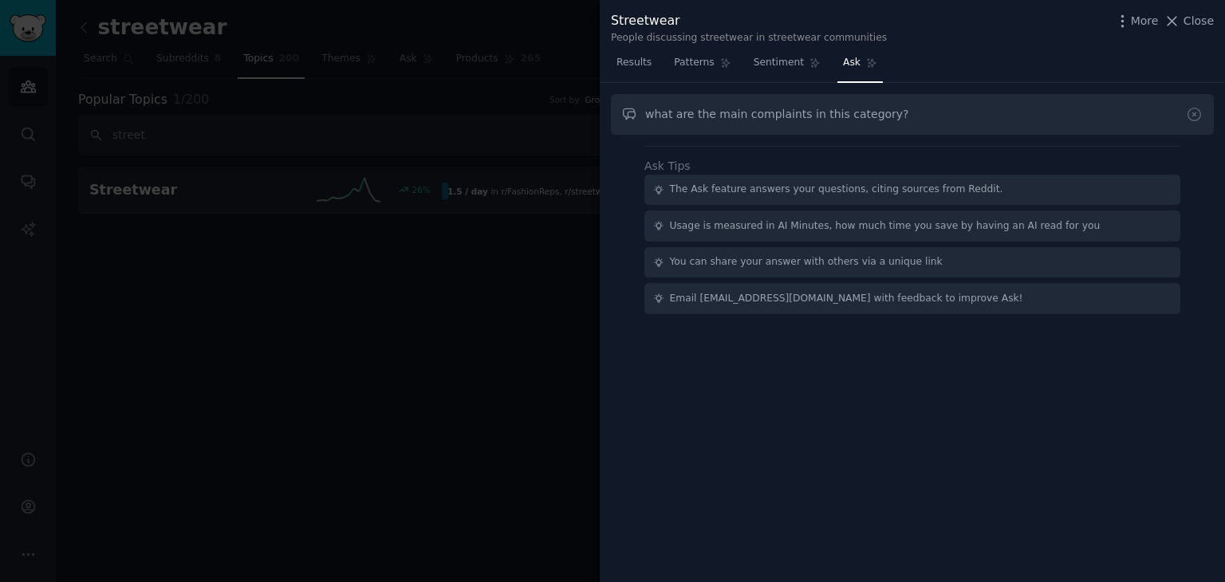
type input "what are the main complaints in this category?"
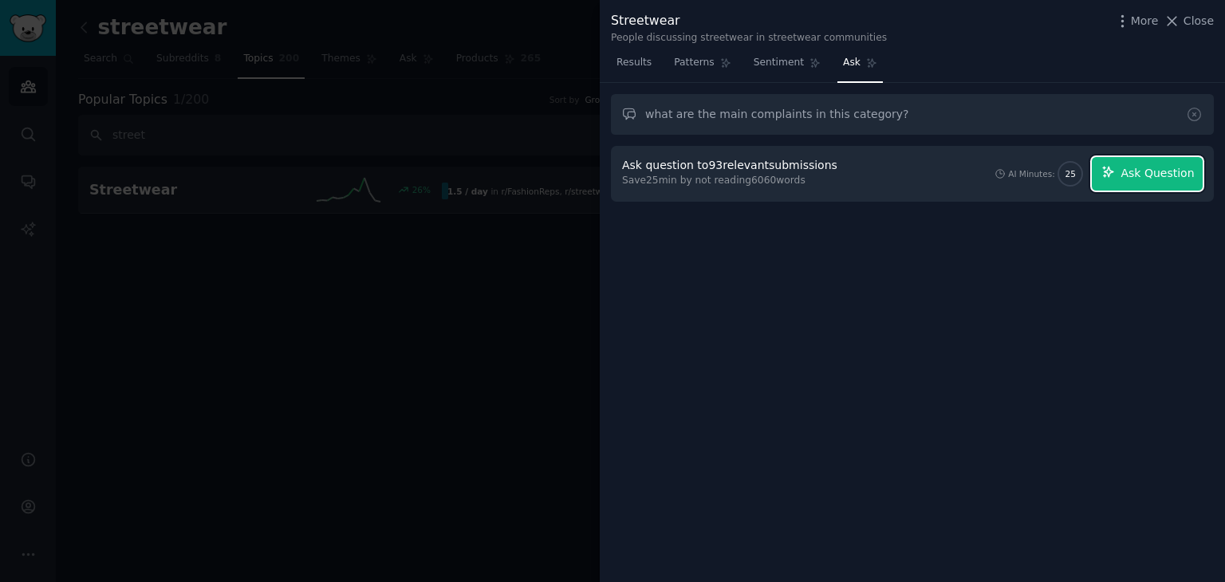
click at [1127, 180] on span "Ask Question" at bounding box center [1157, 173] width 73 height 17
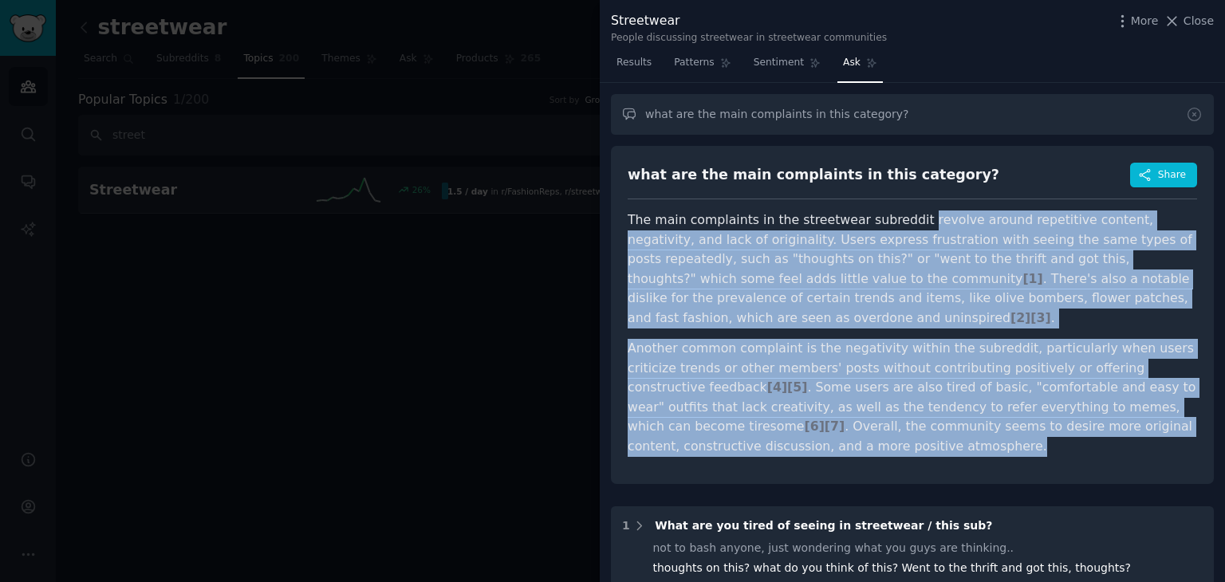
drag, startPoint x: 940, startPoint y: 219, endPoint x: 1118, endPoint y: 420, distance: 267.9
click at [1118, 420] on article "The main complaints in the streetwear subreddit revolve around repetitive conte…" at bounding box center [913, 334] width 570 height 246
click at [935, 413] on p "Another common complaint is the negativity within the subreddit, particularly w…" at bounding box center [913, 397] width 570 height 117
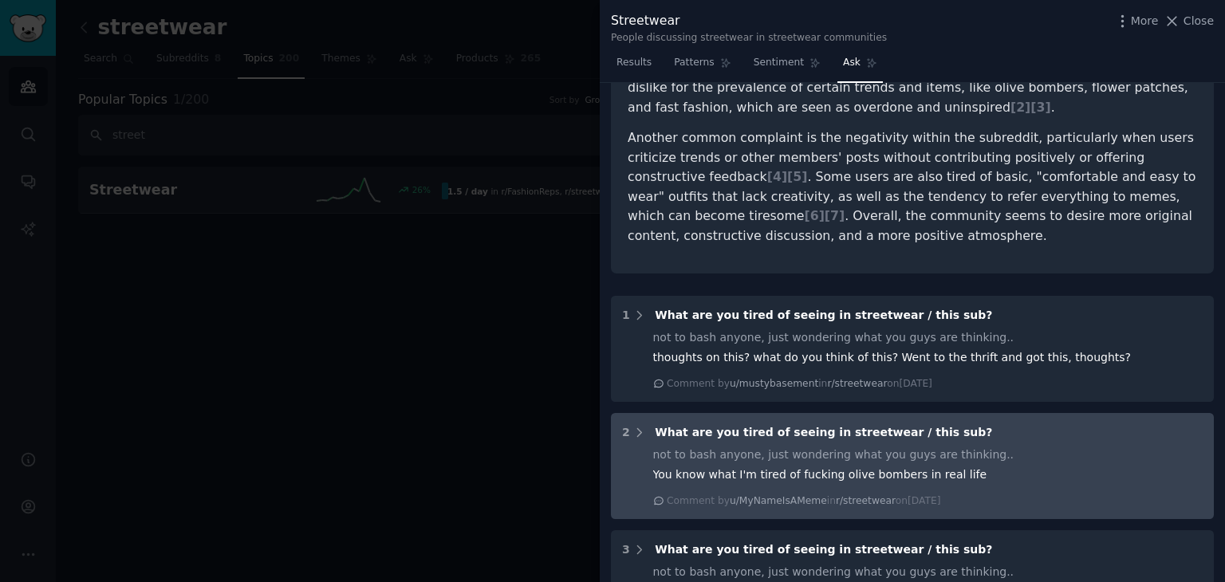
scroll to position [239, 0]
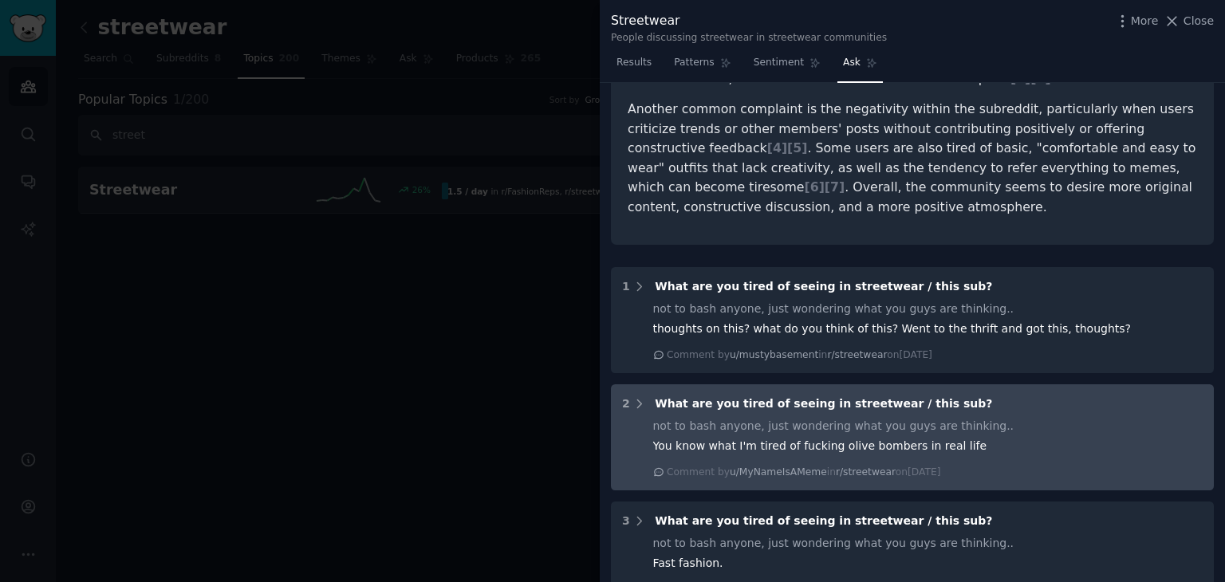
click at [829, 418] on div "not to bash anyone, just wondering what you guys are thinking.." at bounding box center [928, 426] width 550 height 17
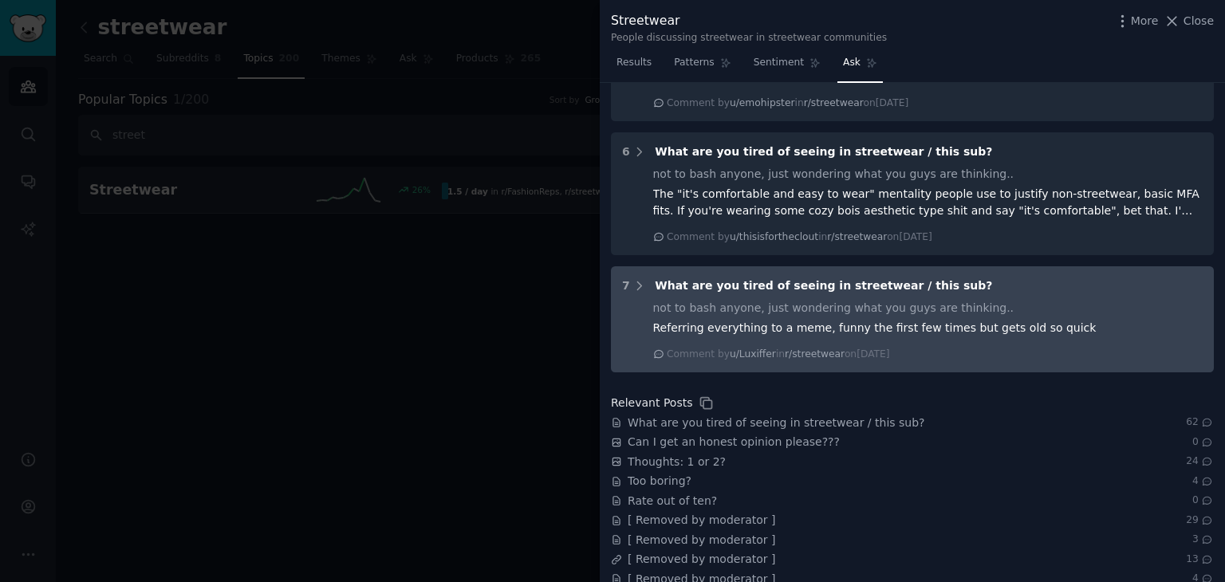
scroll to position [1004, 0]
